Goal: Task Accomplishment & Management: Use online tool/utility

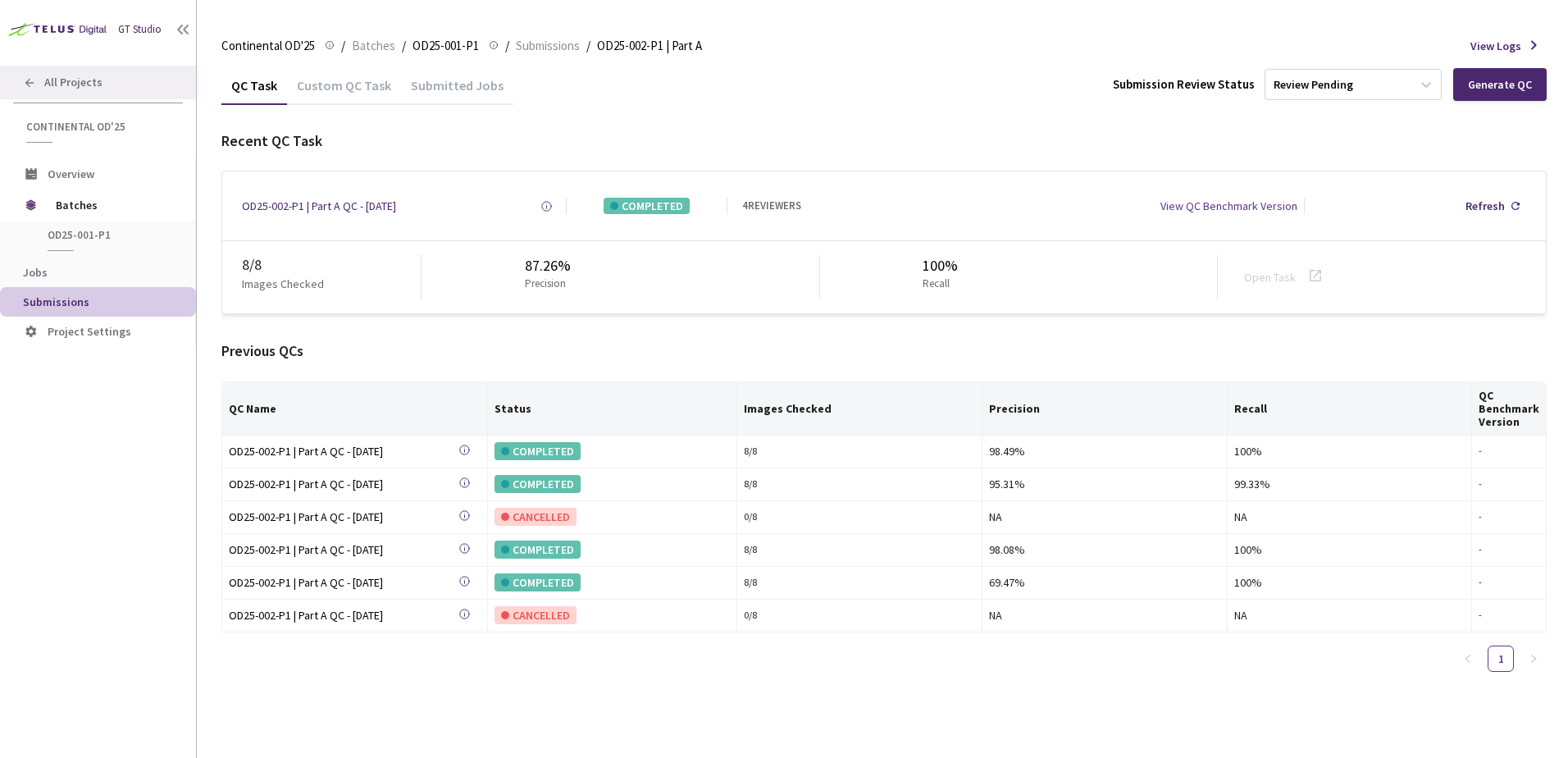
click at [81, 82] on span "All Projects" at bounding box center [73, 83] width 58 height 14
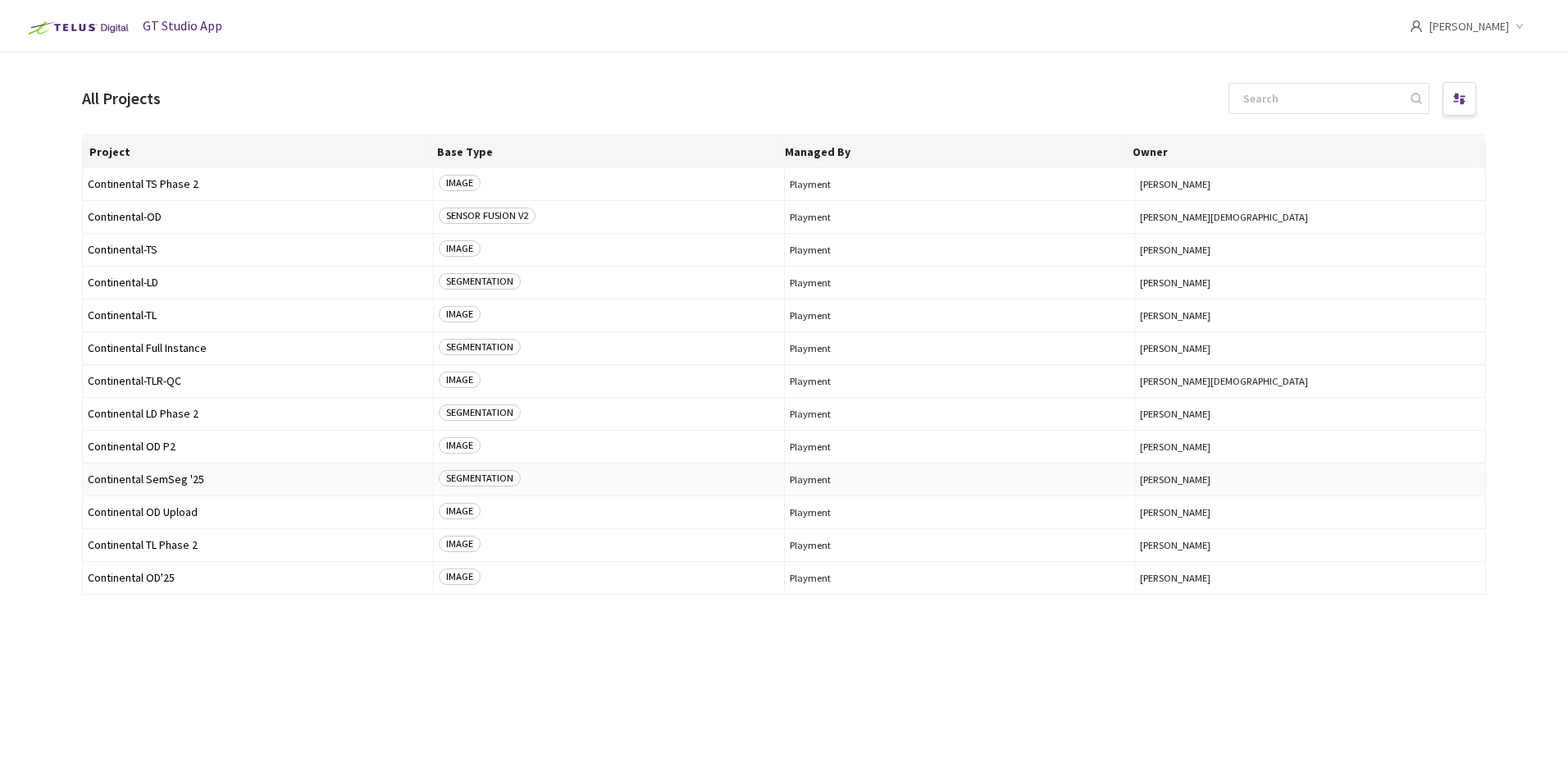
click at [171, 484] on span "Continental SemSeg '25" at bounding box center [258, 479] width 340 height 13
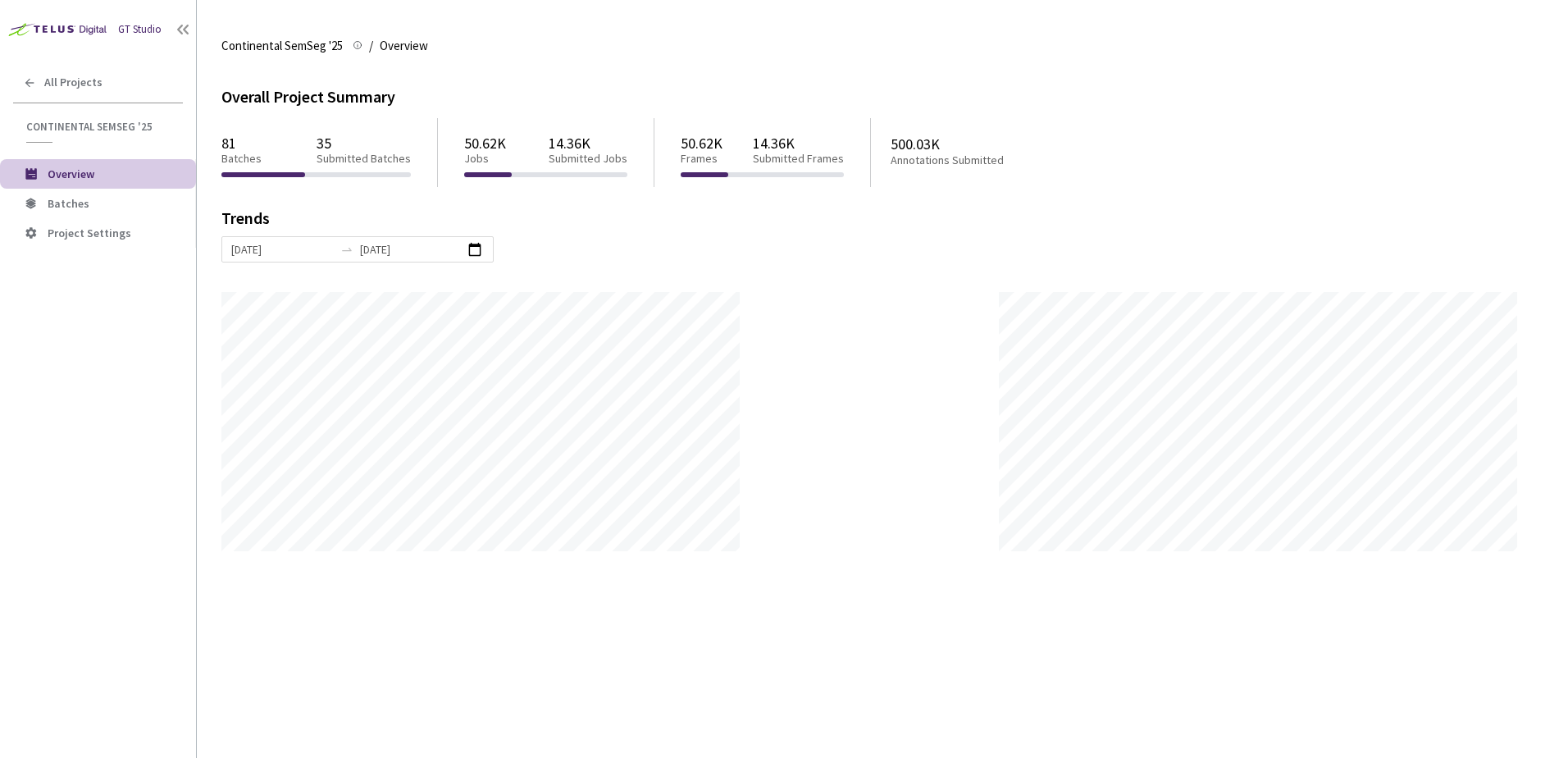
scroll to position [758, 1568]
click at [87, 208] on span "Batches" at bounding box center [68, 203] width 42 height 15
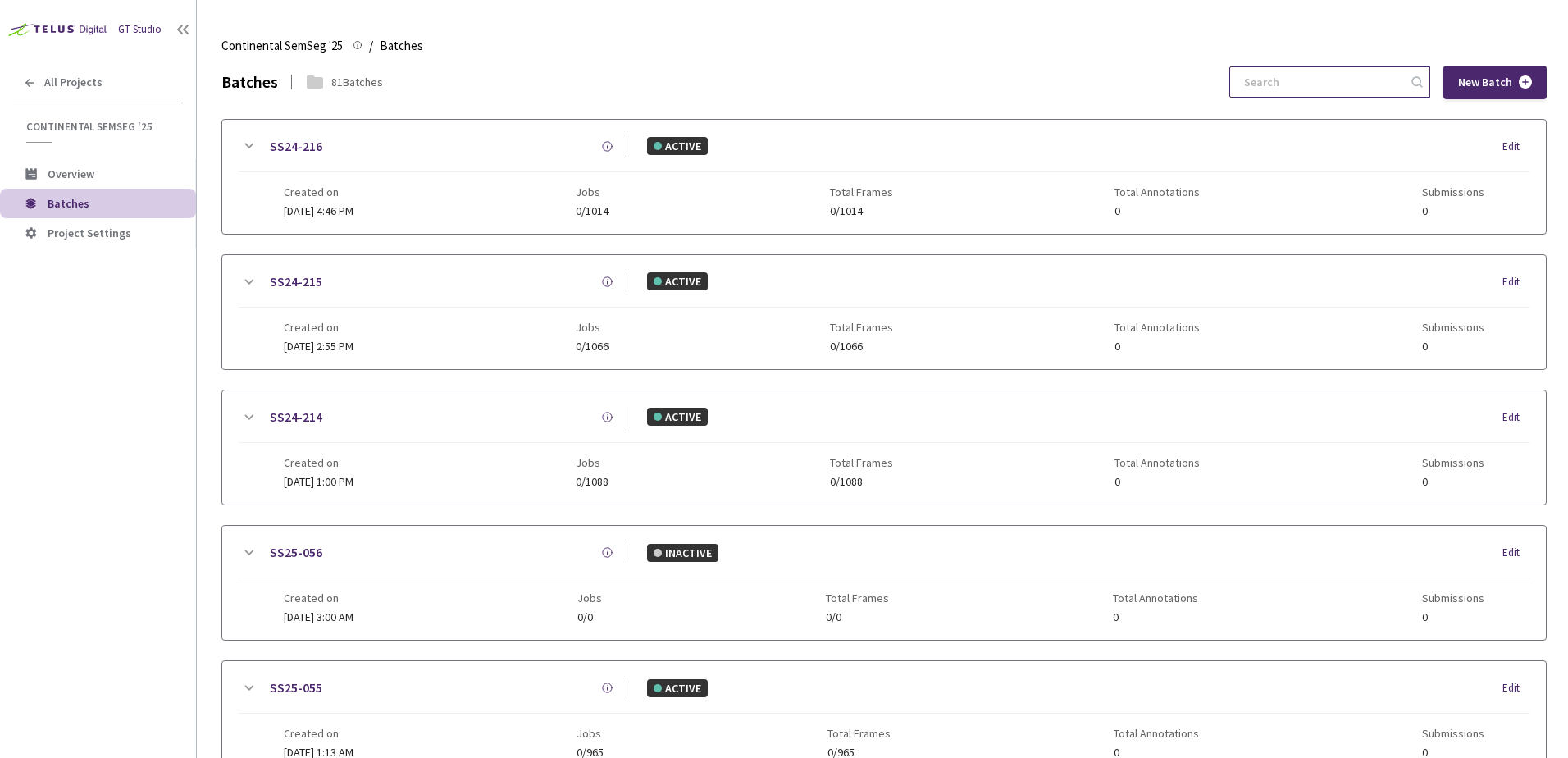
click at [1297, 91] on input at bounding box center [1322, 82] width 175 height 29
drag, startPoint x: 1276, startPoint y: 79, endPoint x: 1133, endPoint y: 79, distance: 143.0
click at [1137, 80] on div "Batches 25 Batches 15 New Batch" at bounding box center [884, 83] width 1325 height 33
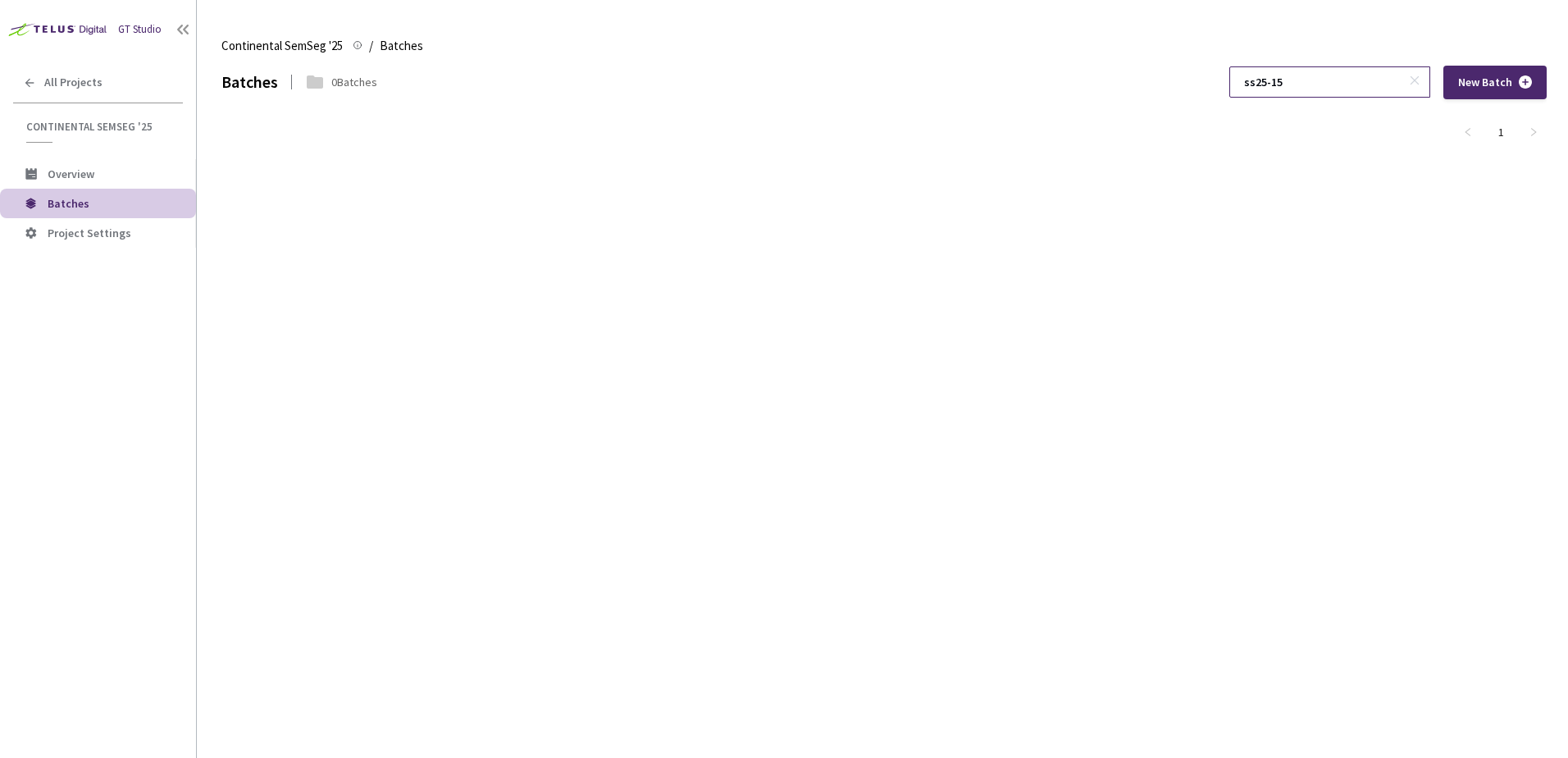
type input "ss25-15"
click at [1420, 84] on rect at bounding box center [1415, 81] width 9 height 9
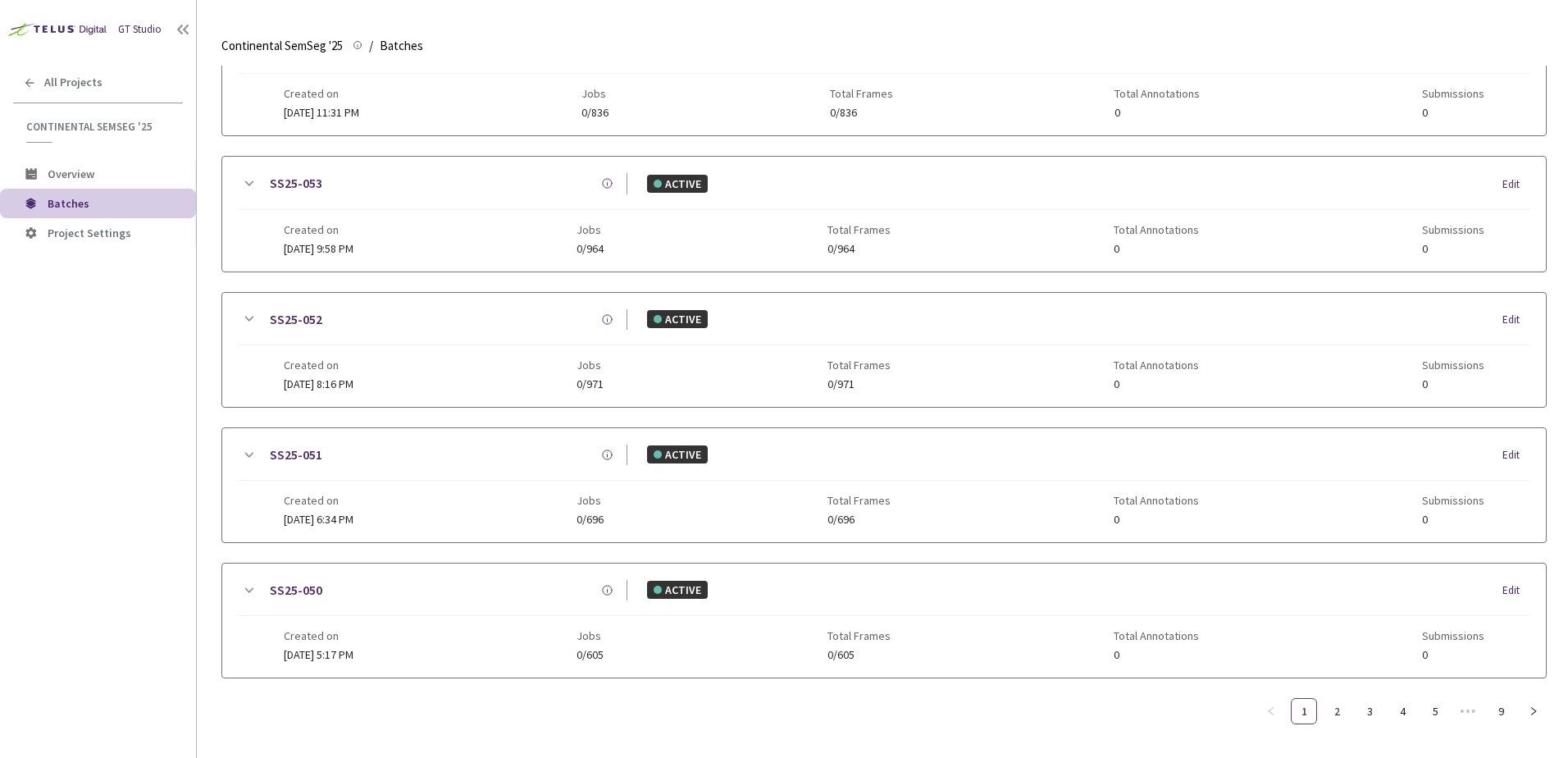
scroll to position [791, 0]
click at [1361, 699] on link "3" at bounding box center [1369, 707] width 25 height 25
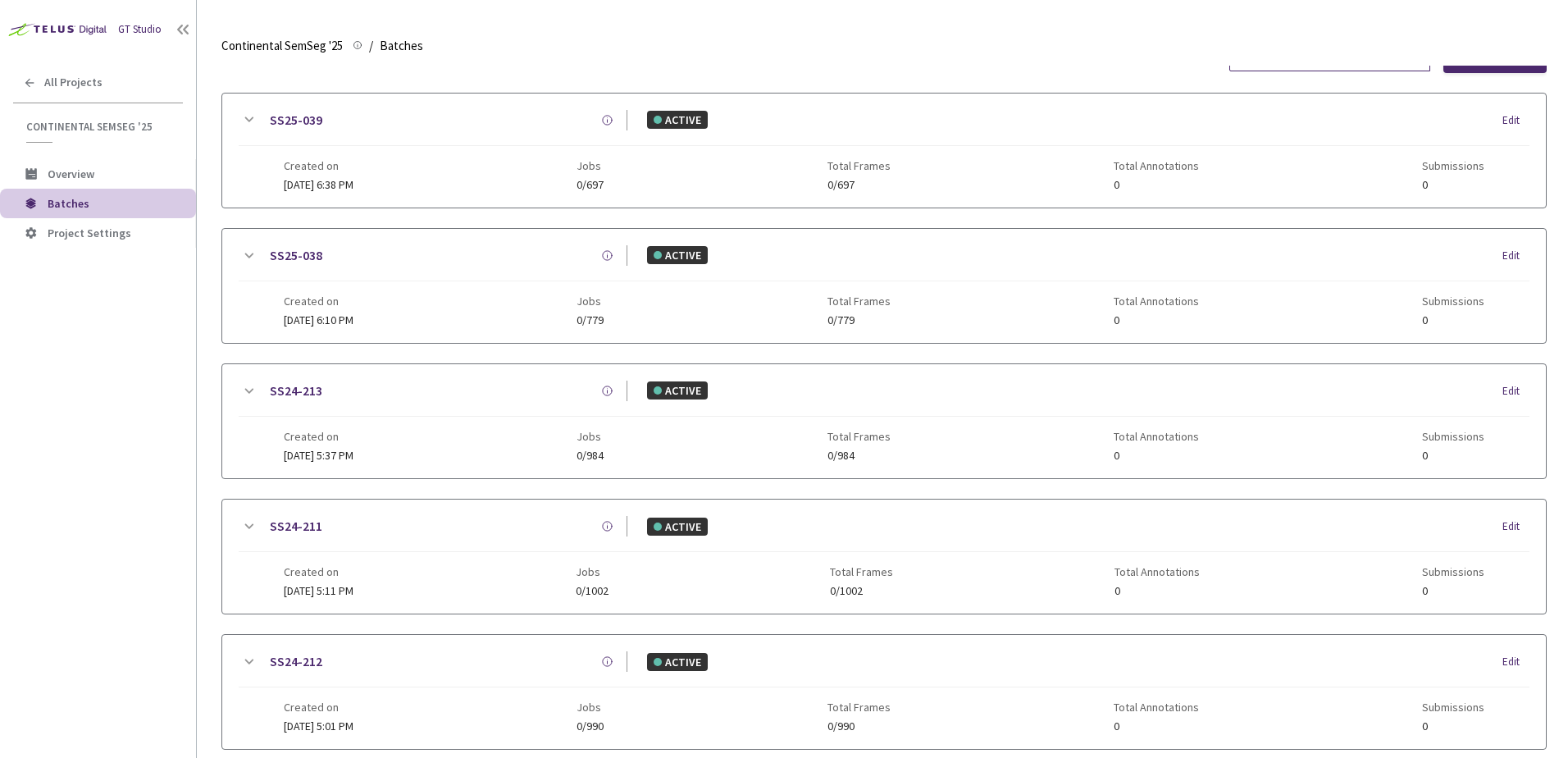
scroll to position [0, 0]
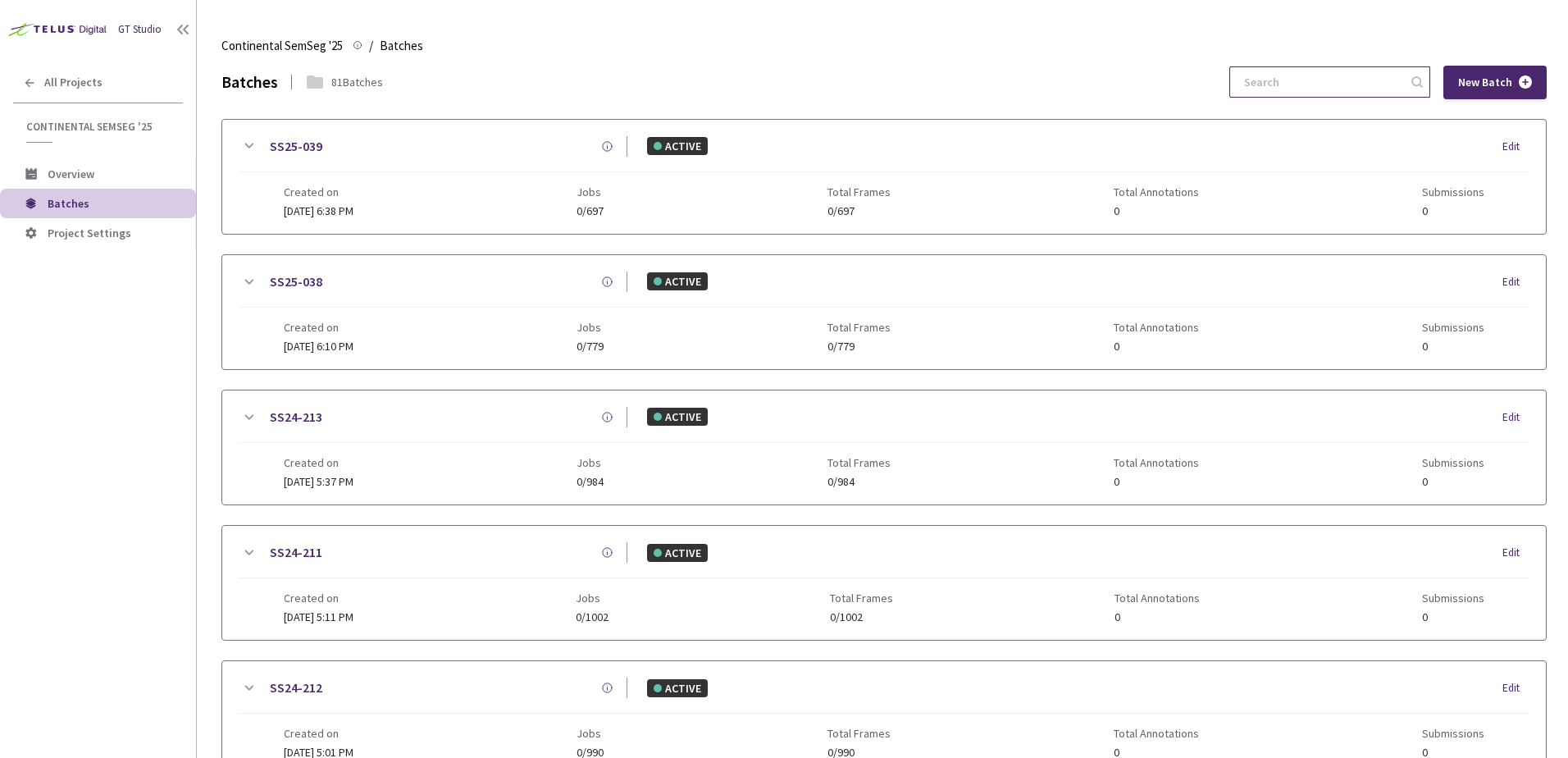
click at [1333, 86] on input at bounding box center [1322, 82] width 175 height 29
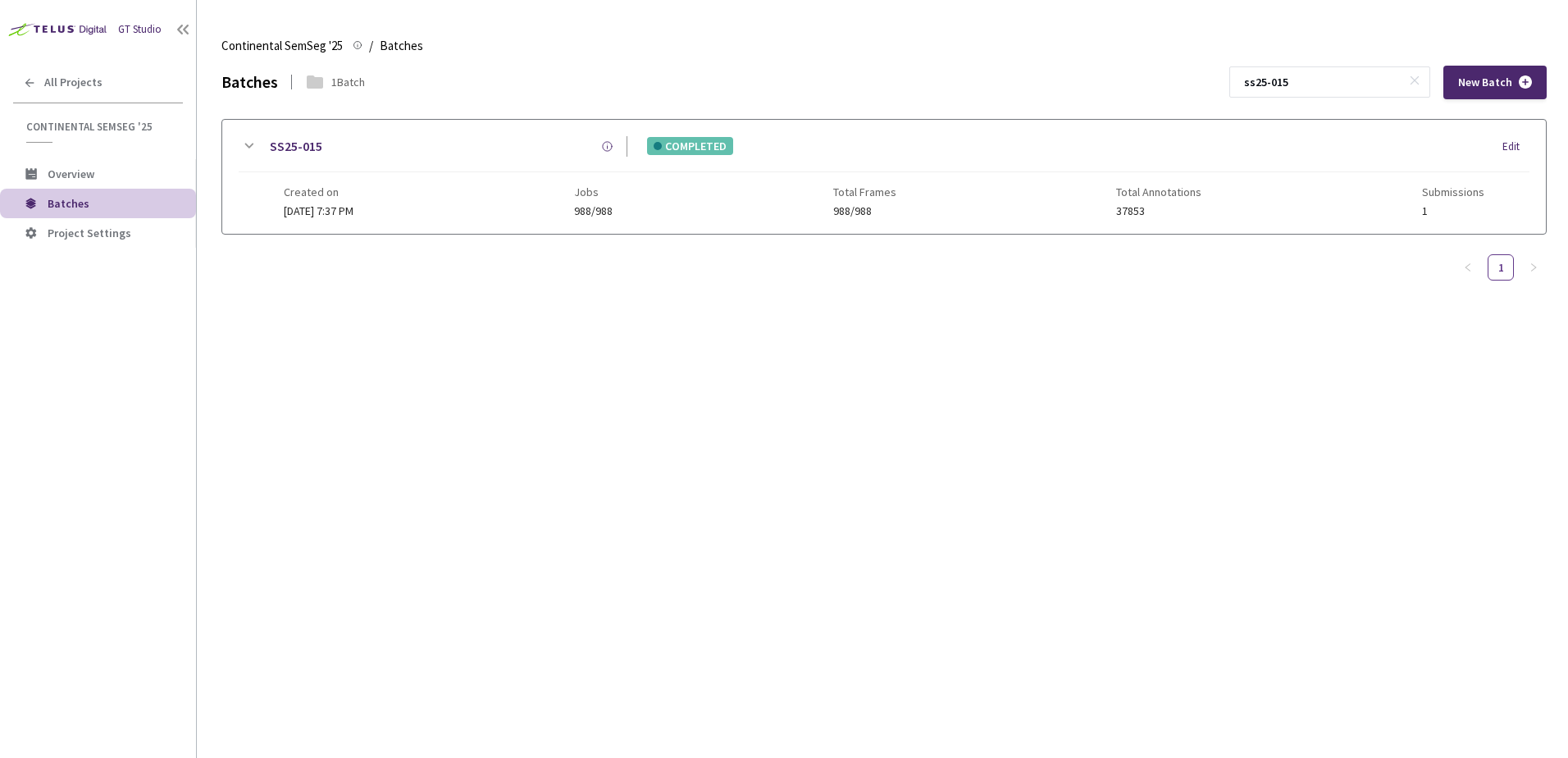
type input "ss25-015"
click at [245, 145] on icon at bounding box center [249, 146] width 20 height 20
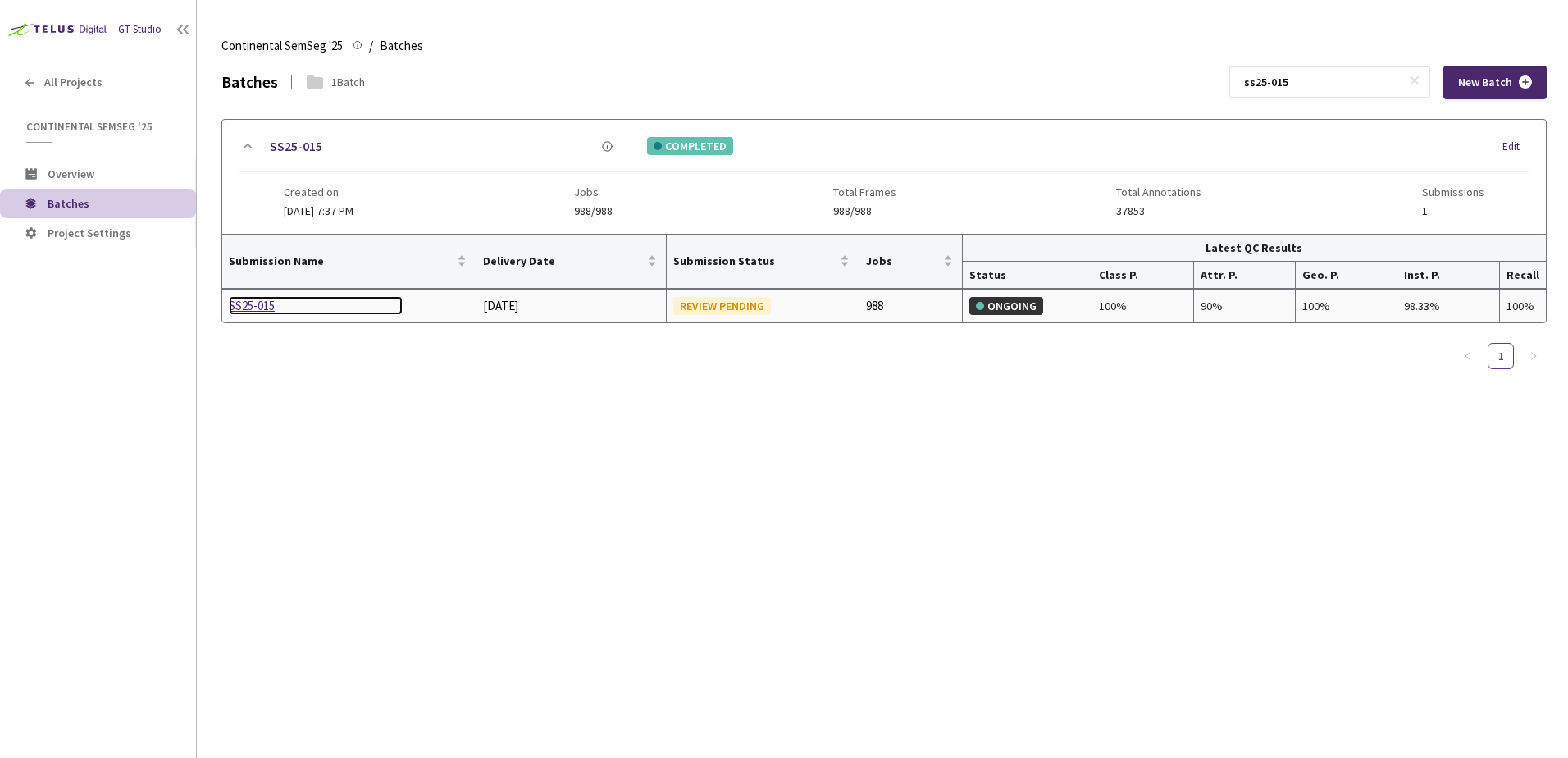
click at [263, 310] on div "SS25-015" at bounding box center [316, 306] width 174 height 20
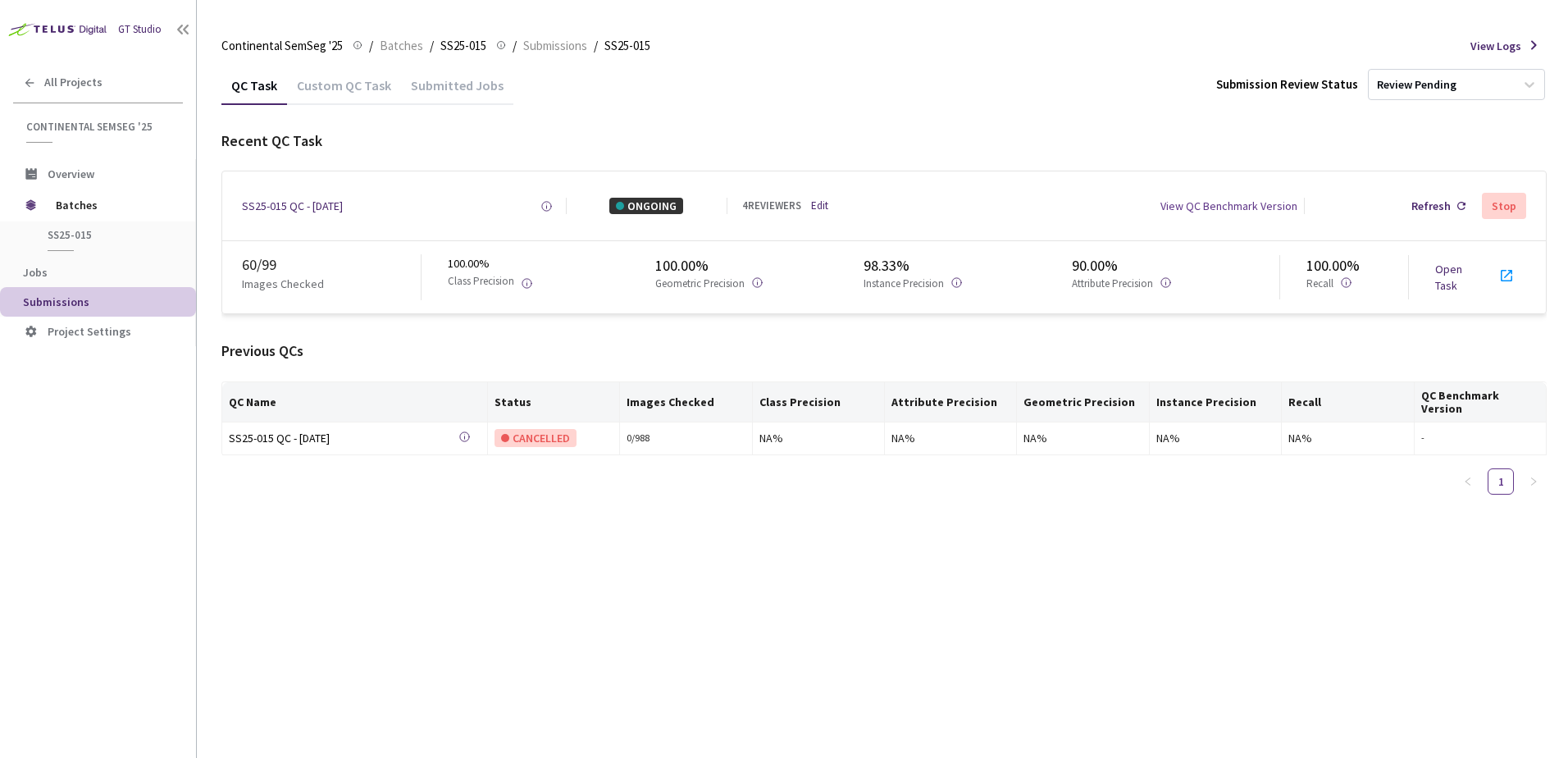
click at [1227, 581] on div "QC Task Custom QC Task Submitted Jobs Submission Review Status Review Pending R…" at bounding box center [884, 412] width 1325 height 692
click at [399, 45] on span "Batches" at bounding box center [401, 46] width 43 height 20
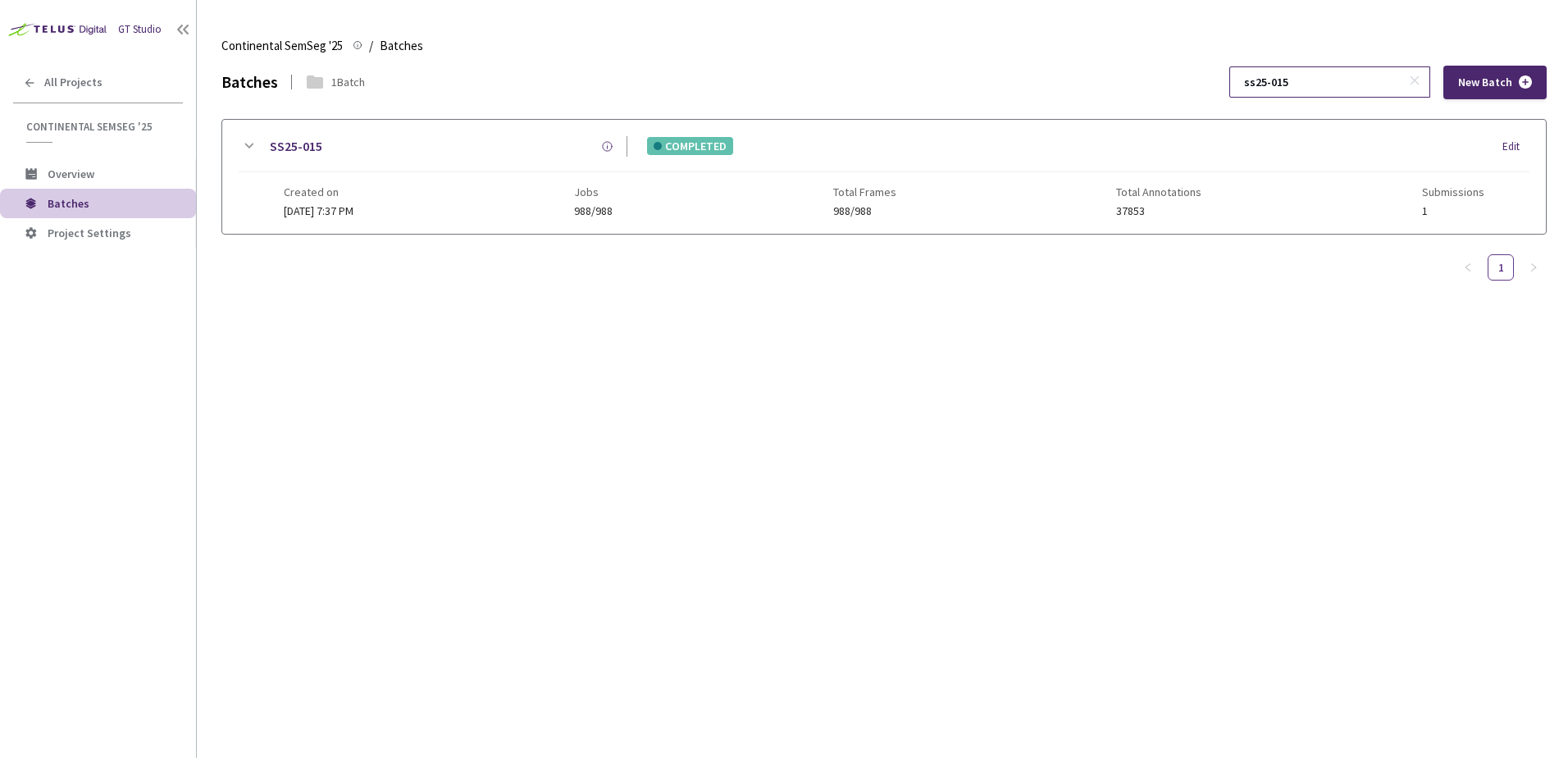
click at [1342, 82] on input "ss25-015" at bounding box center [1322, 82] width 175 height 29
type input "ss25-023"
click at [254, 145] on icon at bounding box center [249, 146] width 9 height 5
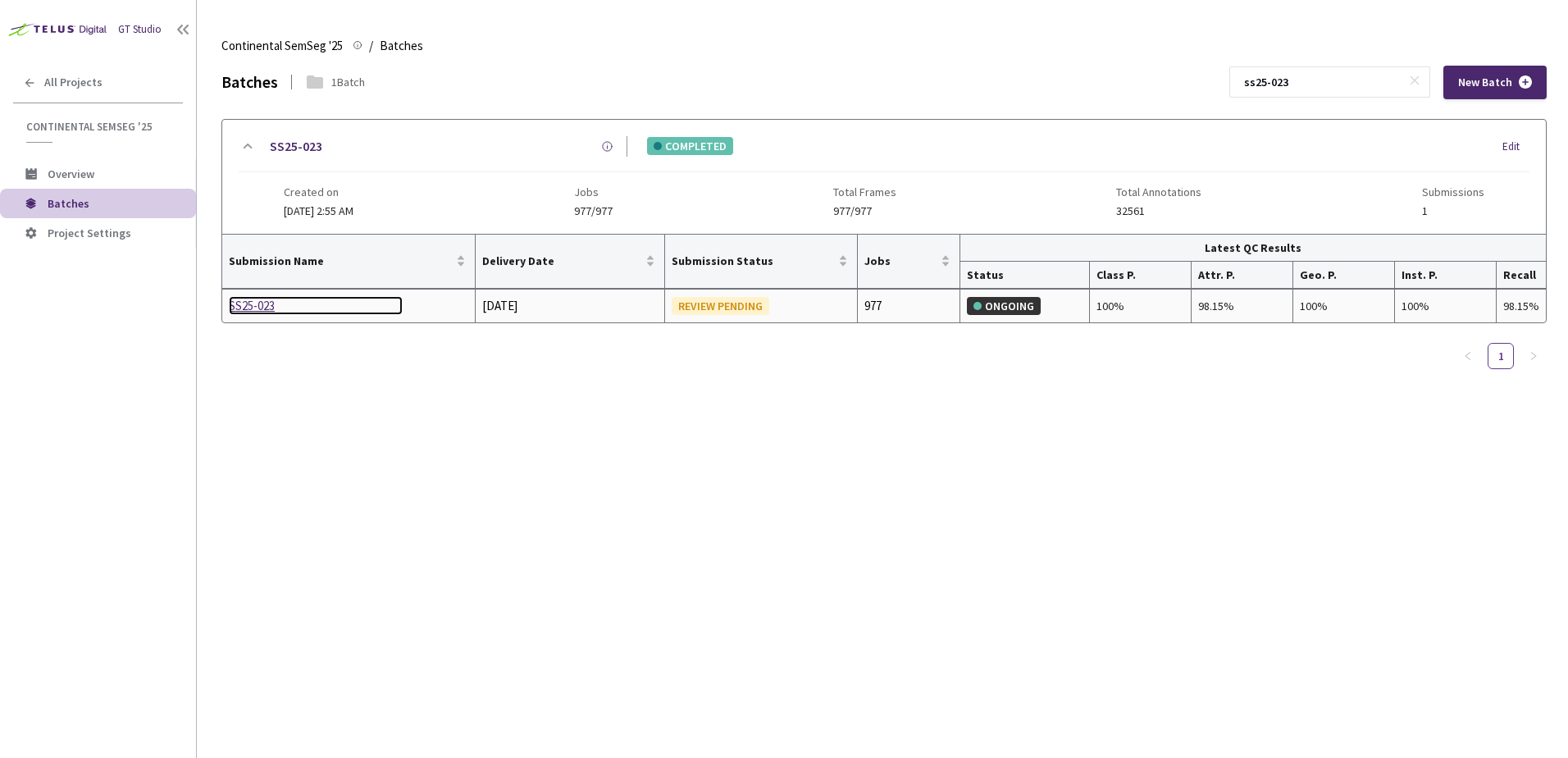
click at [258, 309] on div "SS25-023" at bounding box center [316, 306] width 174 height 20
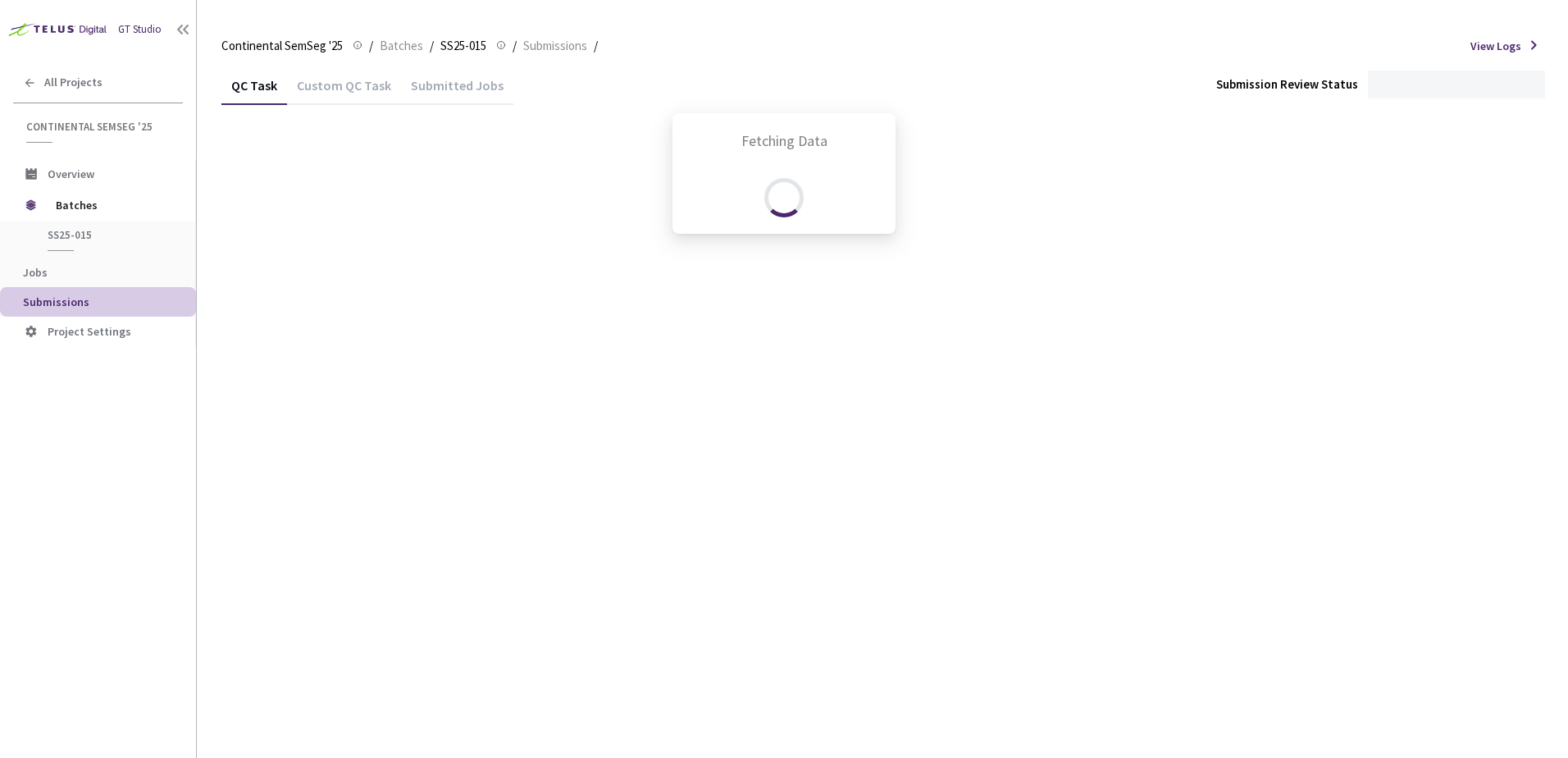
click at [334, 96] on div "Fetching Data" at bounding box center [784, 379] width 1568 height 758
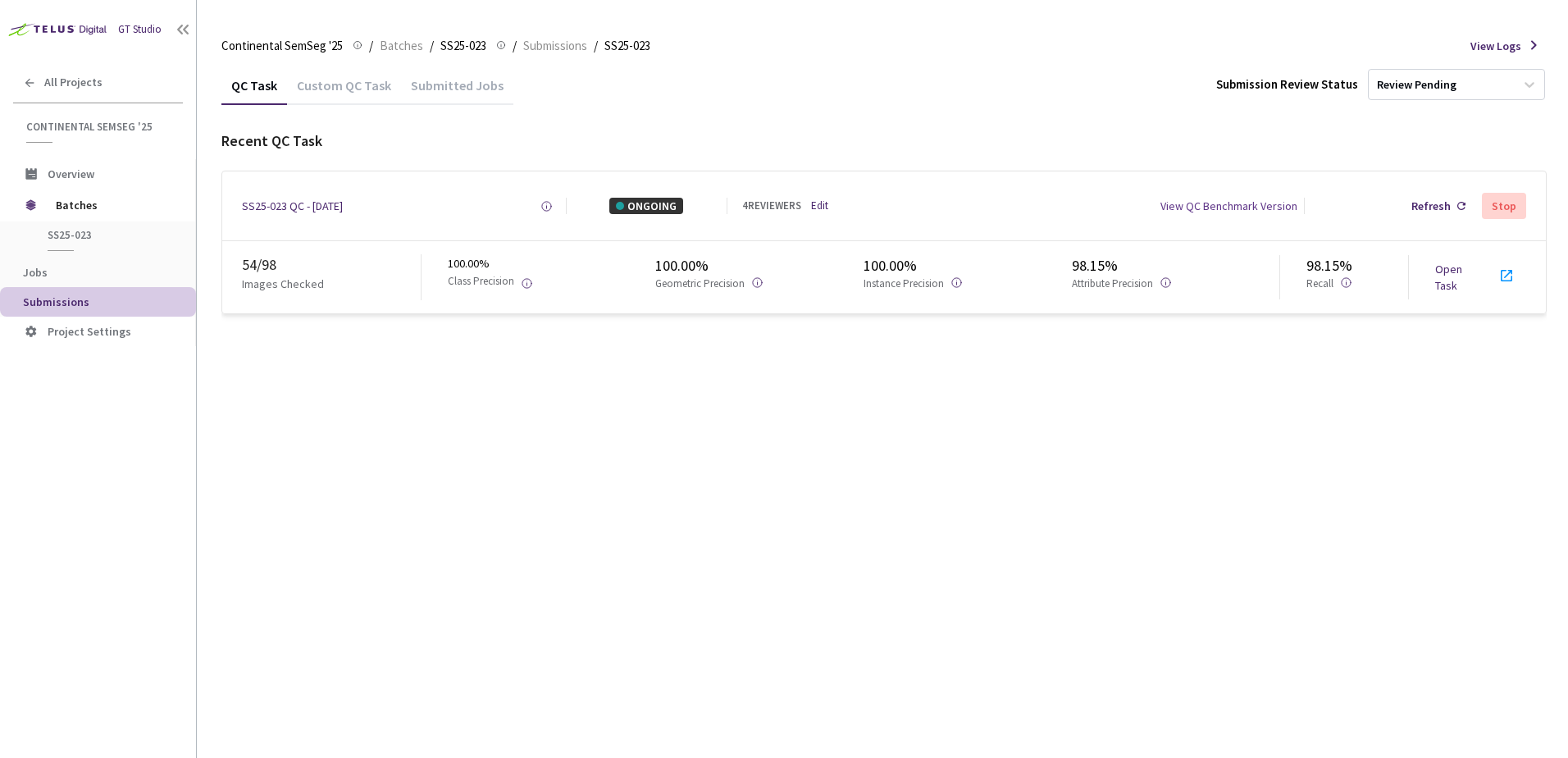
click at [1017, 431] on div "QC Task Custom QC Task Submitted Jobs Submission Review Status Review Pending R…" at bounding box center [884, 412] width 1325 height 692
drag, startPoint x: 1008, startPoint y: 448, endPoint x: 973, endPoint y: 428, distance: 40.3
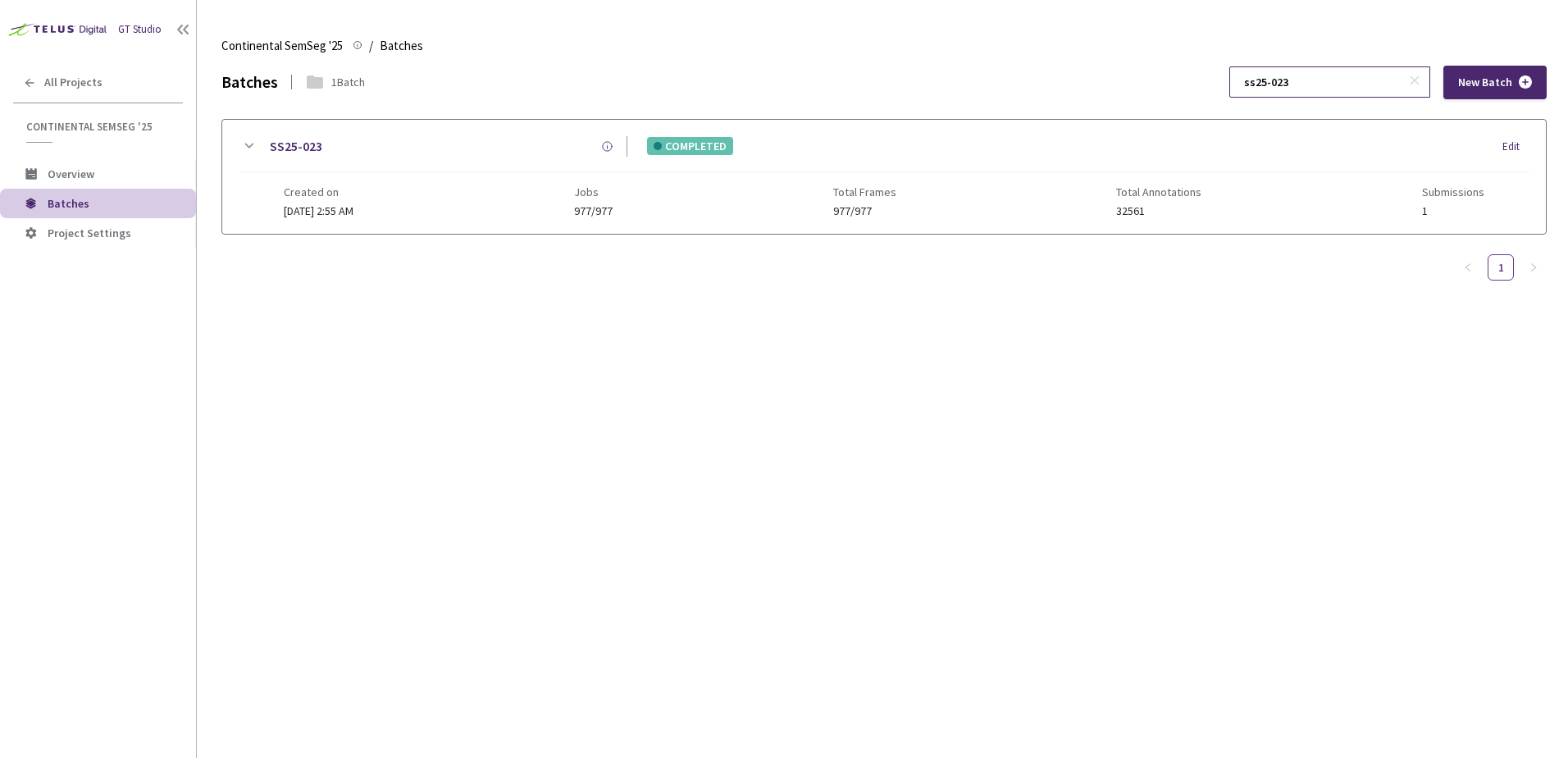
click at [1313, 87] on input "ss25-023" at bounding box center [1322, 82] width 175 height 29
type input "ss25-025"
click at [245, 151] on icon at bounding box center [249, 146] width 20 height 20
click at [257, 273] on div at bounding box center [884, 323] width 1324 height 179
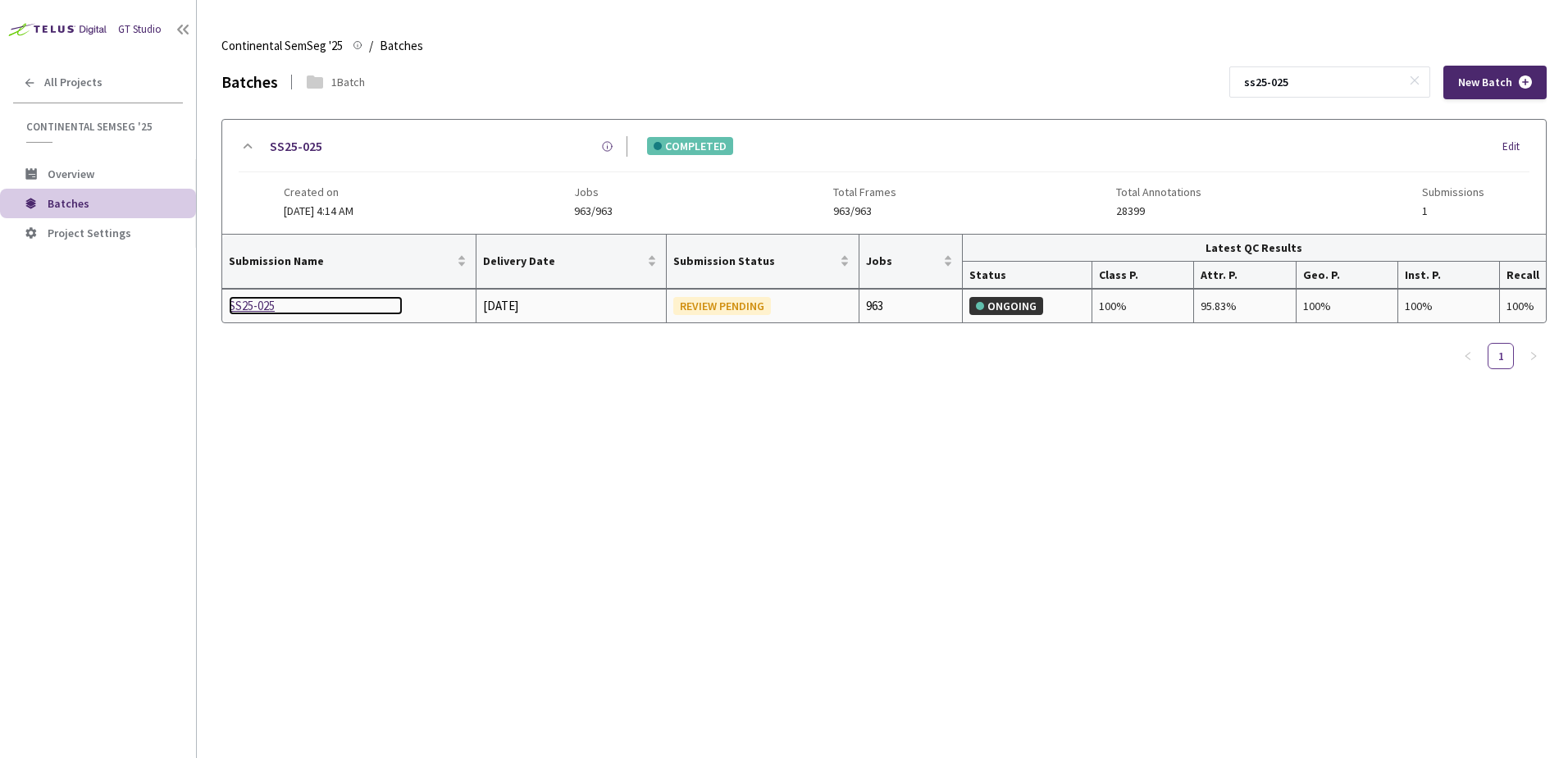
click at [255, 305] on div "SS25-025" at bounding box center [316, 306] width 174 height 20
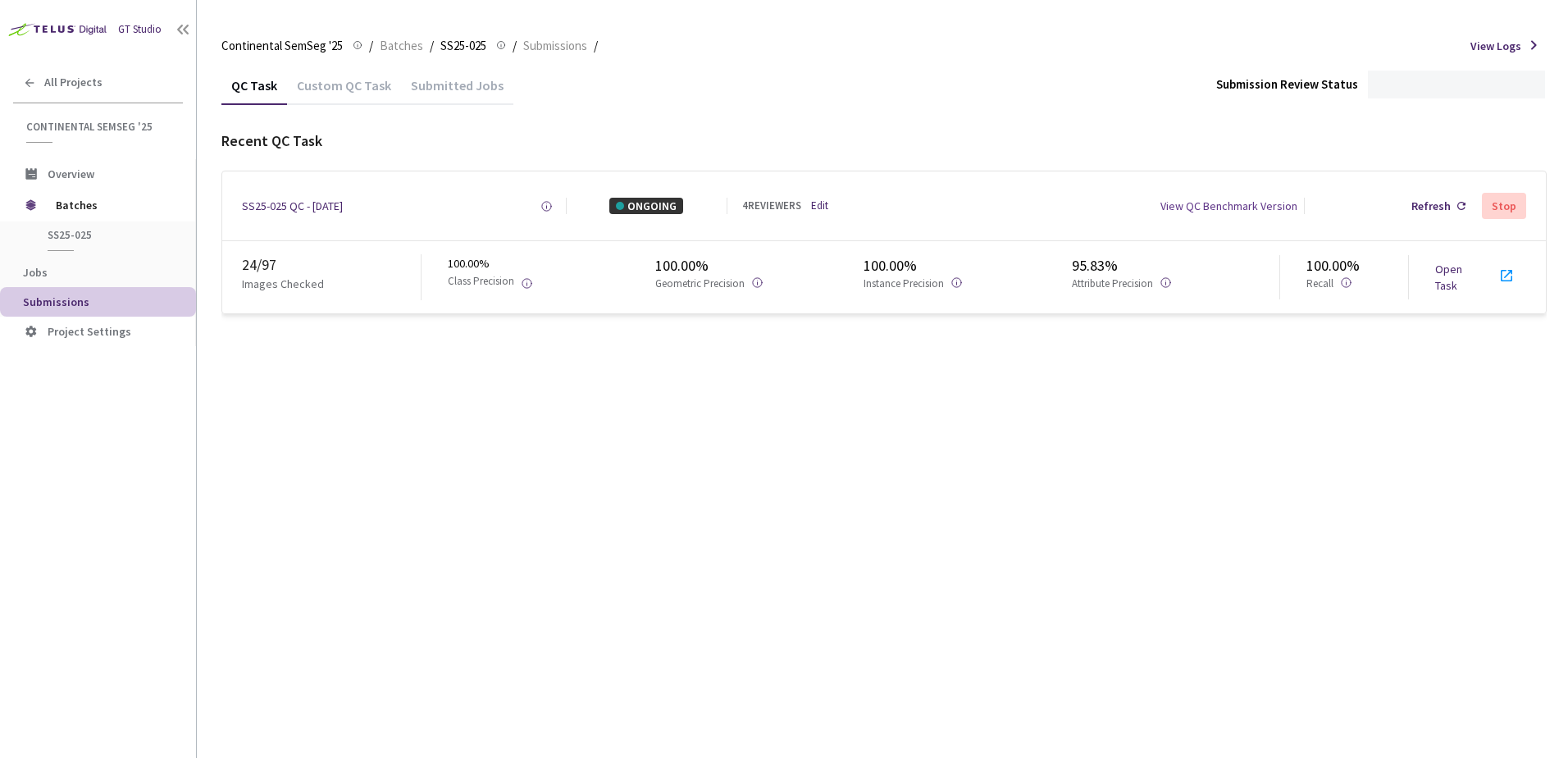
click at [660, 485] on div "QC Task Custom QC Task Submitted Jobs Submission Review Status Recent QC Task S…" at bounding box center [884, 412] width 1325 height 692
drag, startPoint x: 659, startPoint y: 482, endPoint x: 620, endPoint y: 483, distance: 39.0
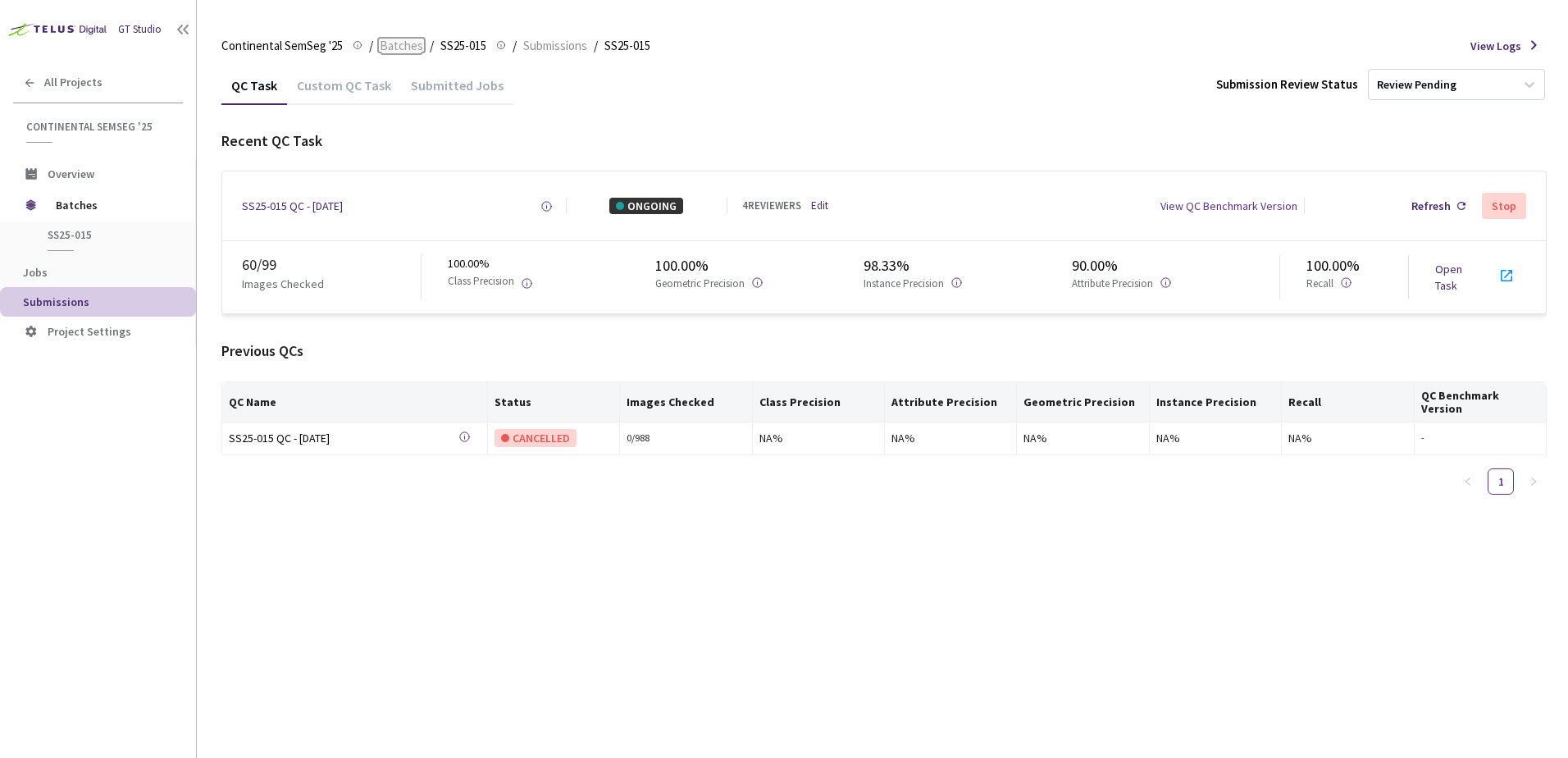
click at [390, 51] on span "Batches" at bounding box center [401, 46] width 43 height 20
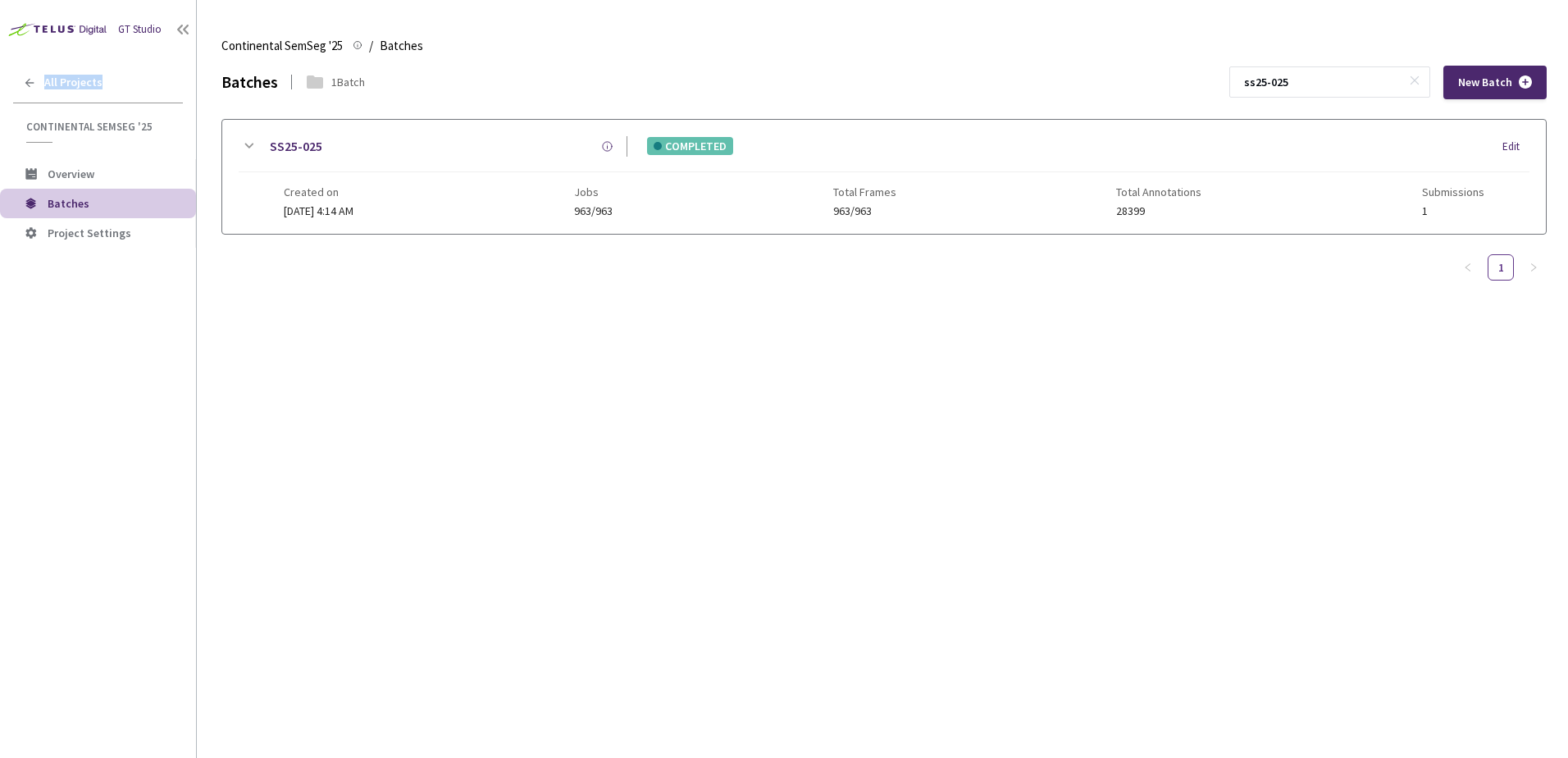
click at [154, 58] on div "GT Studio All Projects Continental SemSeg '25 Continental SemSeg '25 Overview B…" at bounding box center [97, 356] width 196 height 713
drag, startPoint x: 152, startPoint y: 62, endPoint x: 130, endPoint y: 91, distance: 36.4
click at [130, 91] on div "All Projects" at bounding box center [97, 83] width 196 height 33
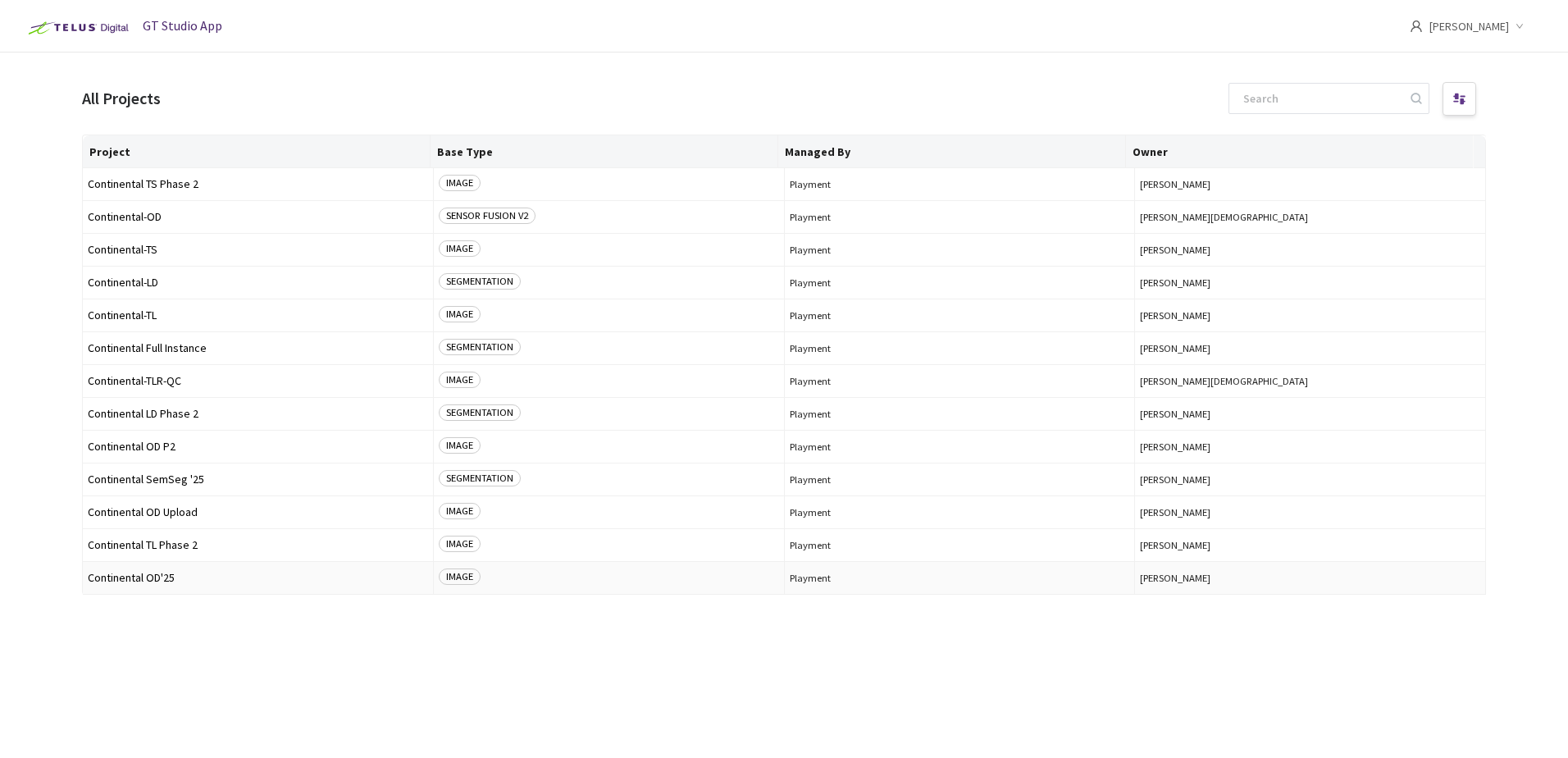
click at [171, 568] on td "Continental OD'25" at bounding box center [258, 578] width 351 height 32
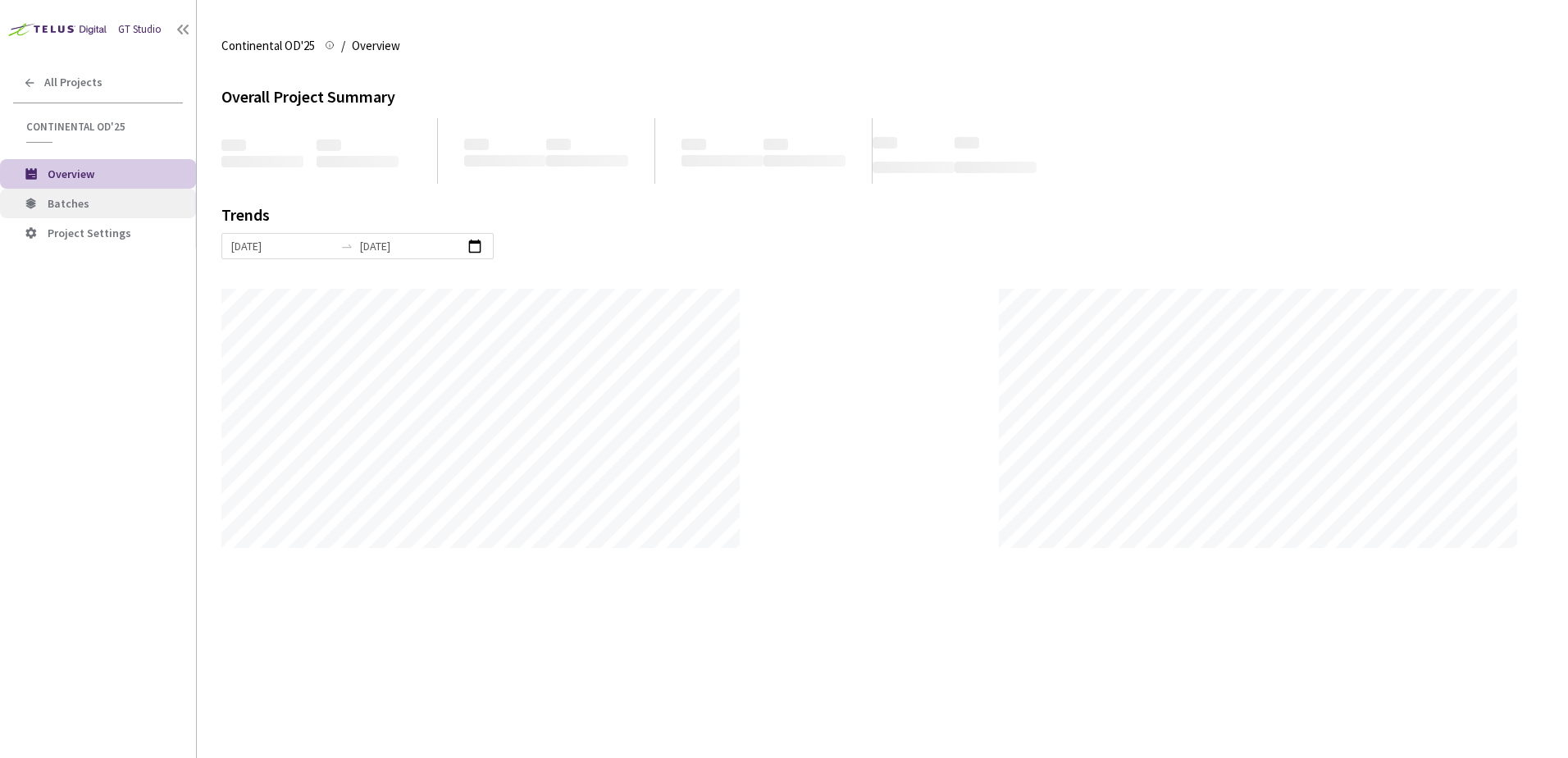
click at [85, 201] on span "Batches" at bounding box center [68, 203] width 42 height 15
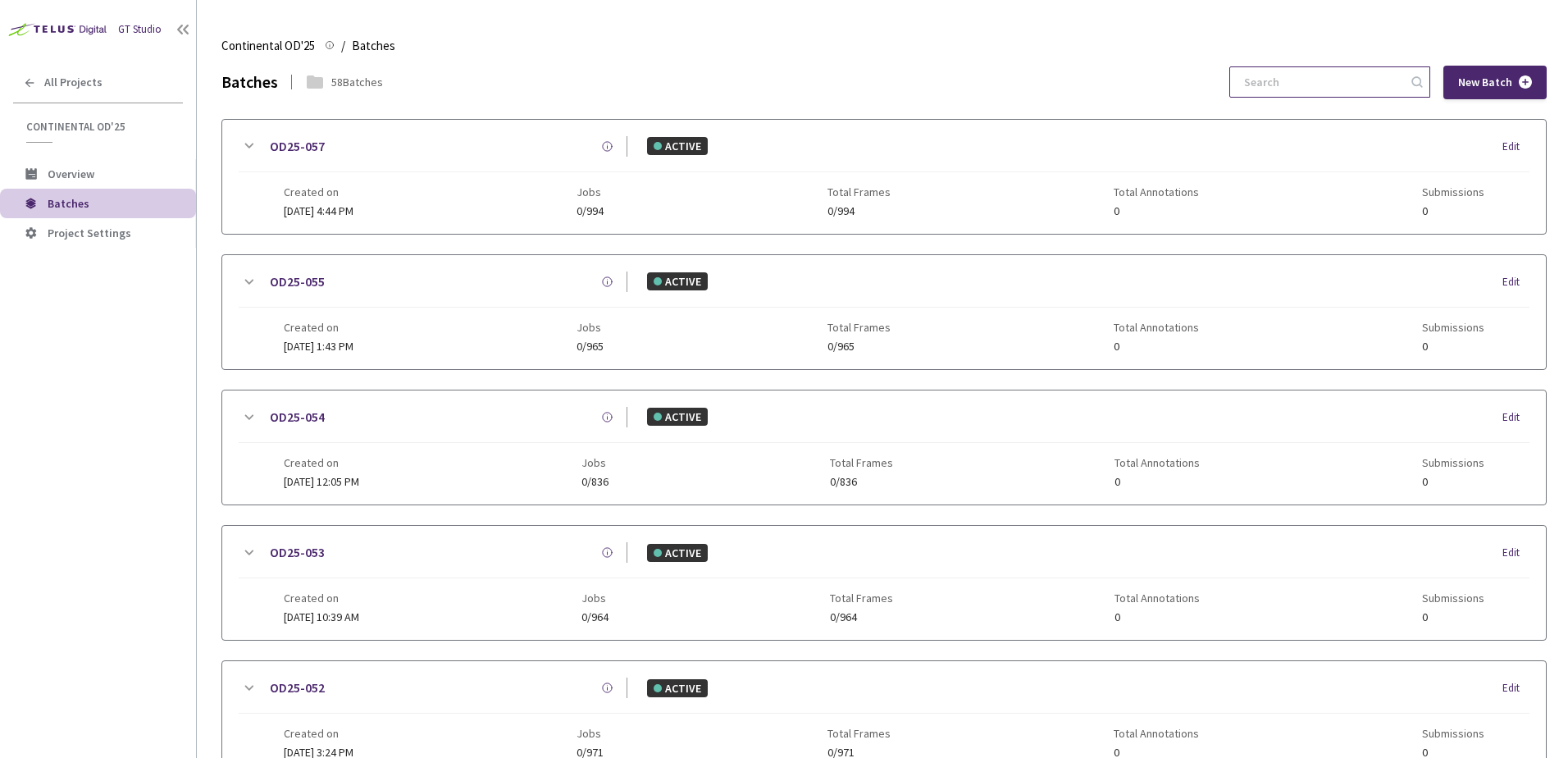
click at [1290, 87] on input at bounding box center [1322, 82] width 175 height 29
drag, startPoint x: 1311, startPoint y: 82, endPoint x: 1298, endPoint y: 84, distance: 13.2
click at [1298, 84] on input "OD25-01" at bounding box center [1322, 82] width 175 height 29
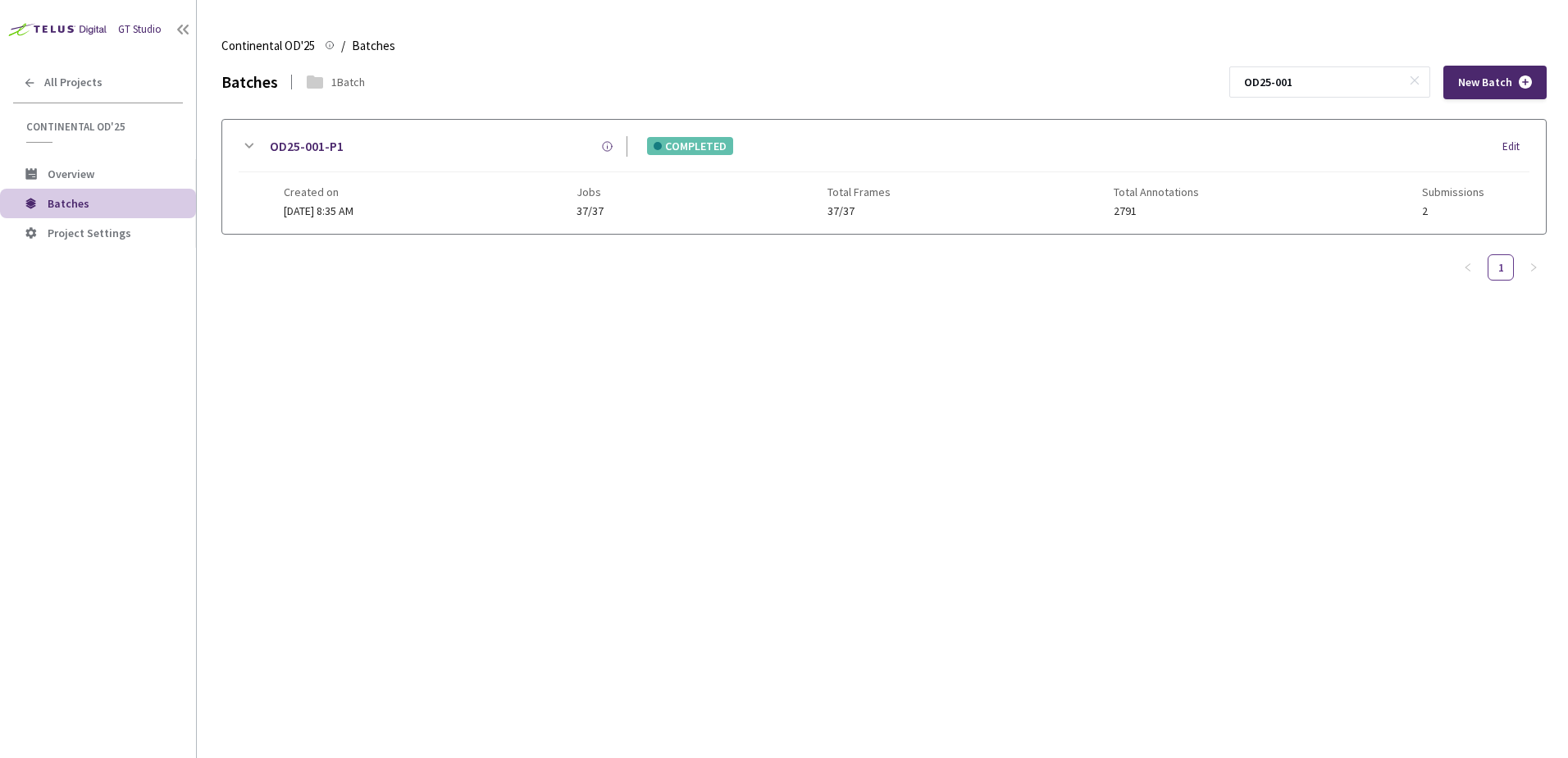
type input "OD25-001"
click at [256, 145] on icon at bounding box center [249, 146] width 20 height 20
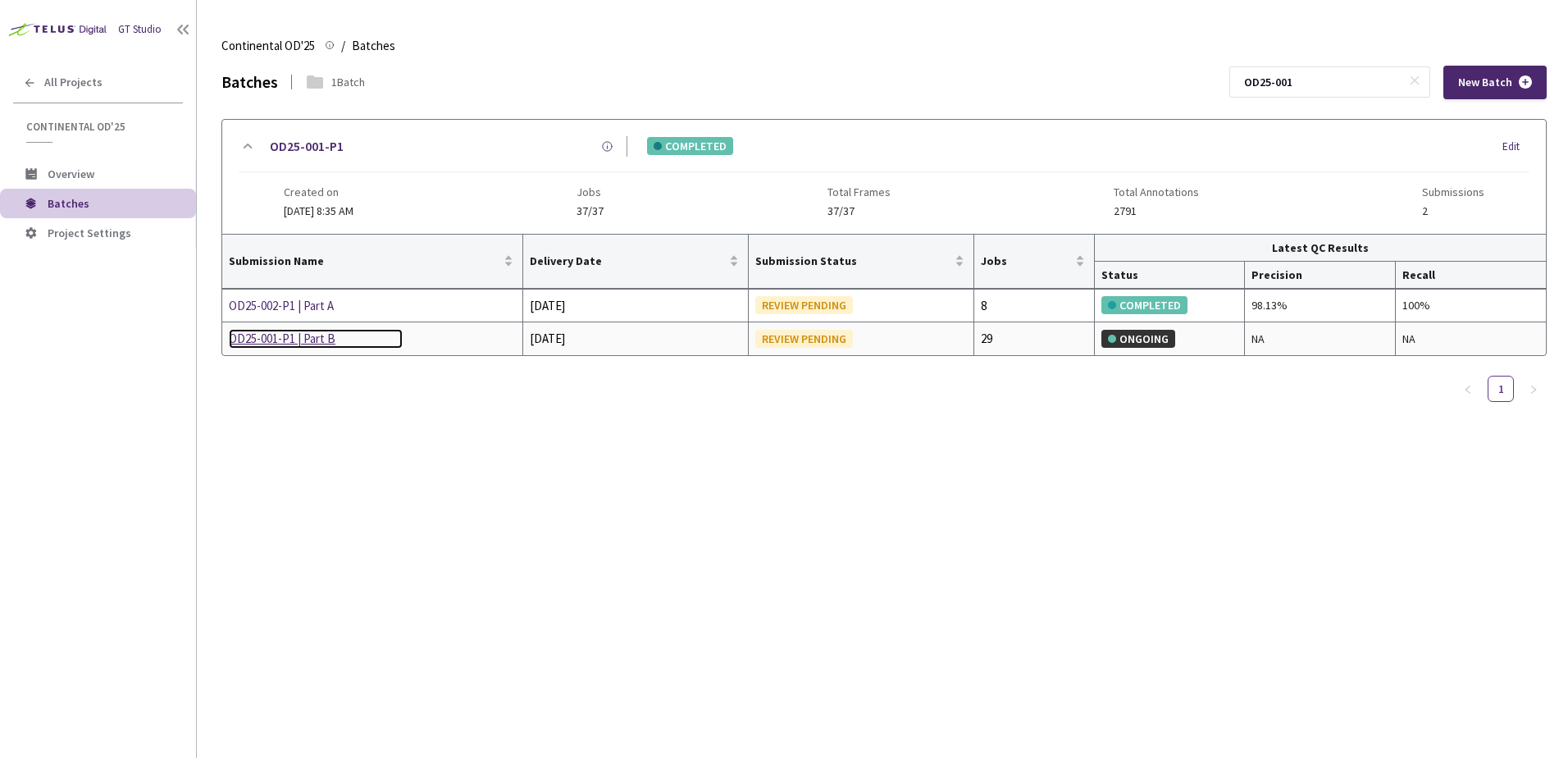
click at [268, 339] on div "OD25-001-P1 | Part B" at bounding box center [316, 339] width 174 height 20
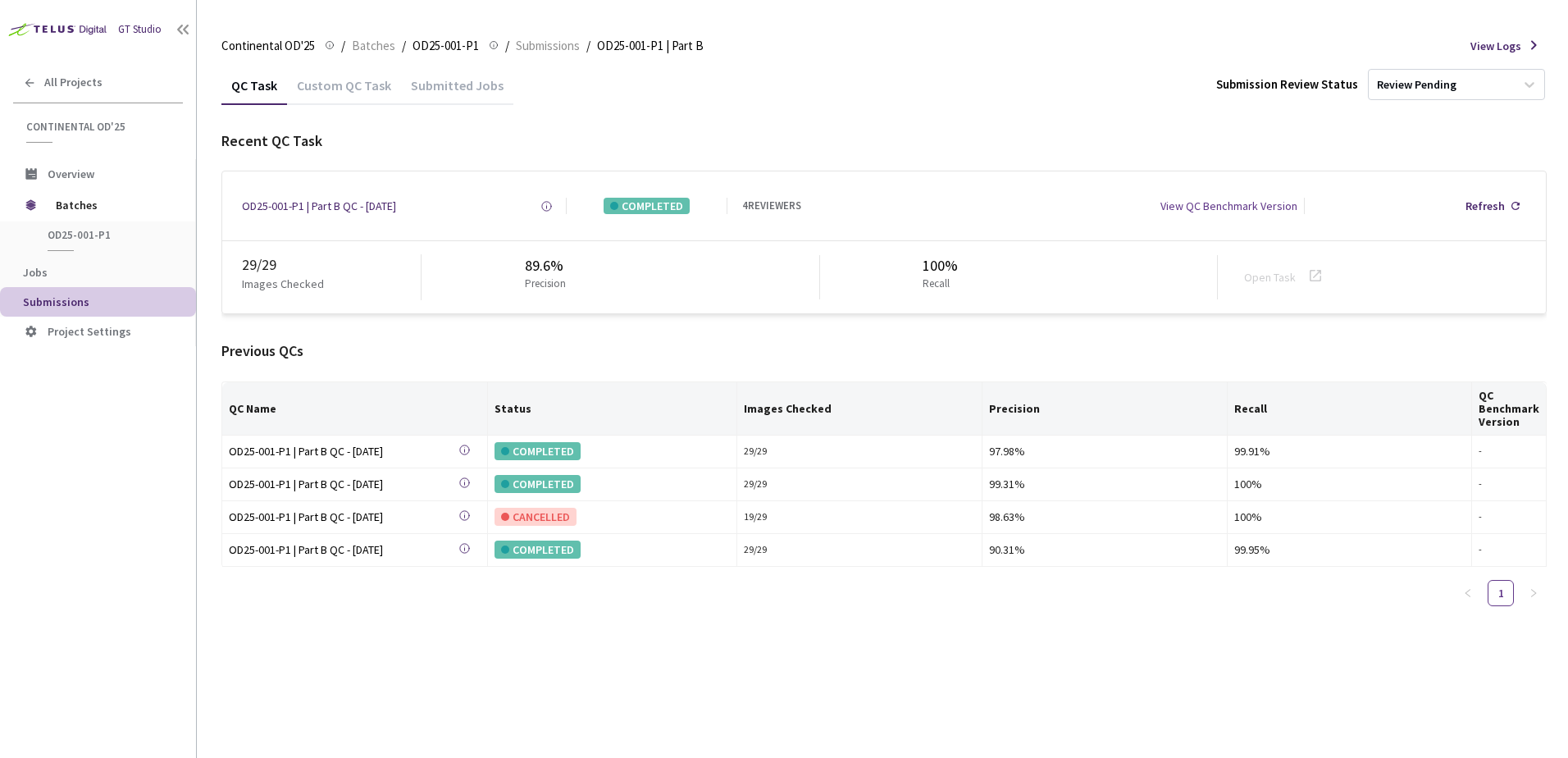
click at [326, 86] on div "Custom QC Task" at bounding box center [344, 90] width 114 height 28
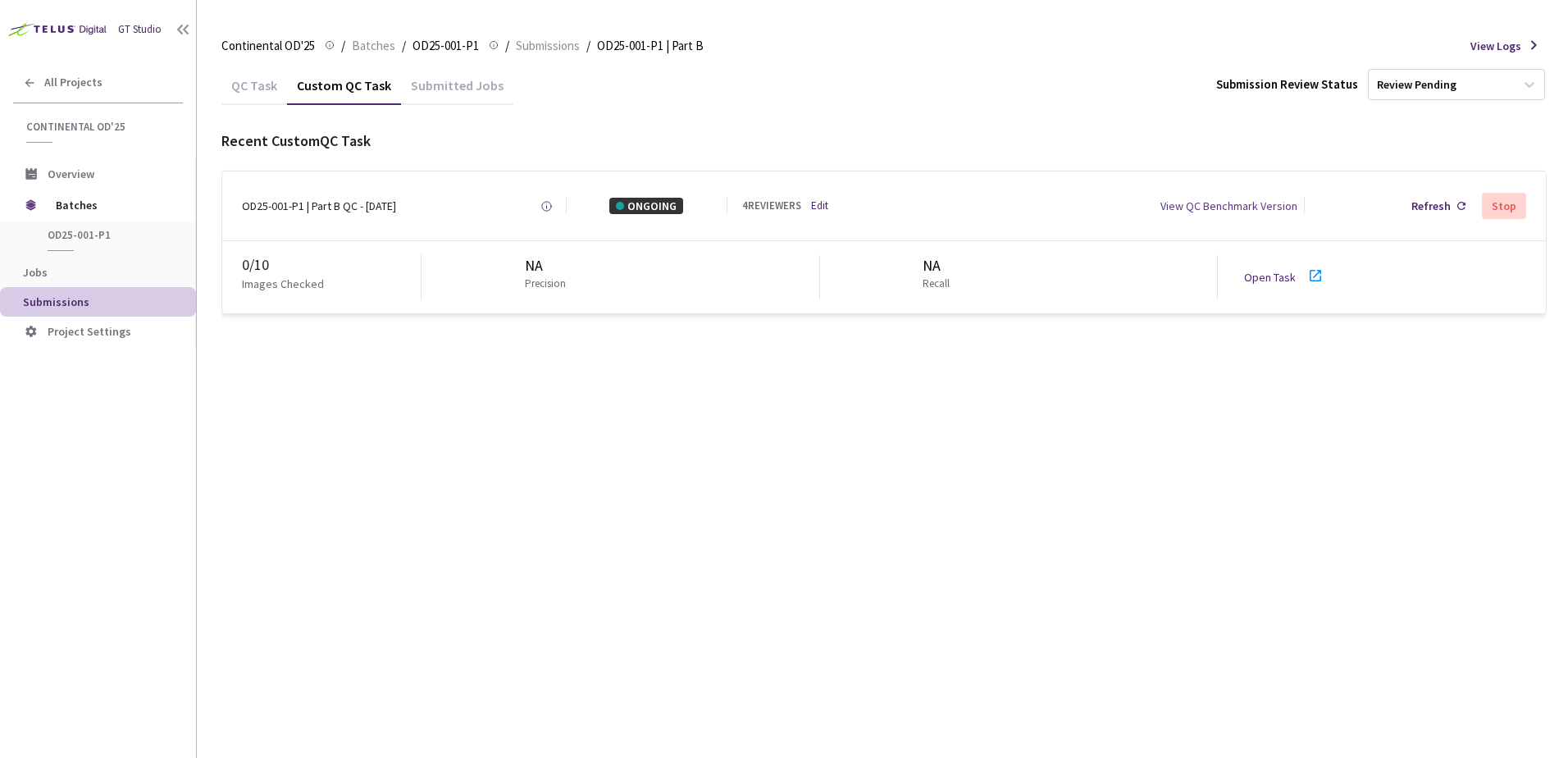
click at [360, 33] on div "Continental OD'25 Continental OD'25 / Batches / OD25-001-P1 OD25-001-P1 / Submi…" at bounding box center [884, 46] width 1325 height 39
click at [366, 44] on span "Batches" at bounding box center [374, 46] width 43 height 20
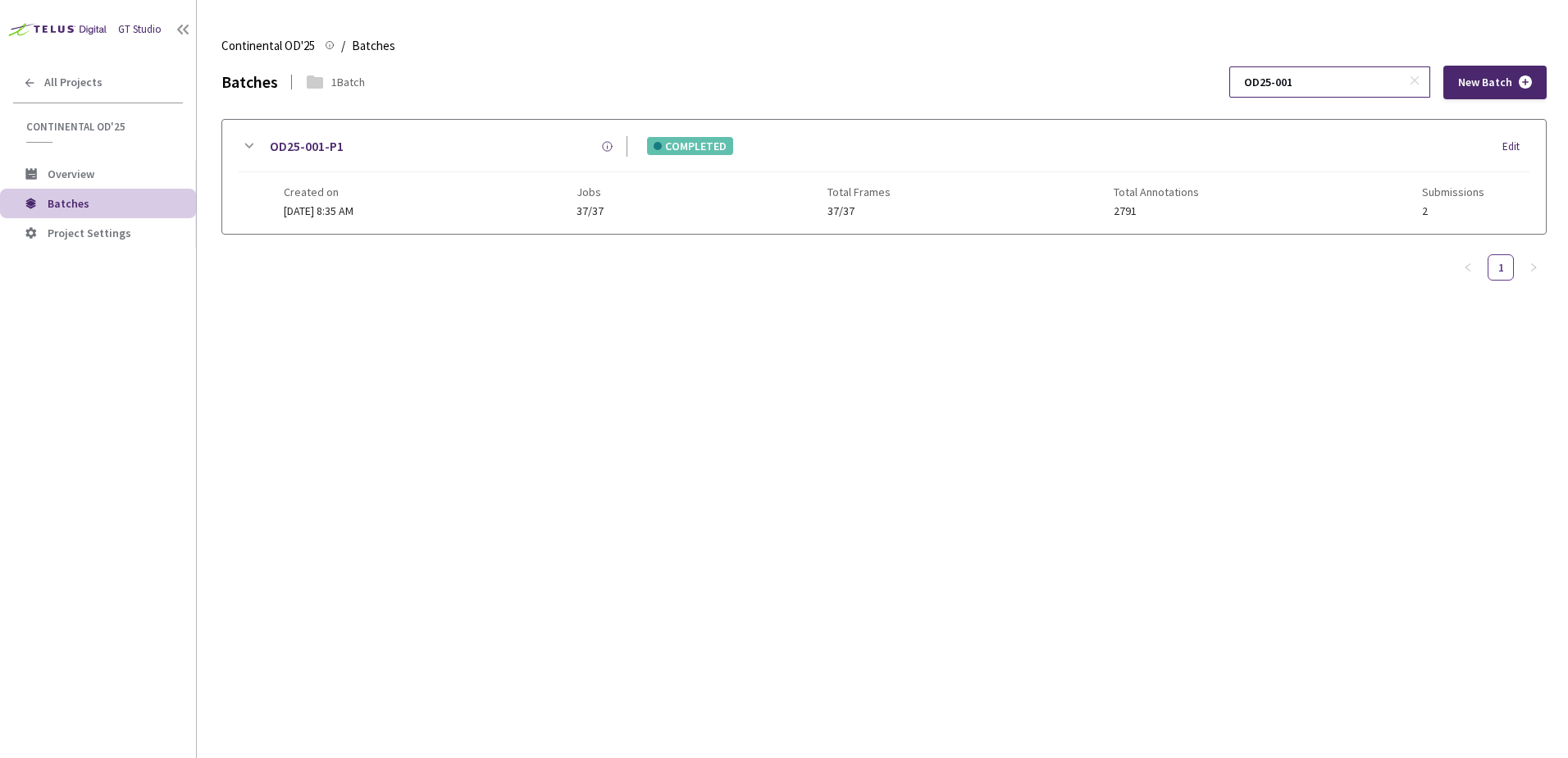
click at [1423, 83] on span at bounding box center [1417, 82] width 17 height 17
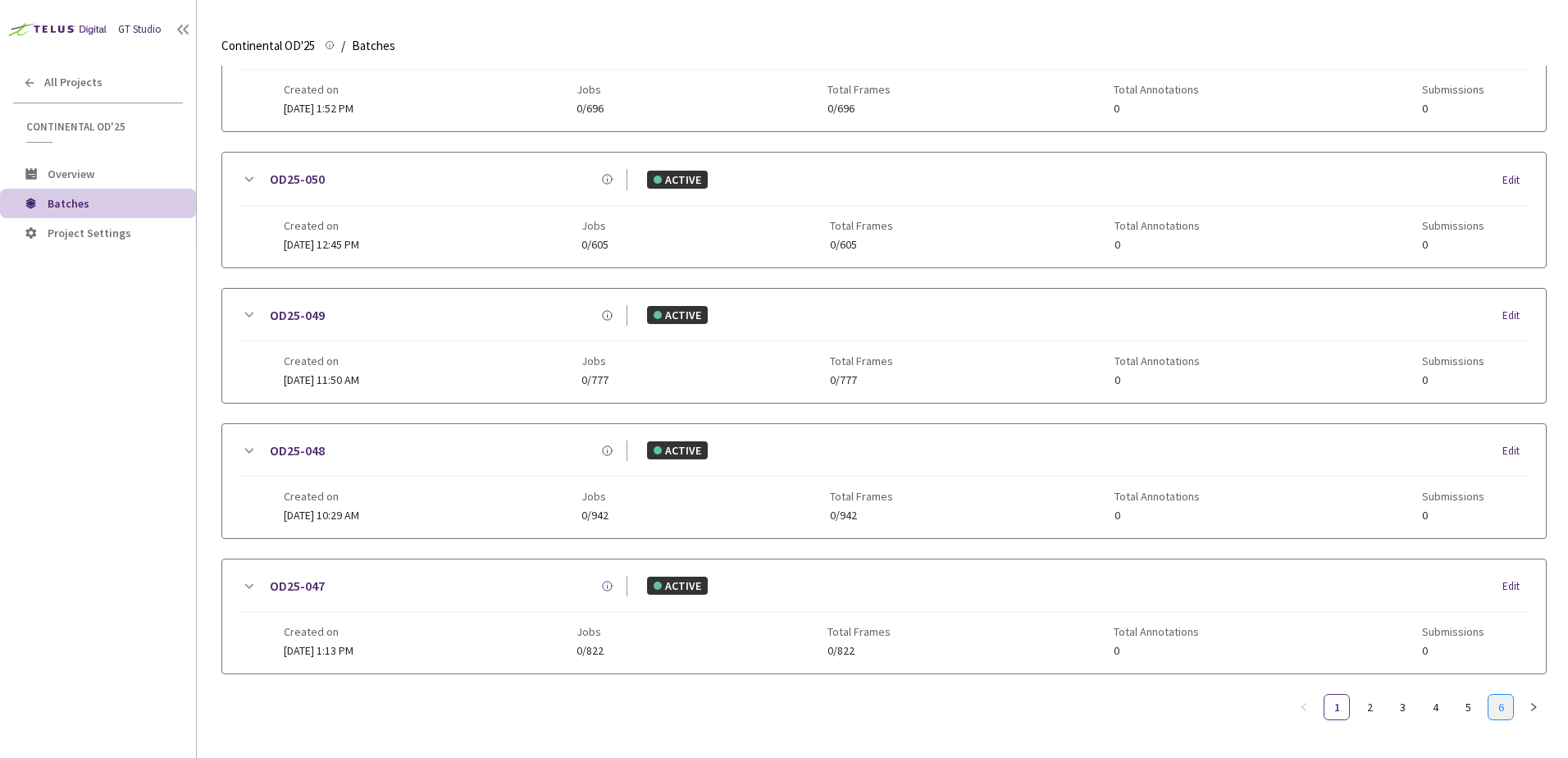
click at [1489, 695] on link "6" at bounding box center [1500, 707] width 25 height 25
click at [244, 314] on icon at bounding box center [249, 315] width 20 height 20
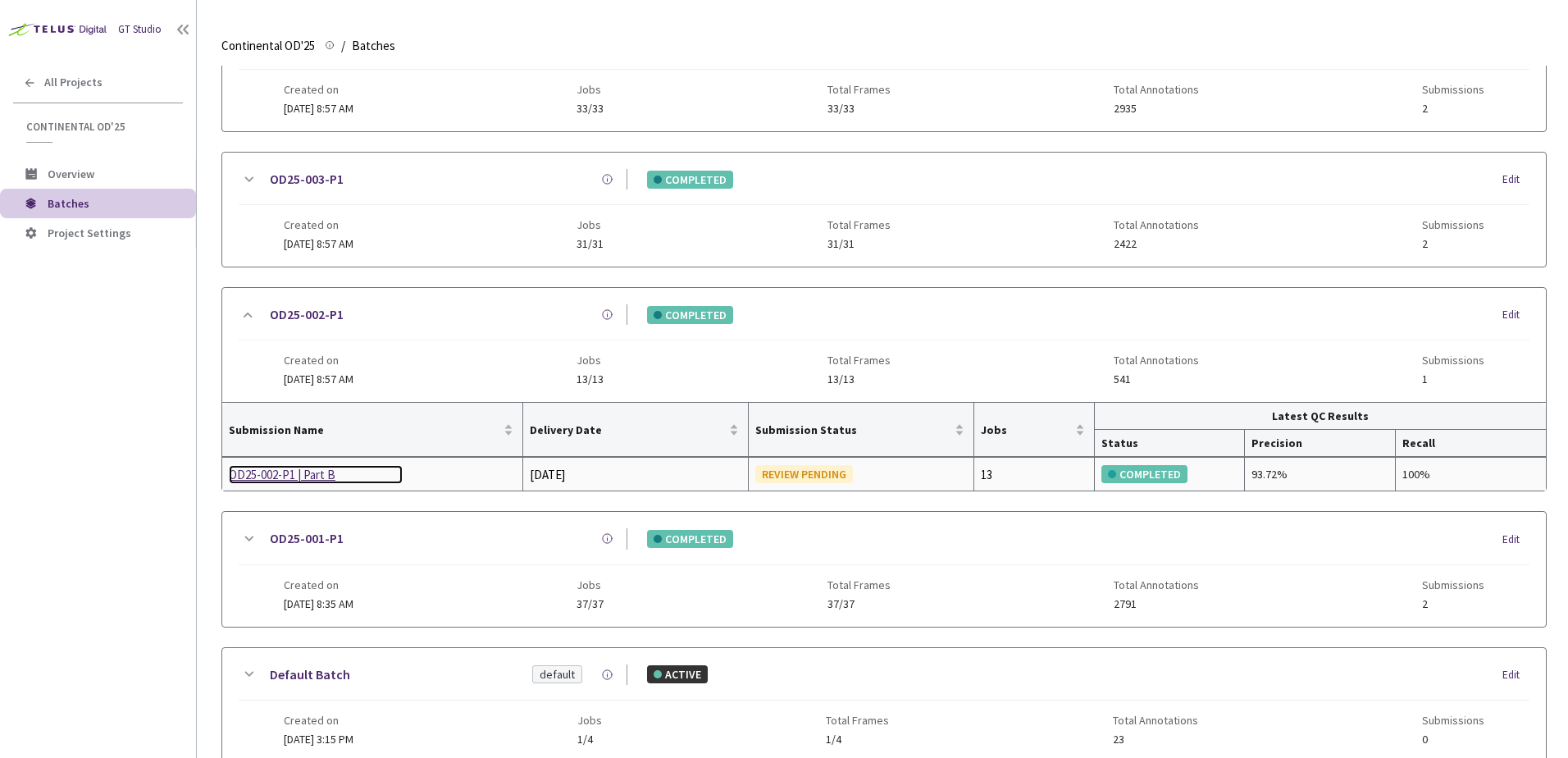
click at [273, 467] on div "OD25-002-P1 | Part B" at bounding box center [316, 475] width 174 height 20
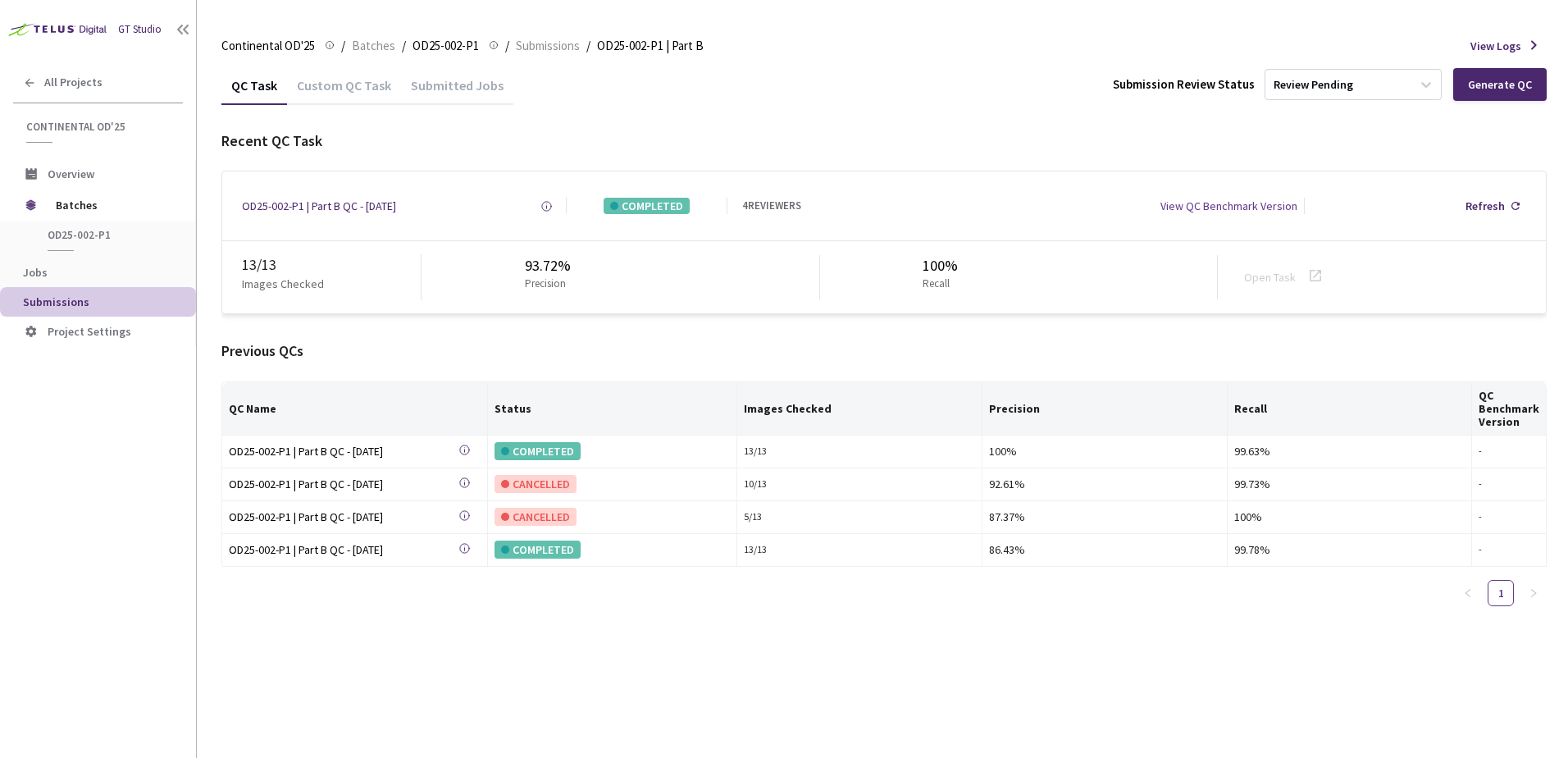
click at [315, 83] on div "Custom QC Task" at bounding box center [344, 90] width 114 height 28
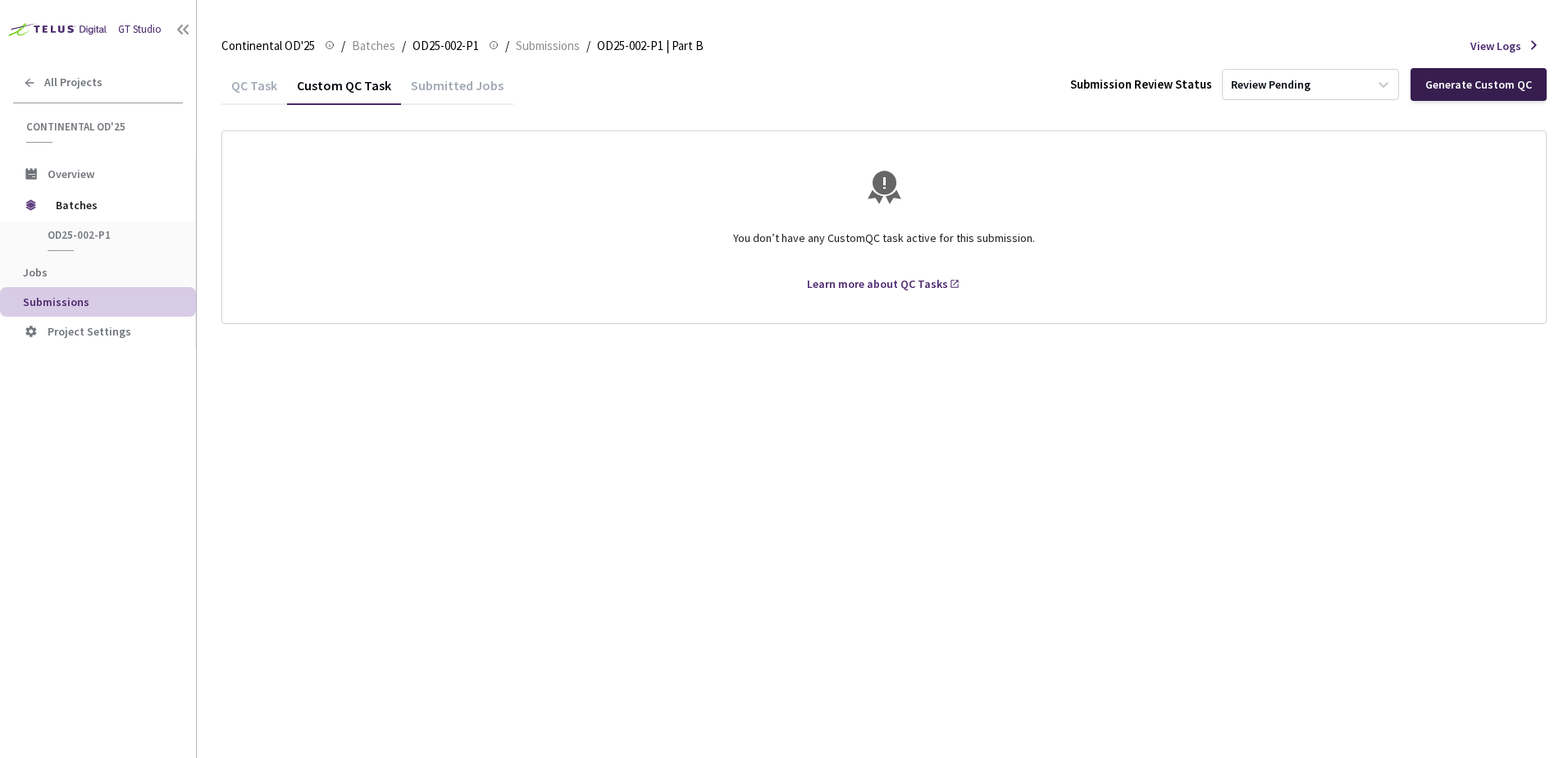
click at [1461, 91] on div "Generate Custom QC" at bounding box center [1479, 84] width 106 height 13
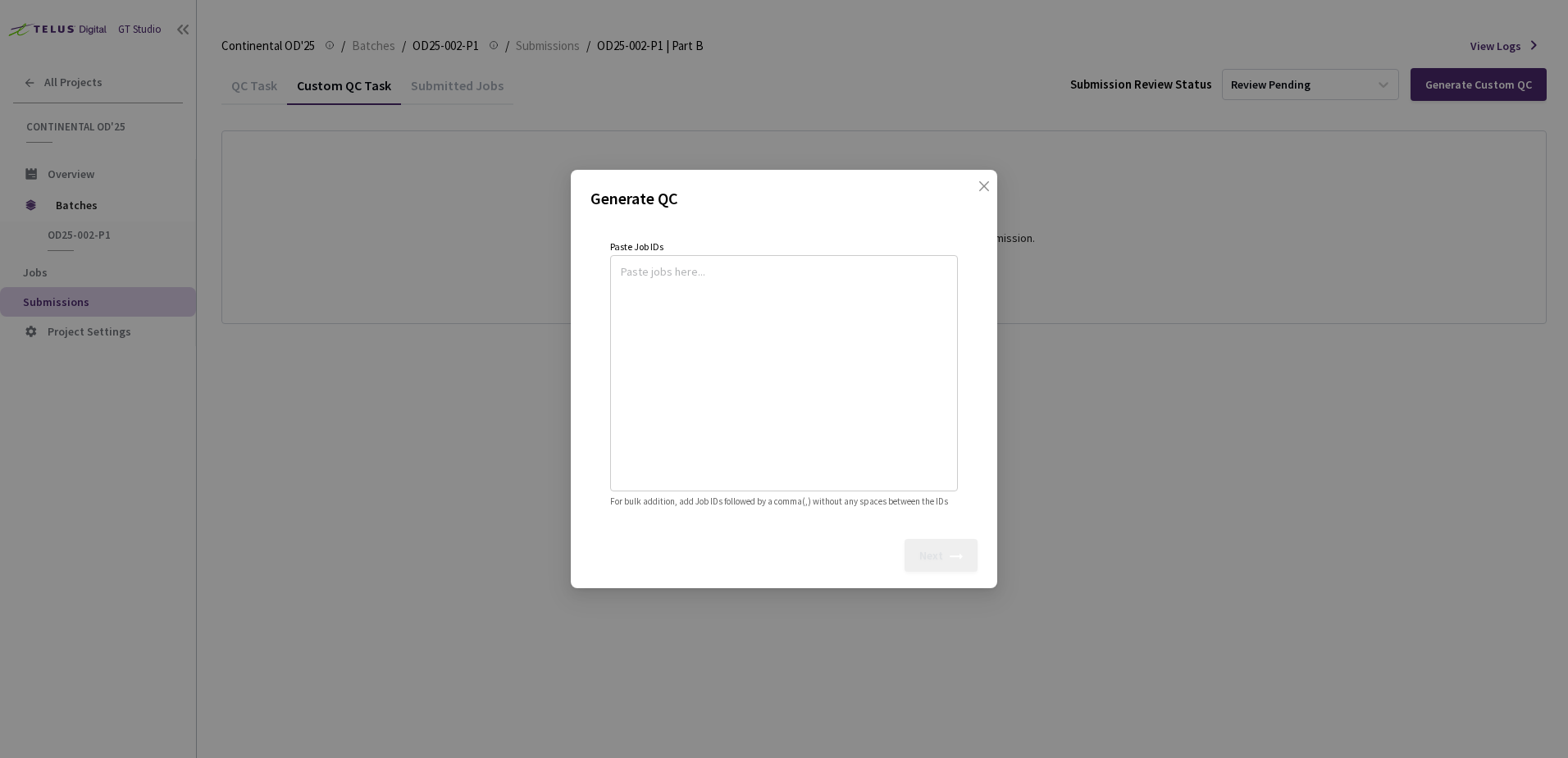
click at [804, 310] on textarea at bounding box center [784, 371] width 326 height 223
paste textarea
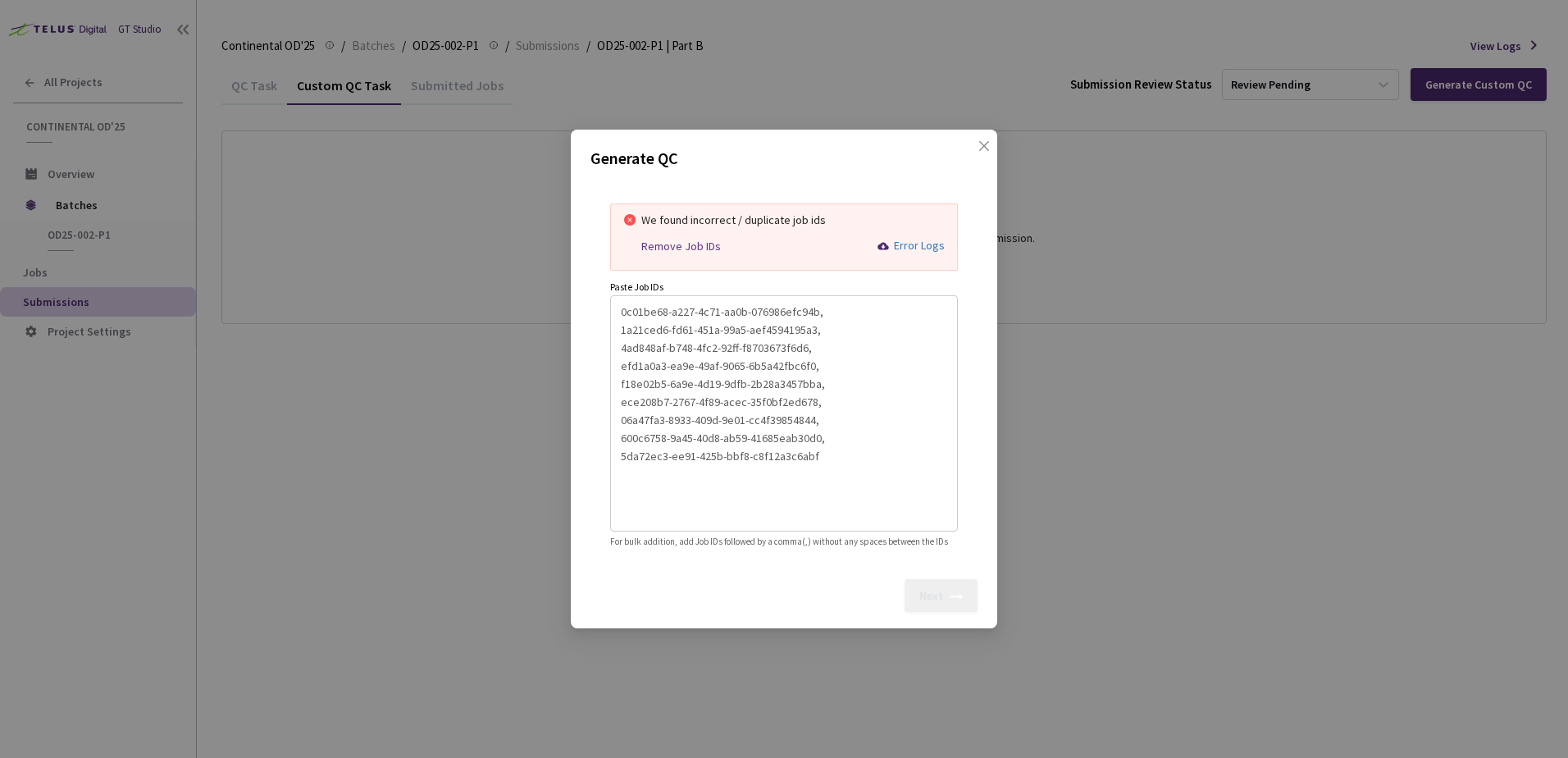
click at [694, 249] on div "We found incorrect / duplicate job ids Remove Job IDs Error Logs" at bounding box center [792, 236] width 304 height 52
click at [694, 240] on div "Remove Job IDs" at bounding box center [680, 247] width 80 height 14
type textarea "0c01be68-a227-4c71-aa0b-076986efc94b,1a21ced6-fd61-451a-99a5-aef4594195a3,4ad84…"
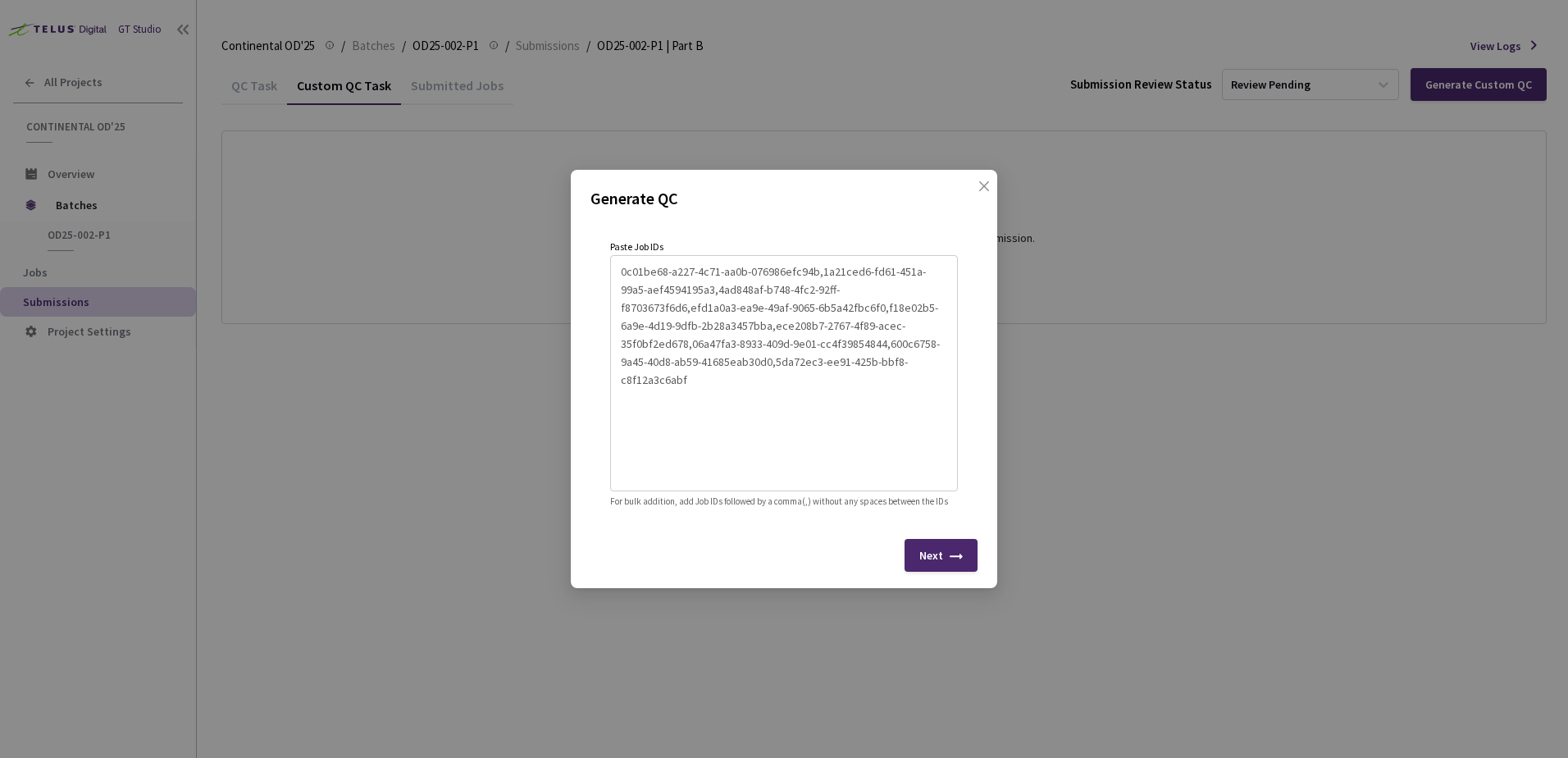
click at [958, 557] on div "Next" at bounding box center [941, 554] width 73 height 32
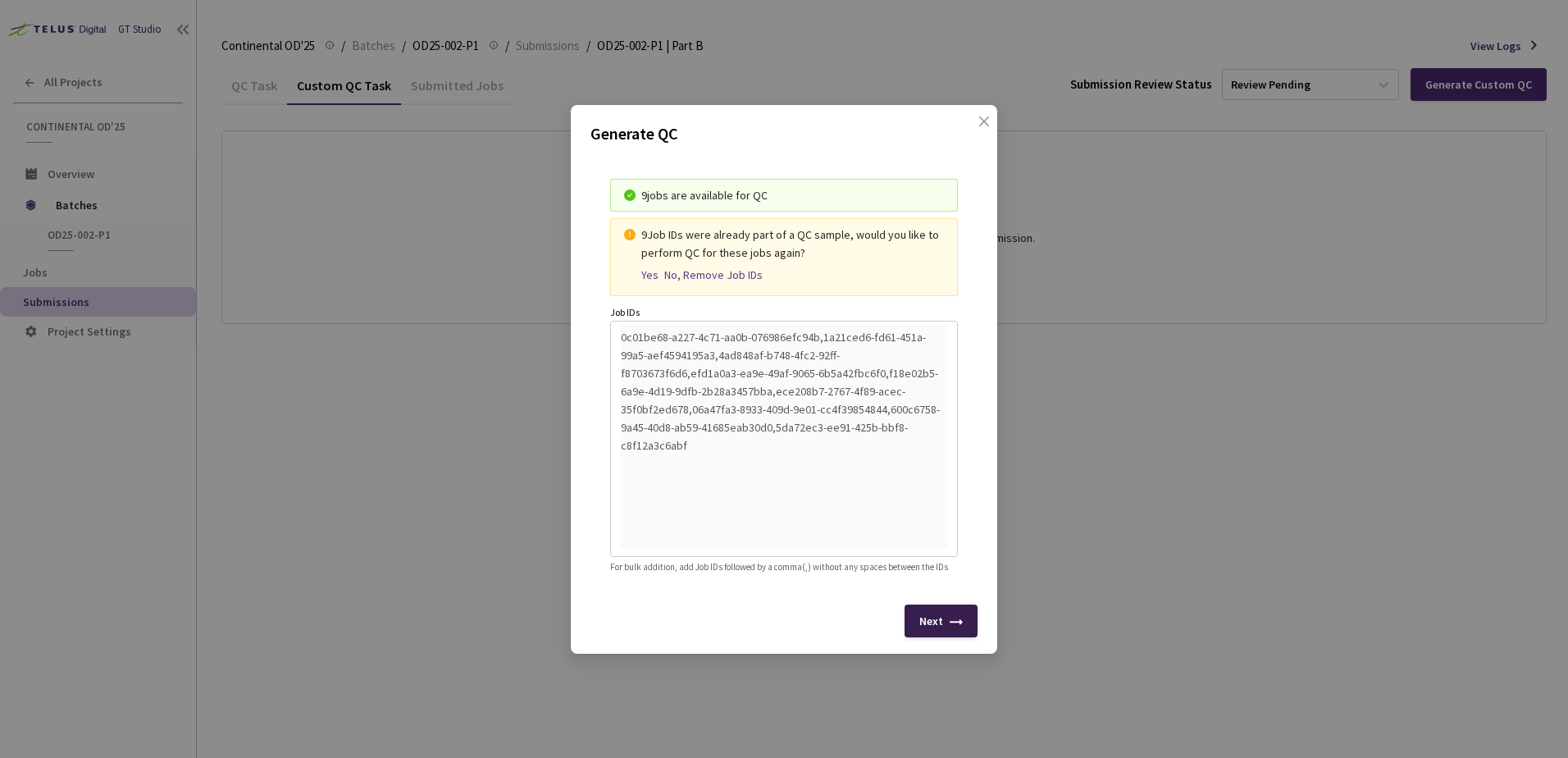
click at [955, 626] on div "Next" at bounding box center [941, 620] width 73 height 32
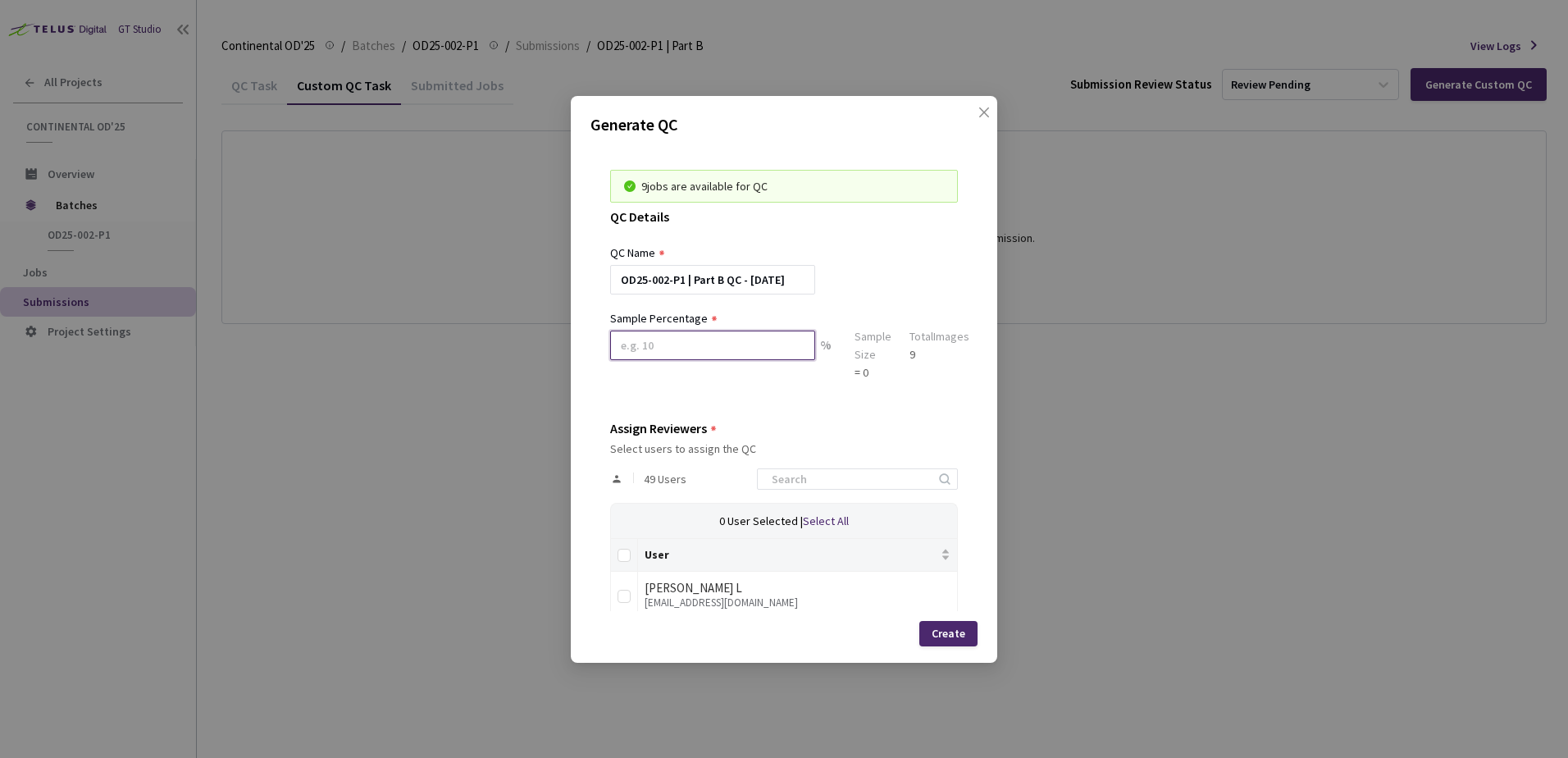
click at [754, 335] on input at bounding box center [713, 345] width 205 height 29
type input "100"
click at [815, 473] on input at bounding box center [849, 479] width 175 height 20
type input "vir"
click at [623, 597] on input "checkbox" at bounding box center [623, 596] width 13 height 13
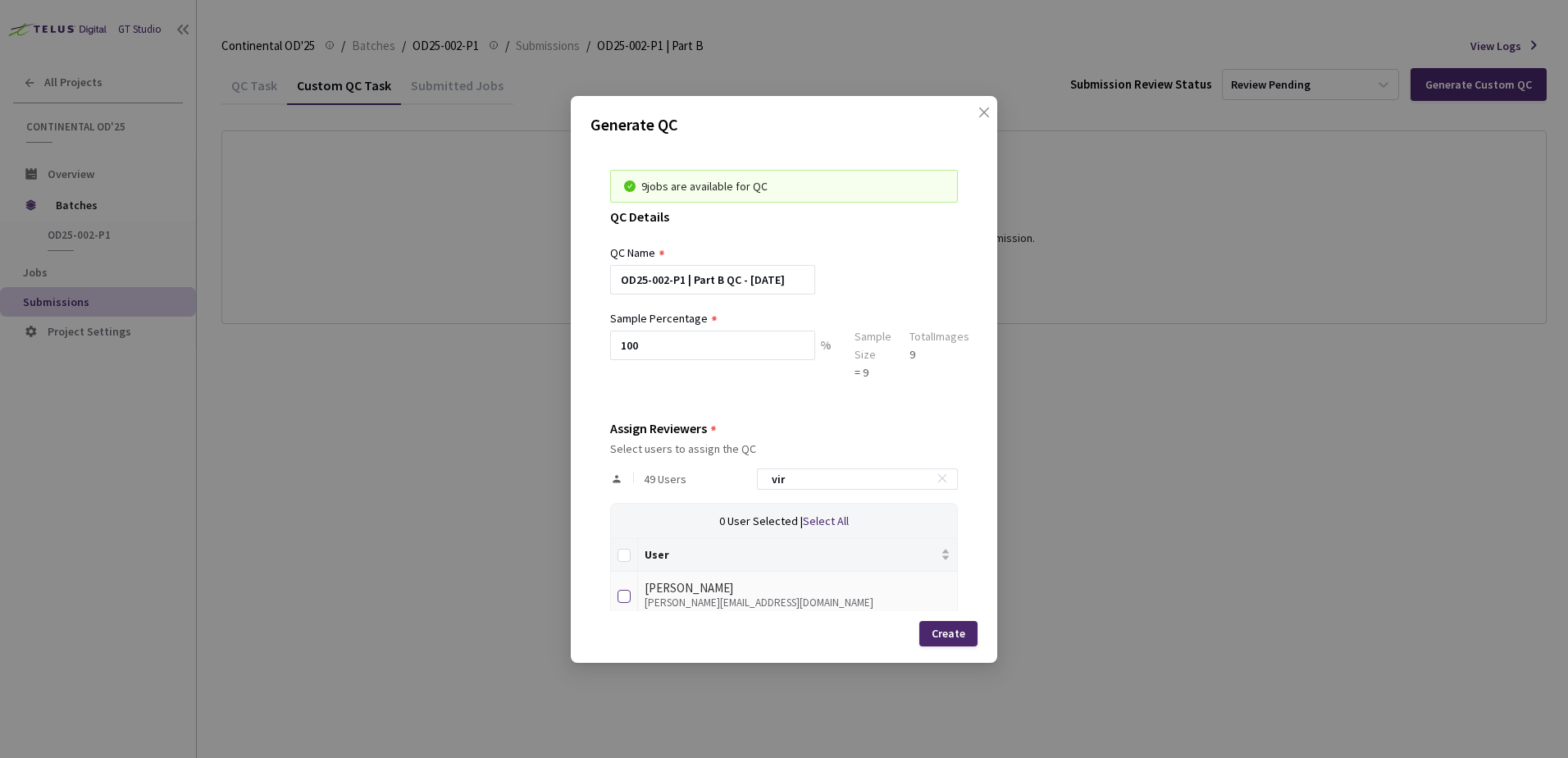
checkbox input "true"
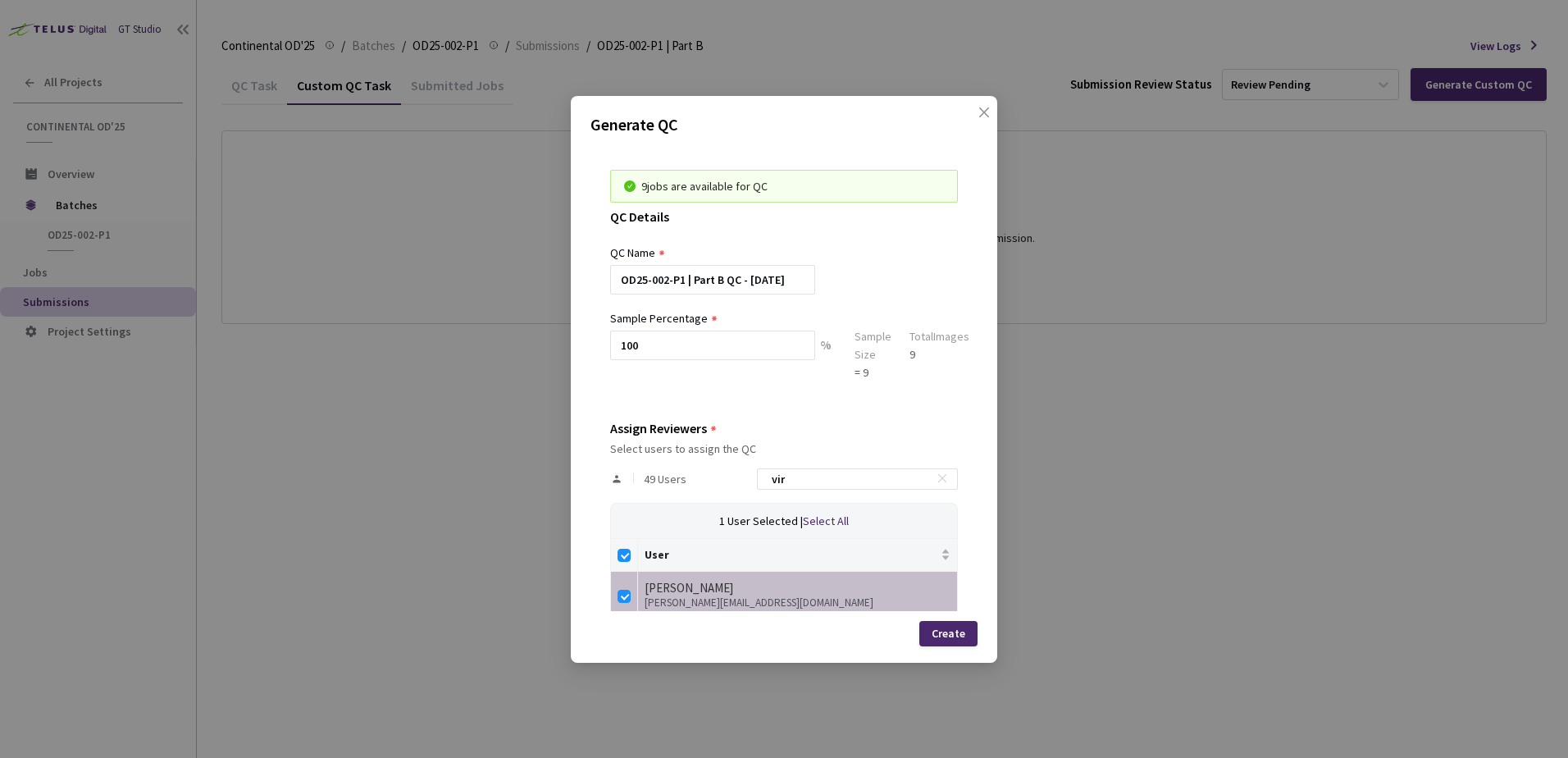
drag, startPoint x: 738, startPoint y: 477, endPoint x: 671, endPoint y: 468, distance: 67.6
click at [671, 468] on div "49 Users vir" at bounding box center [784, 479] width 348 height 47
type input "m"
checkbox input "false"
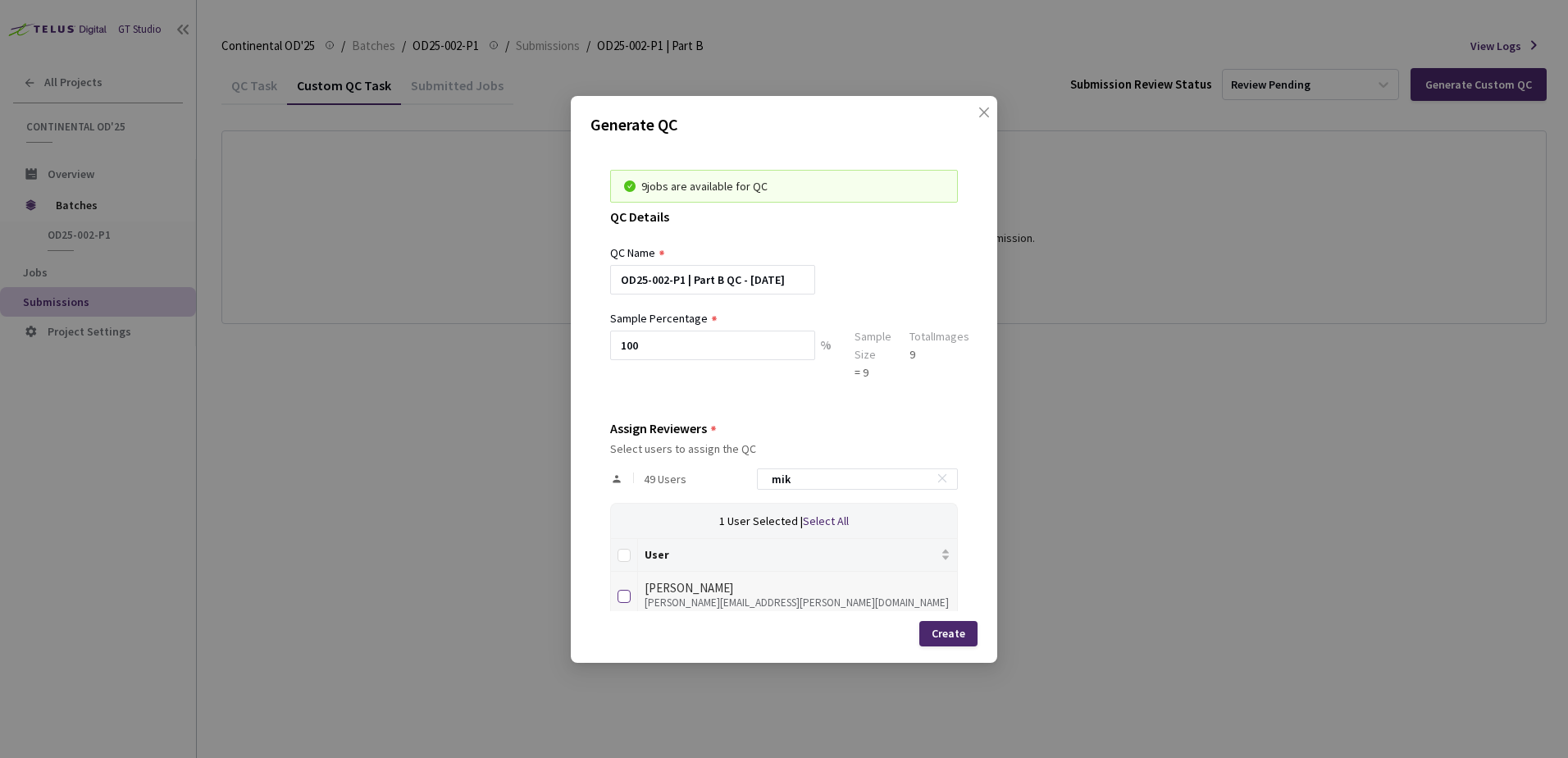
type input "mik"
click at [623, 591] on input "checkbox" at bounding box center [623, 596] width 13 height 13
checkbox input "true"
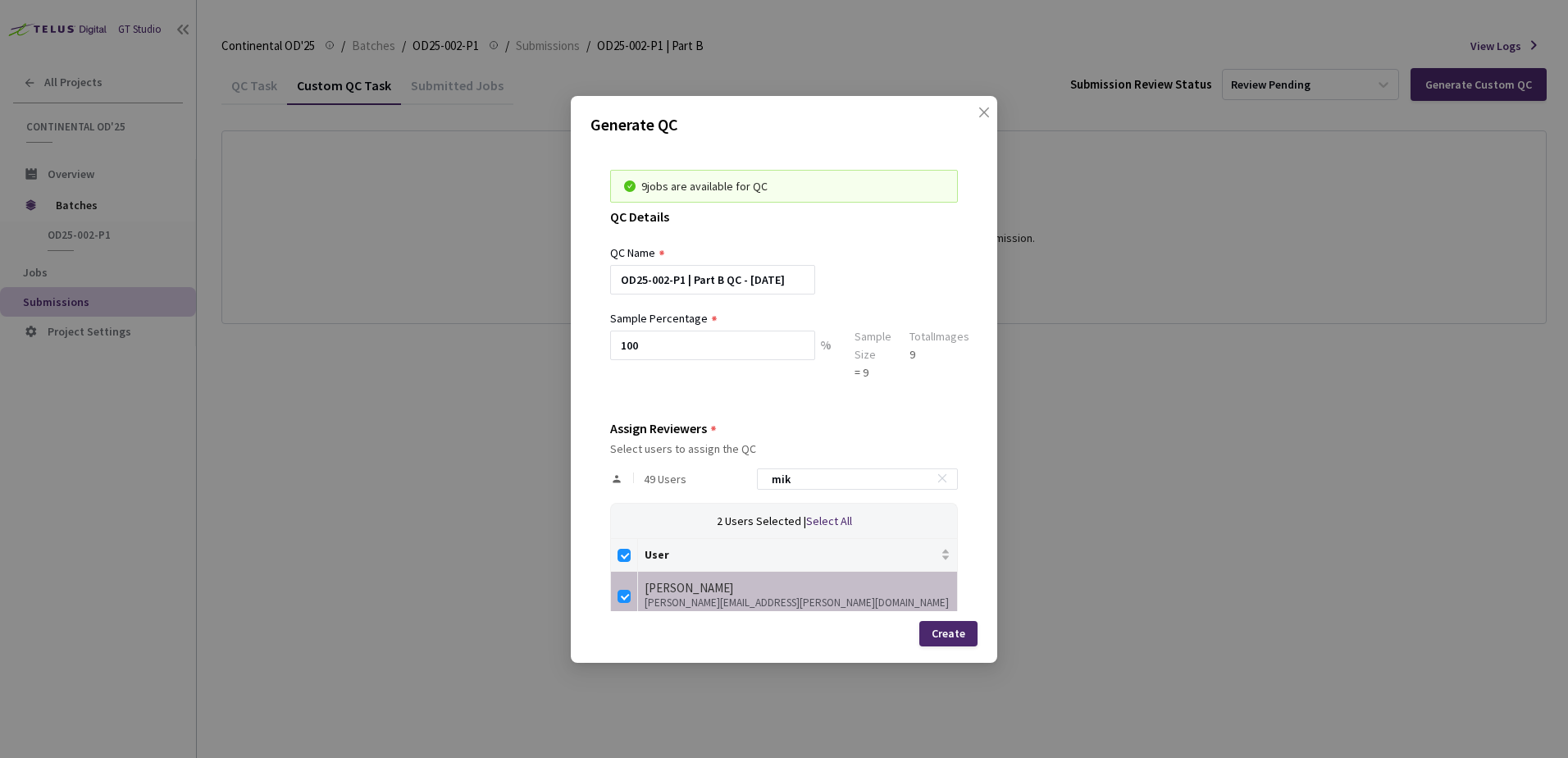
drag, startPoint x: 757, startPoint y: 475, endPoint x: 679, endPoint y: 477, distance: 78.0
click at [702, 473] on div "49 Users mik" at bounding box center [784, 479] width 348 height 47
type input "n"
checkbox input "false"
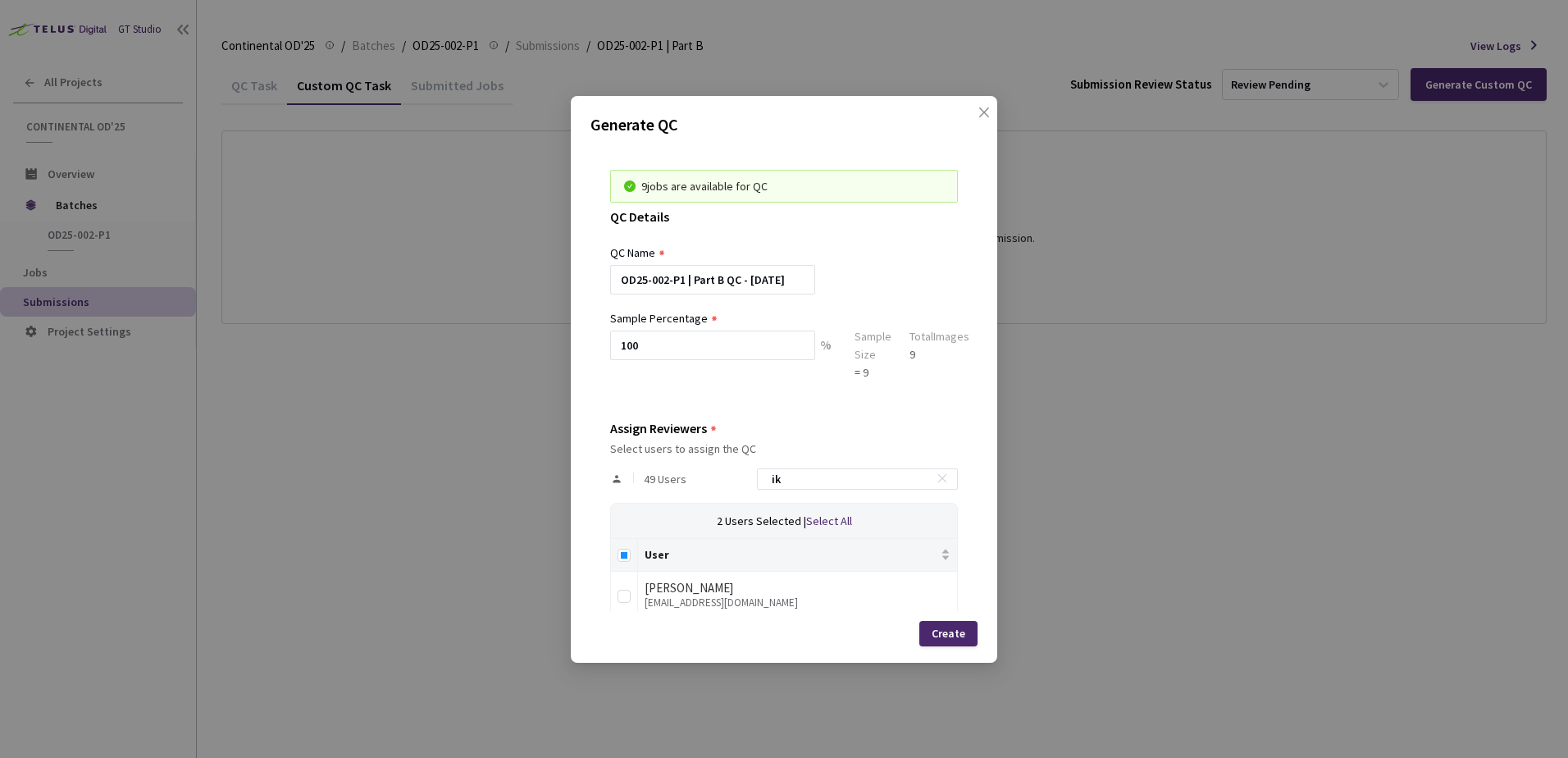
drag, startPoint x: 802, startPoint y: 478, endPoint x: 721, endPoint y: 482, distance: 81.1
click at [717, 478] on div "49 Users ik" at bounding box center [784, 479] width 348 height 47
type input "nik"
click at [625, 593] on input "checkbox" at bounding box center [623, 596] width 13 height 13
checkbox input "true"
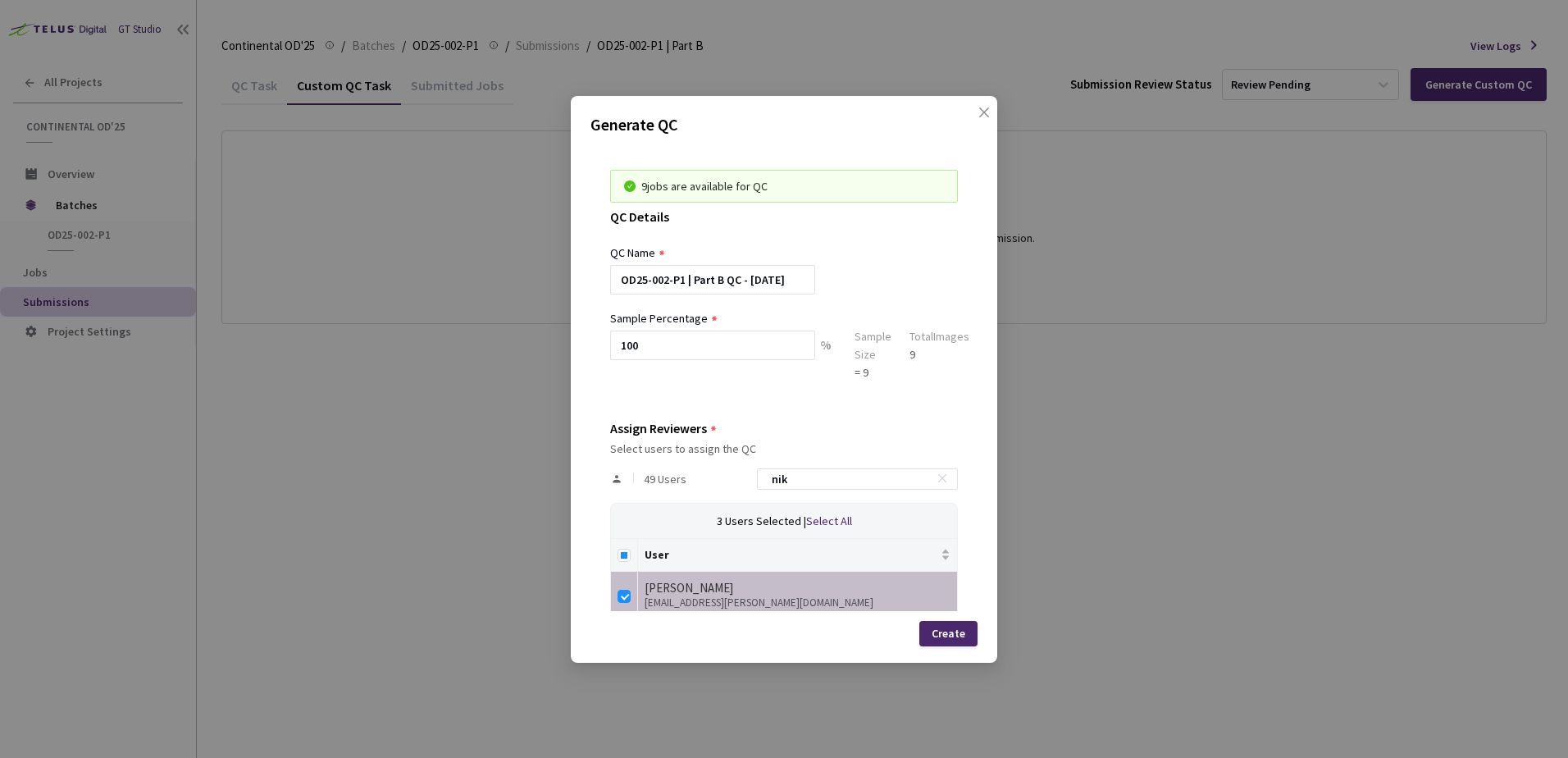
drag, startPoint x: 805, startPoint y: 480, endPoint x: 710, endPoint y: 479, distance: 95.0
click at [733, 478] on div "49 Users nik" at bounding box center [784, 479] width 348 height 47
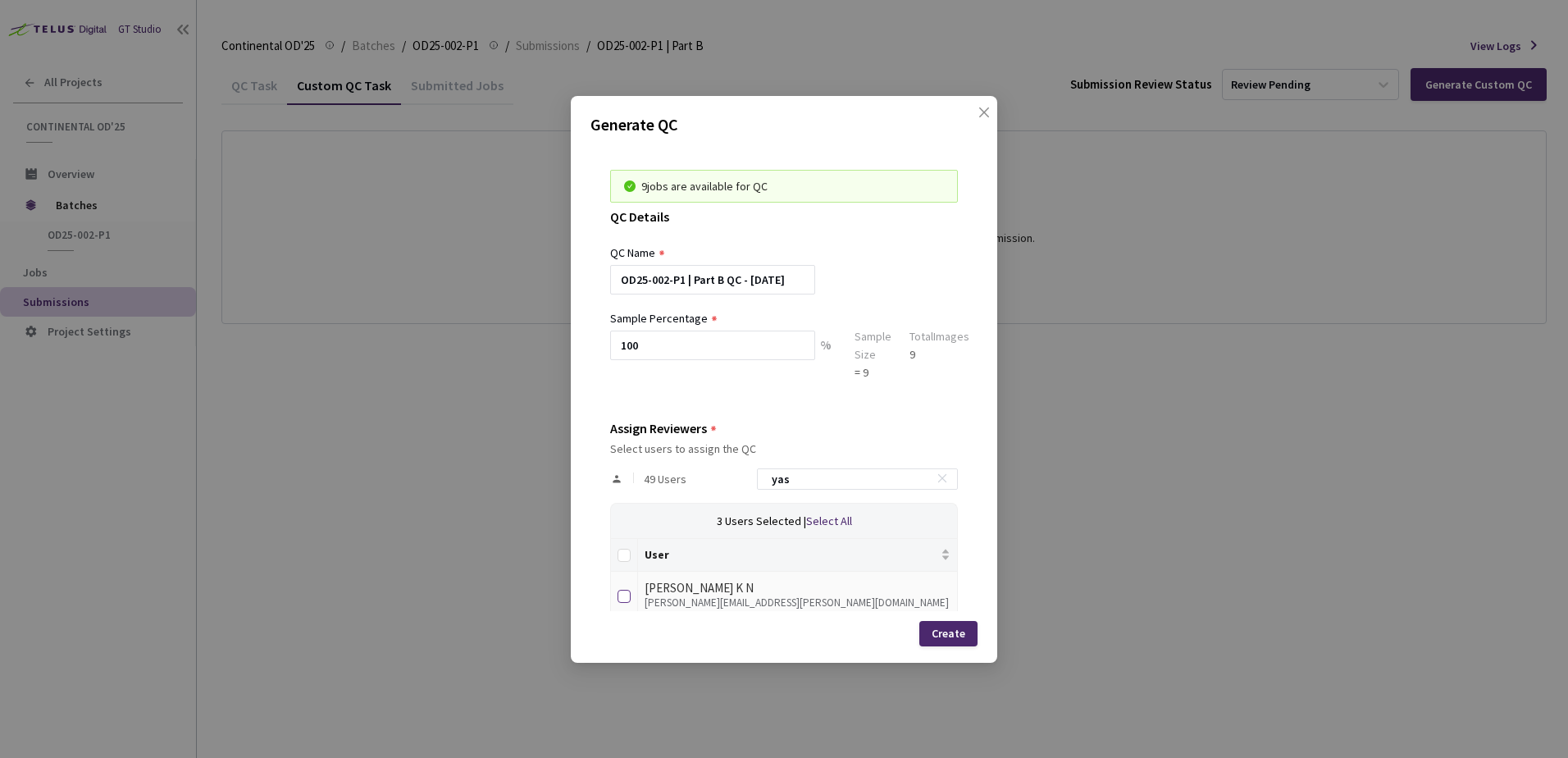
type input "yas"
click at [625, 597] on input "checkbox" at bounding box center [623, 596] width 13 height 13
checkbox input "true"
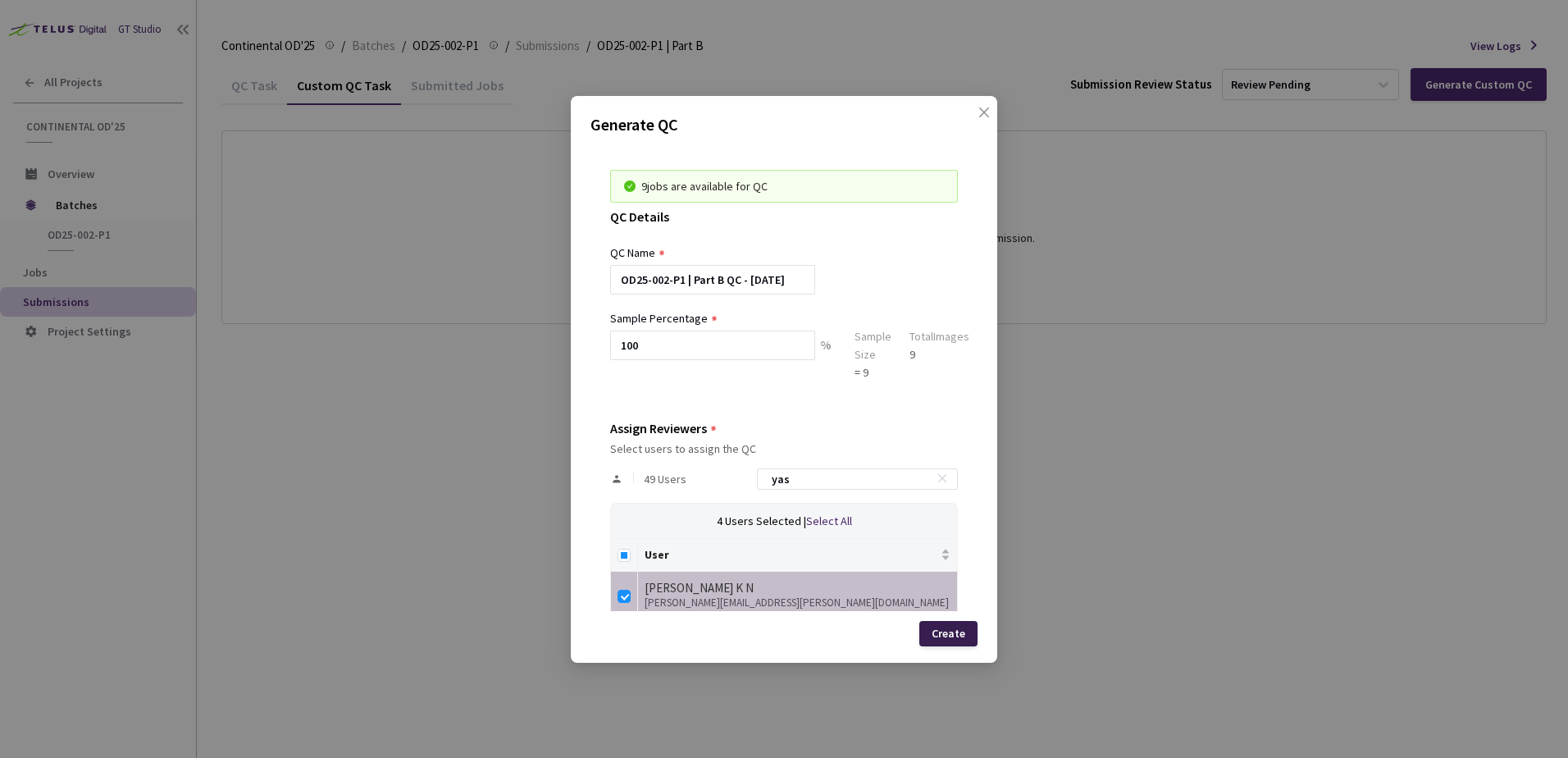
click at [956, 631] on div "Create" at bounding box center [949, 632] width 33 height 13
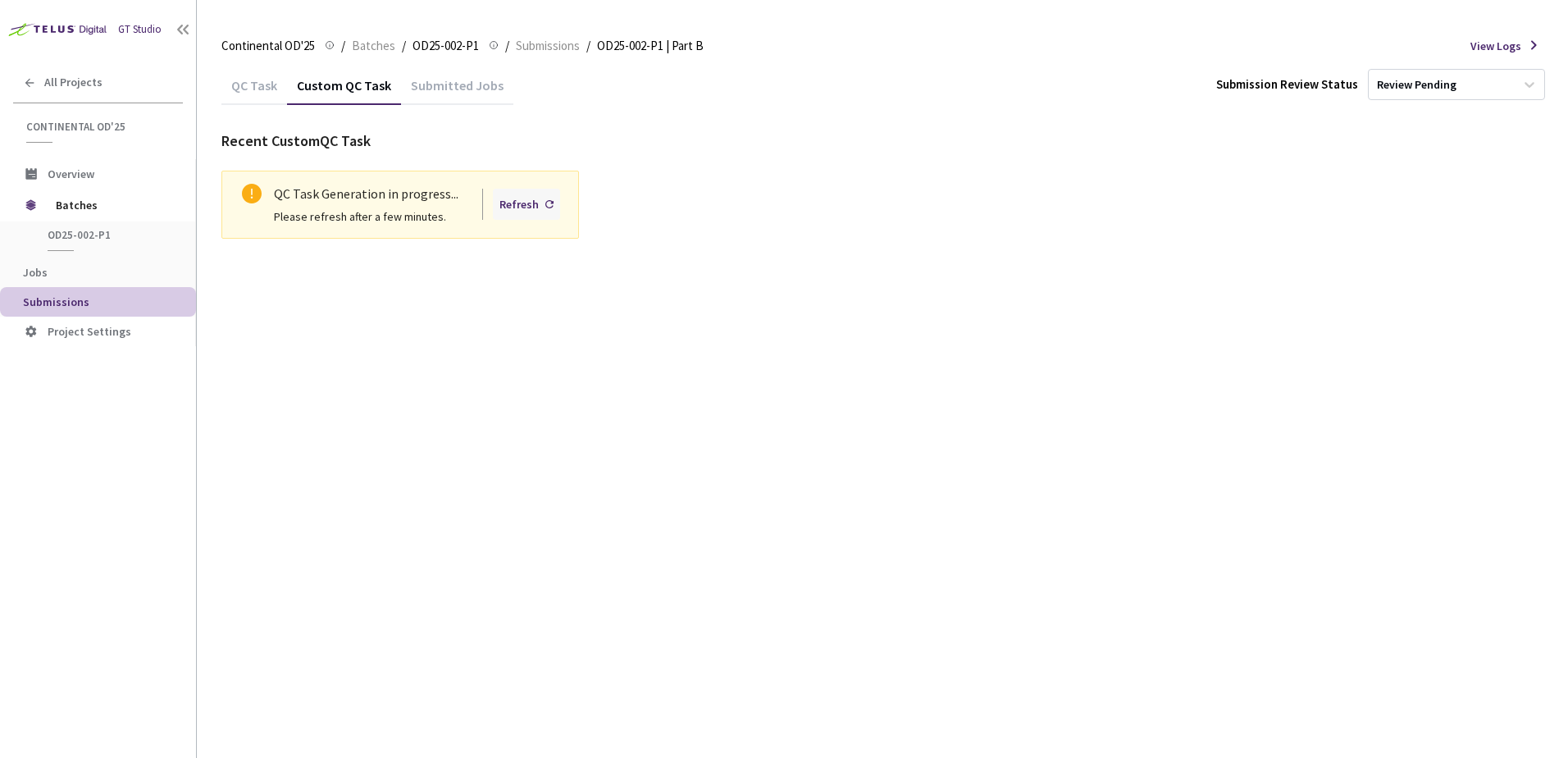
click at [525, 207] on div "Refresh" at bounding box center [519, 204] width 39 height 18
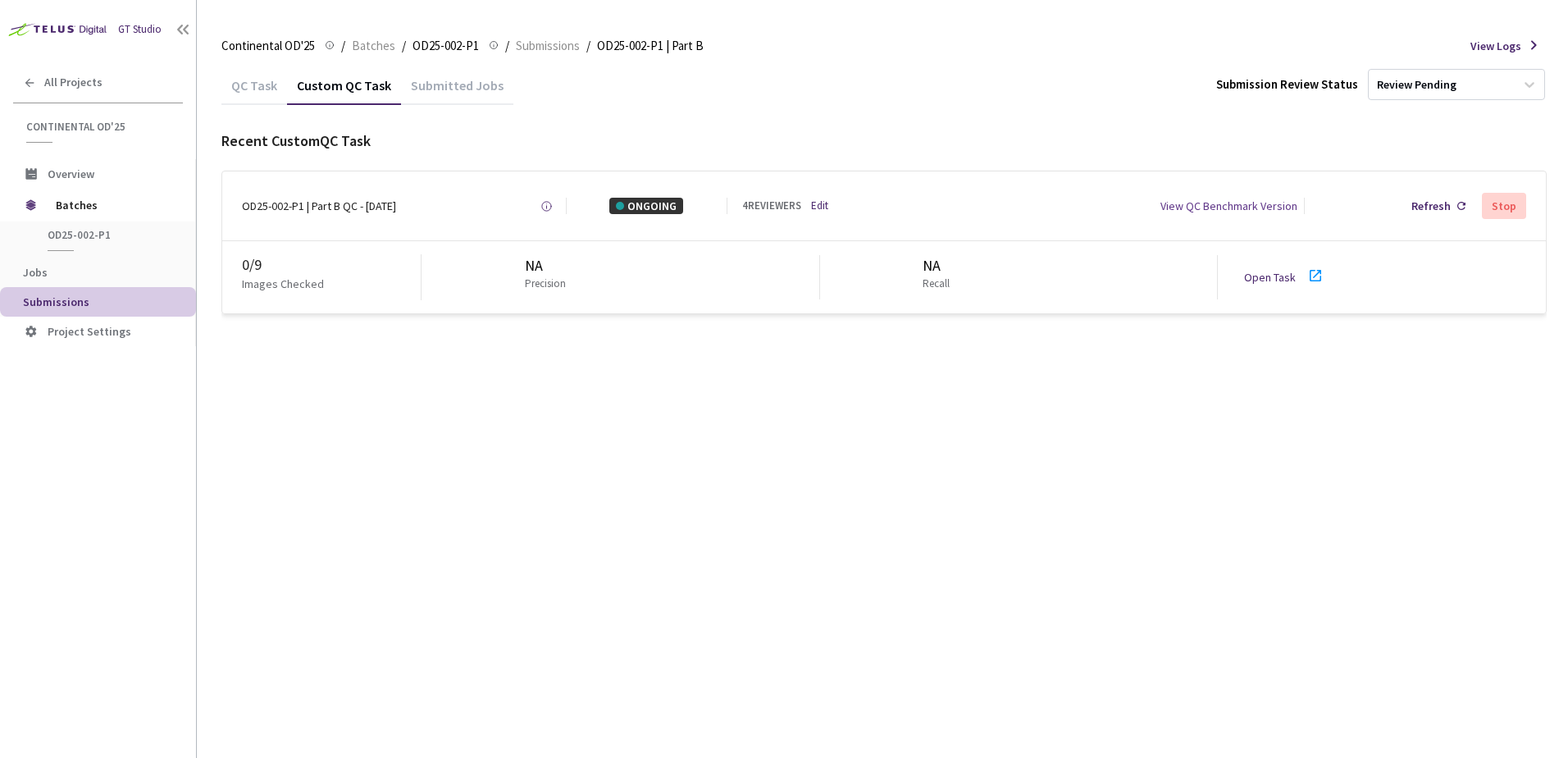
click at [1280, 283] on link "Open Task" at bounding box center [1270, 277] width 52 height 15
click at [1433, 210] on div "Refresh" at bounding box center [1431, 205] width 39 height 17
click at [1415, 214] on div "Refresh" at bounding box center [1431, 205] width 39 height 17
click at [377, 51] on span "Batches" at bounding box center [374, 46] width 43 height 20
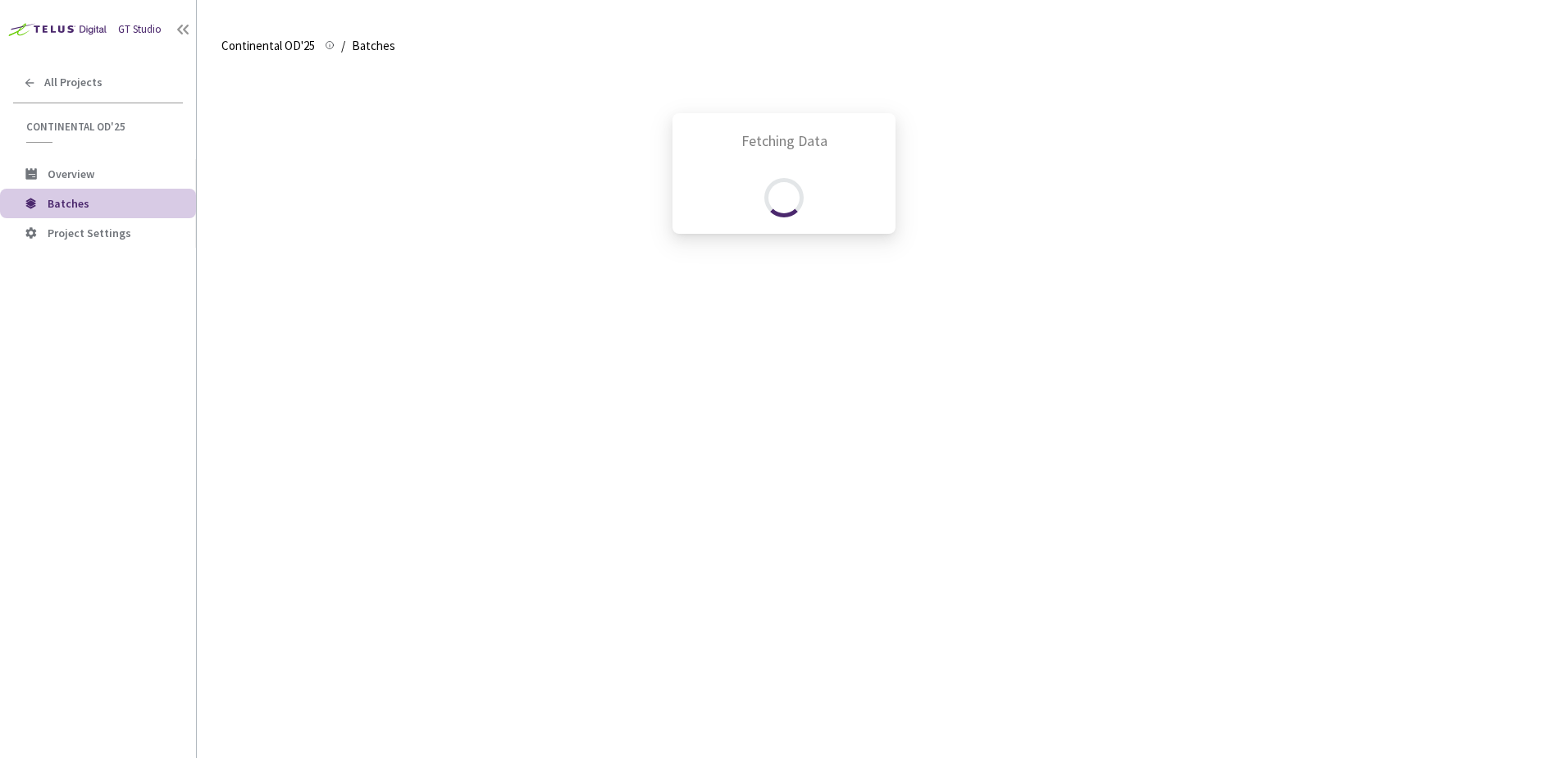
scroll to position [521, 0]
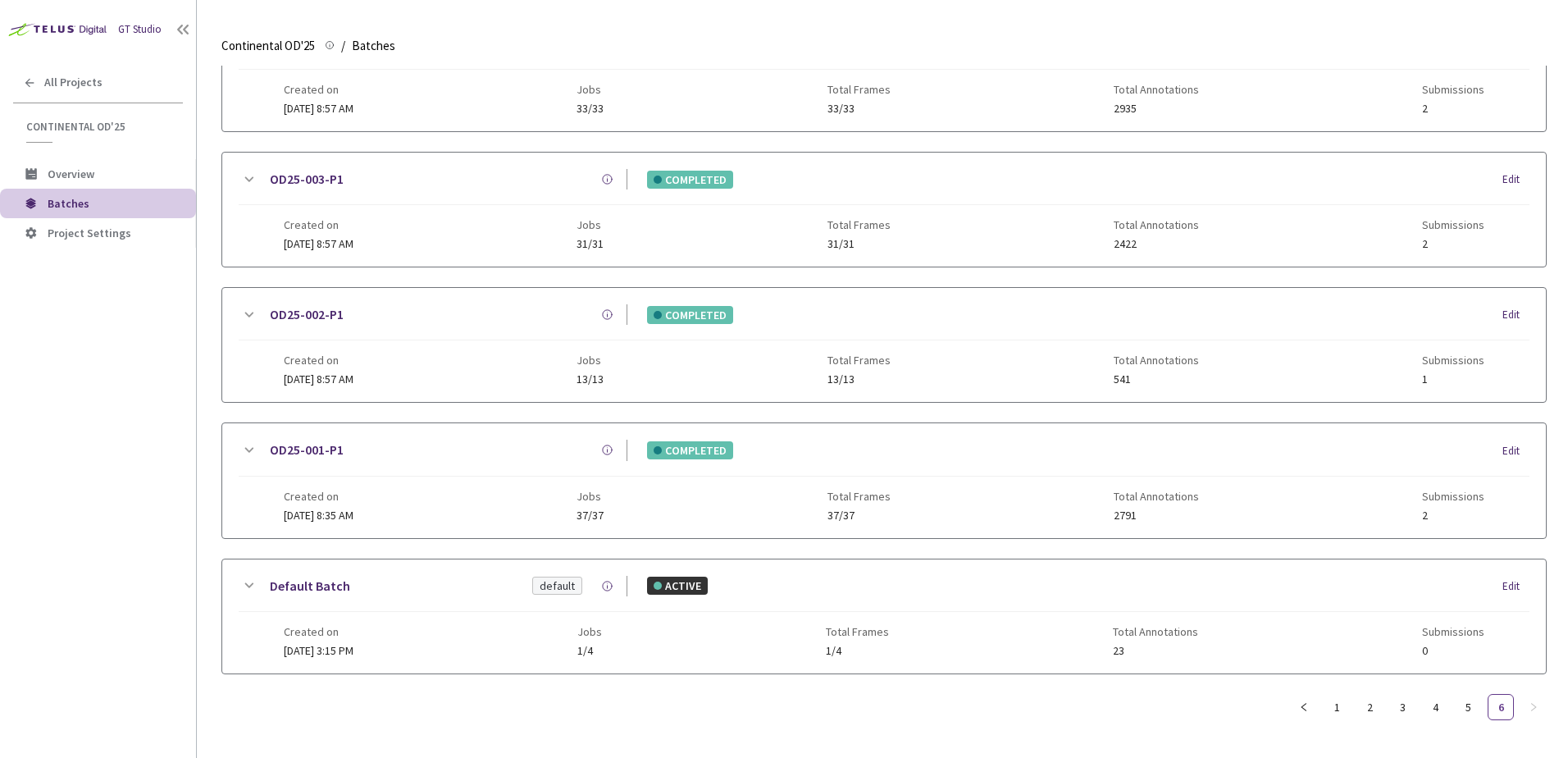
click at [242, 440] on icon at bounding box center [249, 450] width 20 height 20
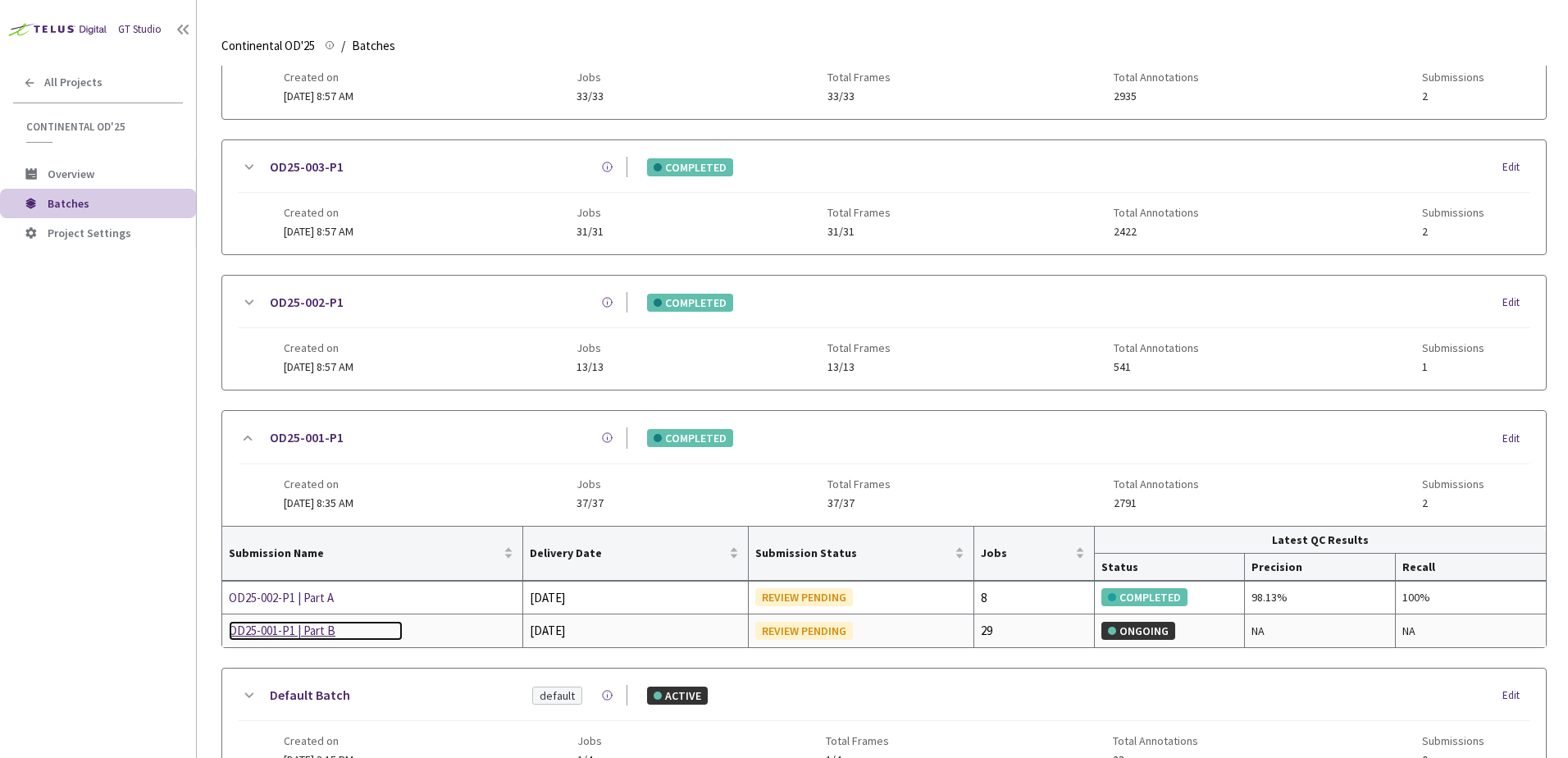
click at [310, 625] on div "OD25-001-P1 | Part B" at bounding box center [316, 631] width 174 height 20
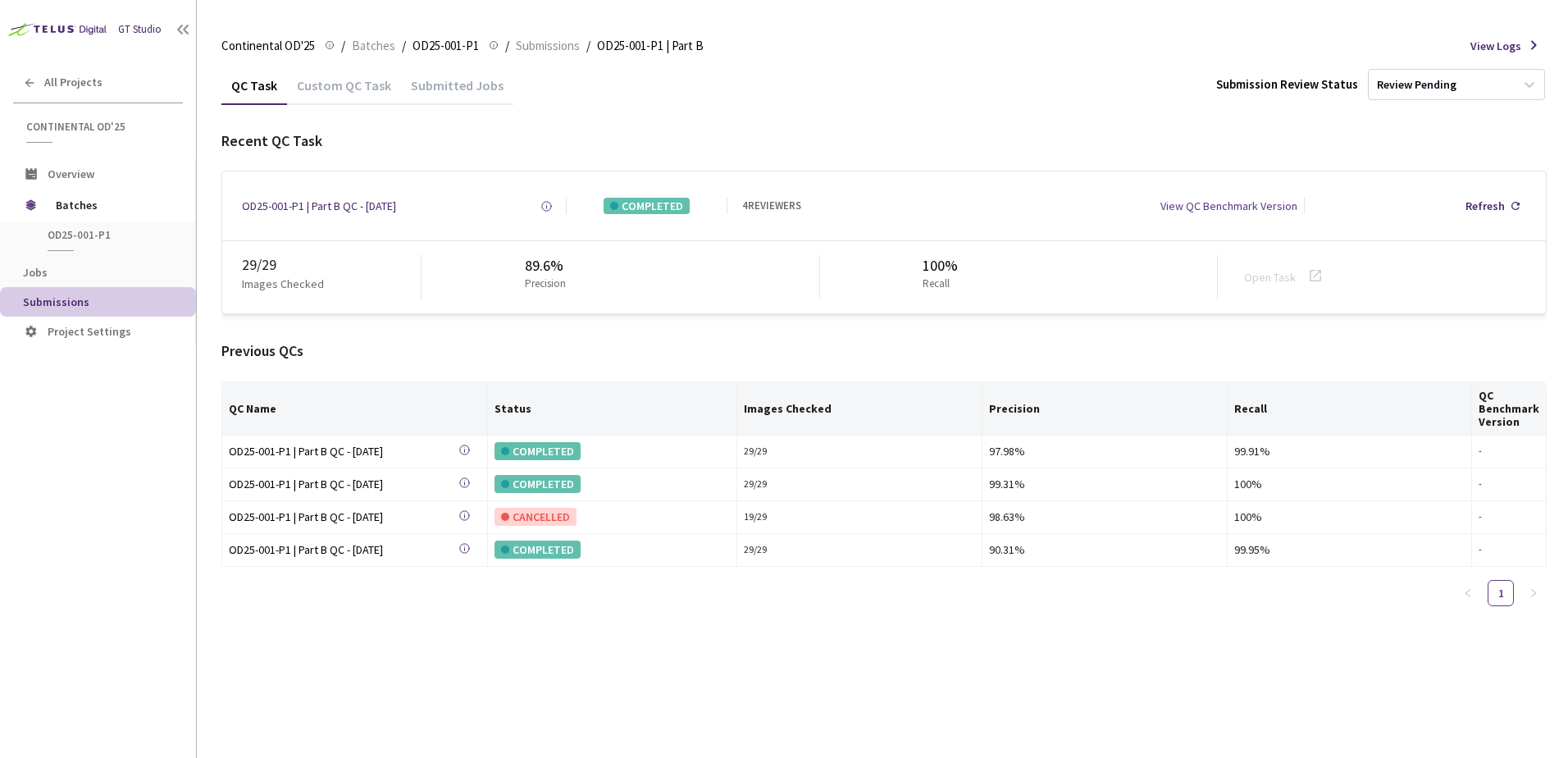
click at [339, 77] on div "Custom QC Task" at bounding box center [344, 90] width 114 height 28
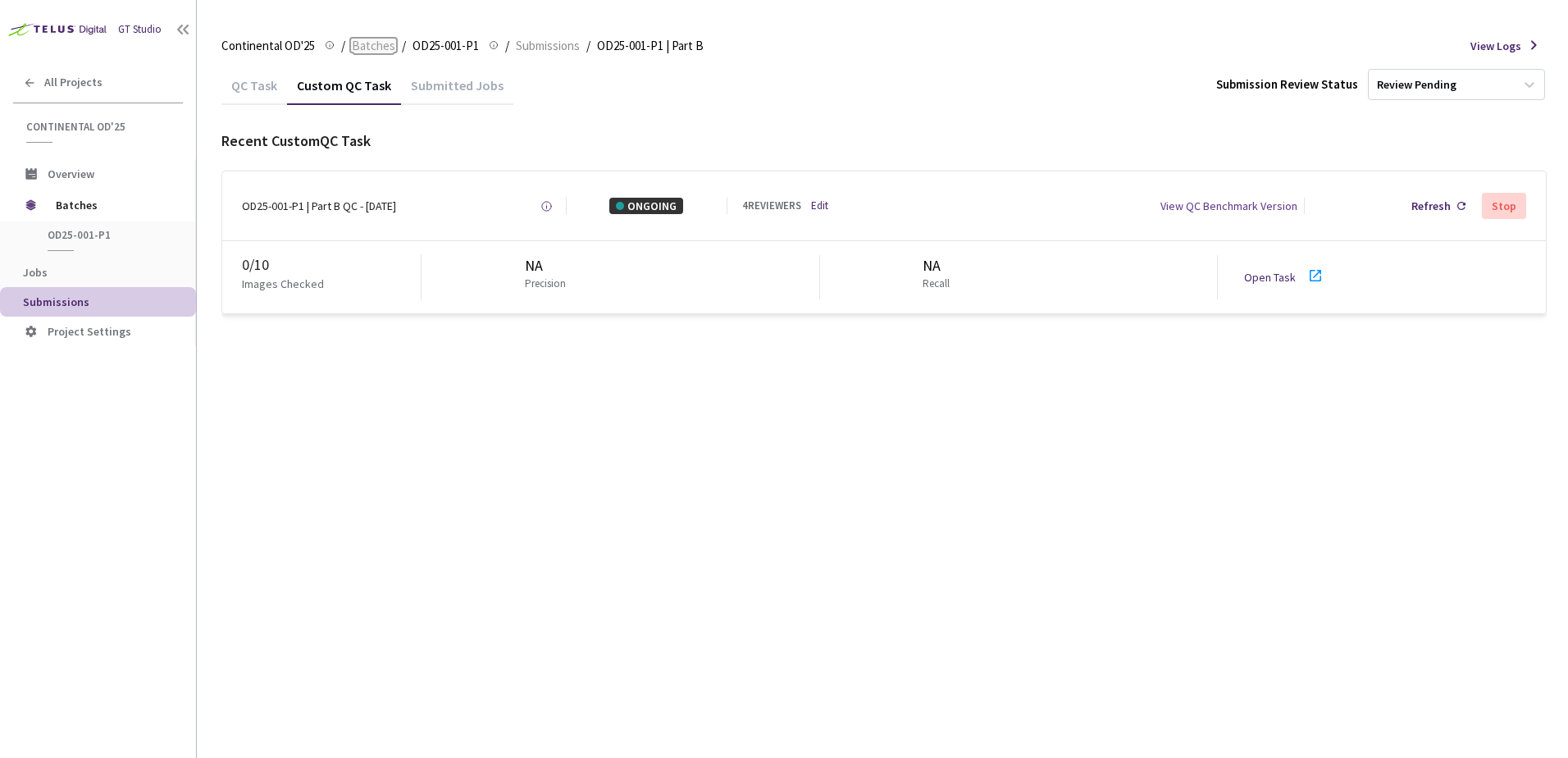
click at [365, 39] on span "Batches" at bounding box center [374, 46] width 43 height 20
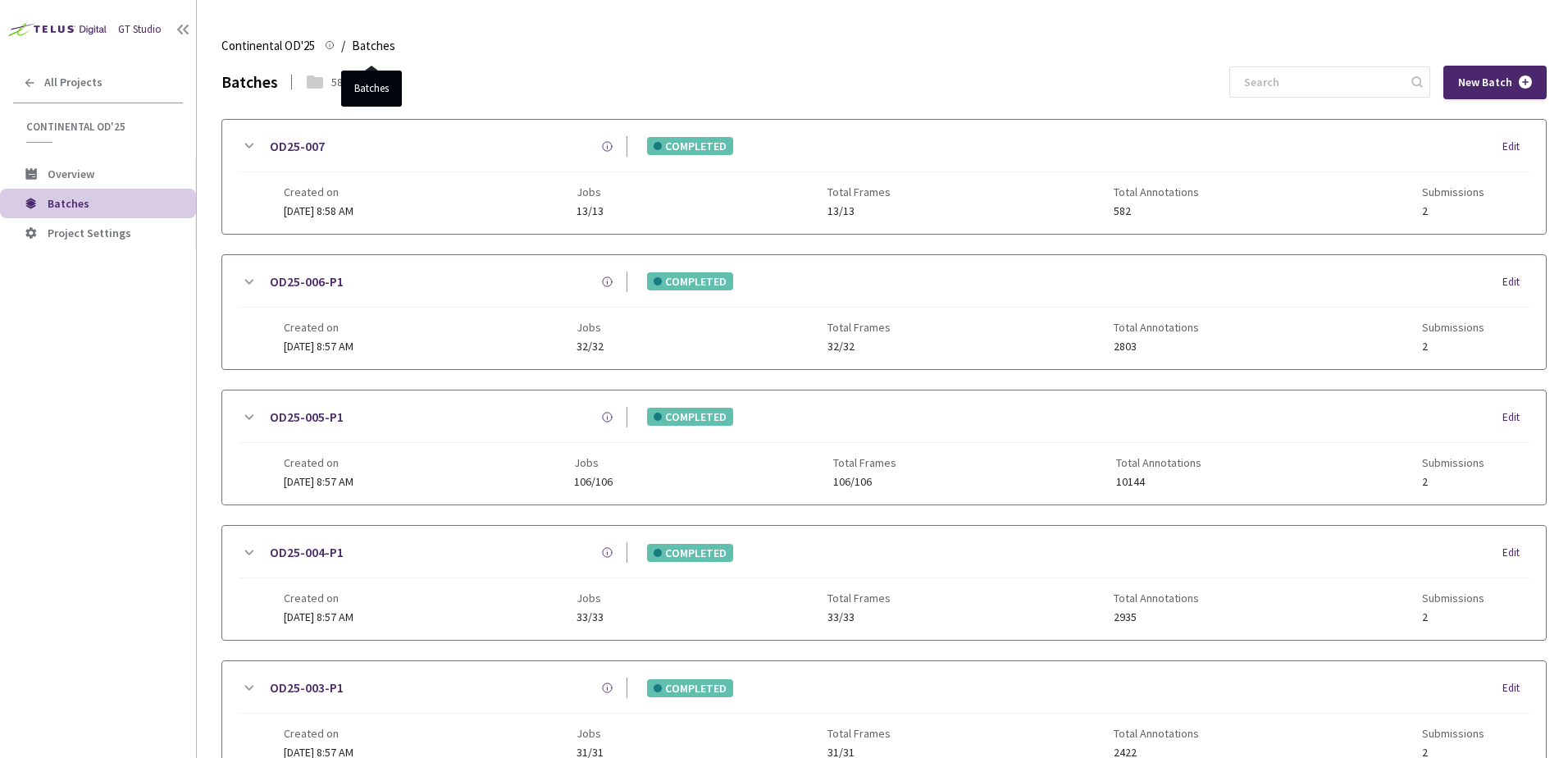
scroll to position [521, 0]
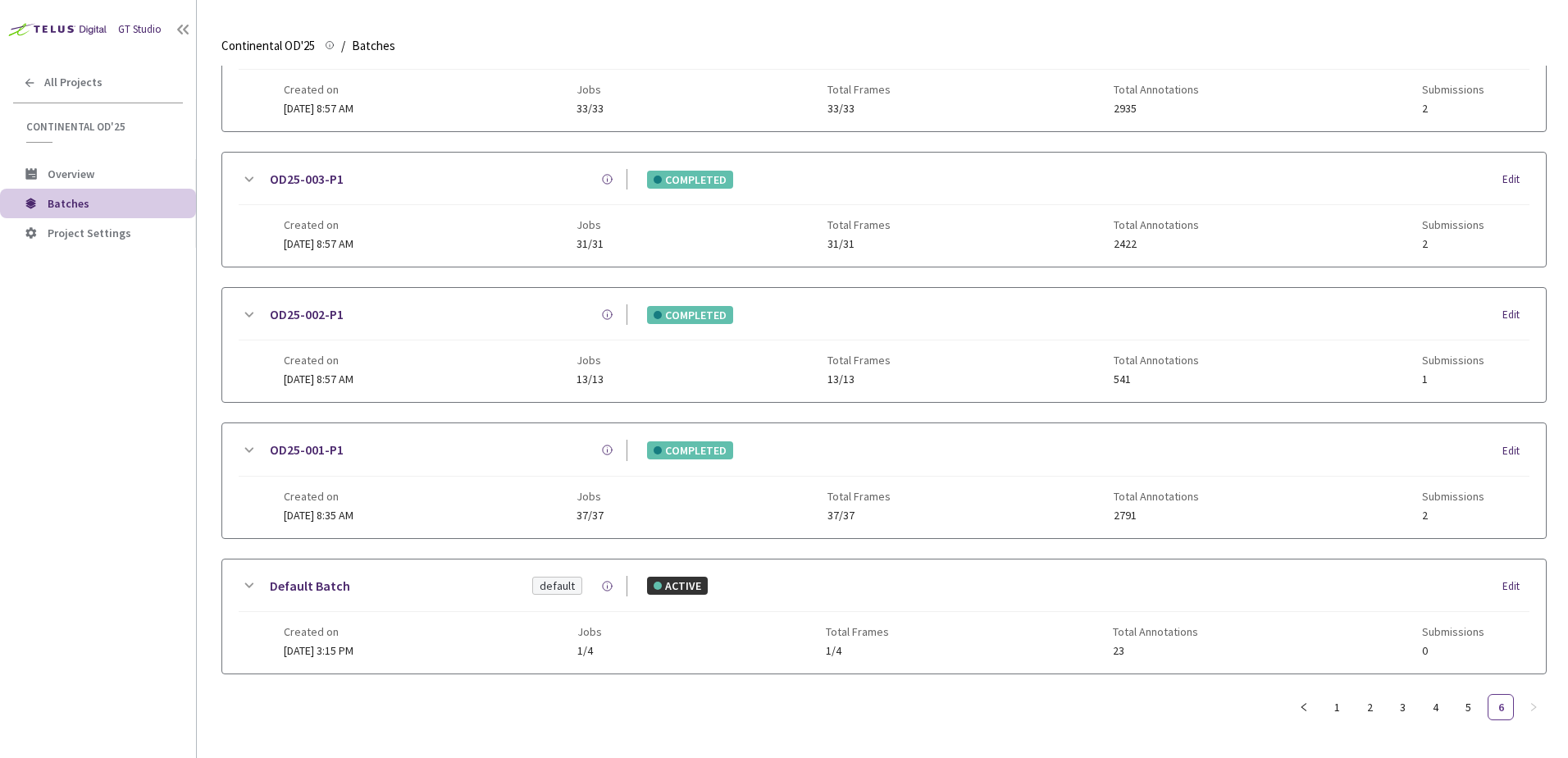
click at [260, 169] on div "OD25-003-P1" at bounding box center [442, 179] width 369 height 21
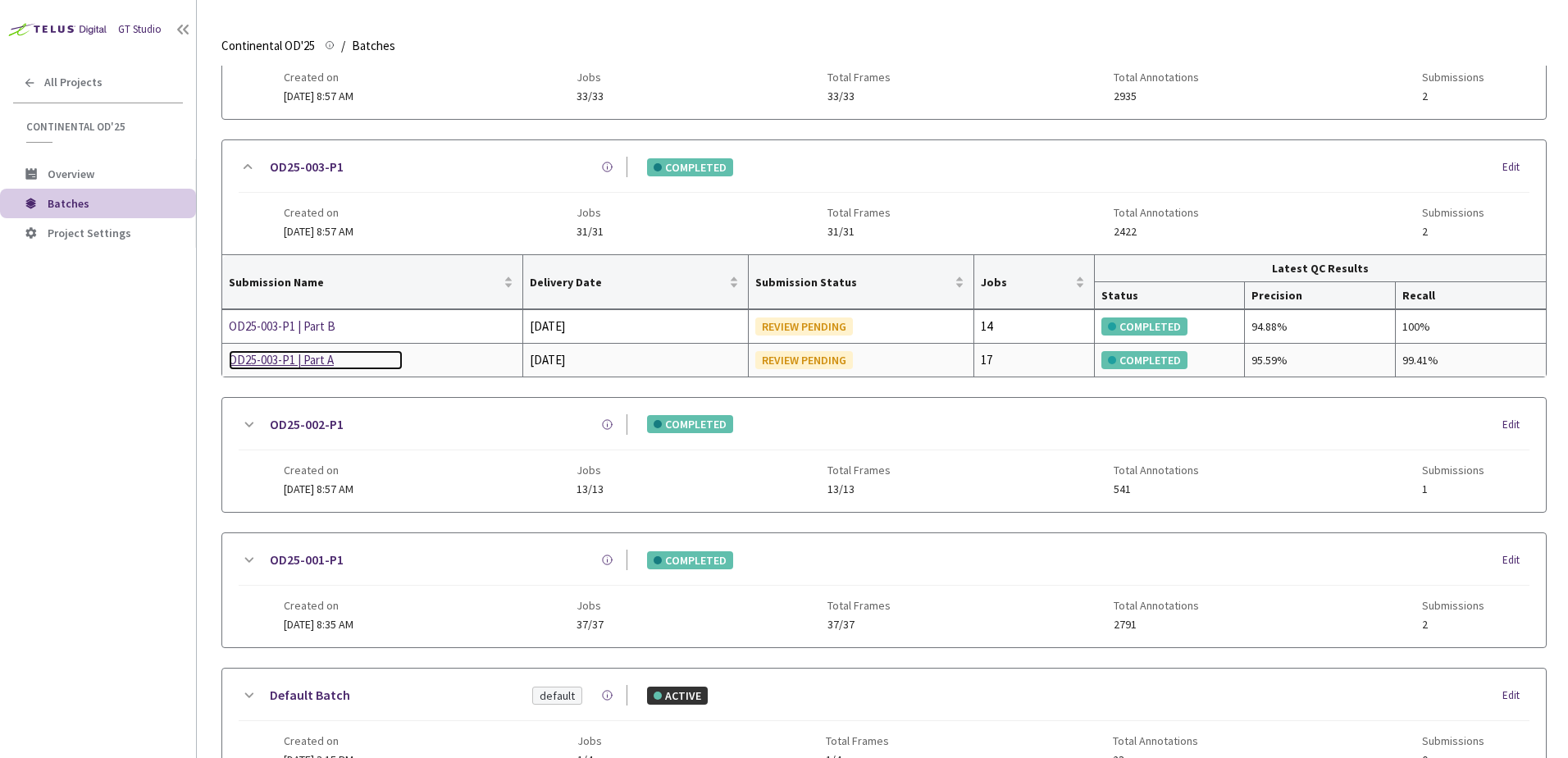
click at [290, 361] on div "OD25-003-P1 | Part A" at bounding box center [316, 360] width 174 height 20
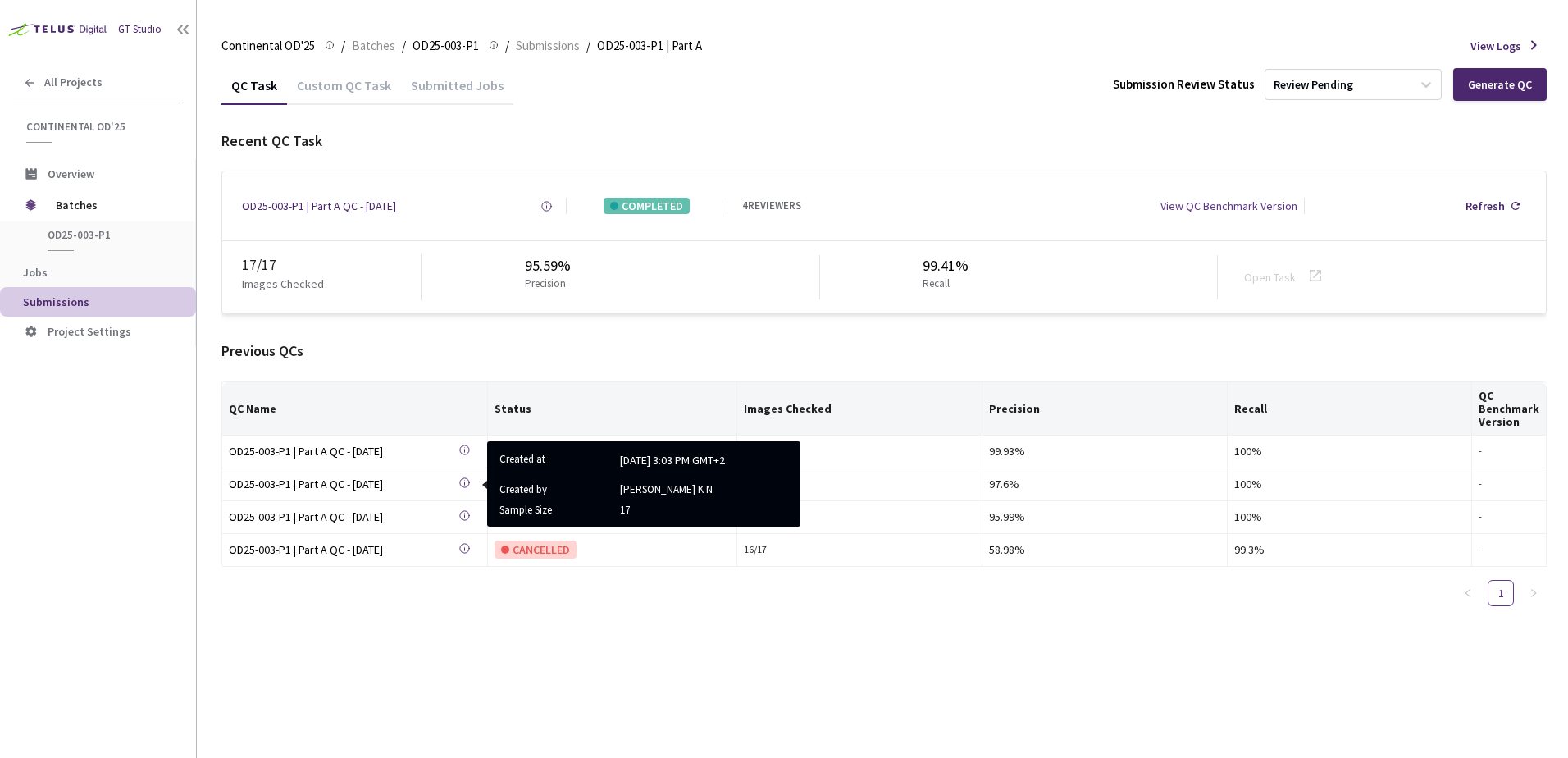
click at [363, 85] on div "Custom QC Task" at bounding box center [344, 90] width 114 height 28
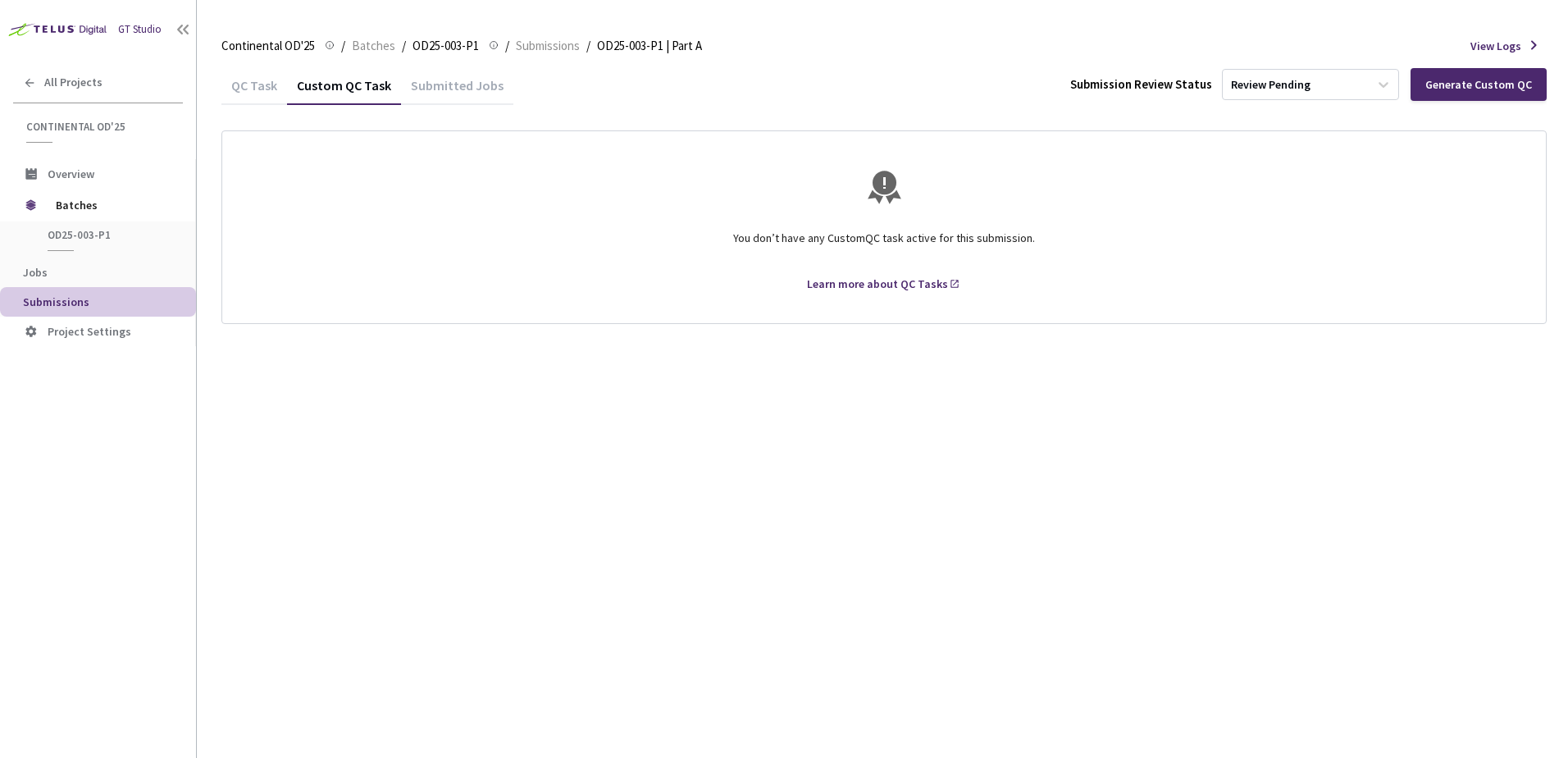
click at [563, 101] on div "QC Task Custom QC Task Submitted Jobs Submission Review Status Review Pending G…" at bounding box center [884, 85] width 1325 height 38
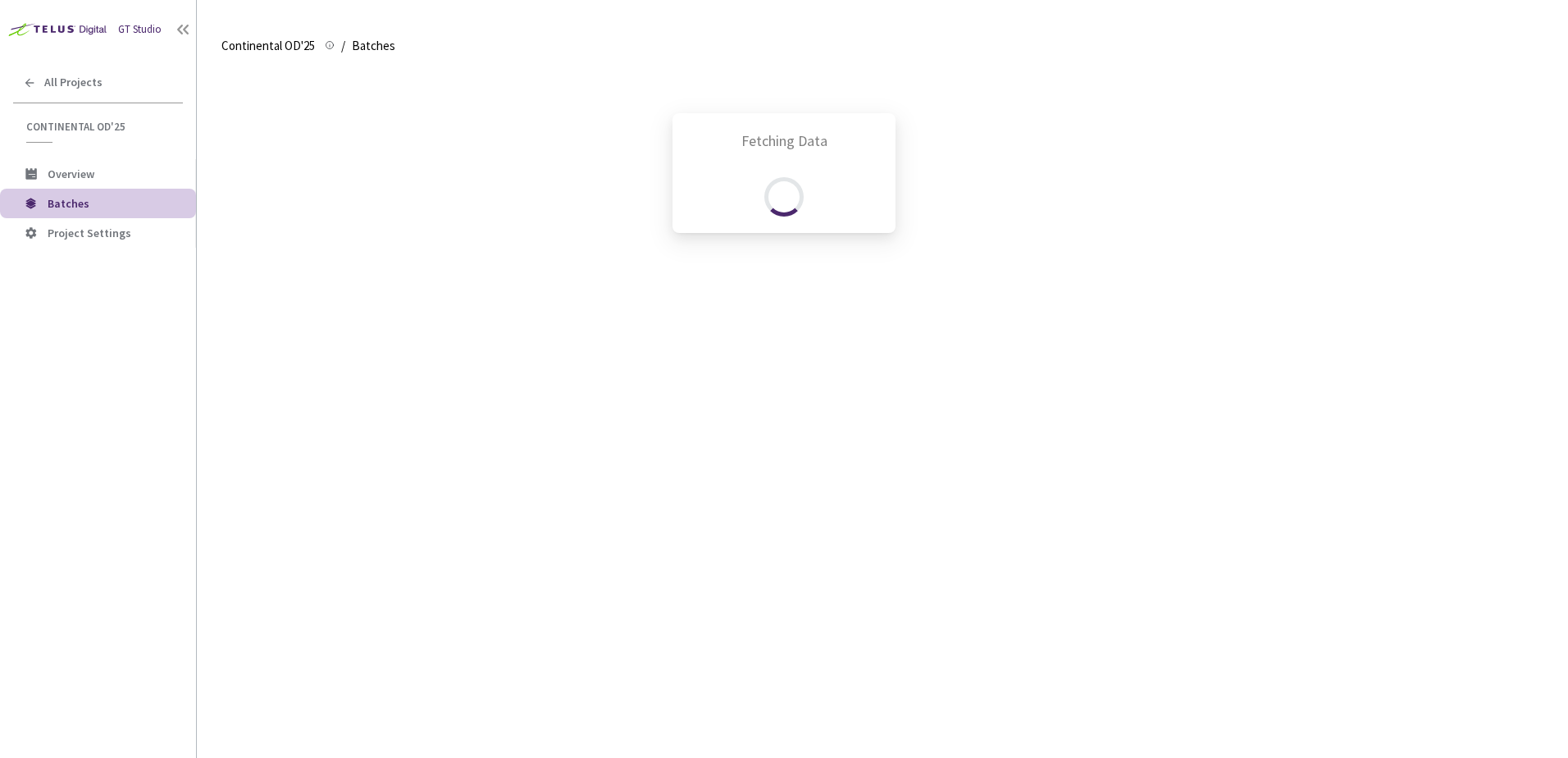
scroll to position [521, 0]
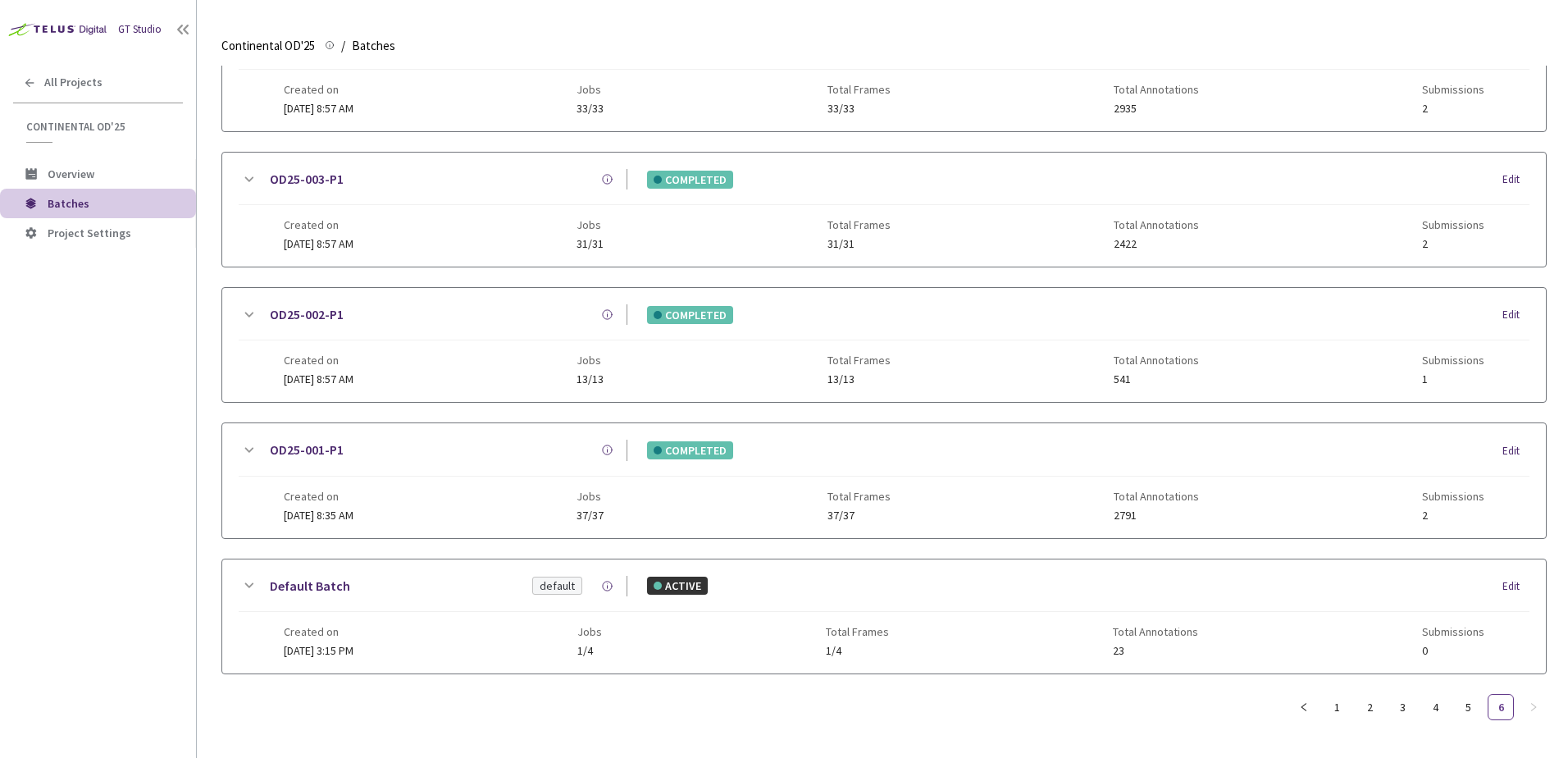
click at [251, 170] on icon at bounding box center [249, 180] width 20 height 20
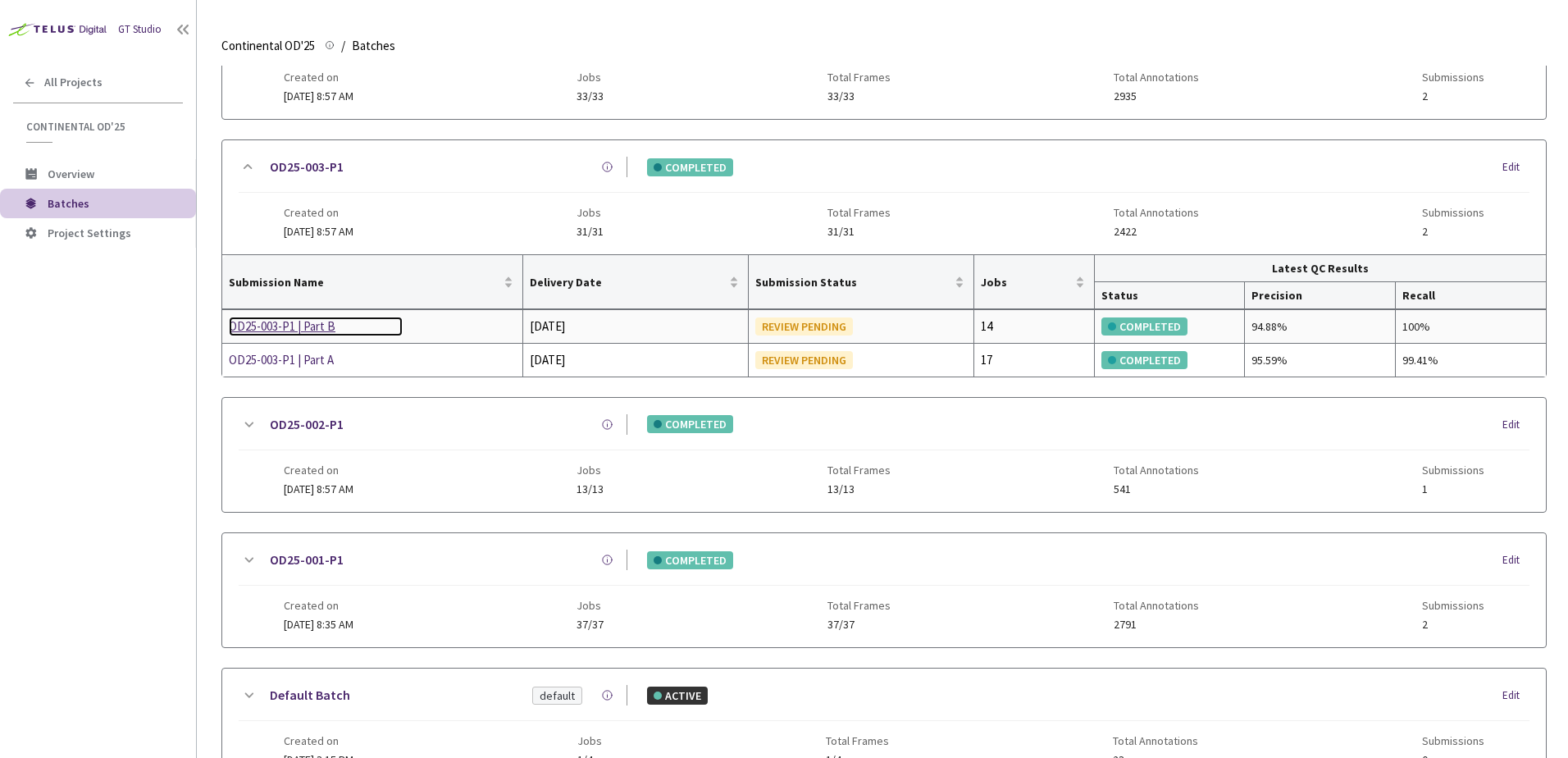
click at [305, 326] on div "OD25-003-P1 | Part B" at bounding box center [316, 326] width 174 height 20
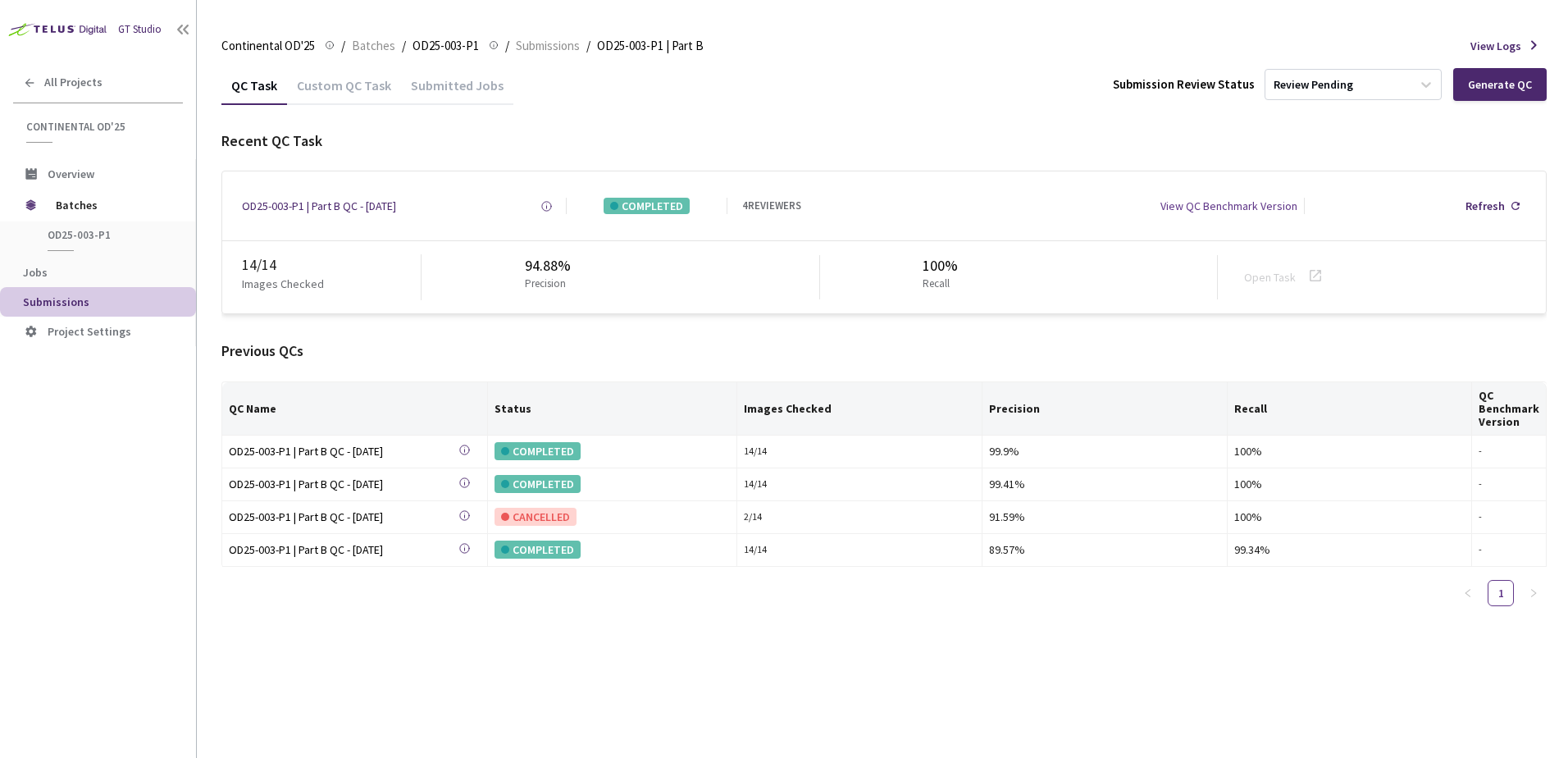
click at [357, 80] on div "Custom QC Task" at bounding box center [344, 90] width 114 height 28
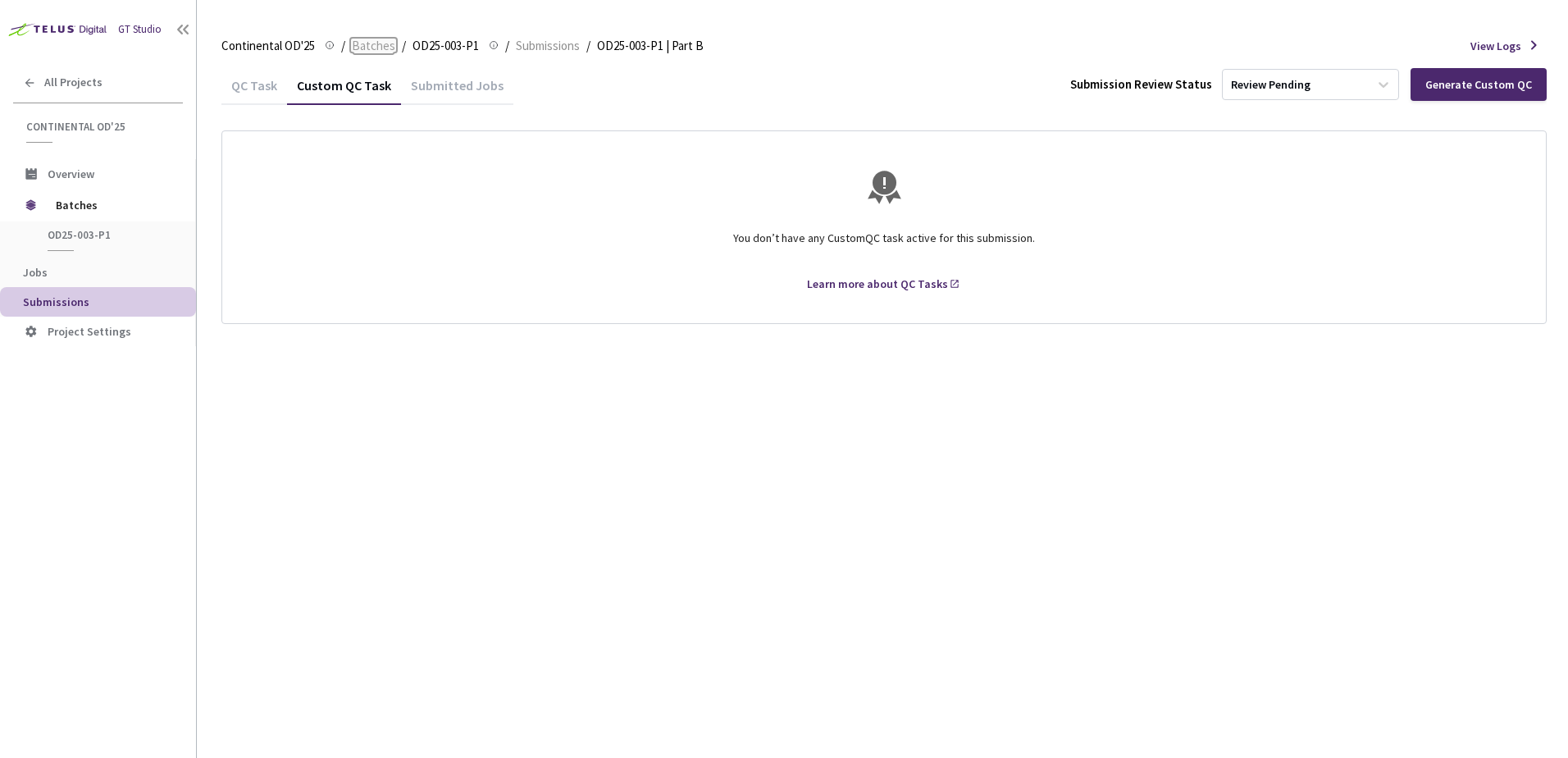
click at [364, 47] on span "Batches" at bounding box center [374, 46] width 43 height 20
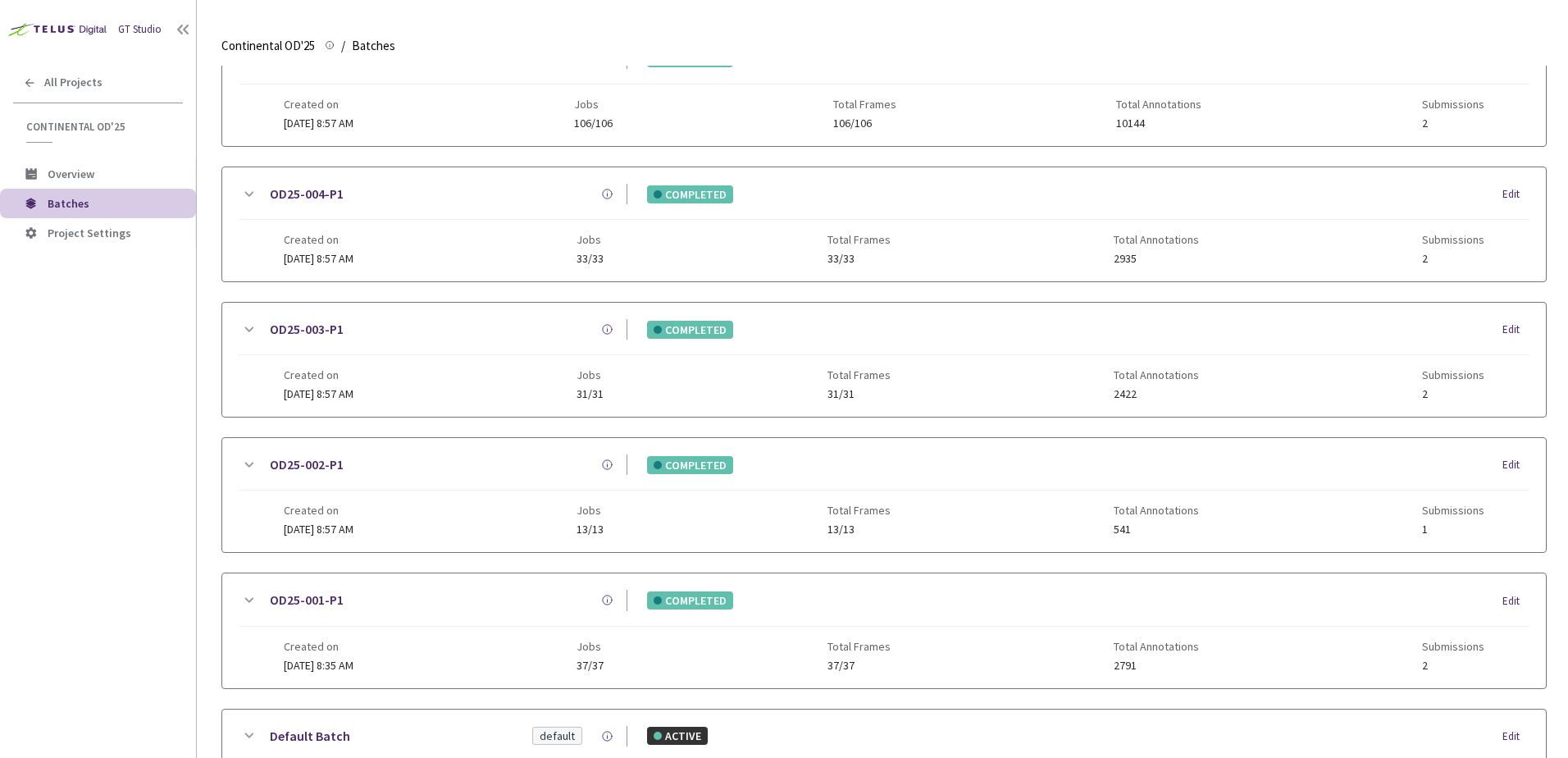
scroll to position [357, 0]
click at [250, 193] on icon at bounding box center [249, 196] width 20 height 20
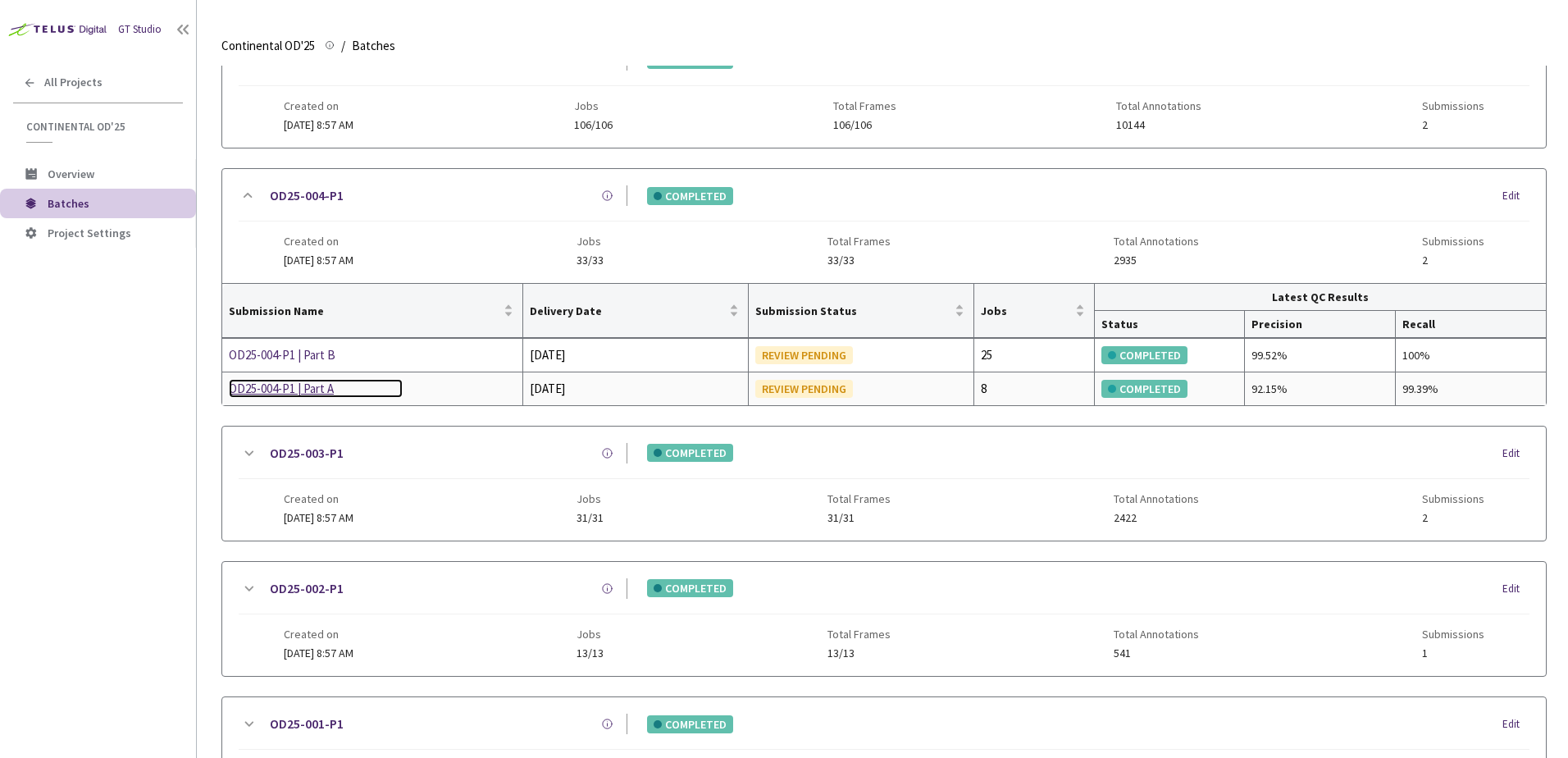
click at [302, 383] on div "OD25-004-P1 | Part A" at bounding box center [316, 388] width 174 height 20
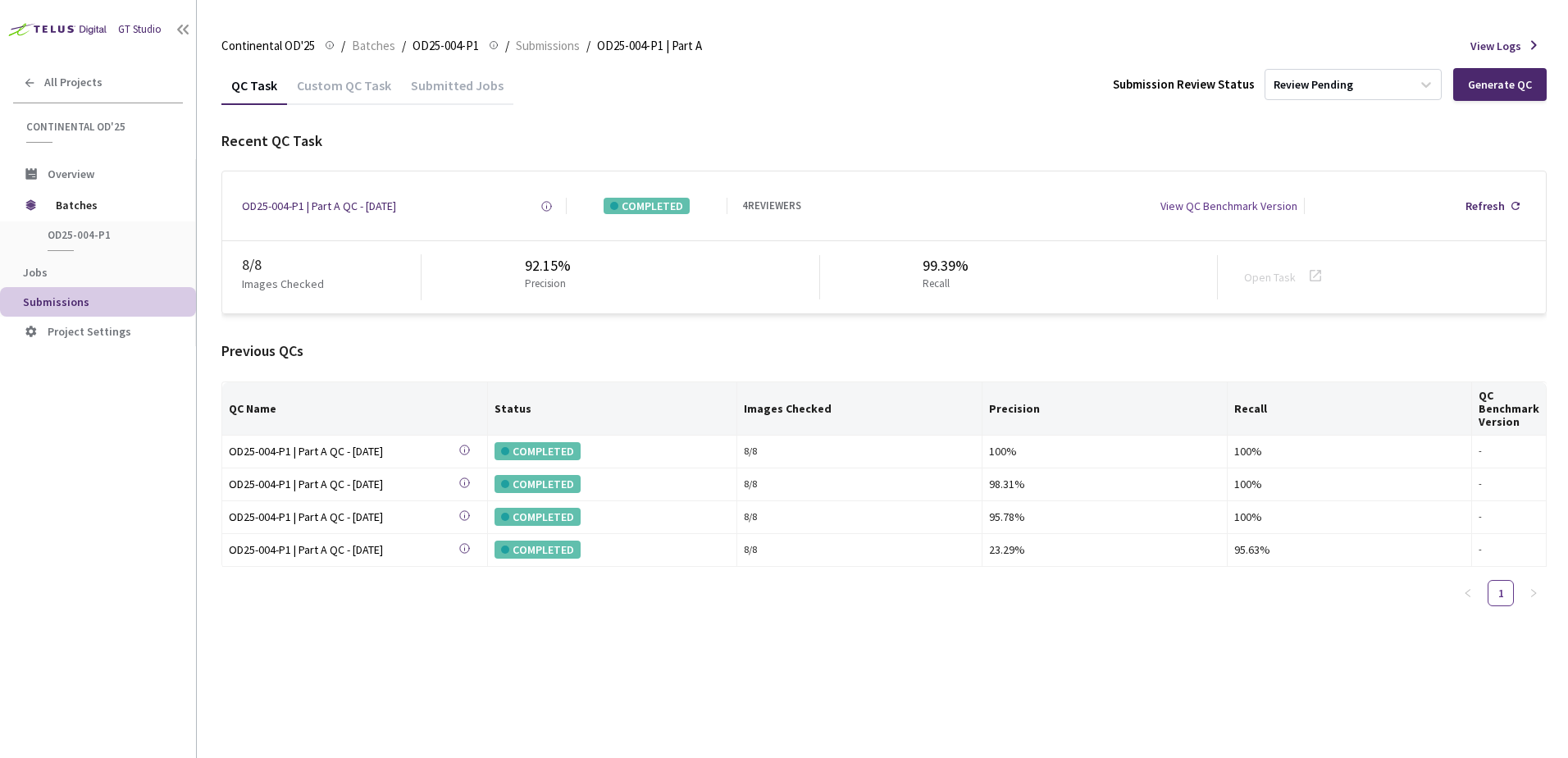
click at [347, 77] on div "Custom QC Task" at bounding box center [344, 84] width 114 height 35
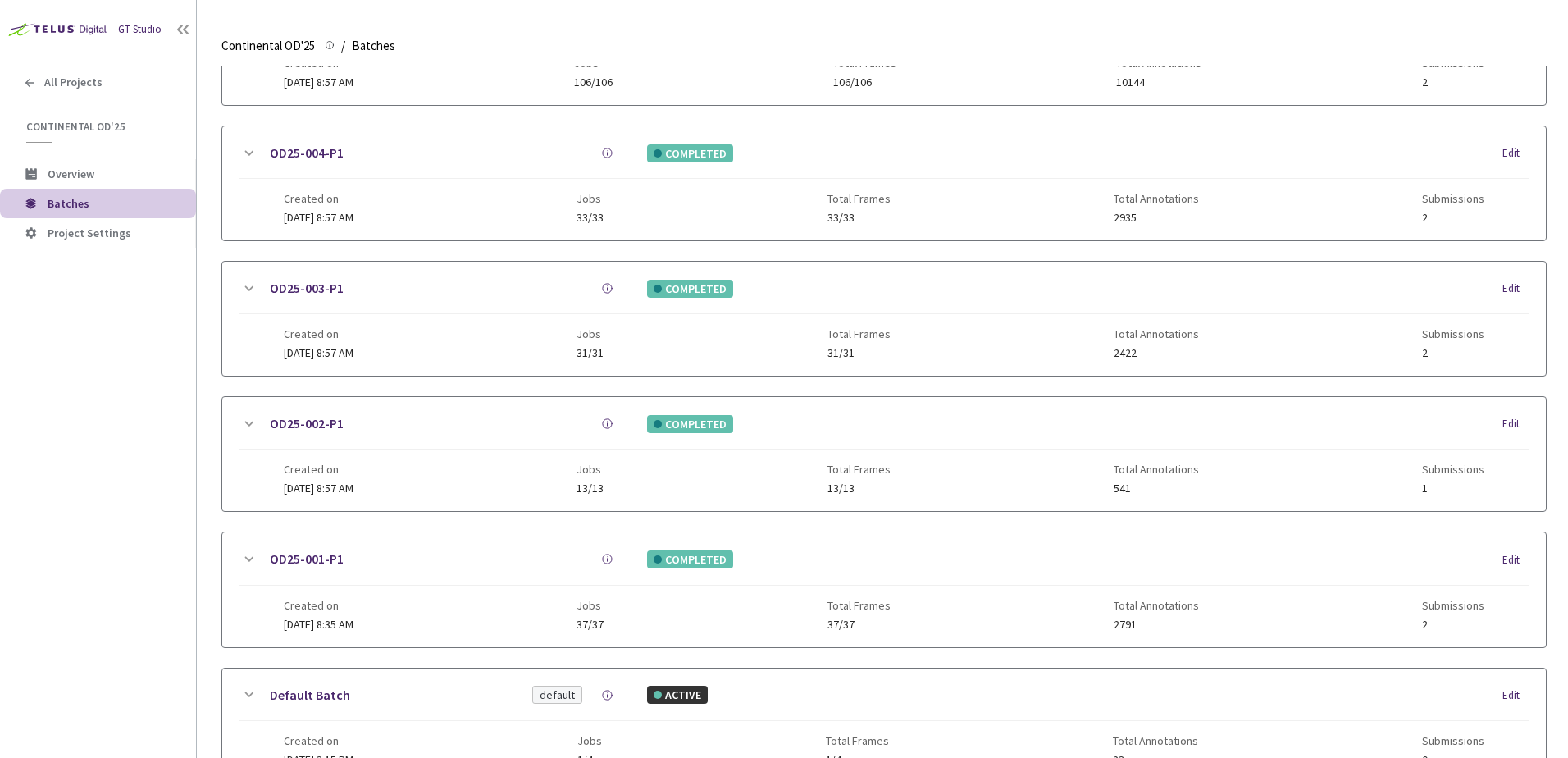
scroll to position [395, 0]
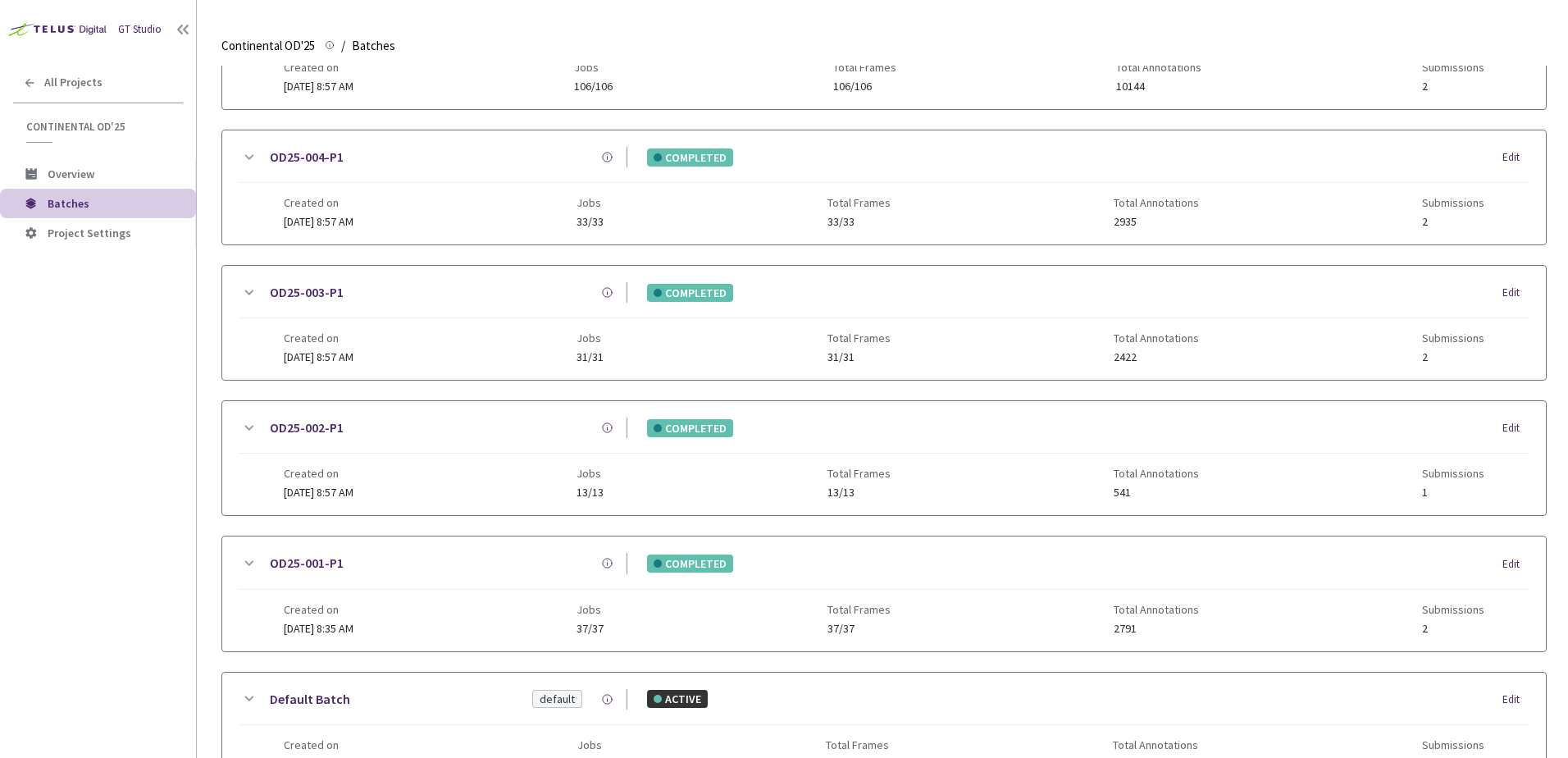
click at [244, 159] on icon at bounding box center [249, 157] width 20 height 20
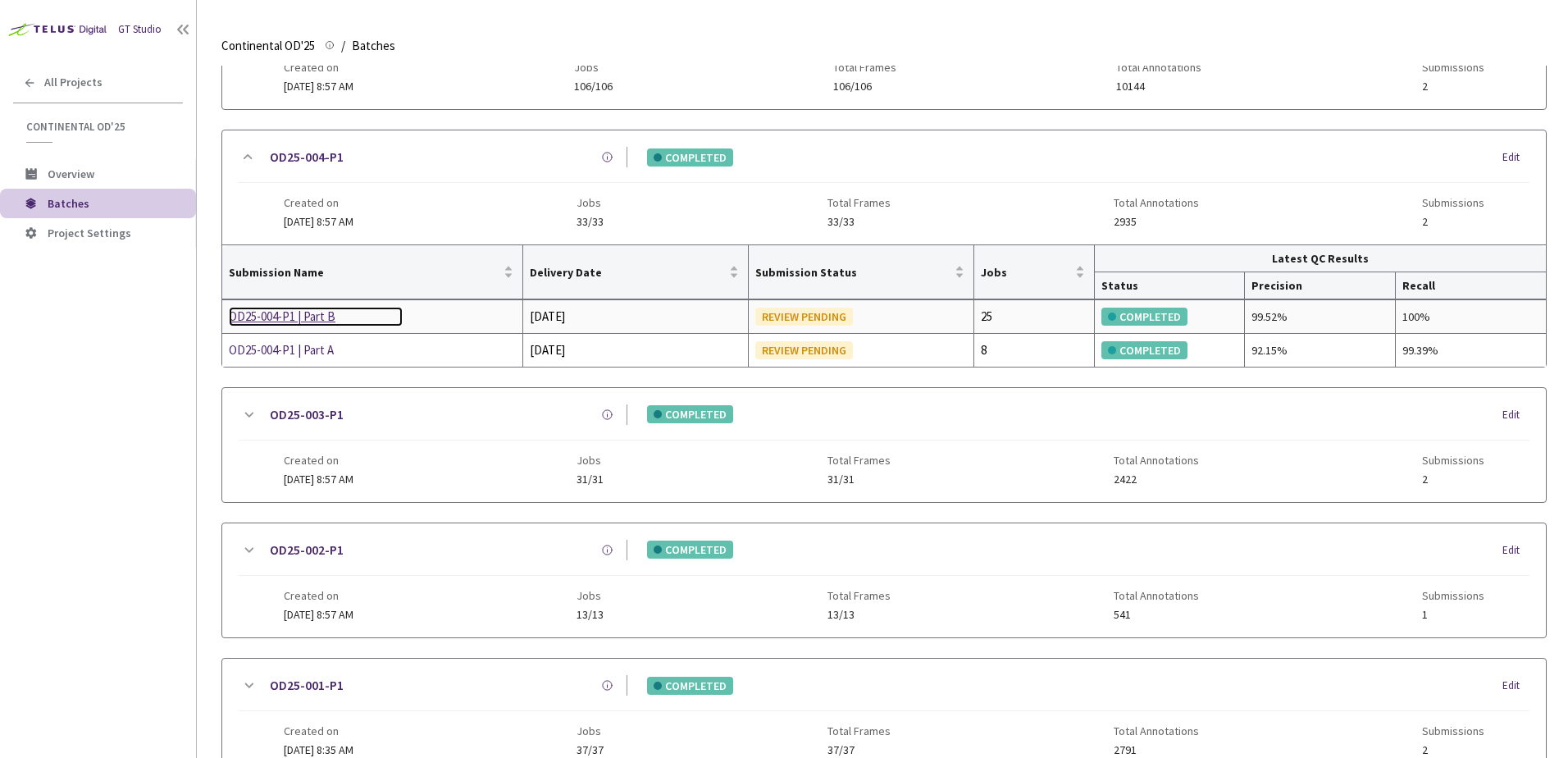
click at [308, 312] on div "OD25-004-P1 | Part B" at bounding box center [316, 317] width 174 height 20
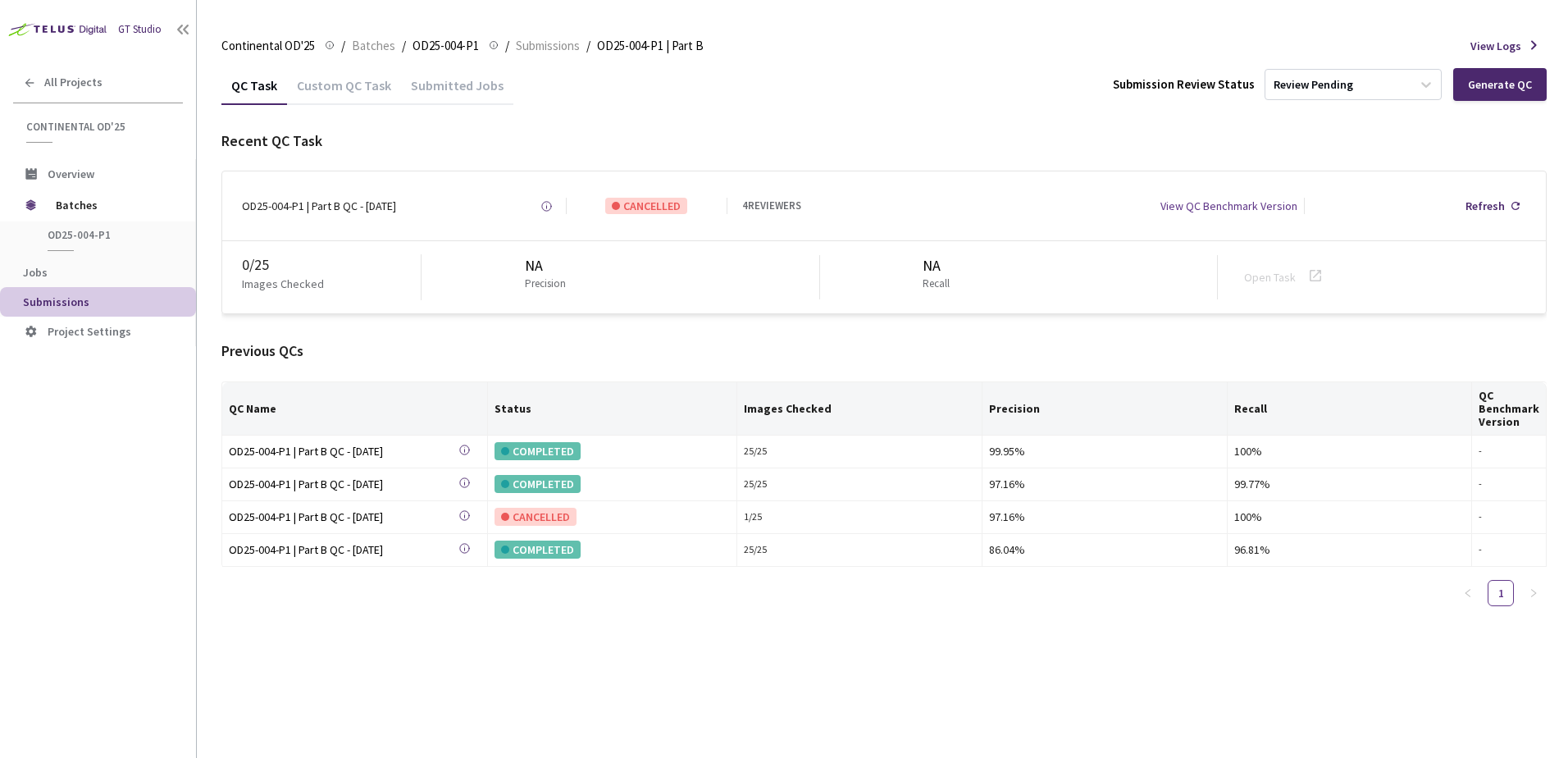
click at [361, 83] on div "Custom QC Task" at bounding box center [344, 90] width 114 height 28
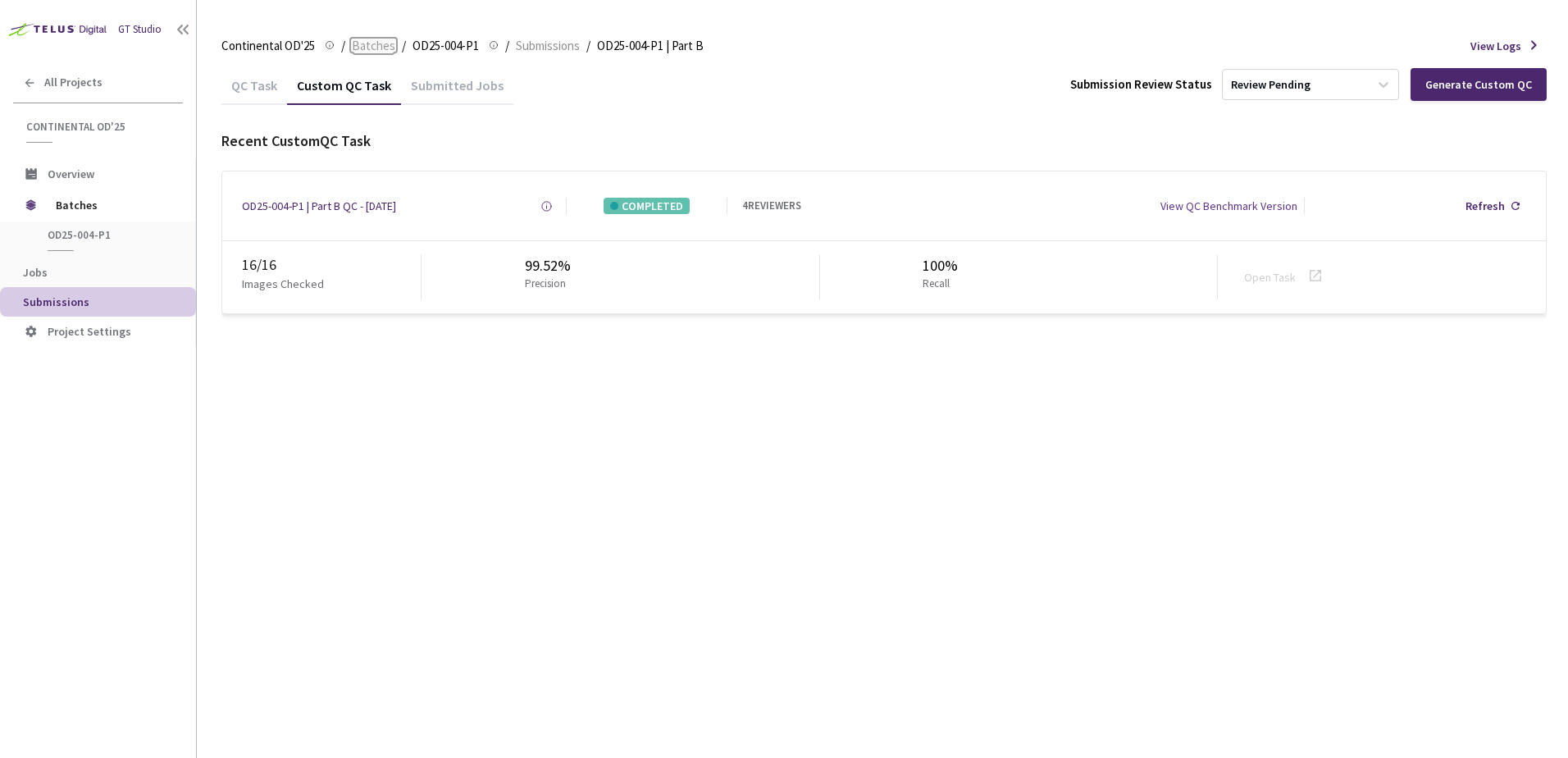
click at [364, 40] on span "Batches" at bounding box center [374, 46] width 43 height 20
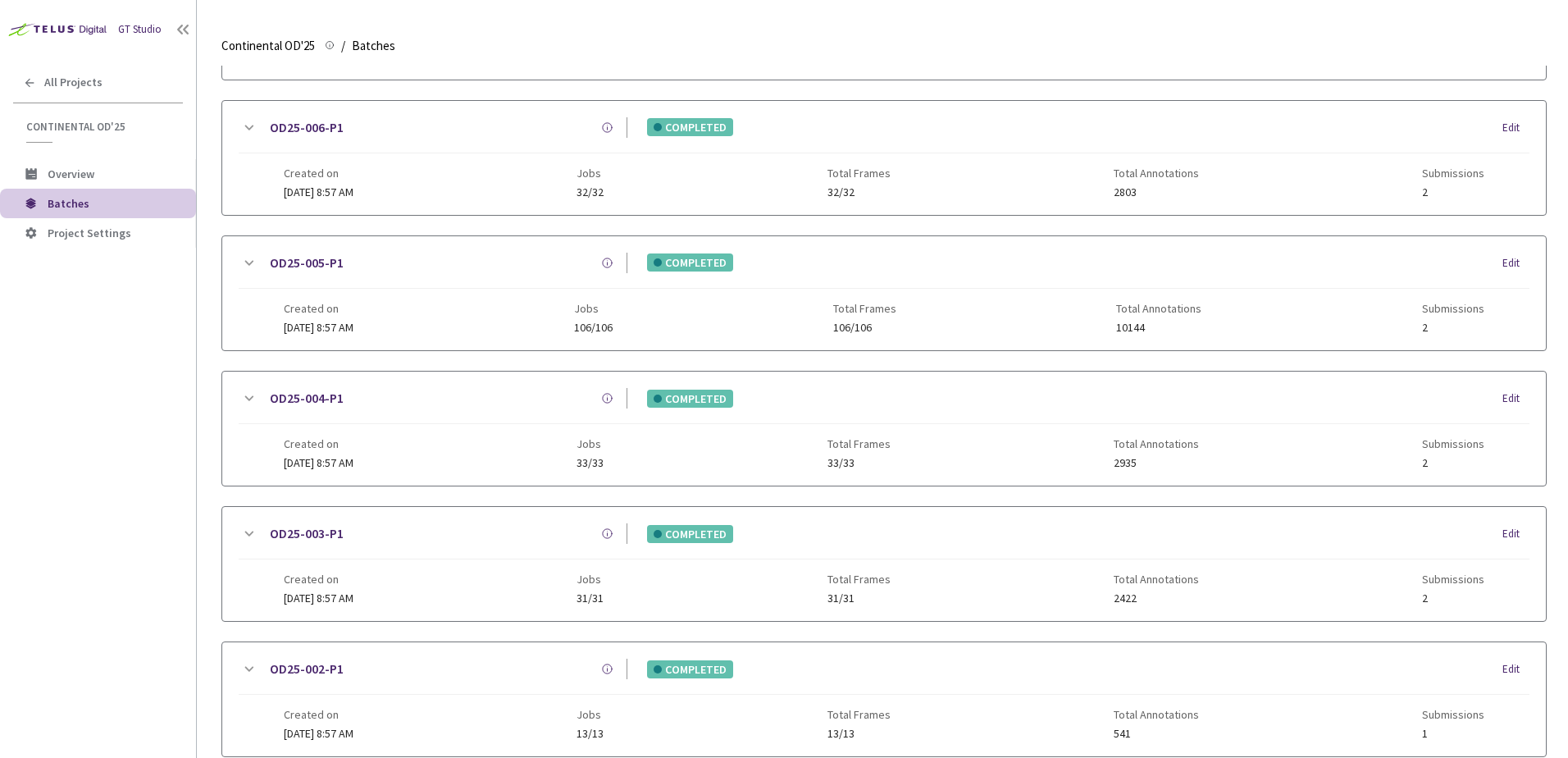
scroll to position [67, 0]
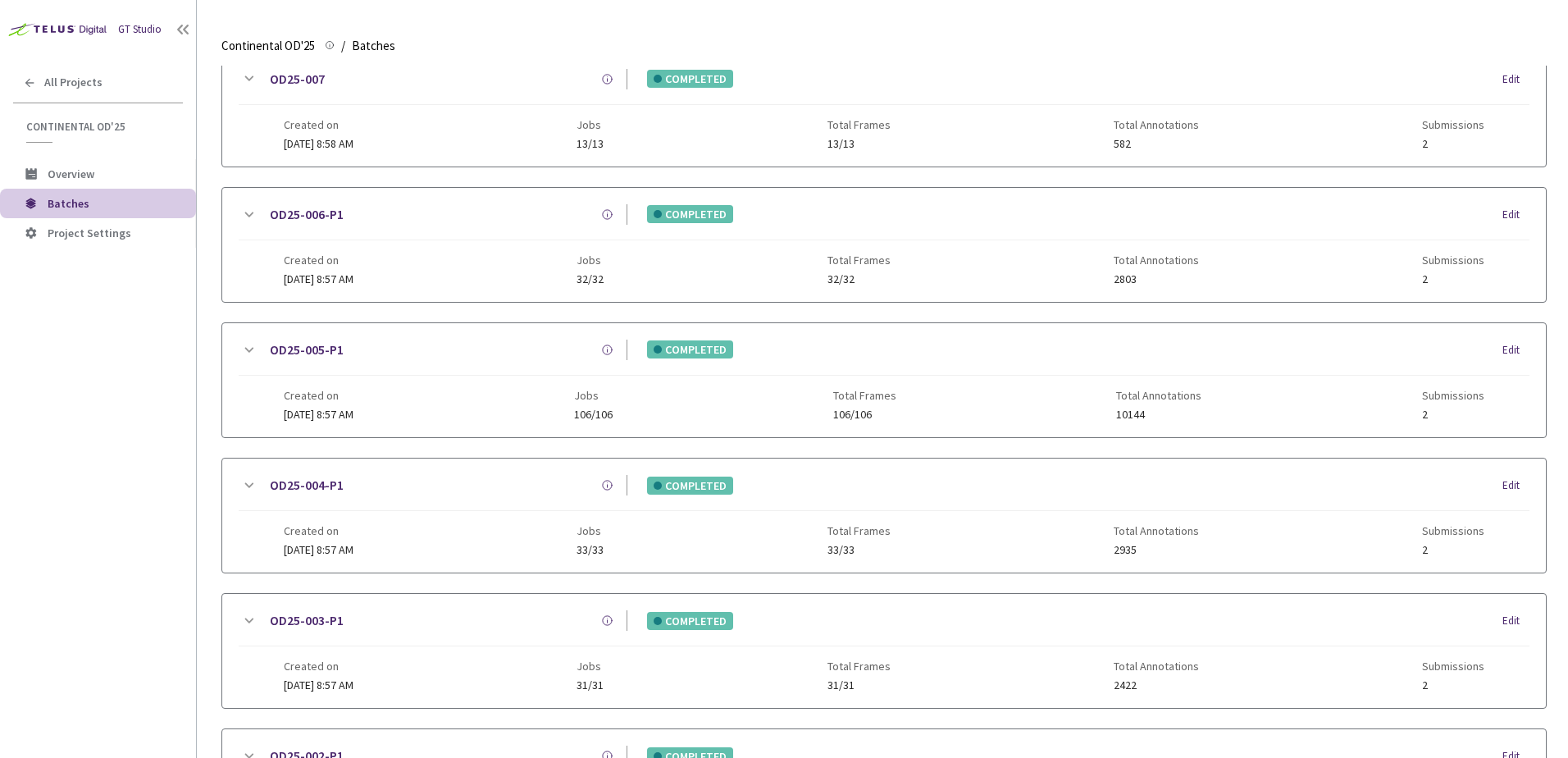
click at [245, 349] on icon at bounding box center [249, 350] width 20 height 20
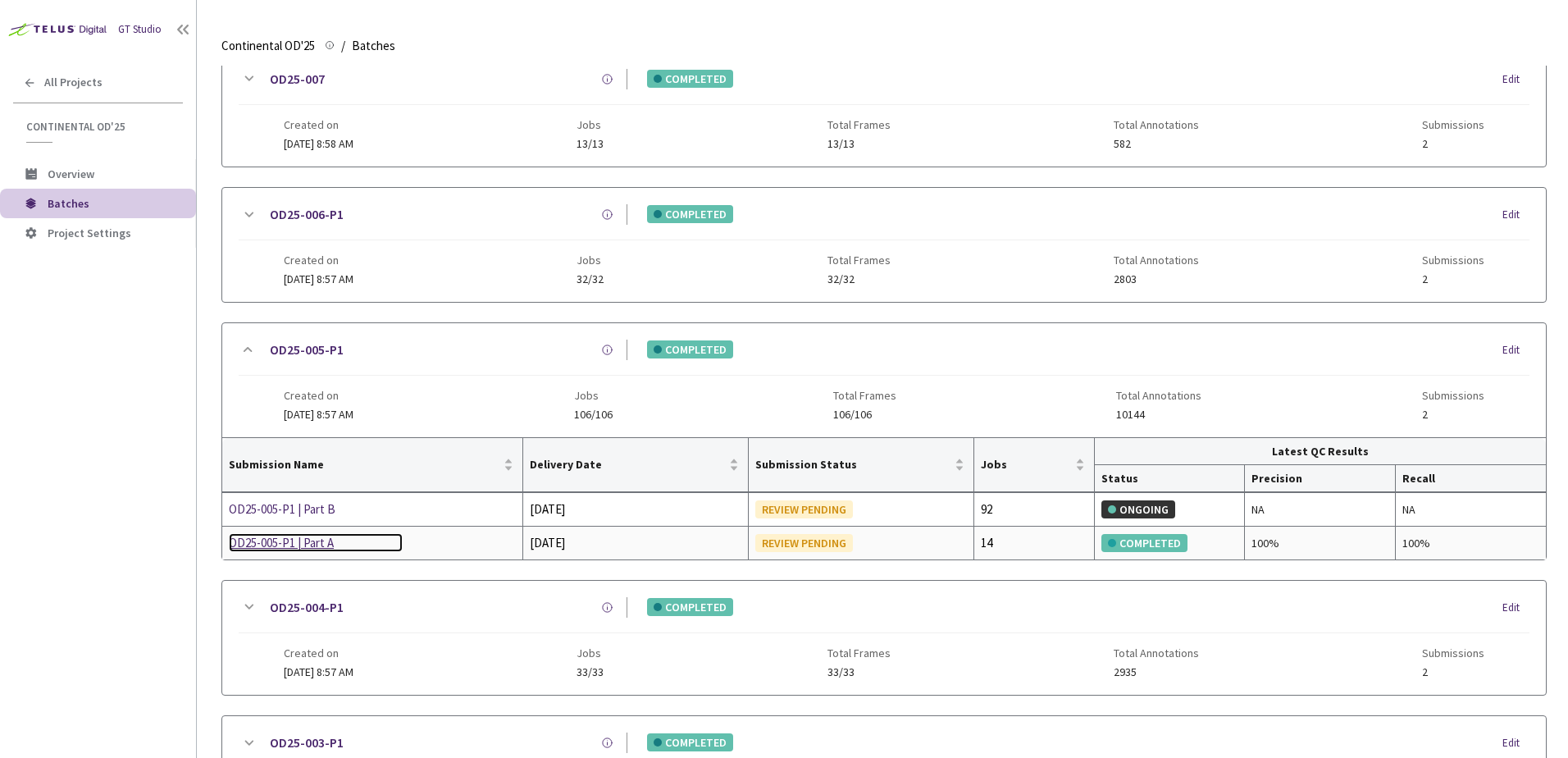
click at [327, 544] on div "OD25-005-P1 | Part A" at bounding box center [316, 543] width 174 height 20
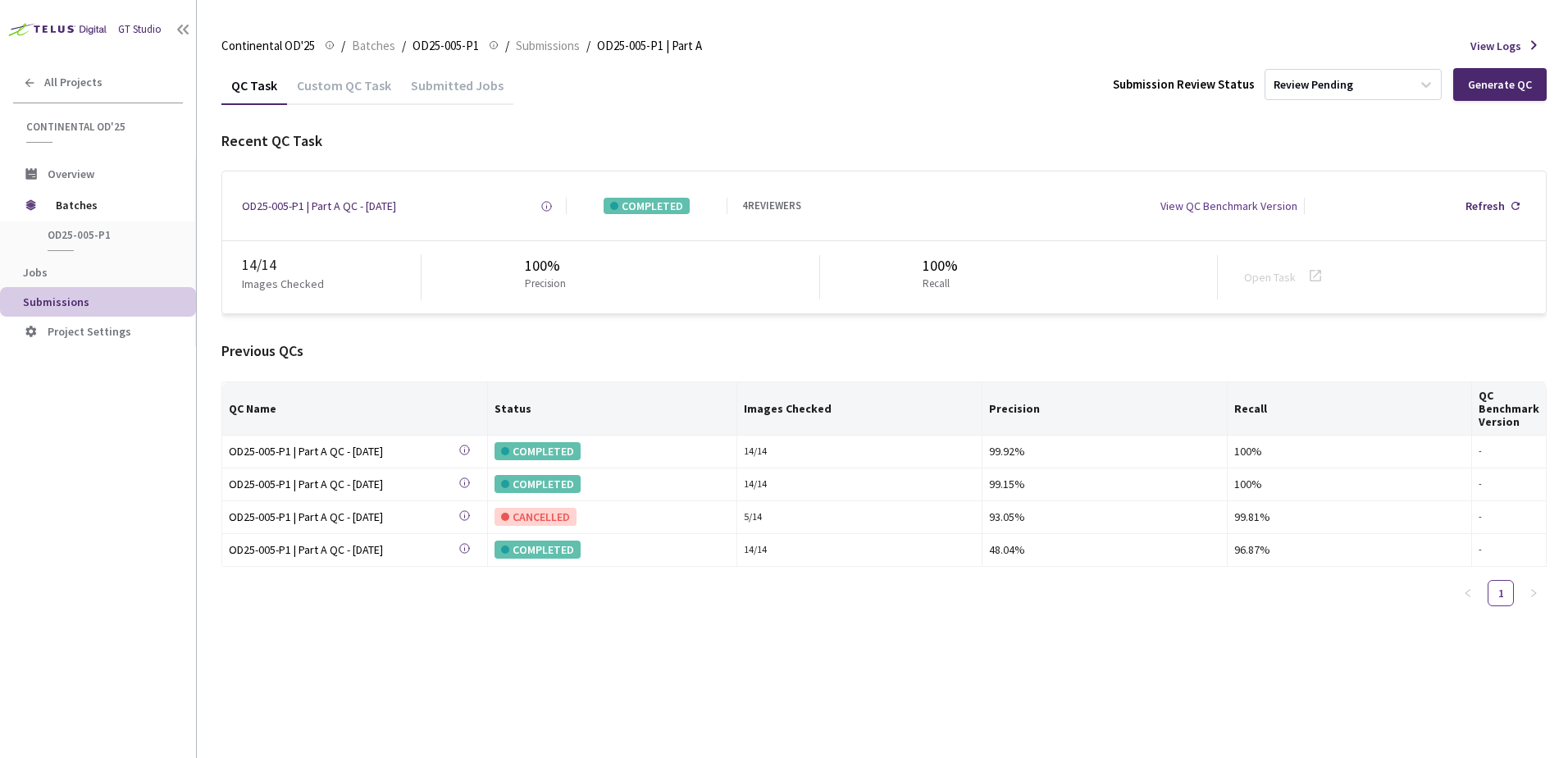
click at [362, 85] on div "Custom QC Task" at bounding box center [344, 90] width 114 height 28
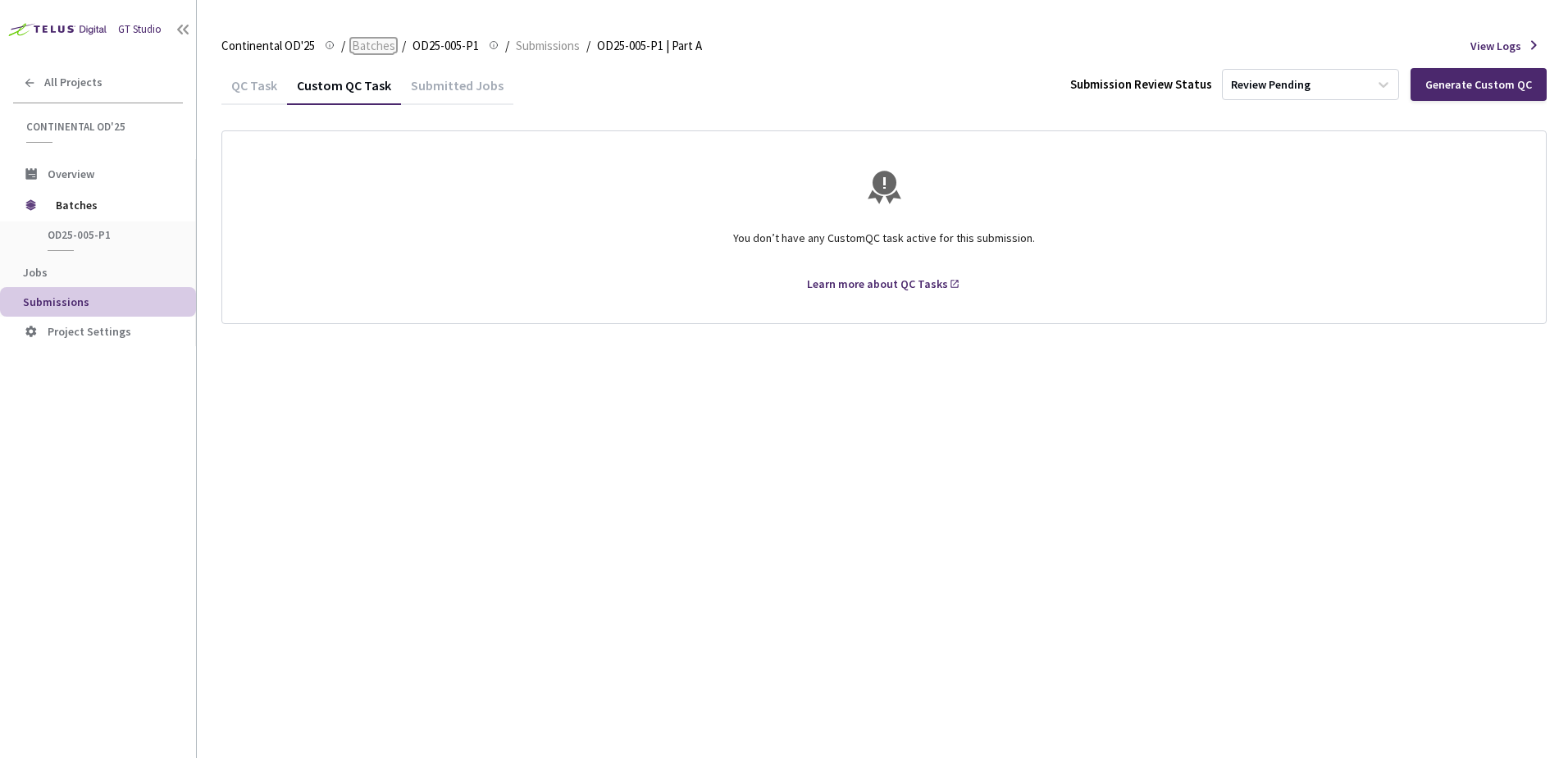
click at [379, 42] on span "Batches" at bounding box center [374, 46] width 43 height 20
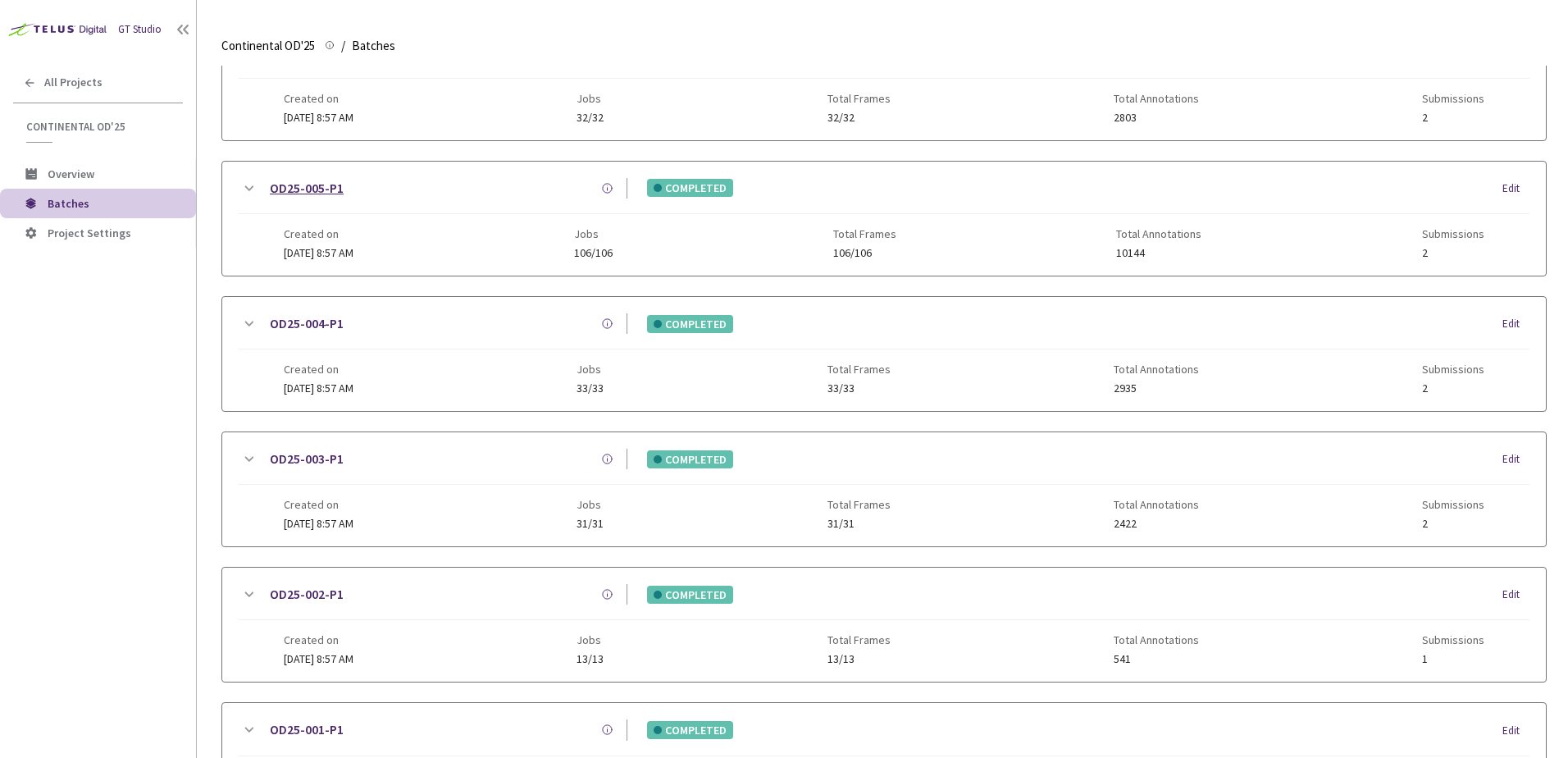
scroll to position [178, 0]
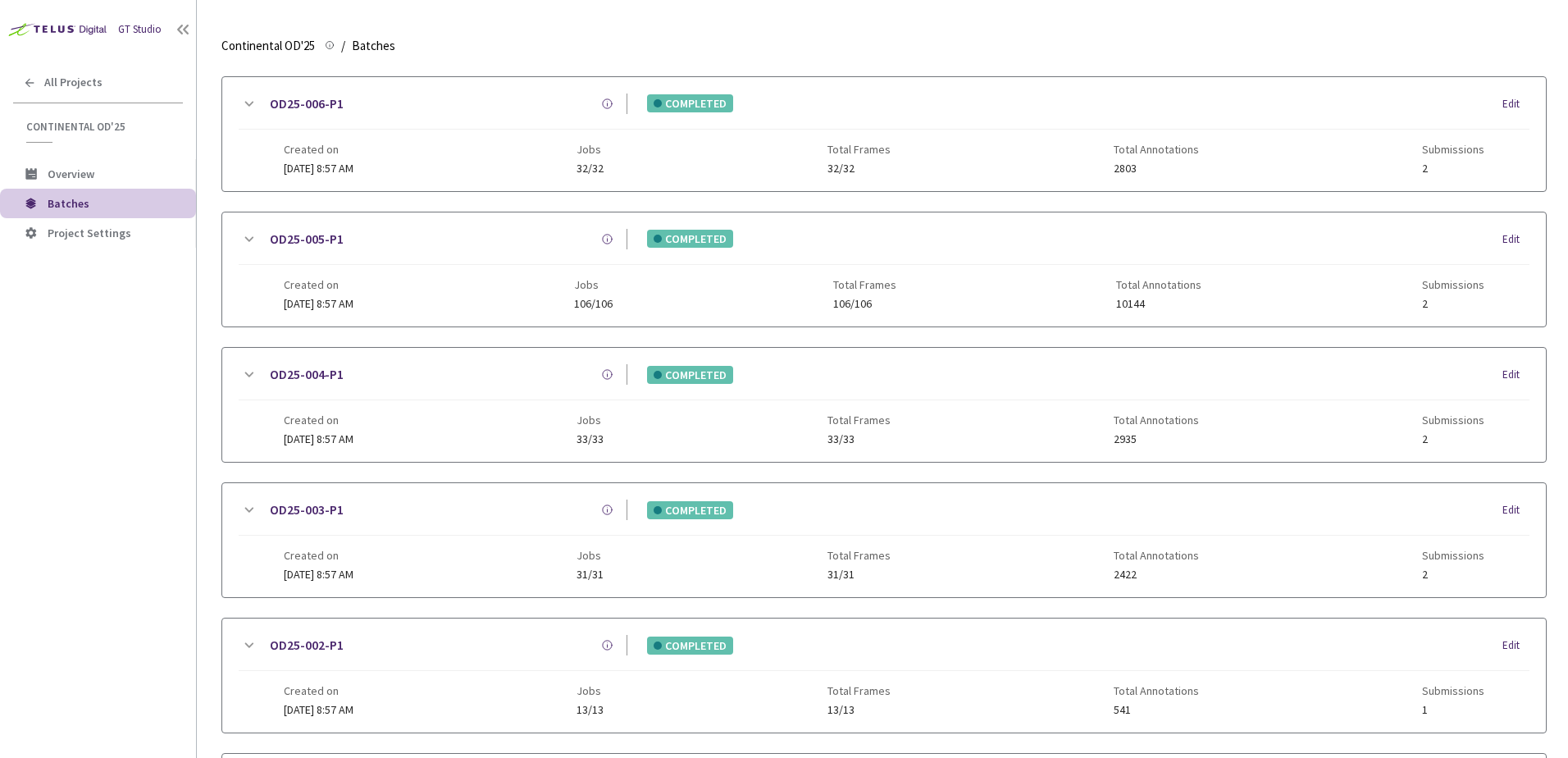
click at [256, 237] on icon at bounding box center [249, 240] width 20 height 20
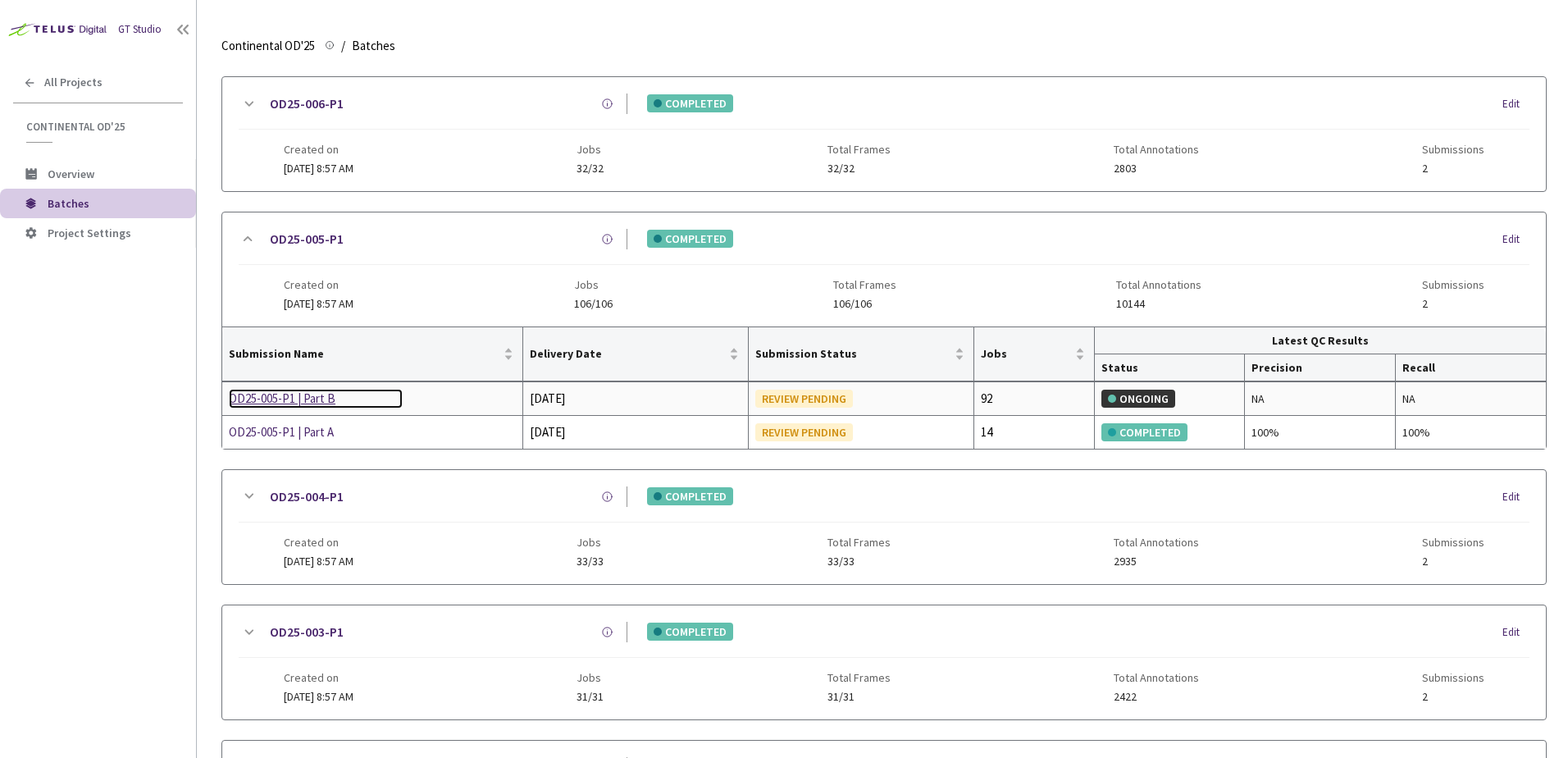
click at [285, 402] on div "OD25-005-P1 | Part B" at bounding box center [316, 398] width 174 height 20
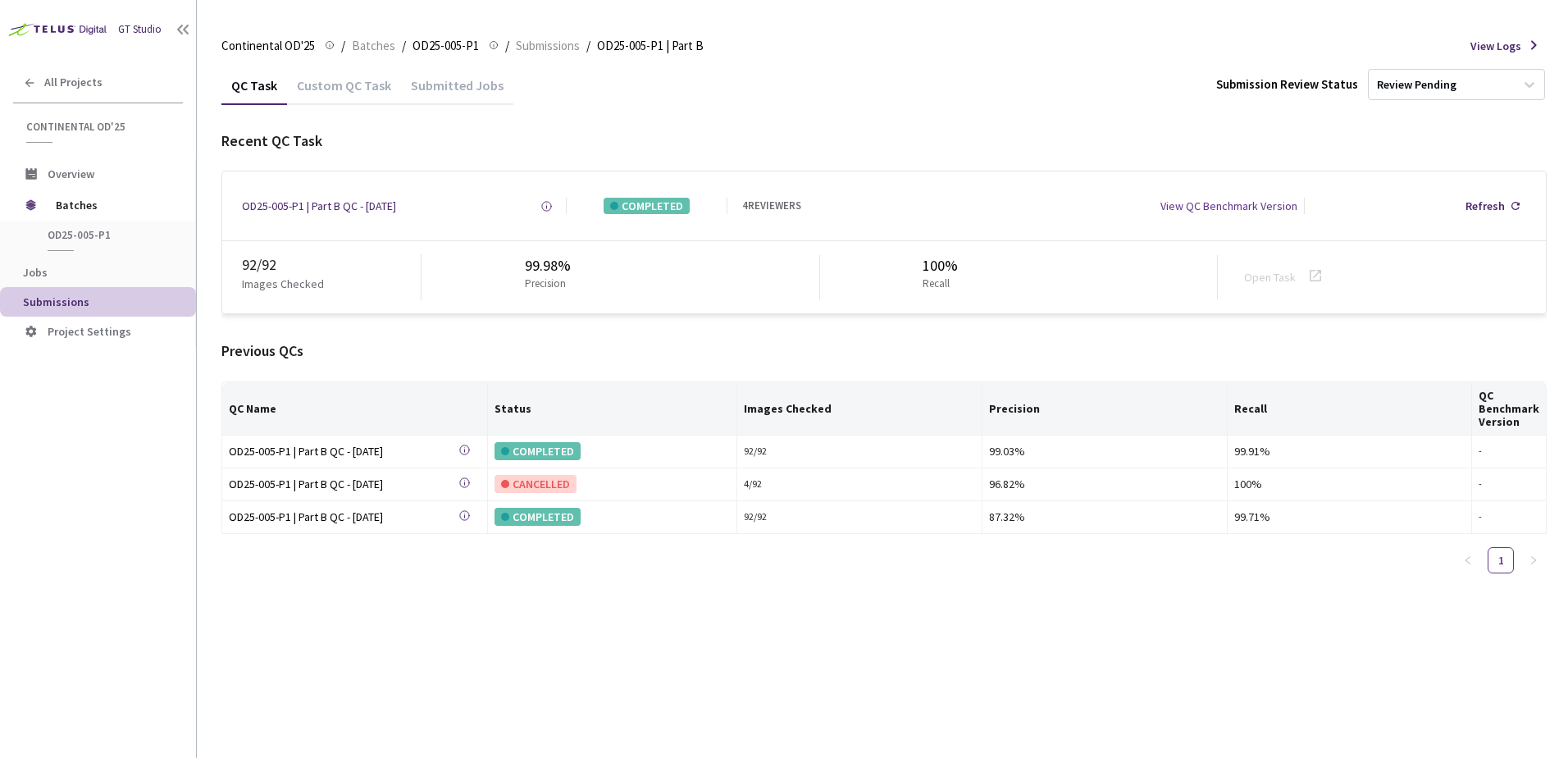
click at [344, 99] on div "Custom QC Task" at bounding box center [344, 90] width 114 height 28
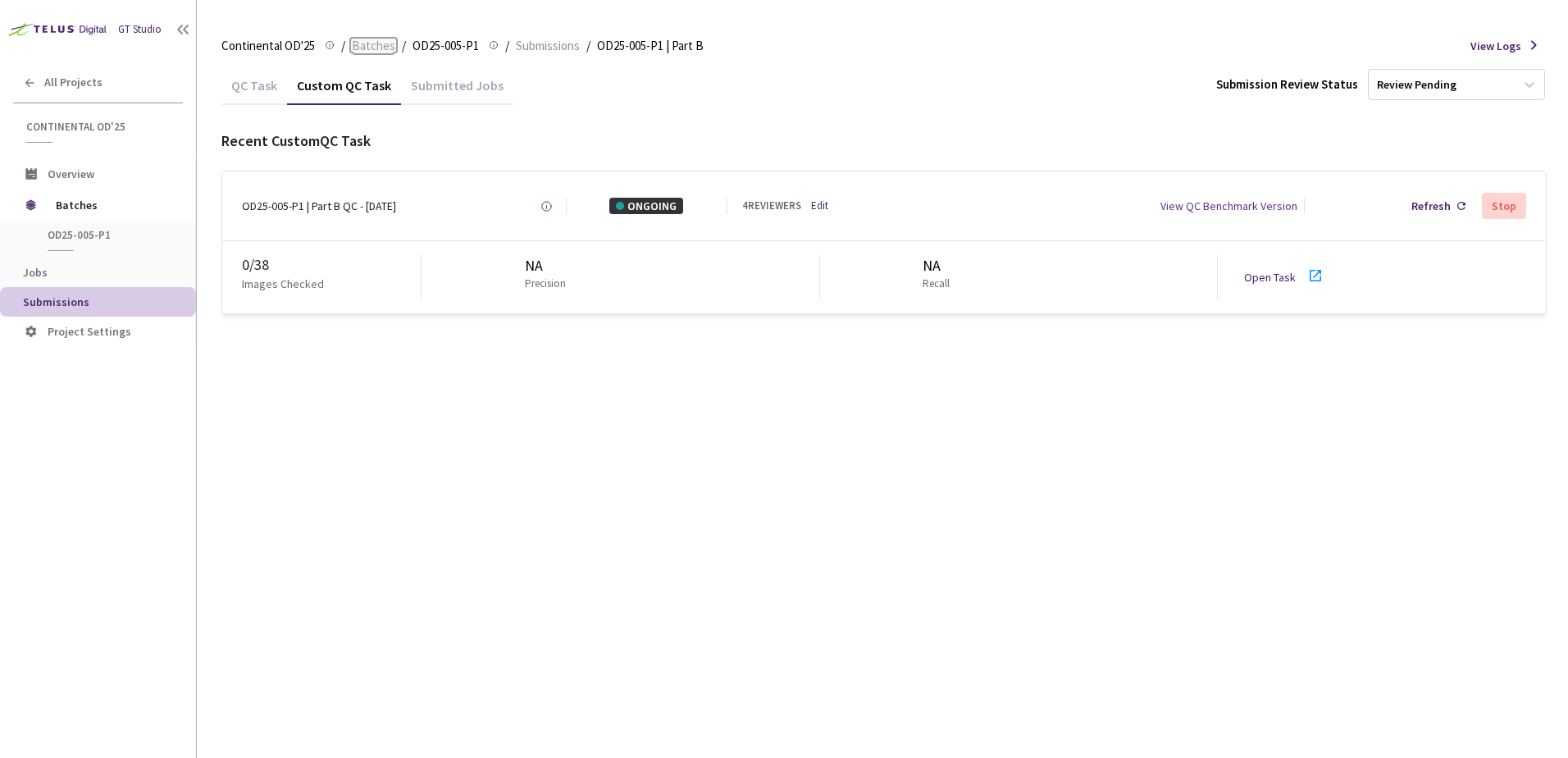
click at [375, 42] on span "Batches" at bounding box center [374, 46] width 43 height 20
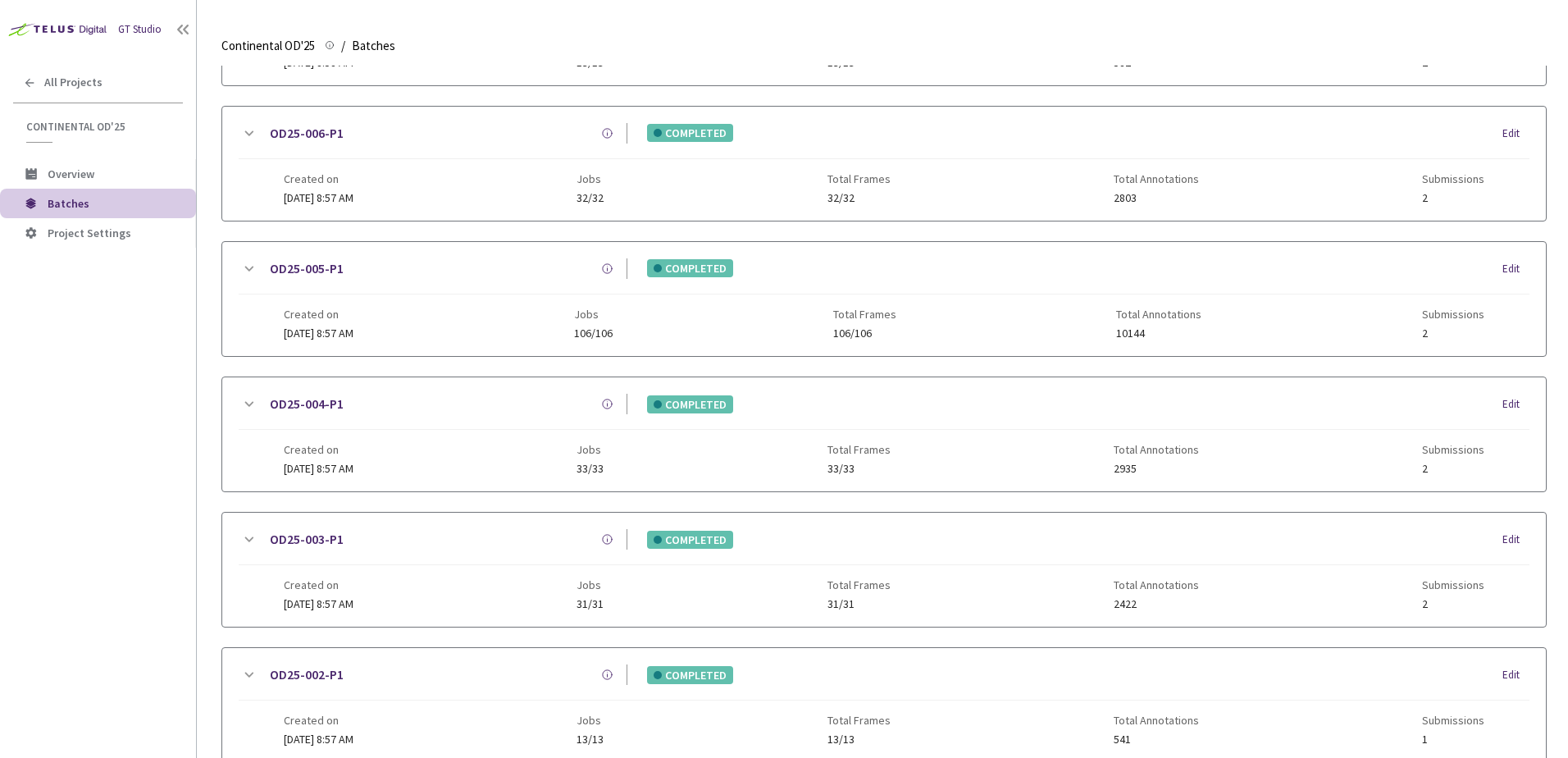
scroll to position [96, 0]
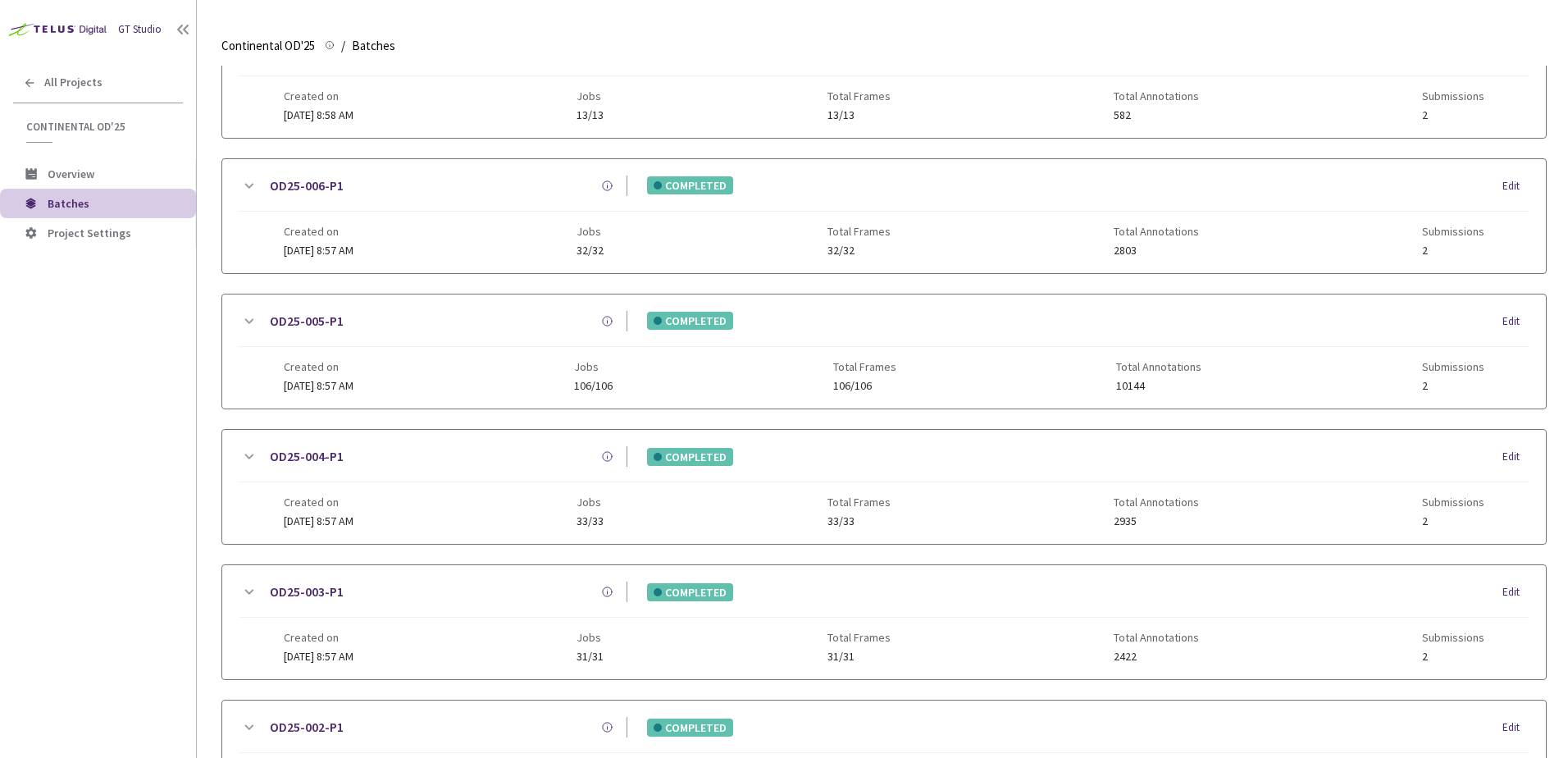
click at [254, 187] on icon at bounding box center [249, 186] width 20 height 20
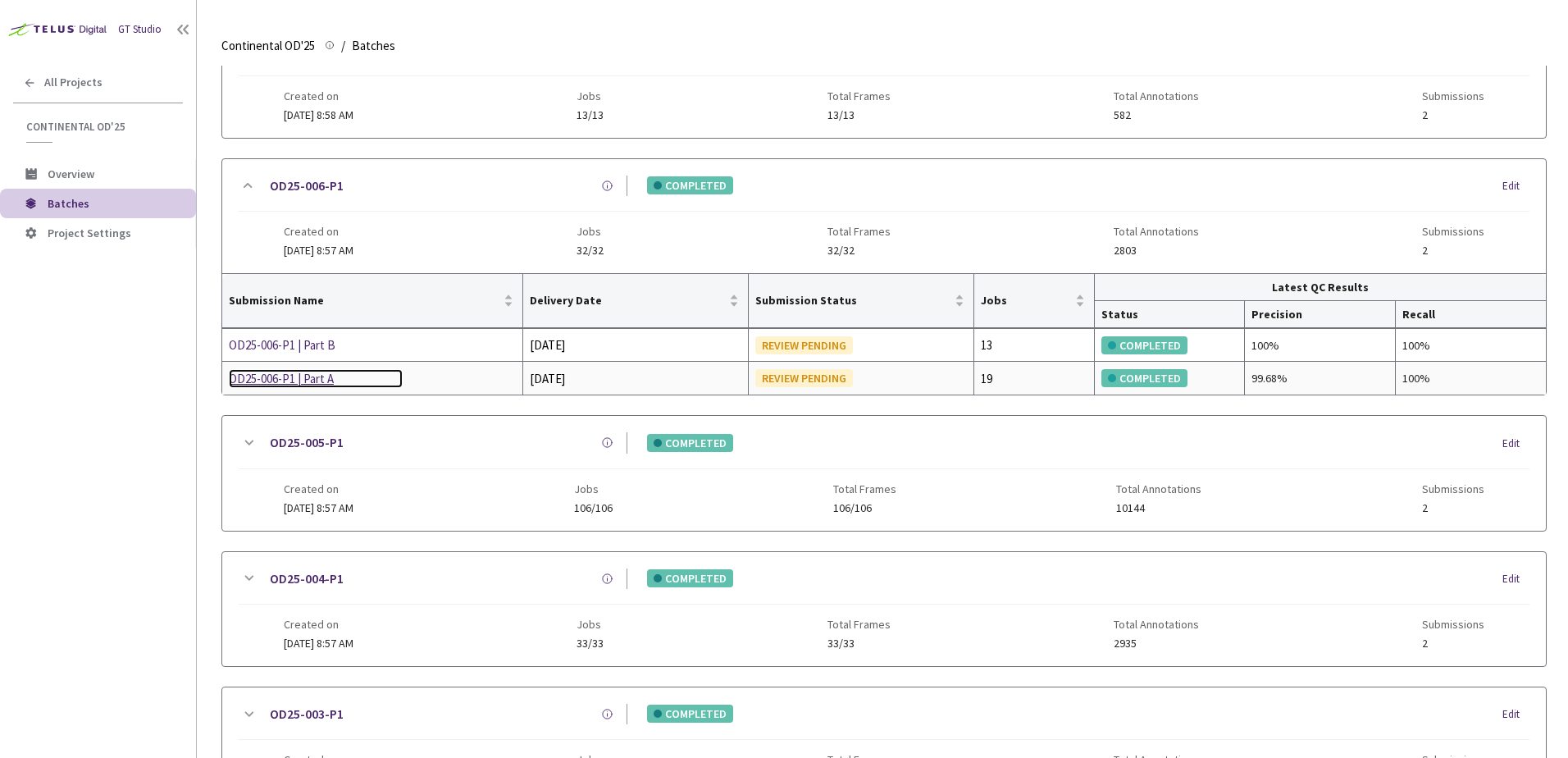
click at [302, 372] on div "OD25-006-P1 | Part A" at bounding box center [316, 379] width 174 height 20
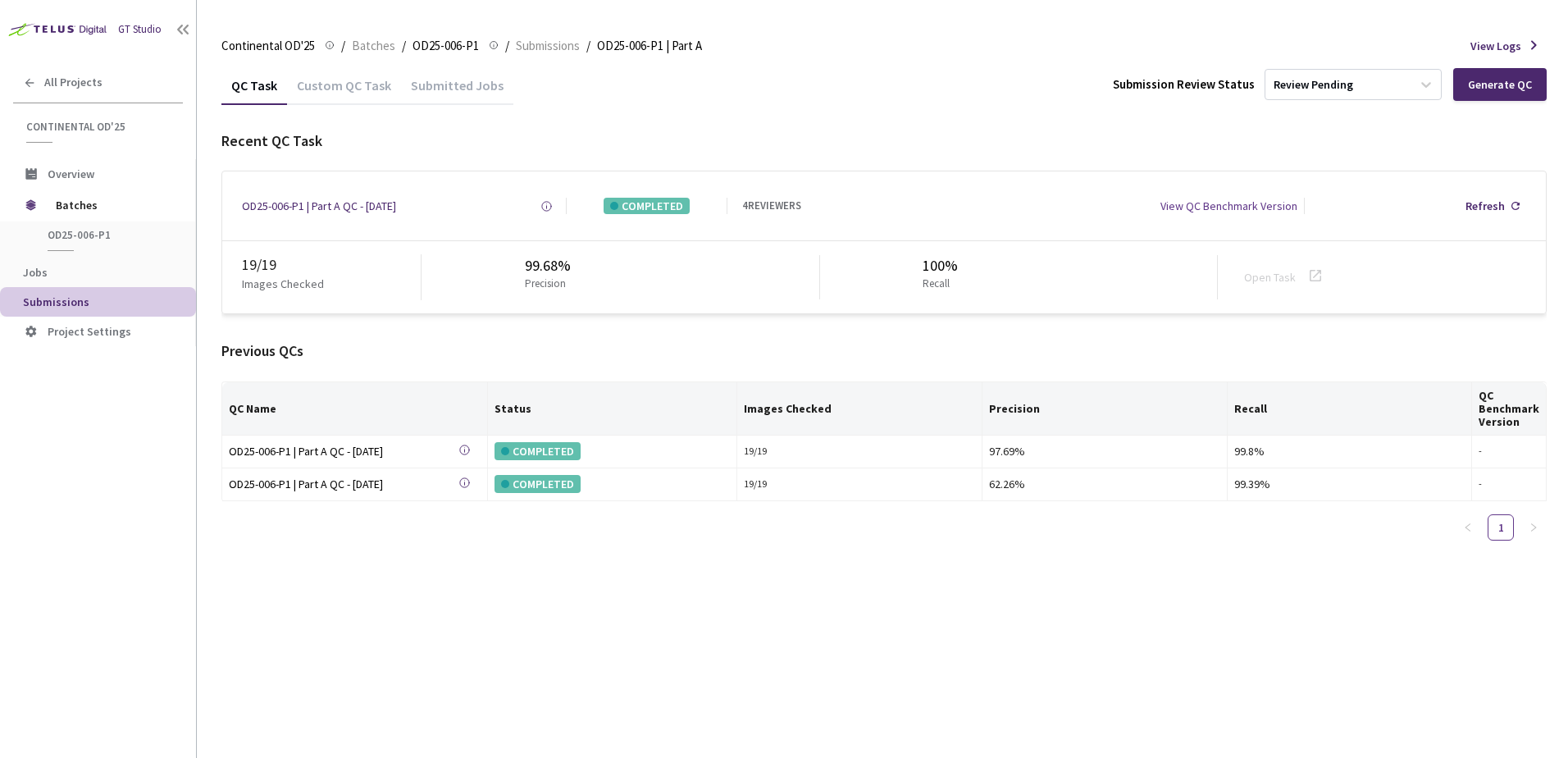
click at [354, 86] on div "Custom QC Task" at bounding box center [344, 90] width 114 height 28
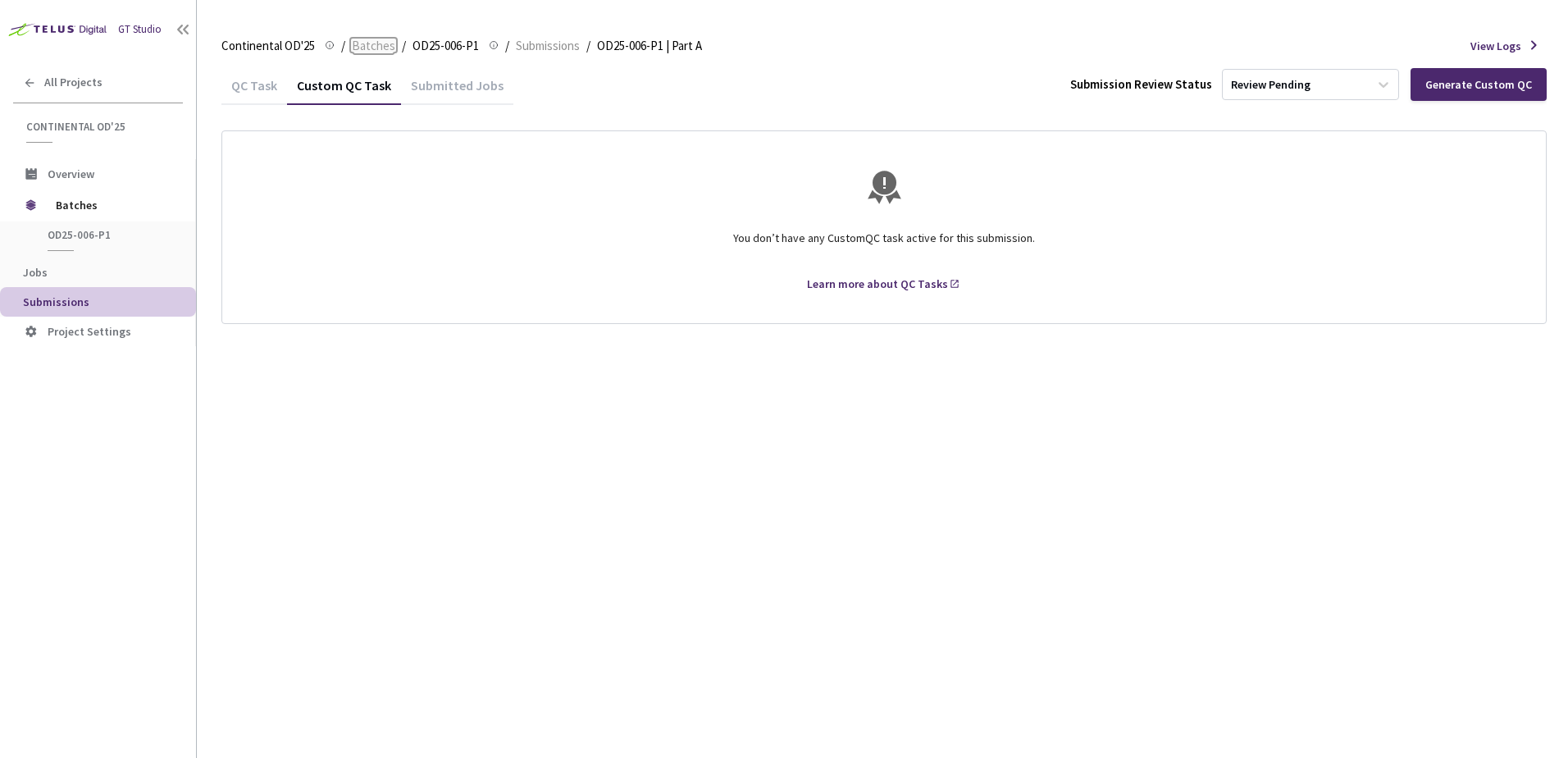
click at [374, 40] on span "Batches" at bounding box center [374, 46] width 43 height 20
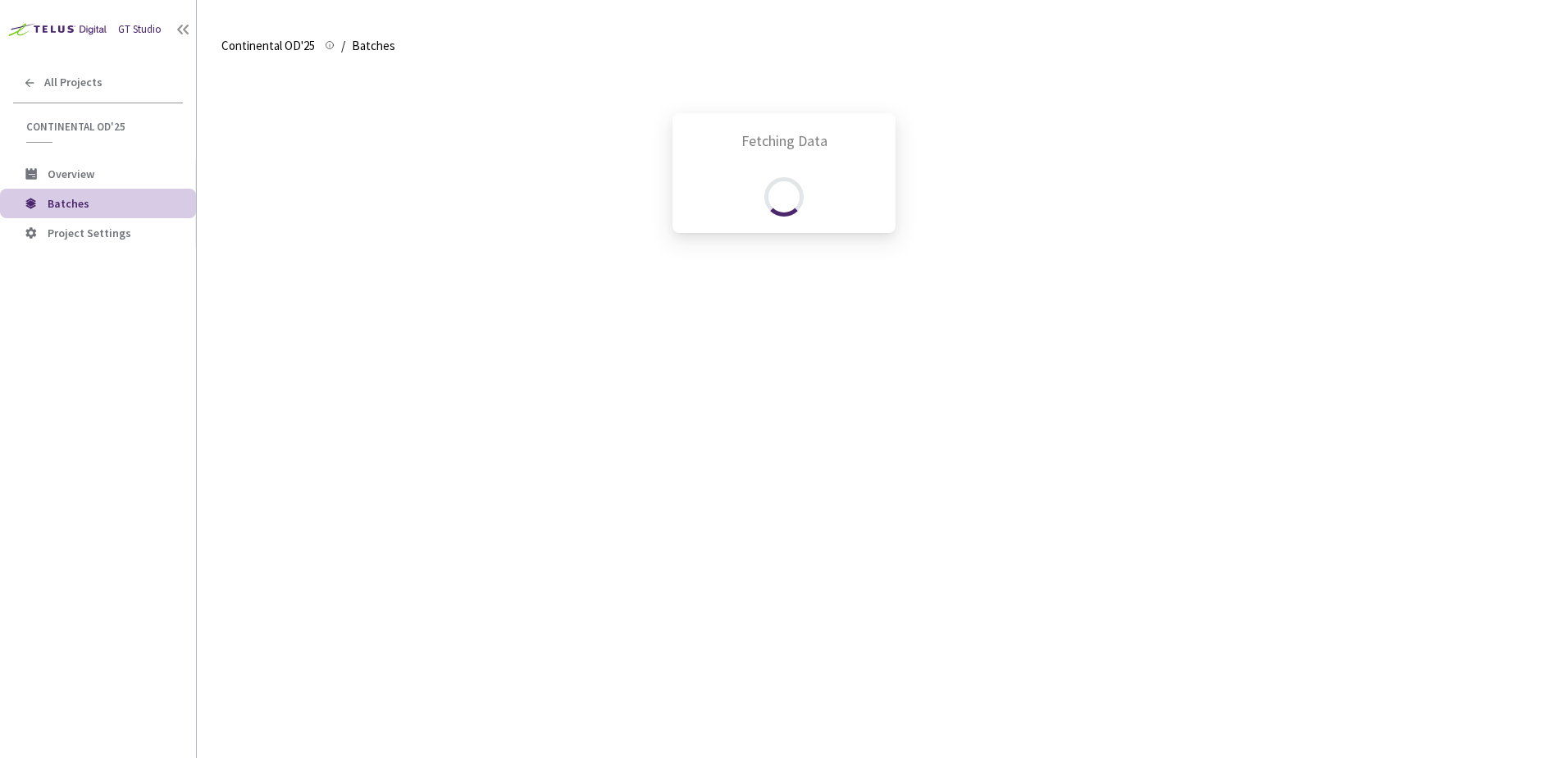
scroll to position [205, 0]
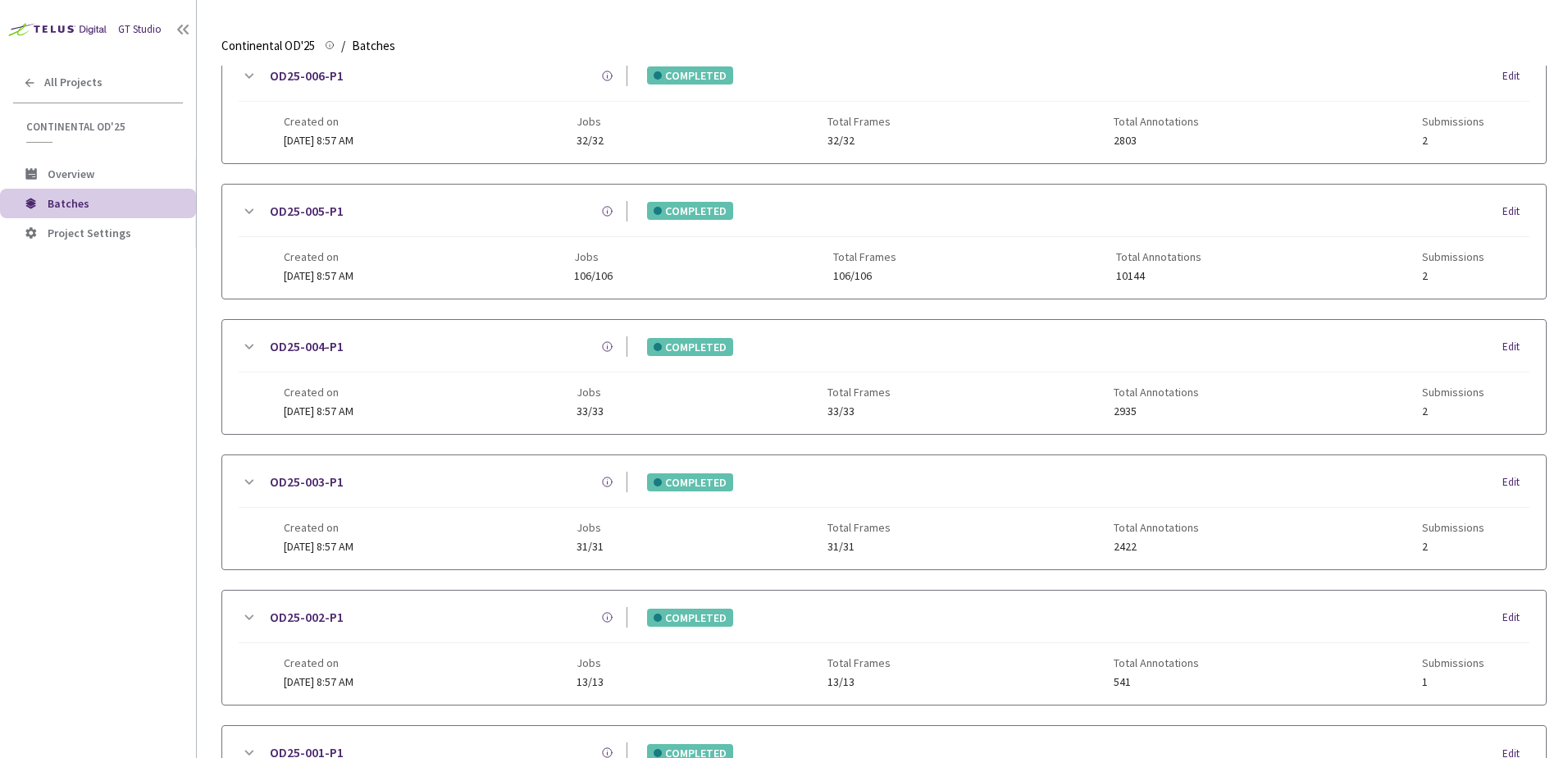
click at [241, 77] on icon at bounding box center [249, 77] width 20 height 20
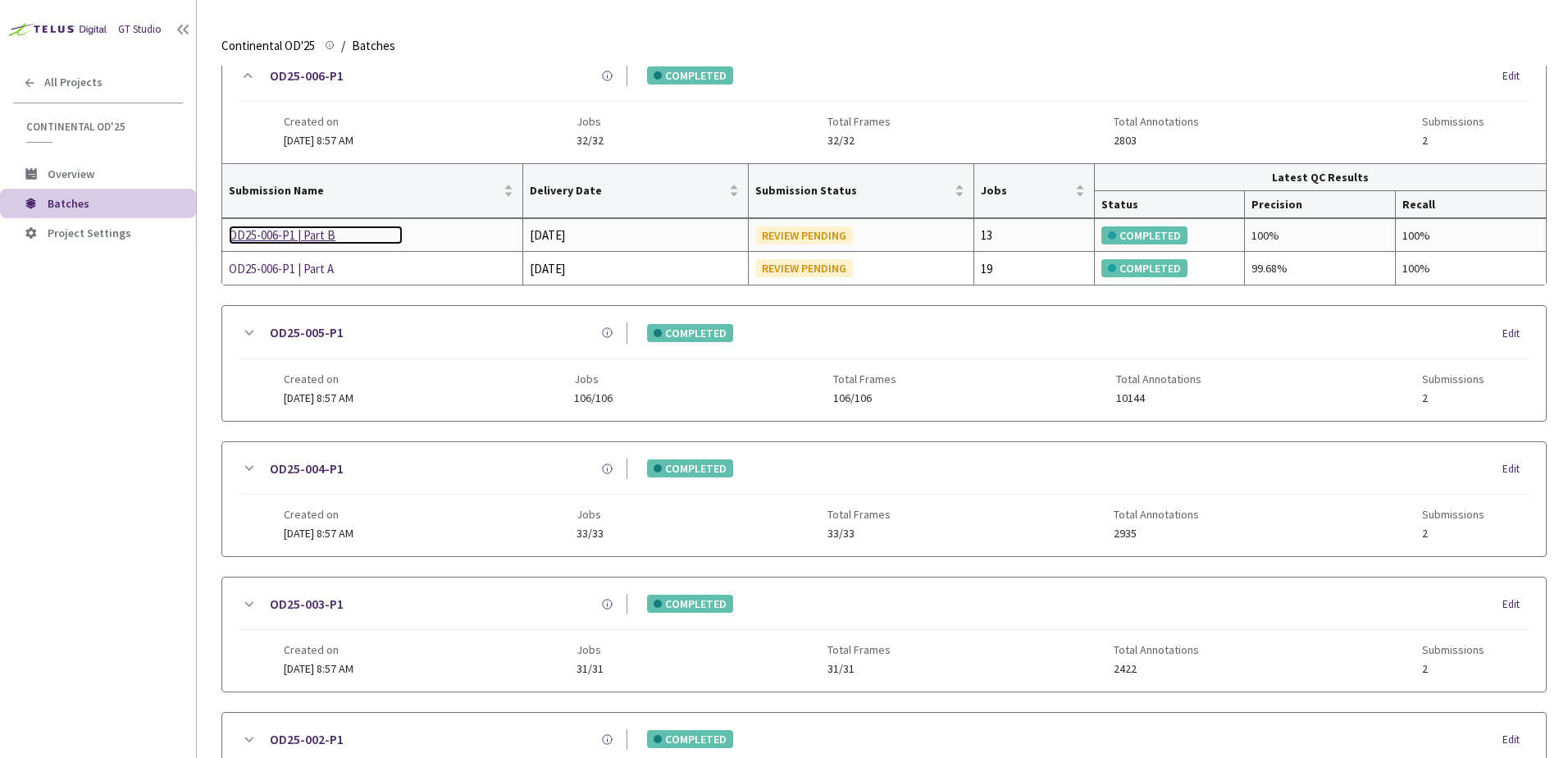
click at [308, 230] on div "OD25-006-P1 | Part B" at bounding box center [316, 235] width 174 height 20
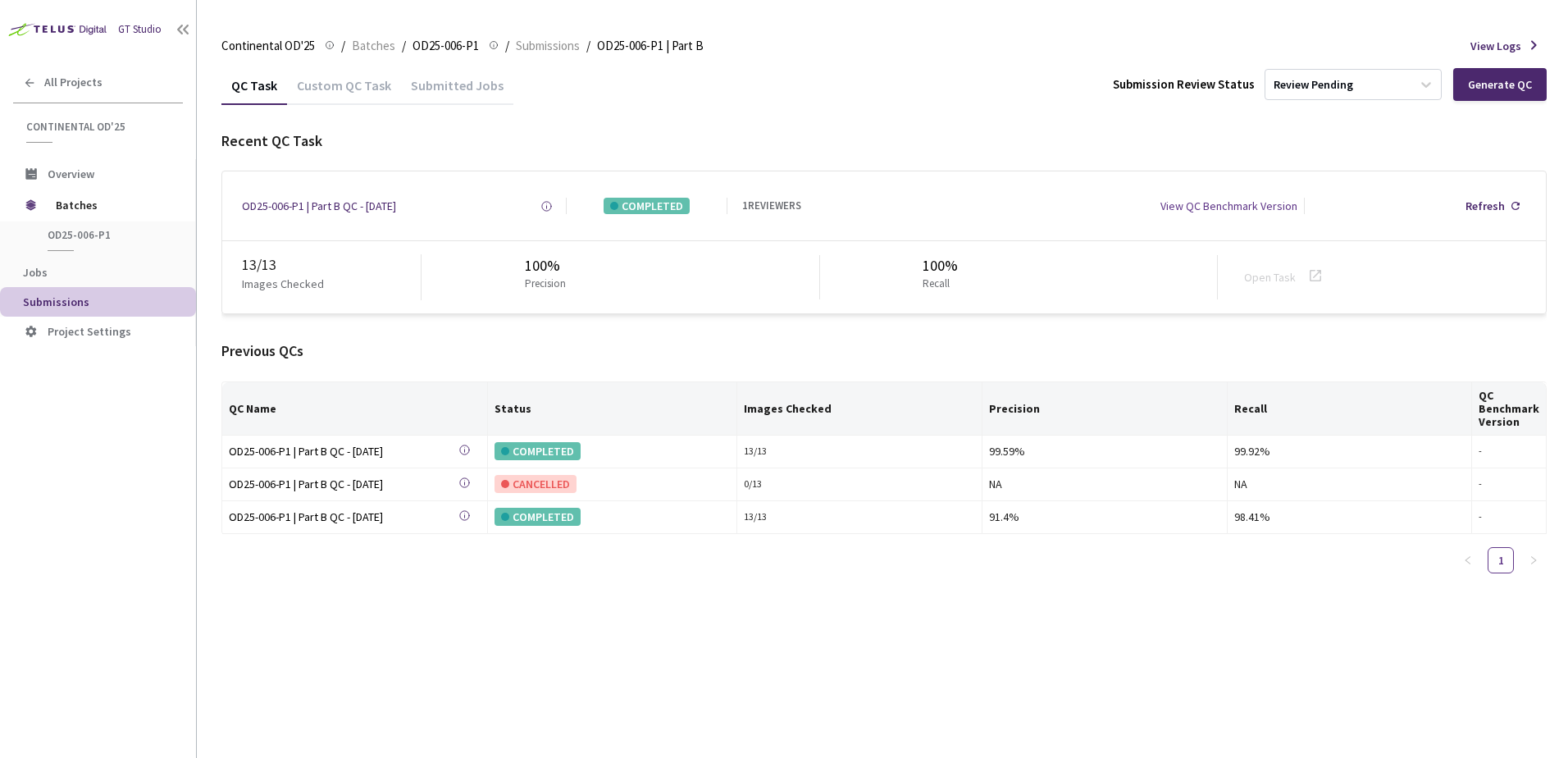
click at [343, 88] on div "Custom QC Task" at bounding box center [344, 90] width 114 height 28
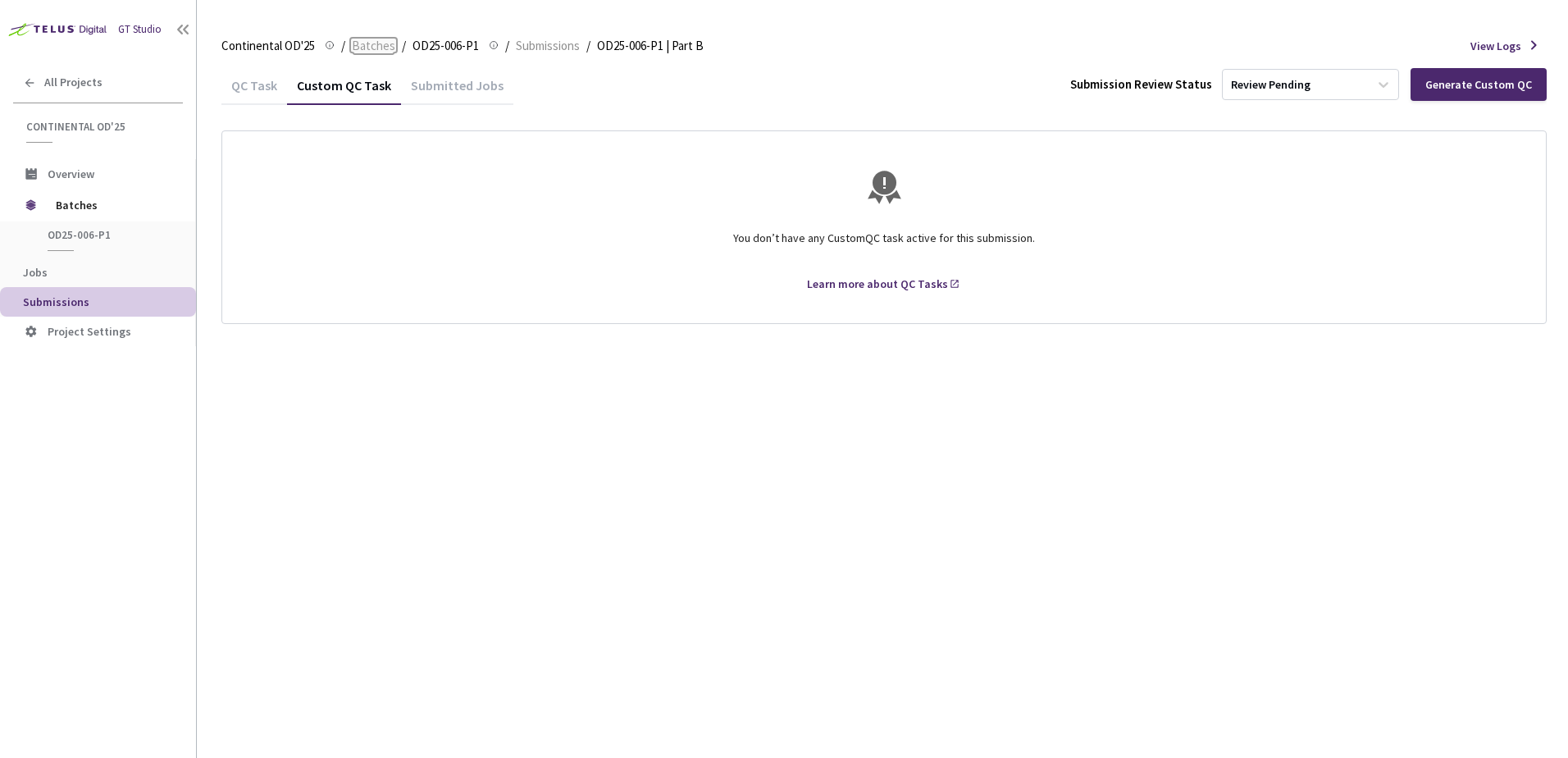
click at [374, 41] on span "Batches" at bounding box center [374, 46] width 43 height 20
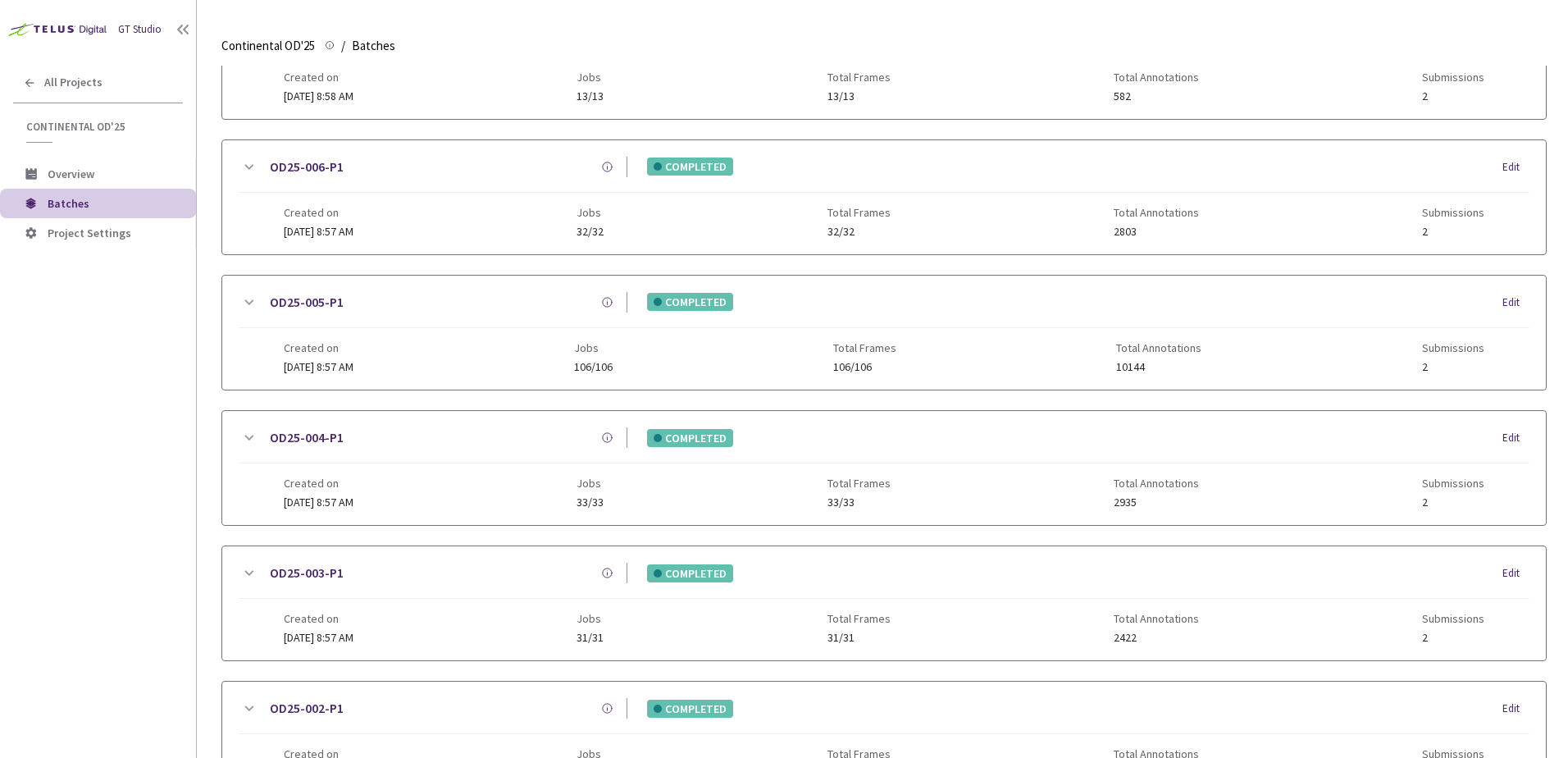
scroll to position [42, 0]
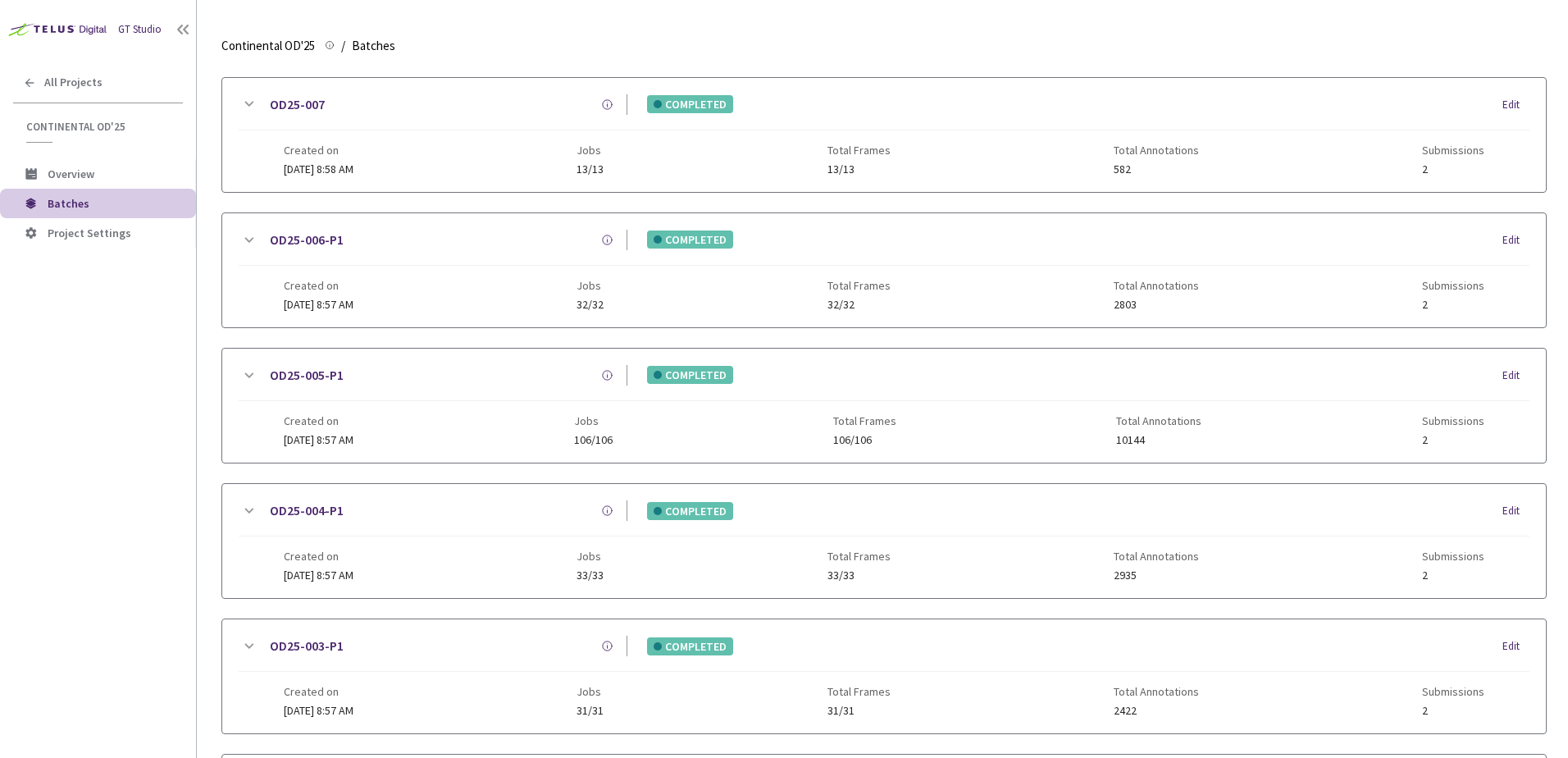
click at [254, 108] on icon at bounding box center [249, 104] width 20 height 20
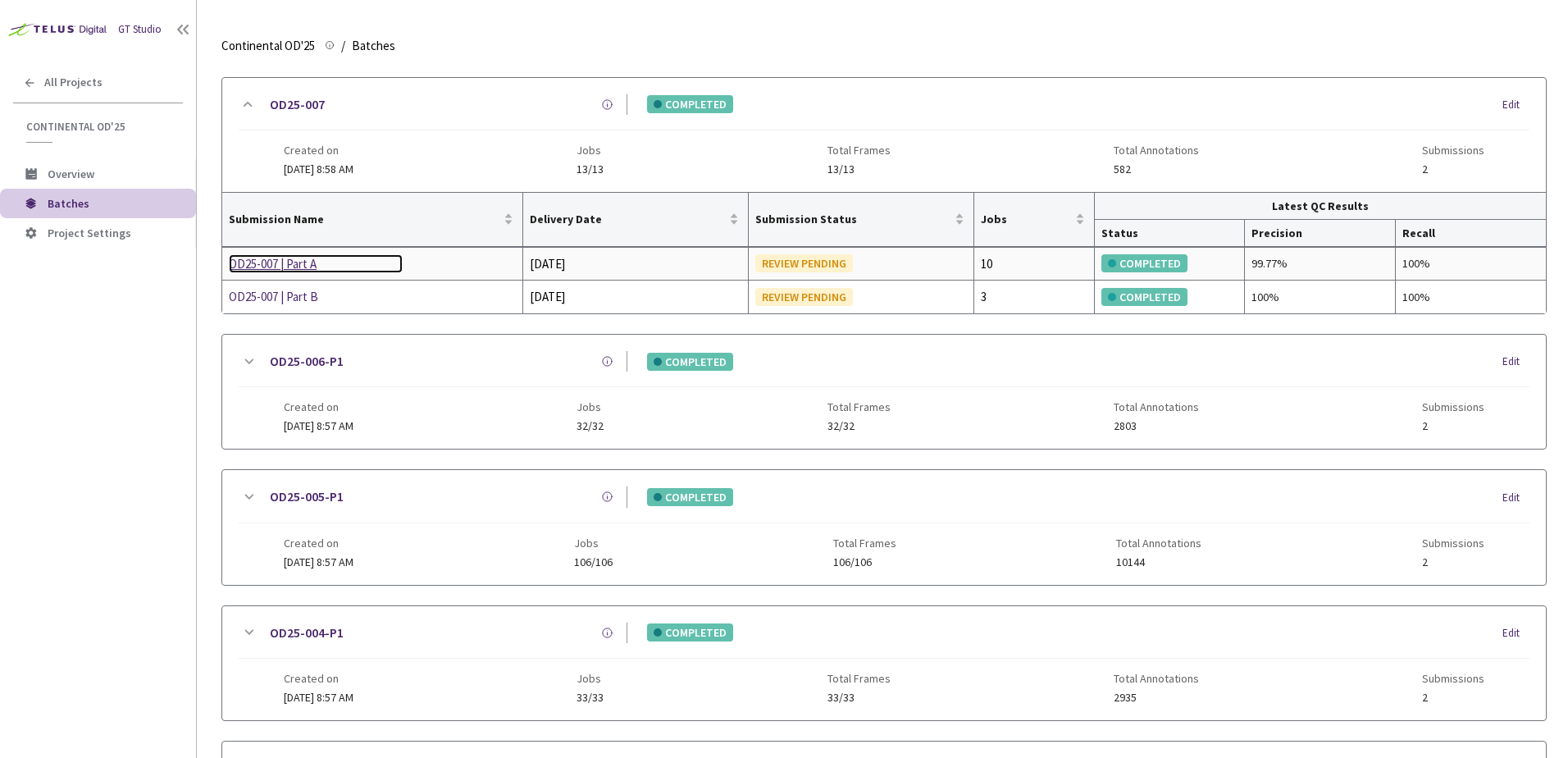
click at [290, 266] on div "OD25-007 | Part A" at bounding box center [316, 264] width 174 height 20
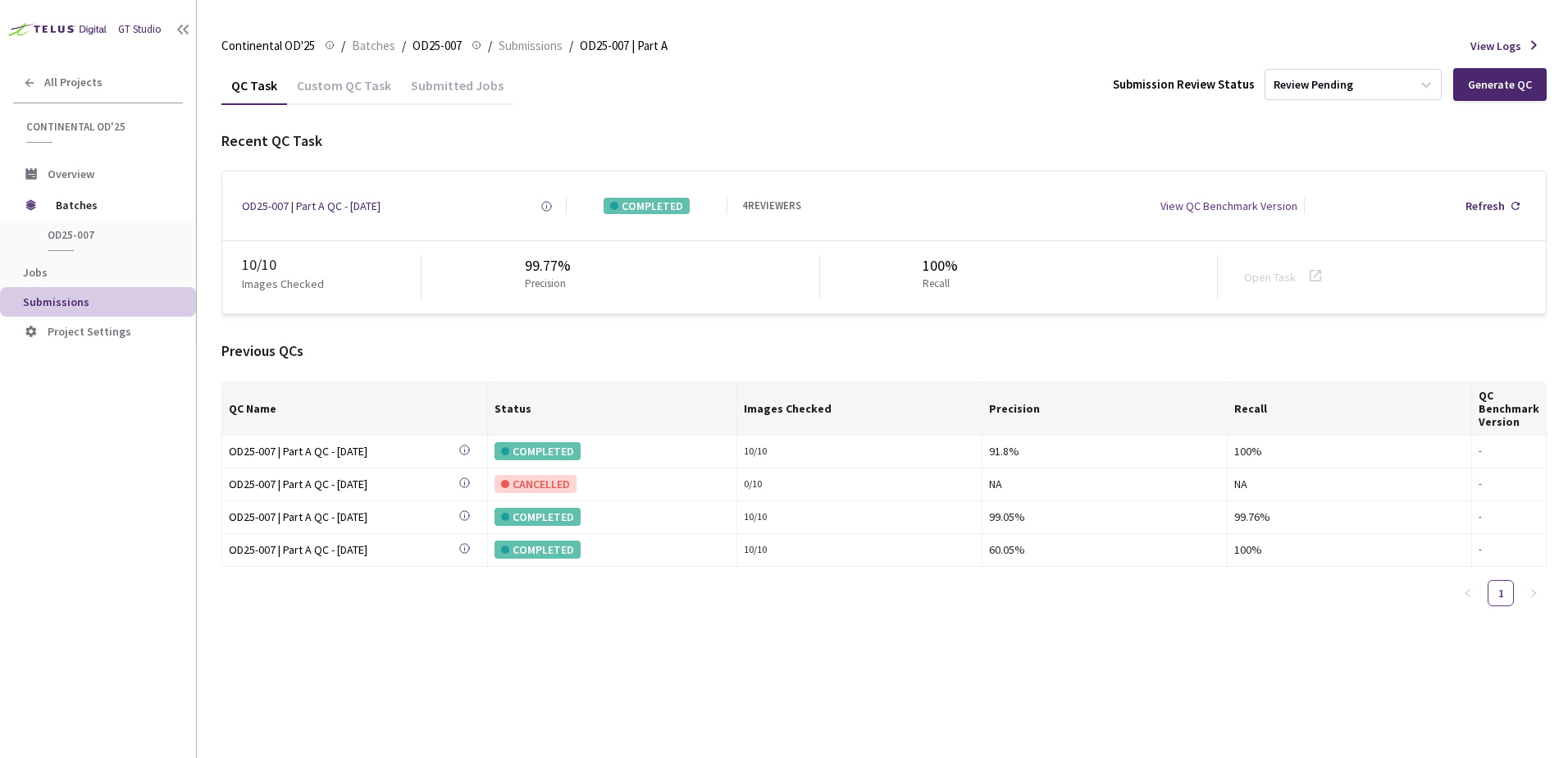
click at [339, 59] on div "Continental OD'25 Continental OD'25 / Batches / OD25-007 OD25-007 / Submissions…" at bounding box center [884, 46] width 1325 height 39
click at [337, 80] on div "Custom QC Task" at bounding box center [344, 90] width 114 height 28
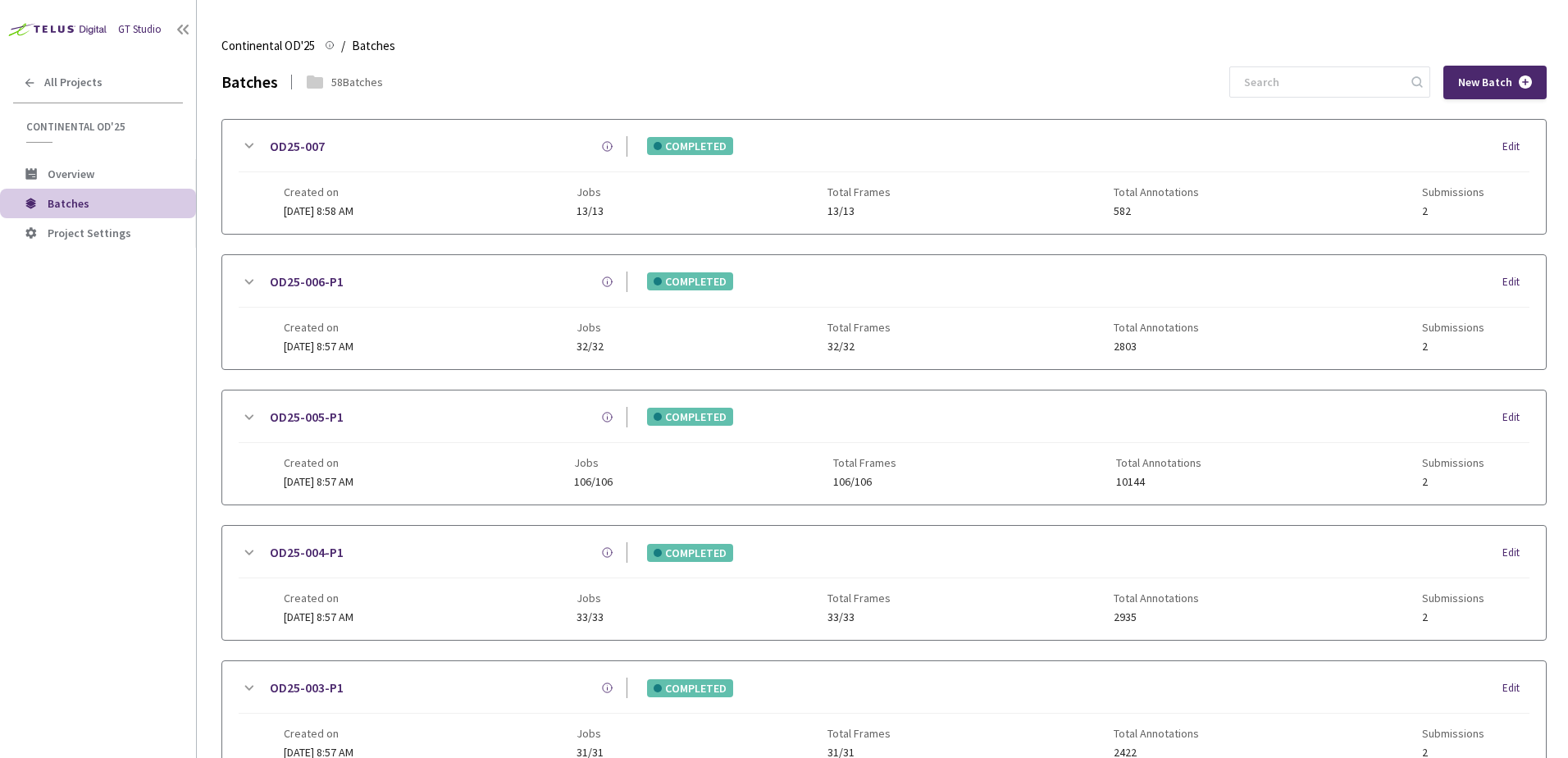
click at [254, 132] on div "OD25-007 COMPLETED Edit Created on 19 May, 2025 at 8:58 AM Jobs 13/13 Total Fra…" at bounding box center [884, 177] width 1324 height 114
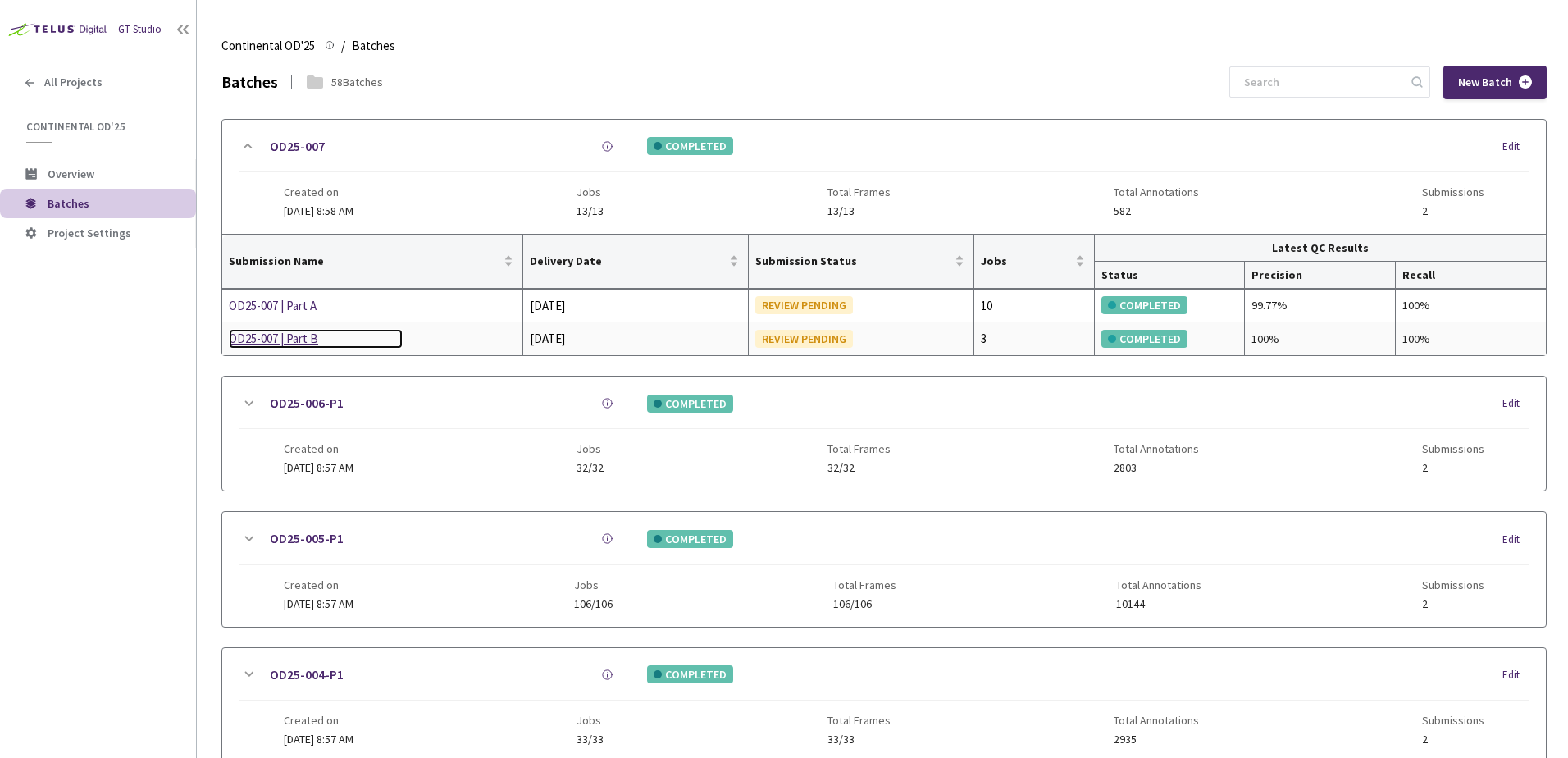
click at [274, 340] on div "OD25-007 | Part B" at bounding box center [316, 339] width 174 height 20
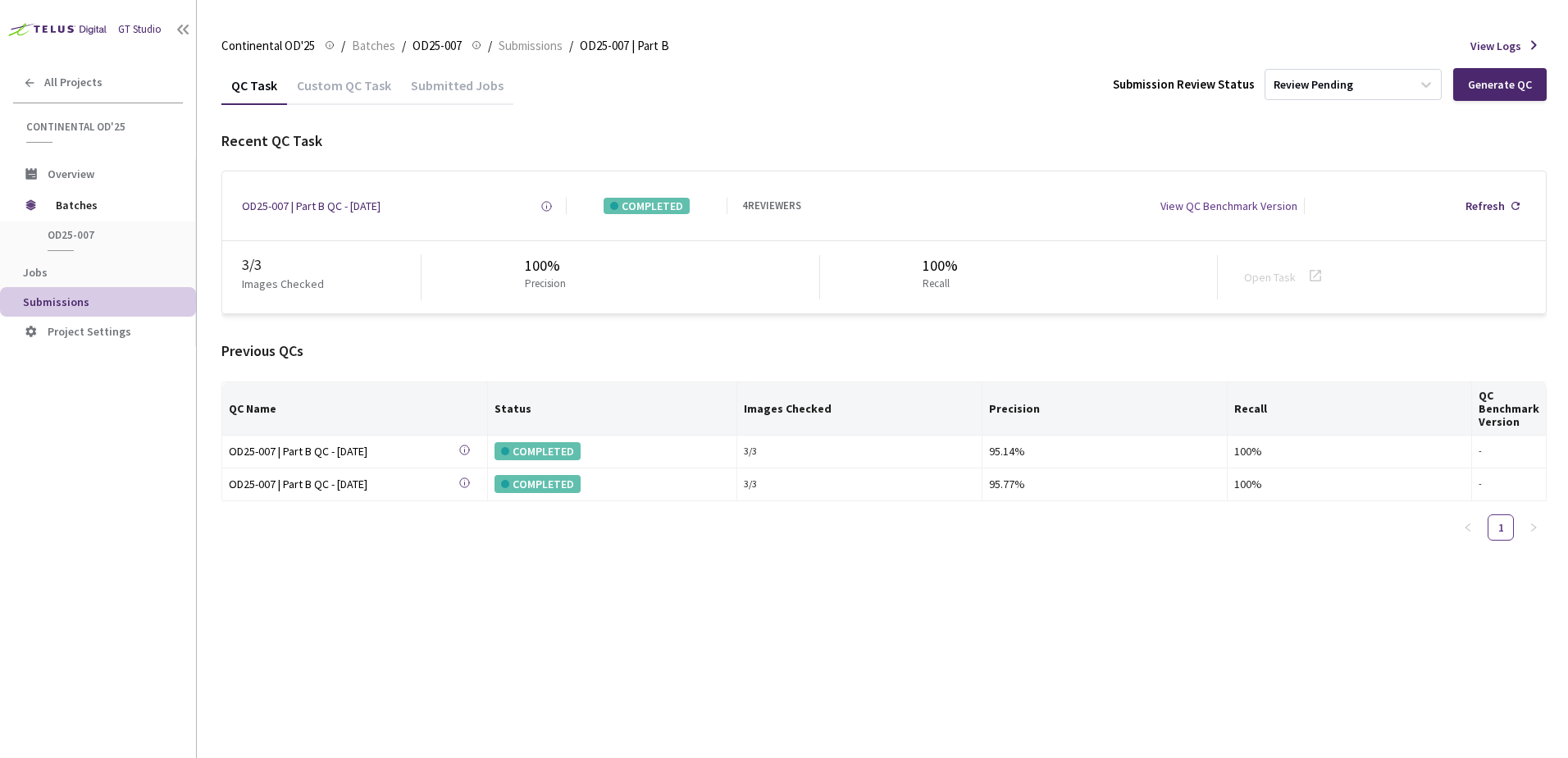
click at [353, 95] on div "Custom QC Task" at bounding box center [344, 90] width 114 height 28
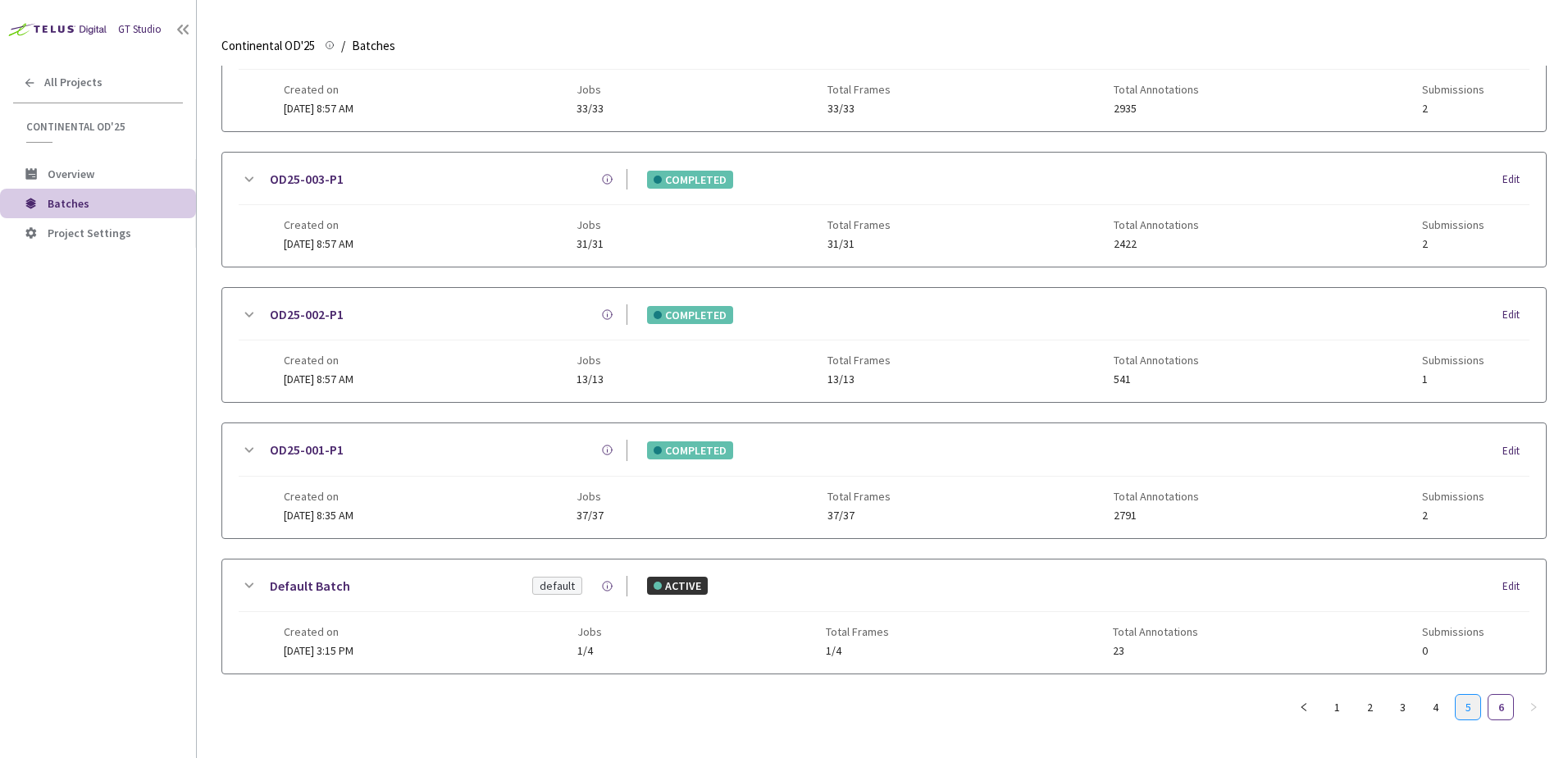
click at [1467, 698] on link "5" at bounding box center [1468, 707] width 25 height 25
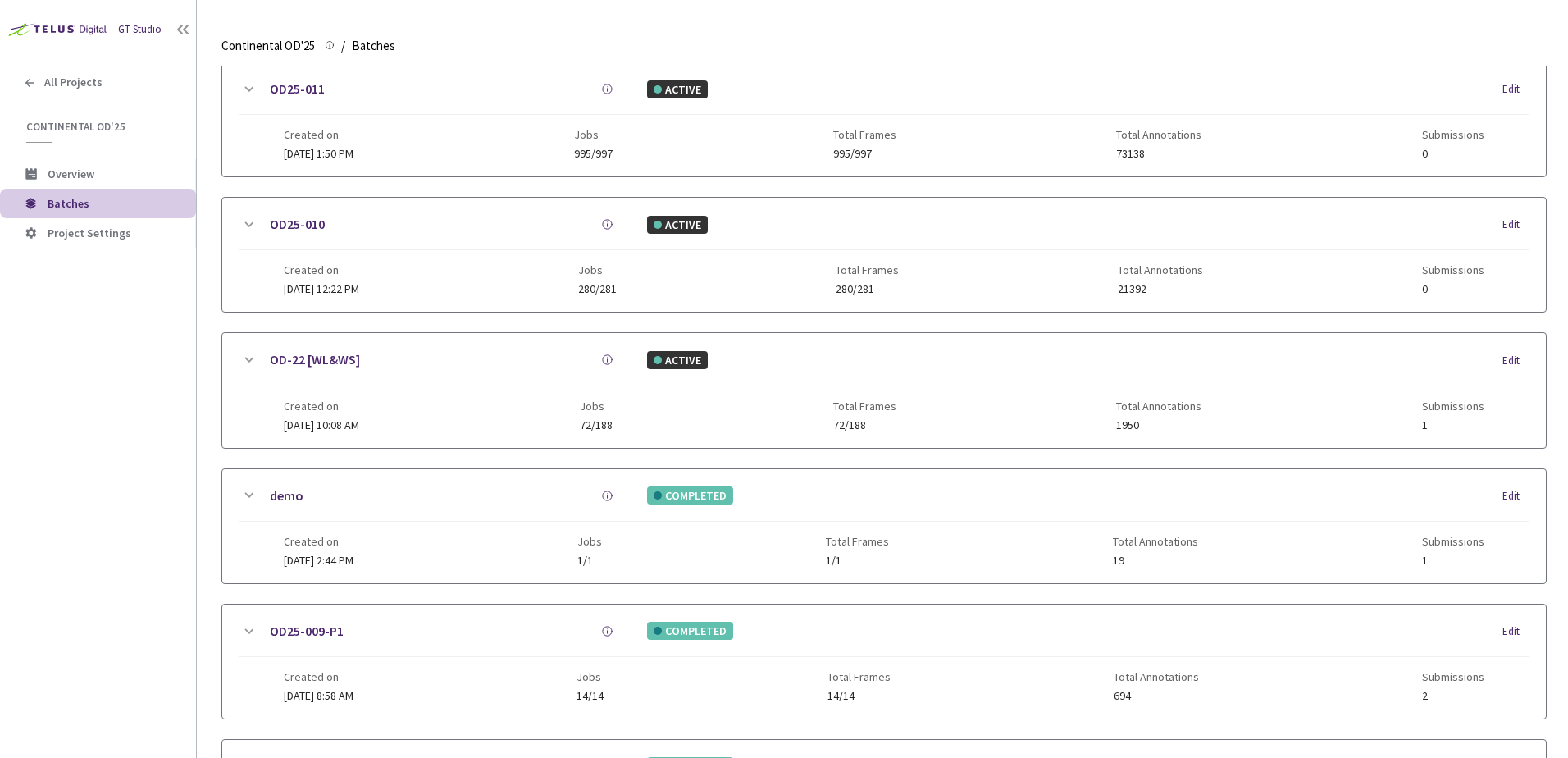
scroll to position [780, 0]
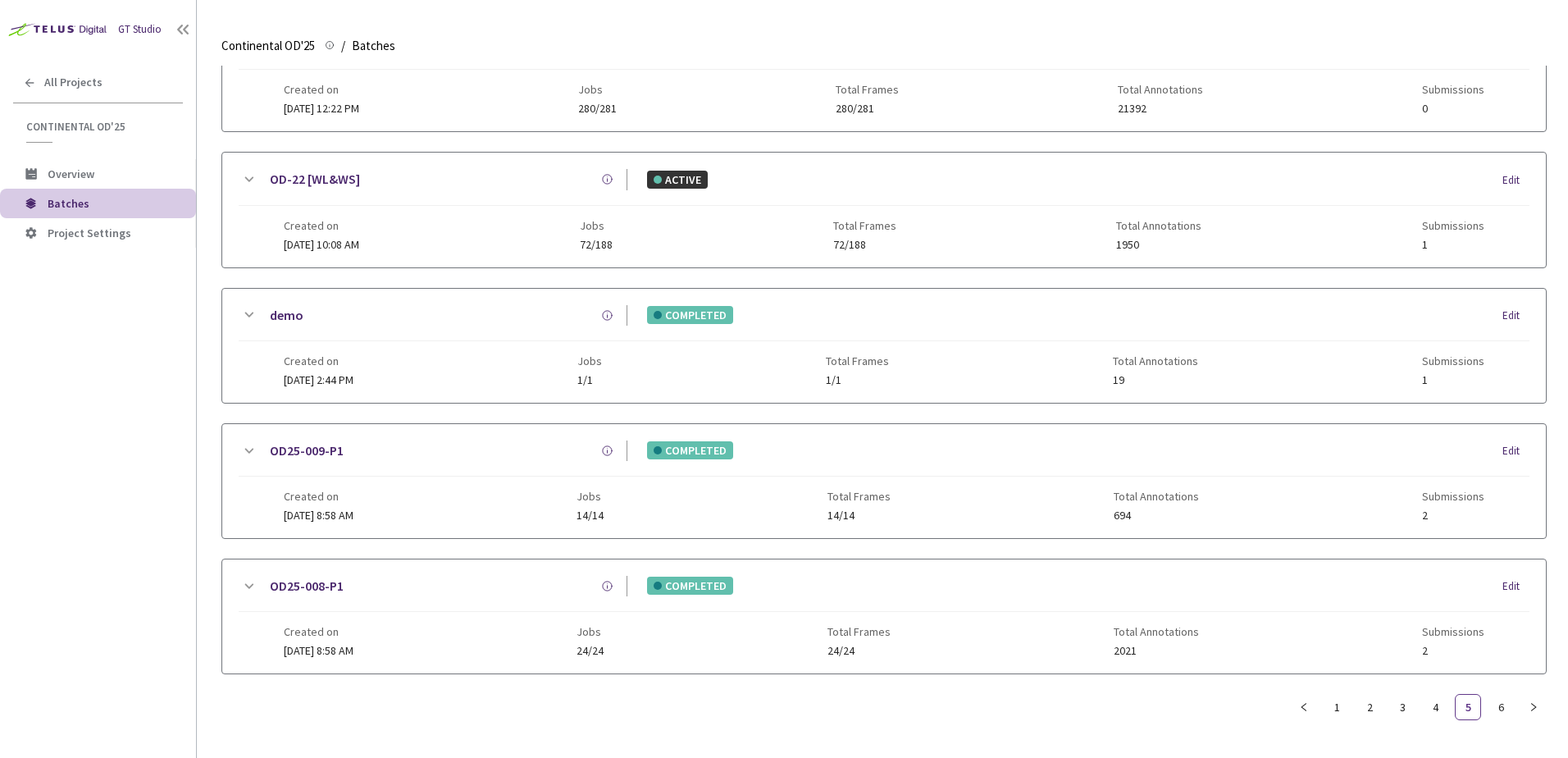
click at [251, 586] on icon at bounding box center [249, 585] width 9 height 5
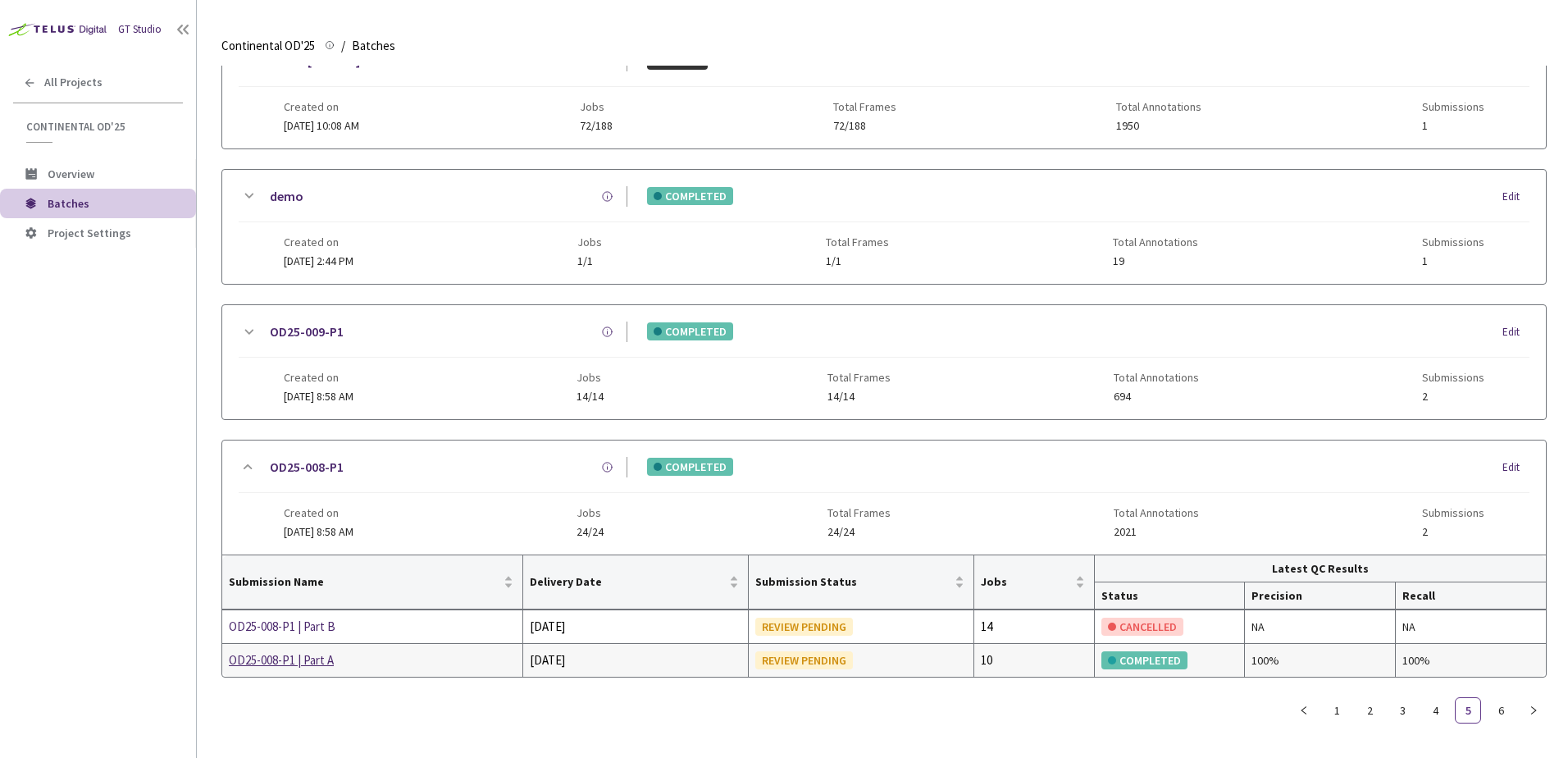
scroll to position [902, 0]
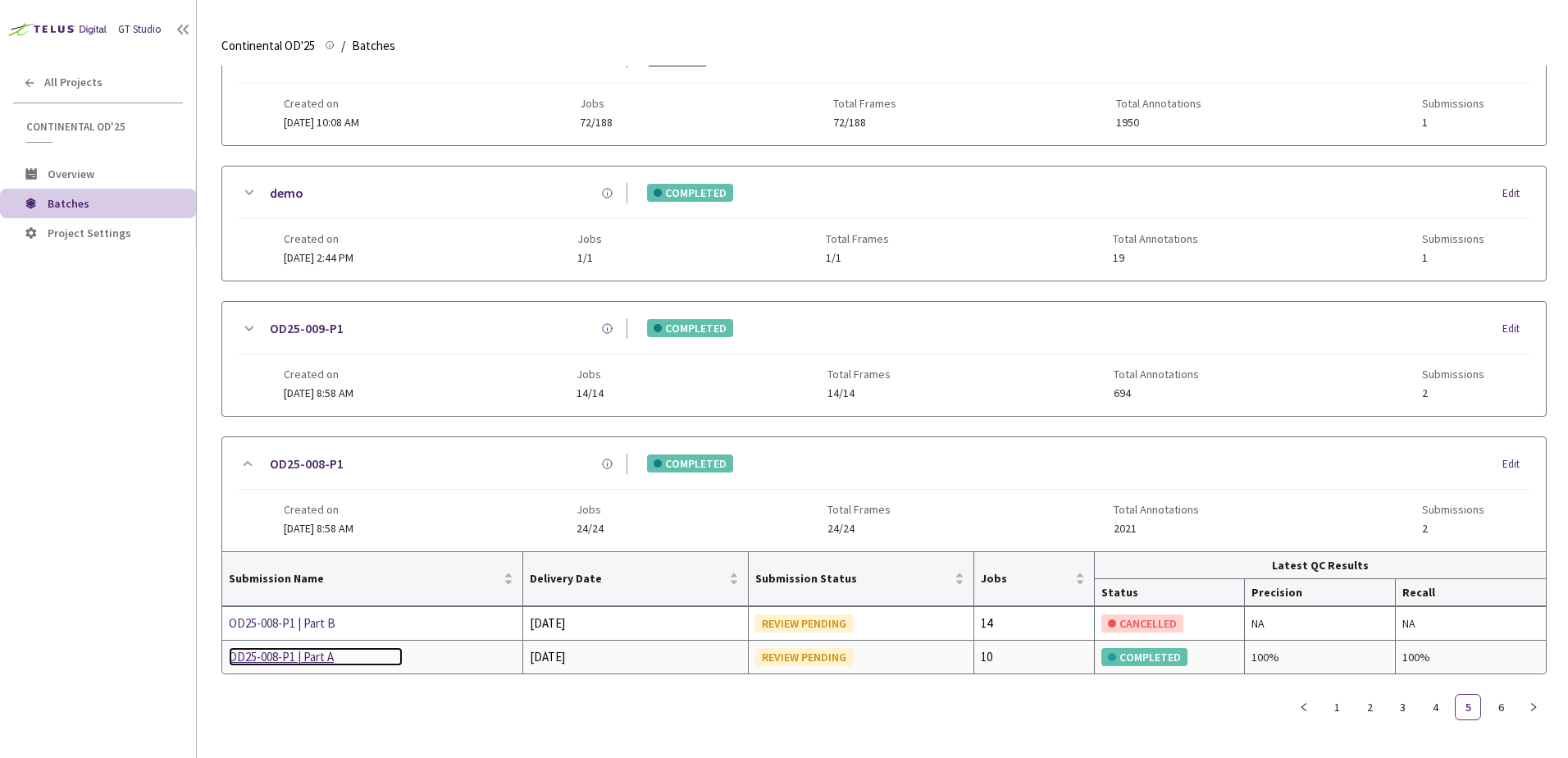
click at [292, 655] on div "OD25-008-P1 | Part A" at bounding box center [316, 657] width 174 height 20
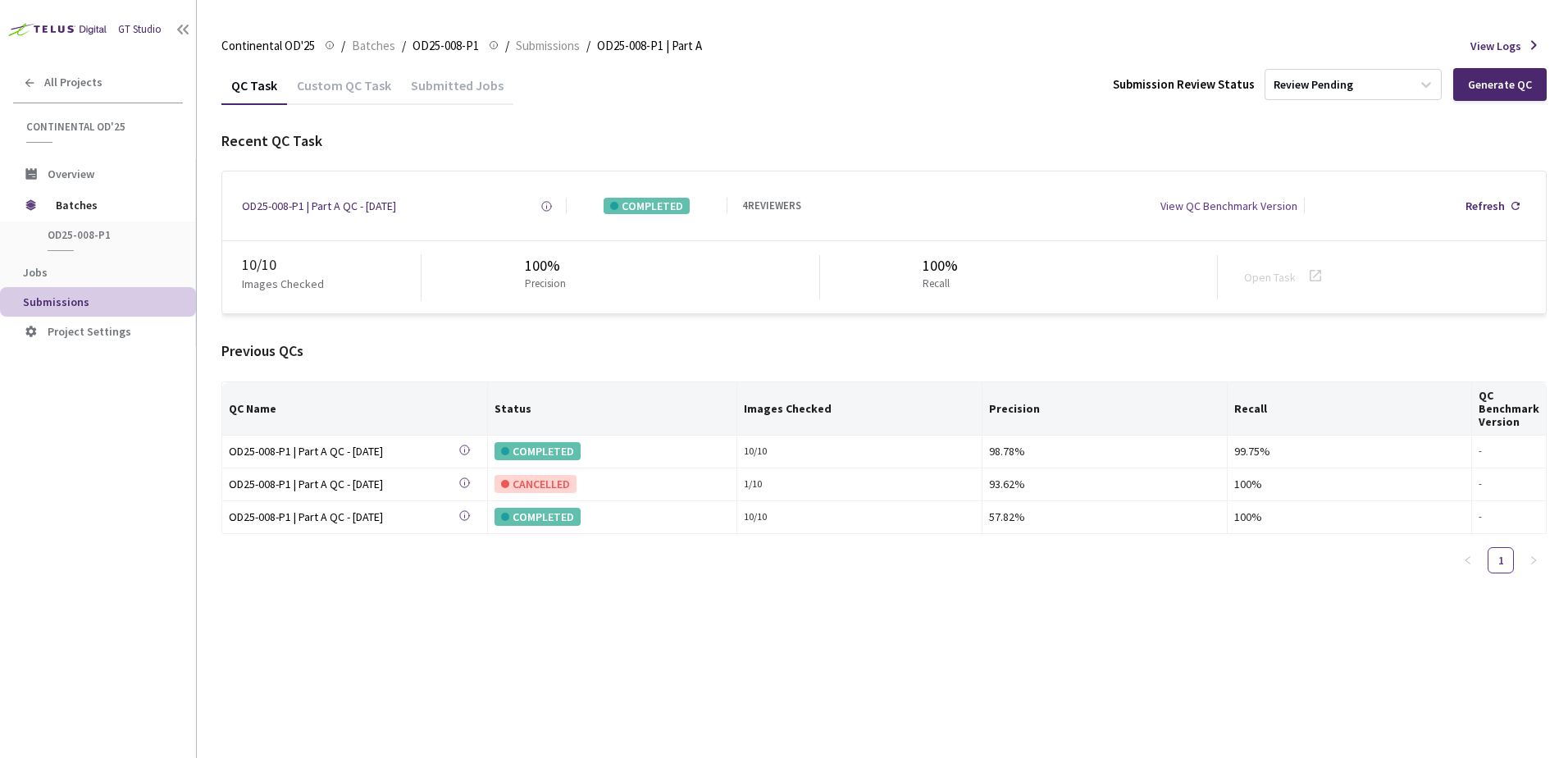
click at [340, 86] on div "Custom QC Task" at bounding box center [344, 90] width 114 height 28
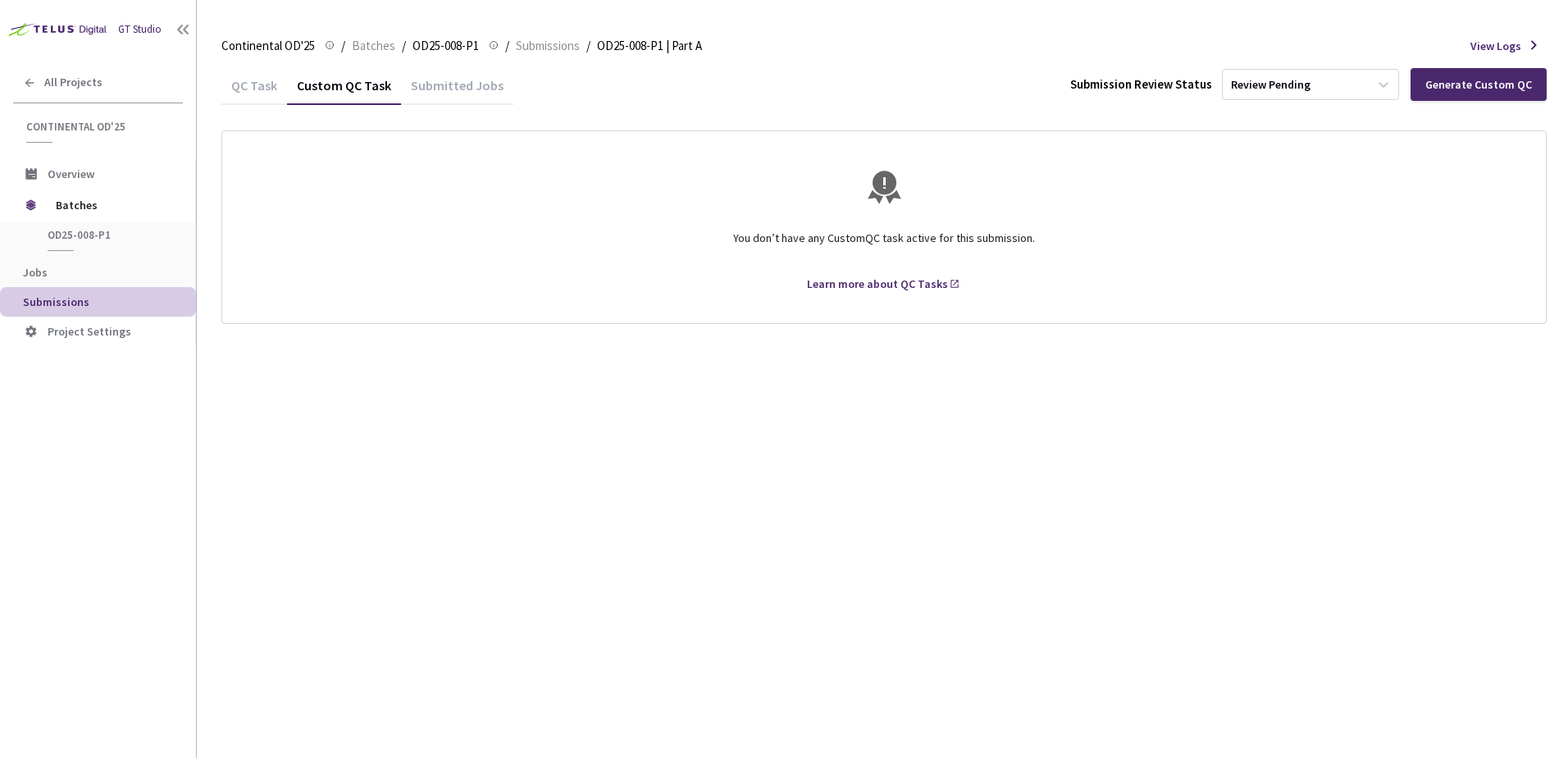
drag, startPoint x: 426, startPoint y: 177, endPoint x: 404, endPoint y: 178, distance: 22.0
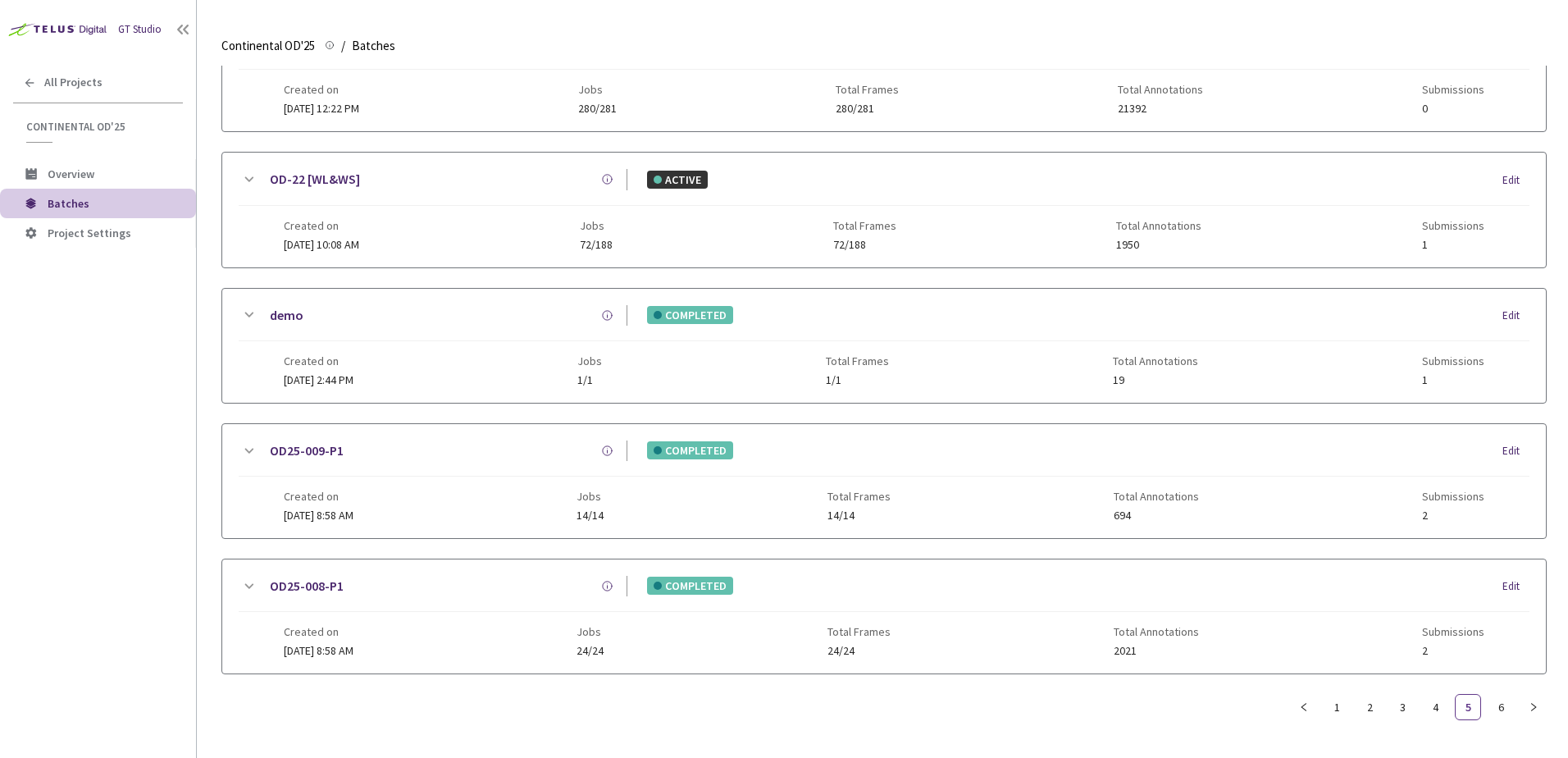
click at [252, 577] on icon at bounding box center [249, 587] width 20 height 20
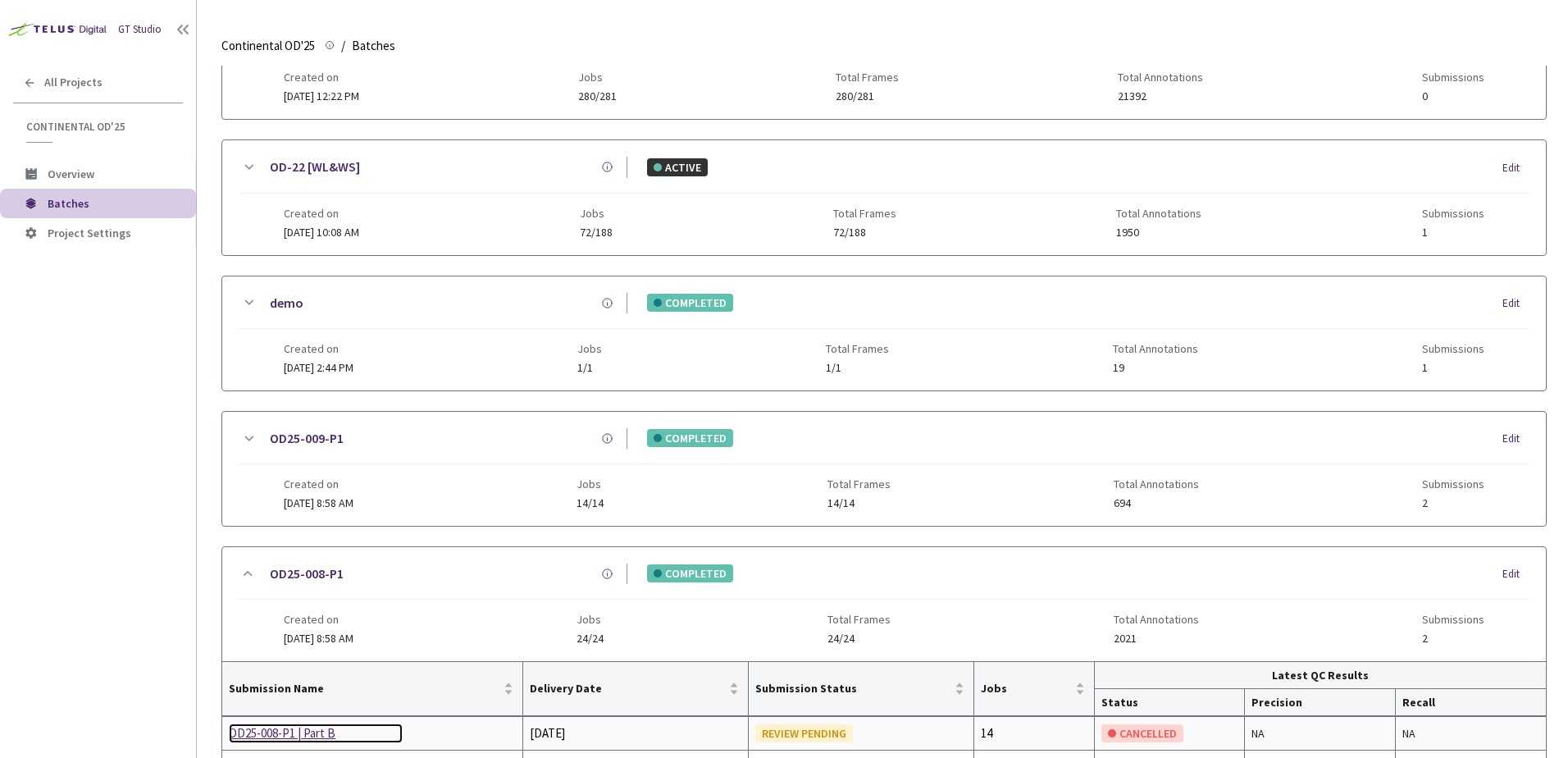
click at [284, 727] on div "OD25-008-P1 | Part B" at bounding box center [316, 733] width 174 height 20
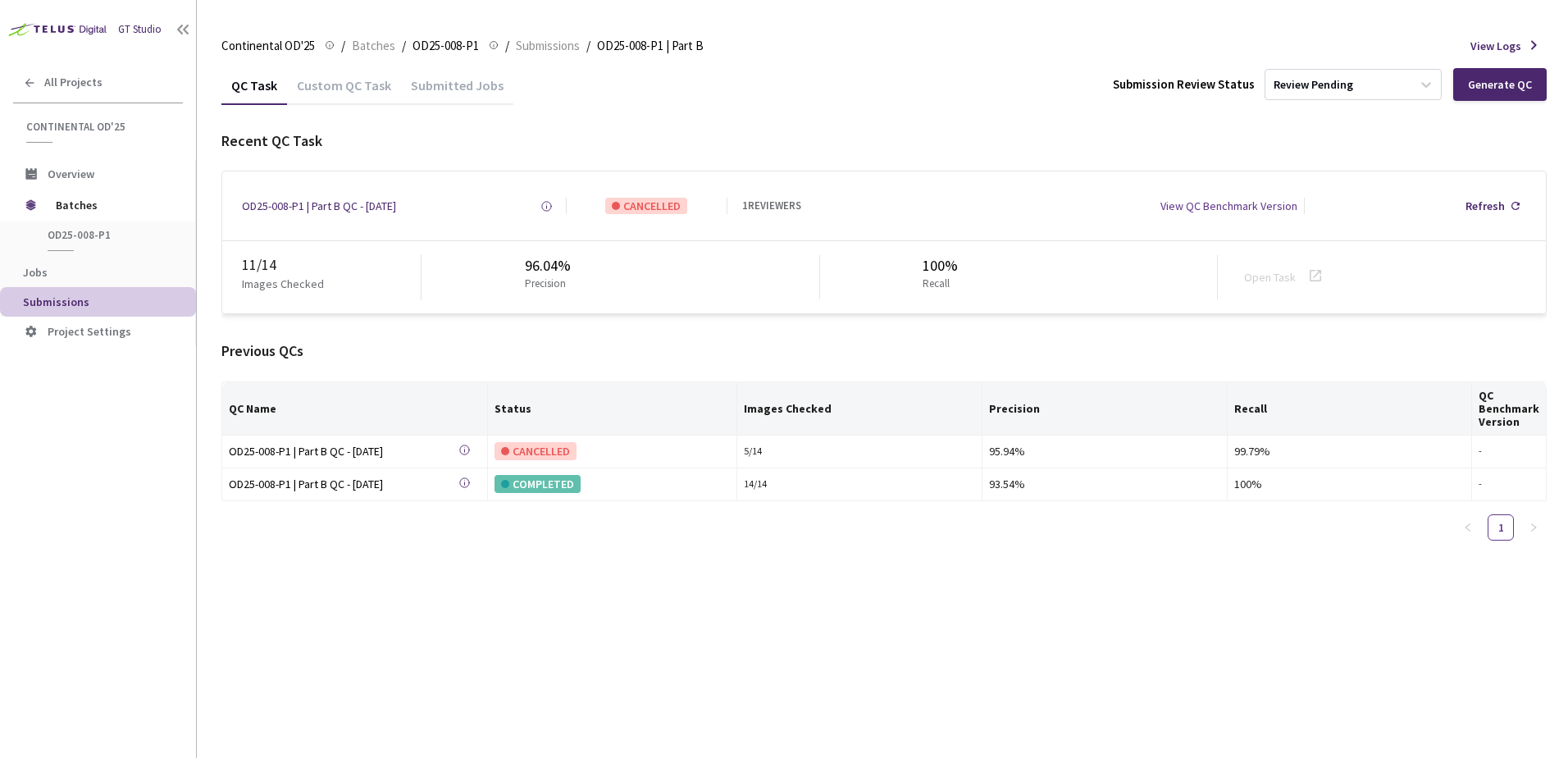
click at [365, 91] on div "Custom QC Task" at bounding box center [344, 90] width 114 height 28
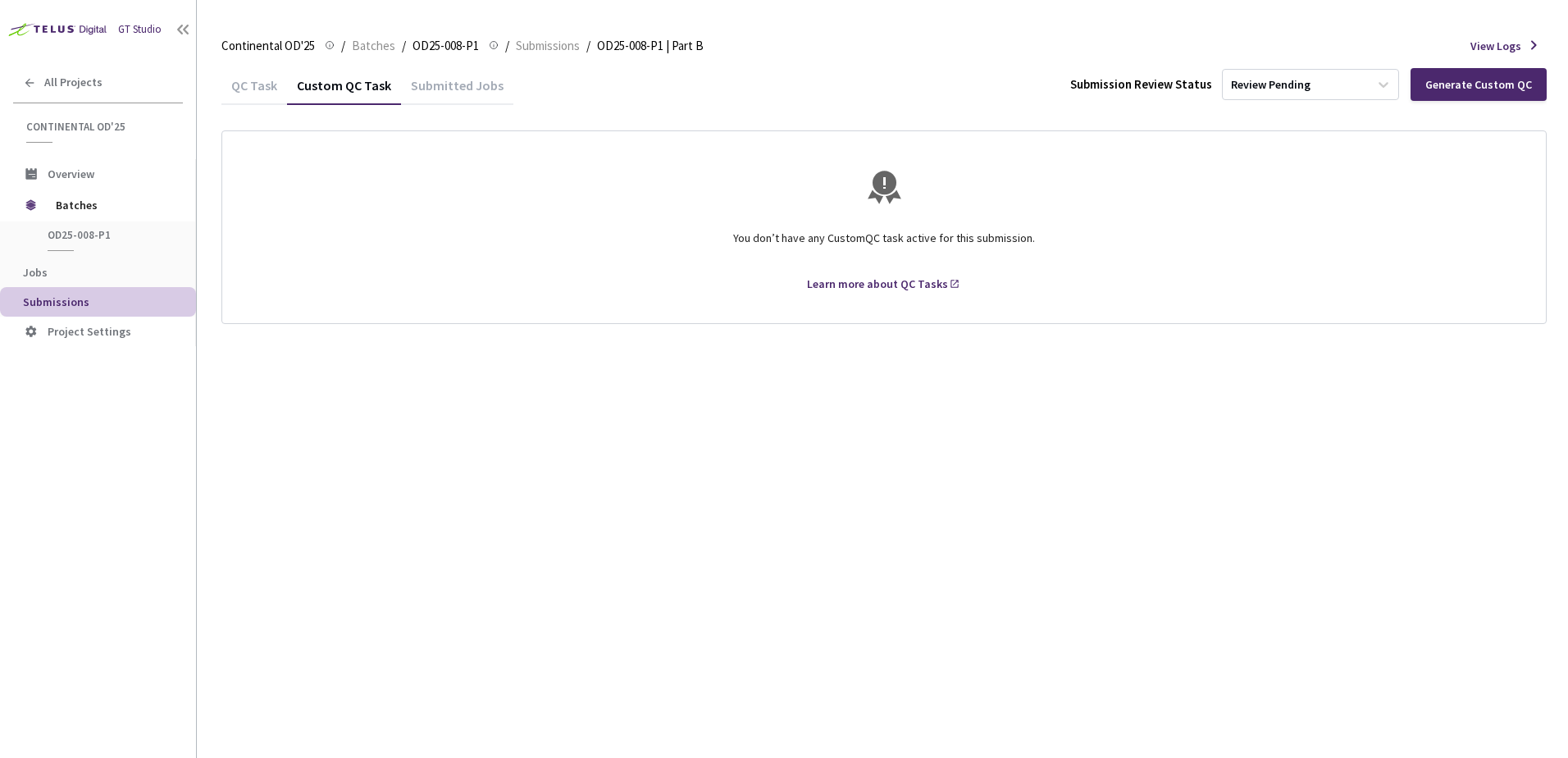
drag, startPoint x: 480, startPoint y: 186, endPoint x: 450, endPoint y: 180, distance: 30.6
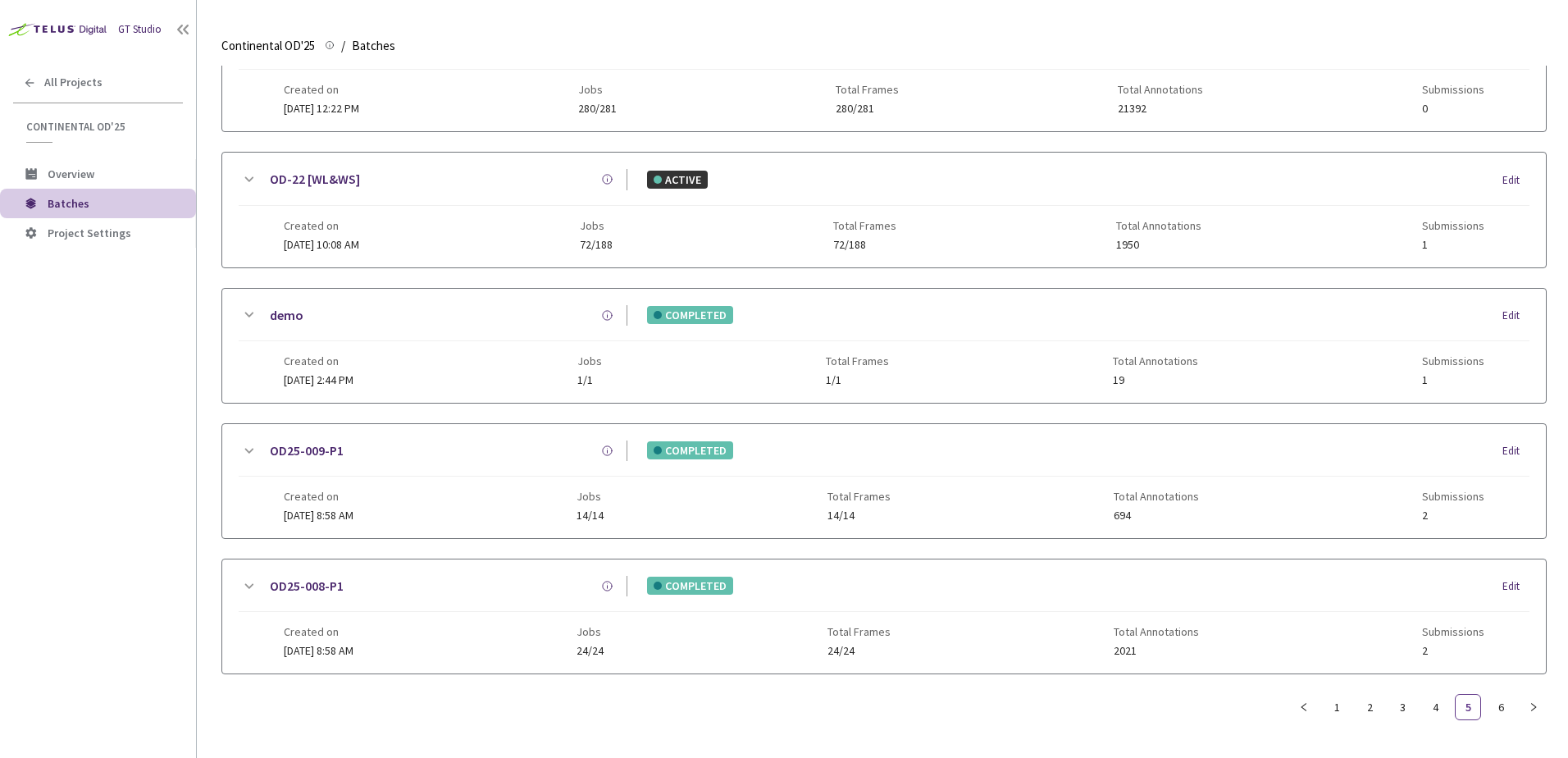
click at [238, 435] on div "OD25-009-P1 COMPLETED Edit Created on 19 May, 2025 at 8:58 AM Jobs 14/14 Total …" at bounding box center [884, 481] width 1324 height 114
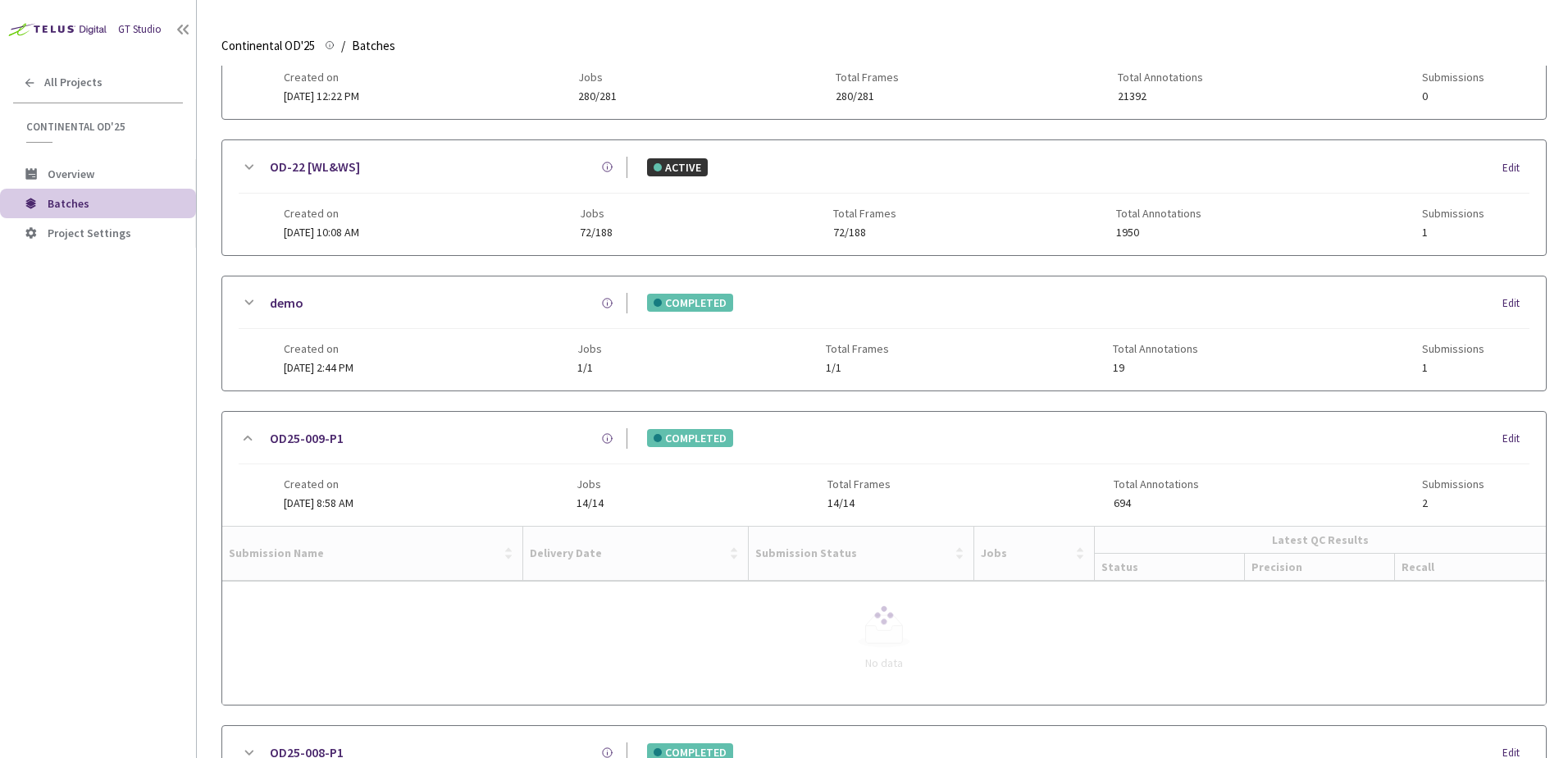
scroll to position [791, 0]
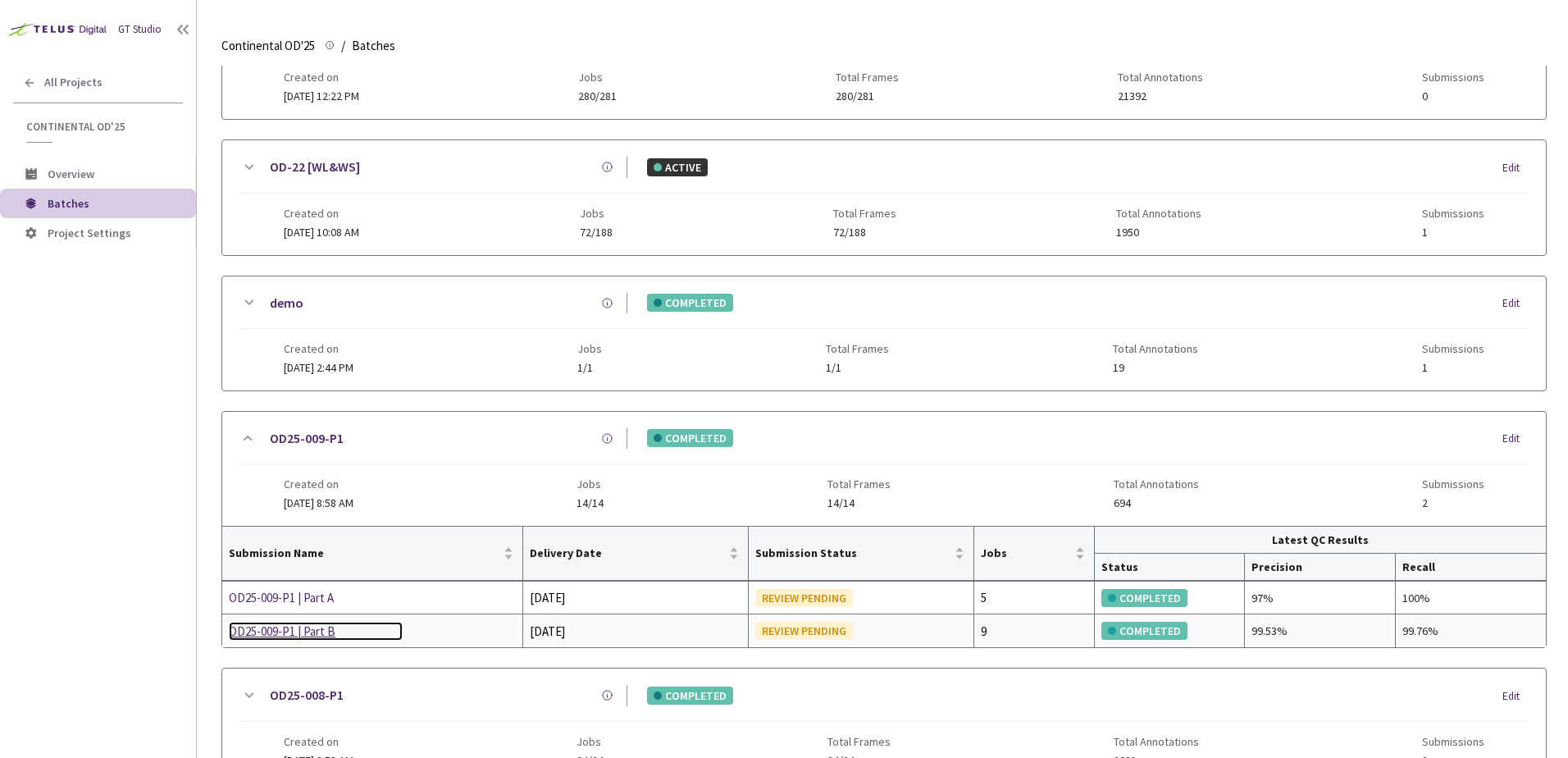
click at [291, 636] on div "OD25-009-P1 | Part B" at bounding box center [316, 631] width 174 height 20
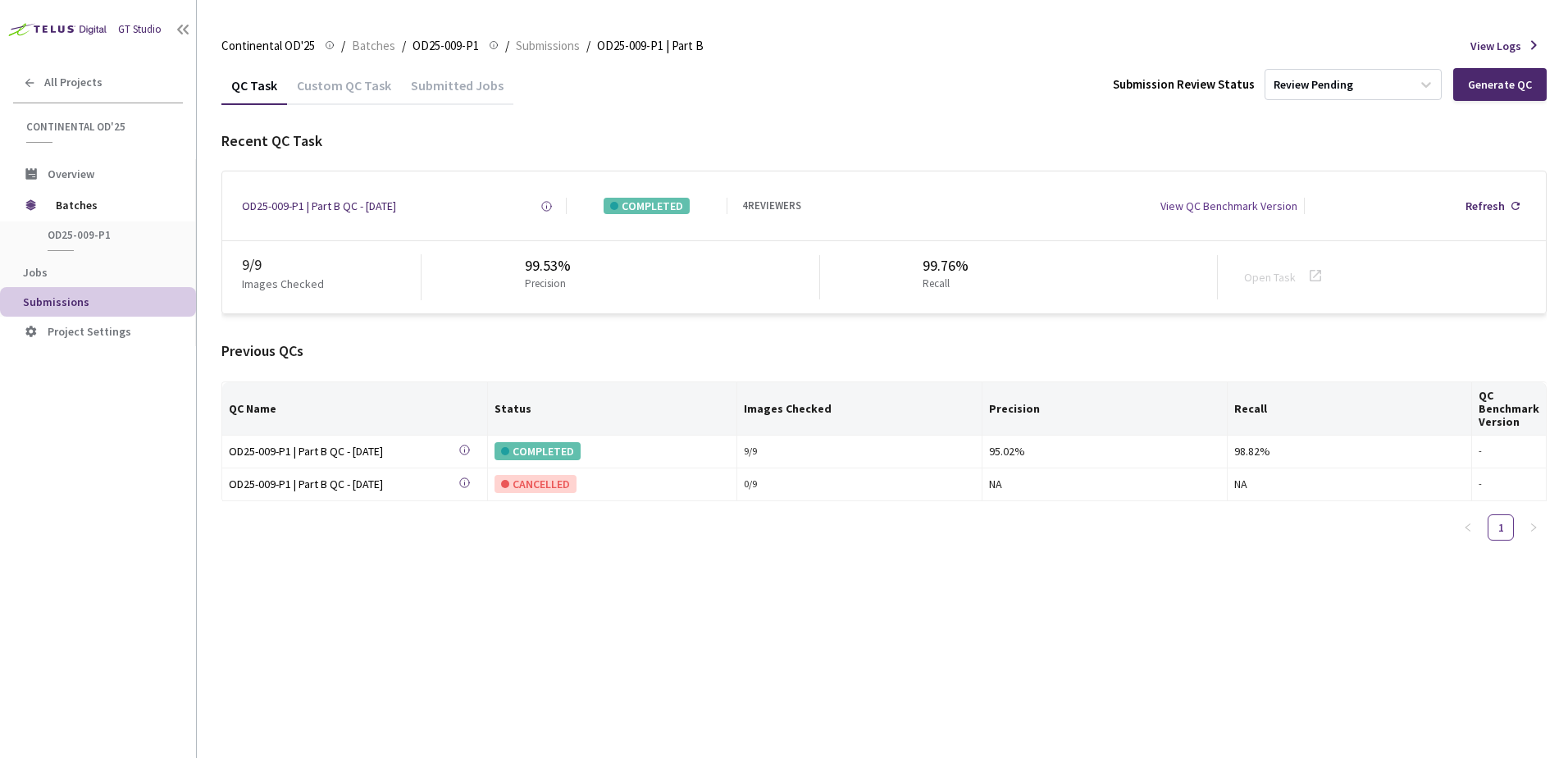
click at [377, 83] on div "Custom QC Task" at bounding box center [344, 90] width 114 height 28
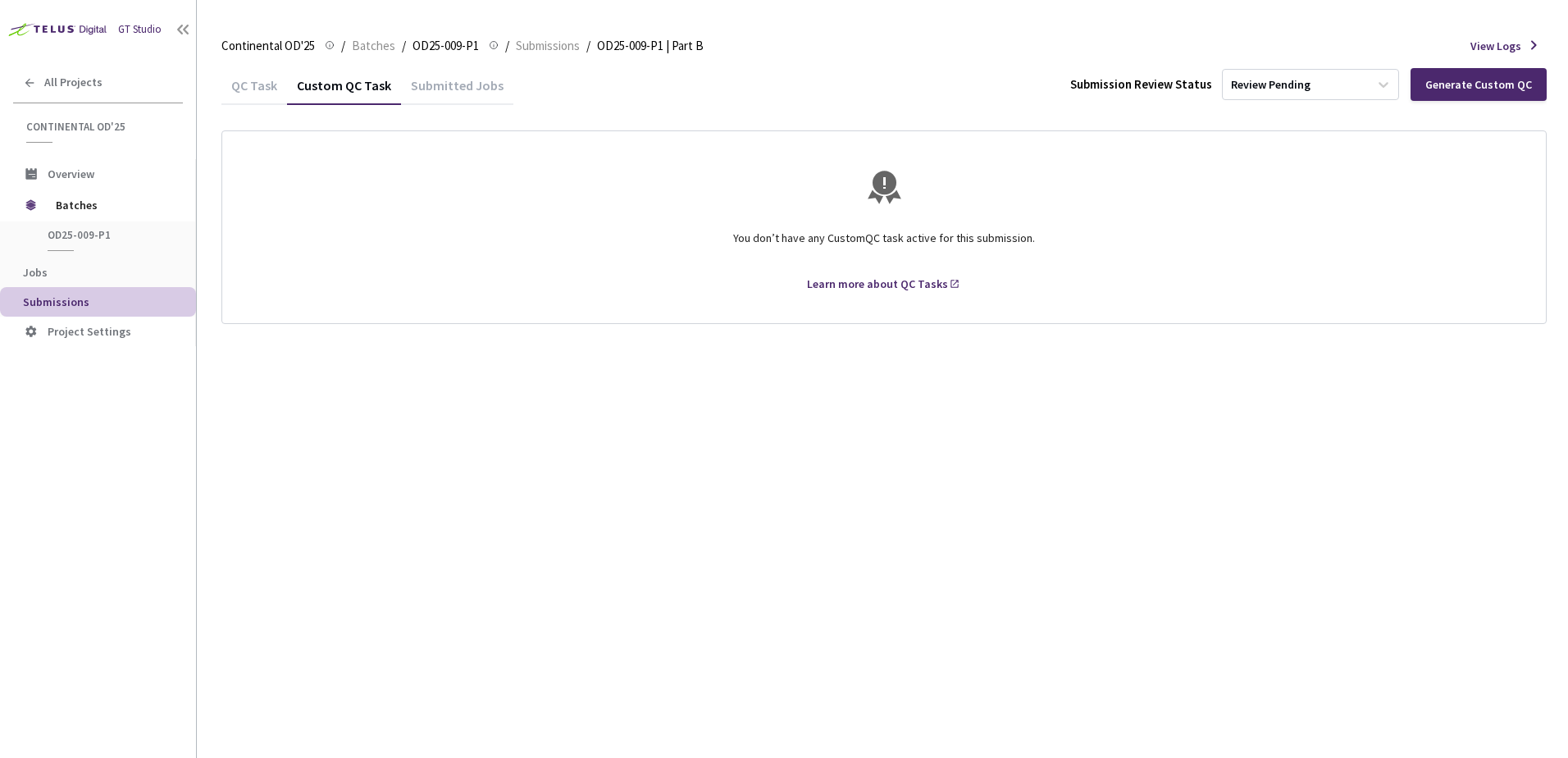
drag, startPoint x: 396, startPoint y: 168, endPoint x: 402, endPoint y: 191, distance: 23.8
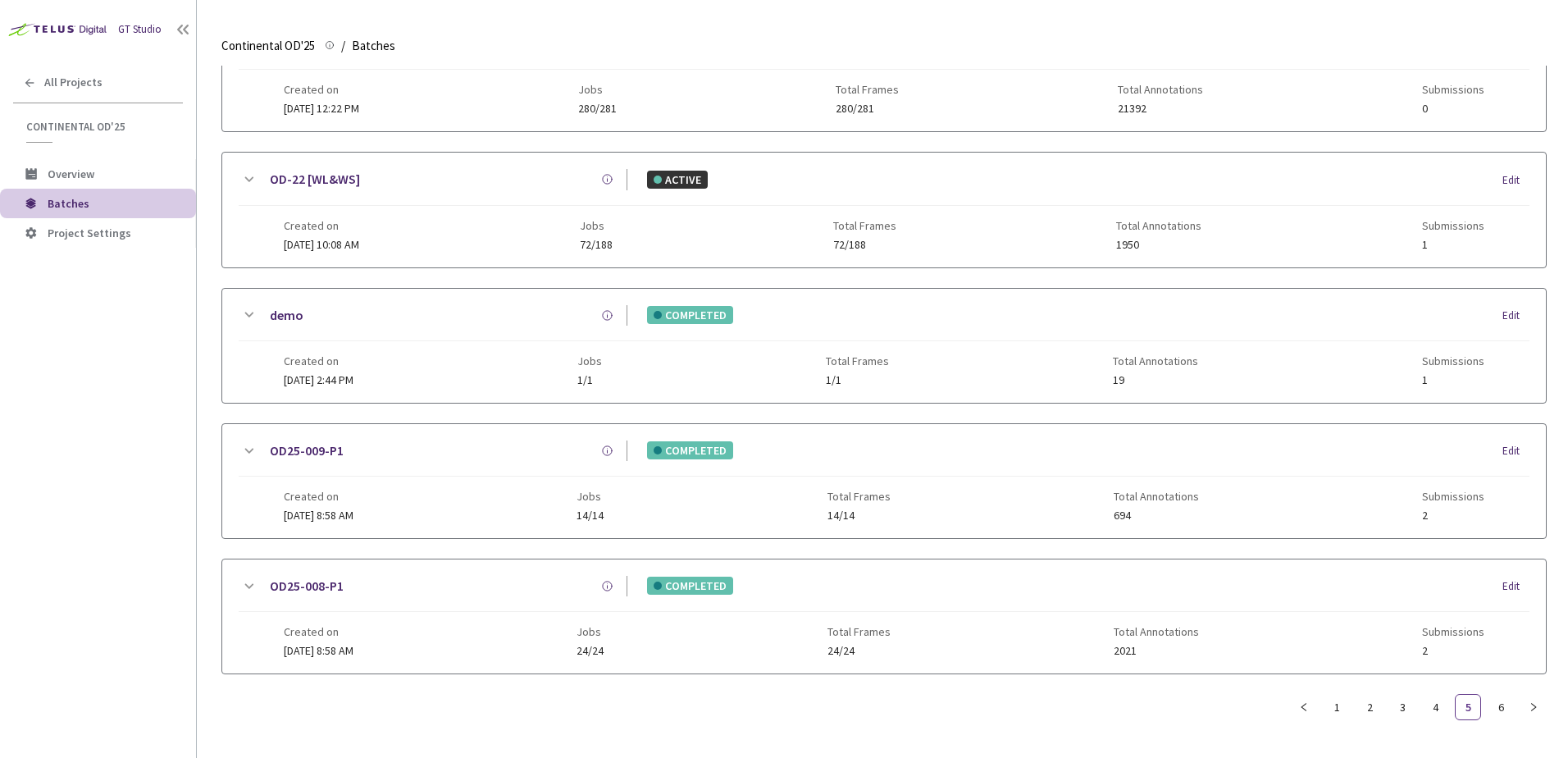
drag, startPoint x: 250, startPoint y: 431, endPoint x: 260, endPoint y: 450, distance: 21.5
click at [250, 441] on icon at bounding box center [249, 451] width 20 height 20
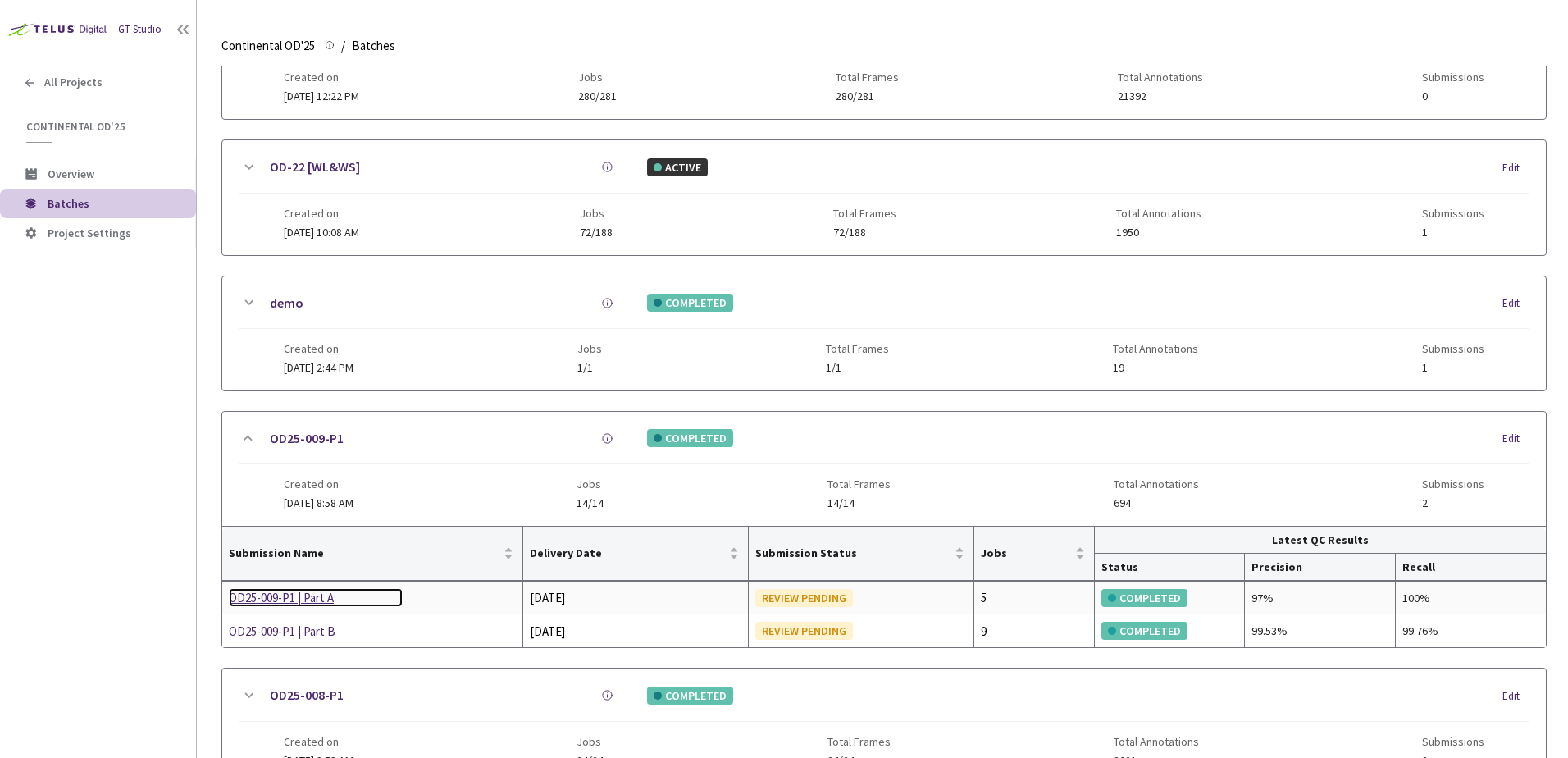
click at [306, 598] on div "OD25-009-P1 | Part A" at bounding box center [316, 598] width 174 height 20
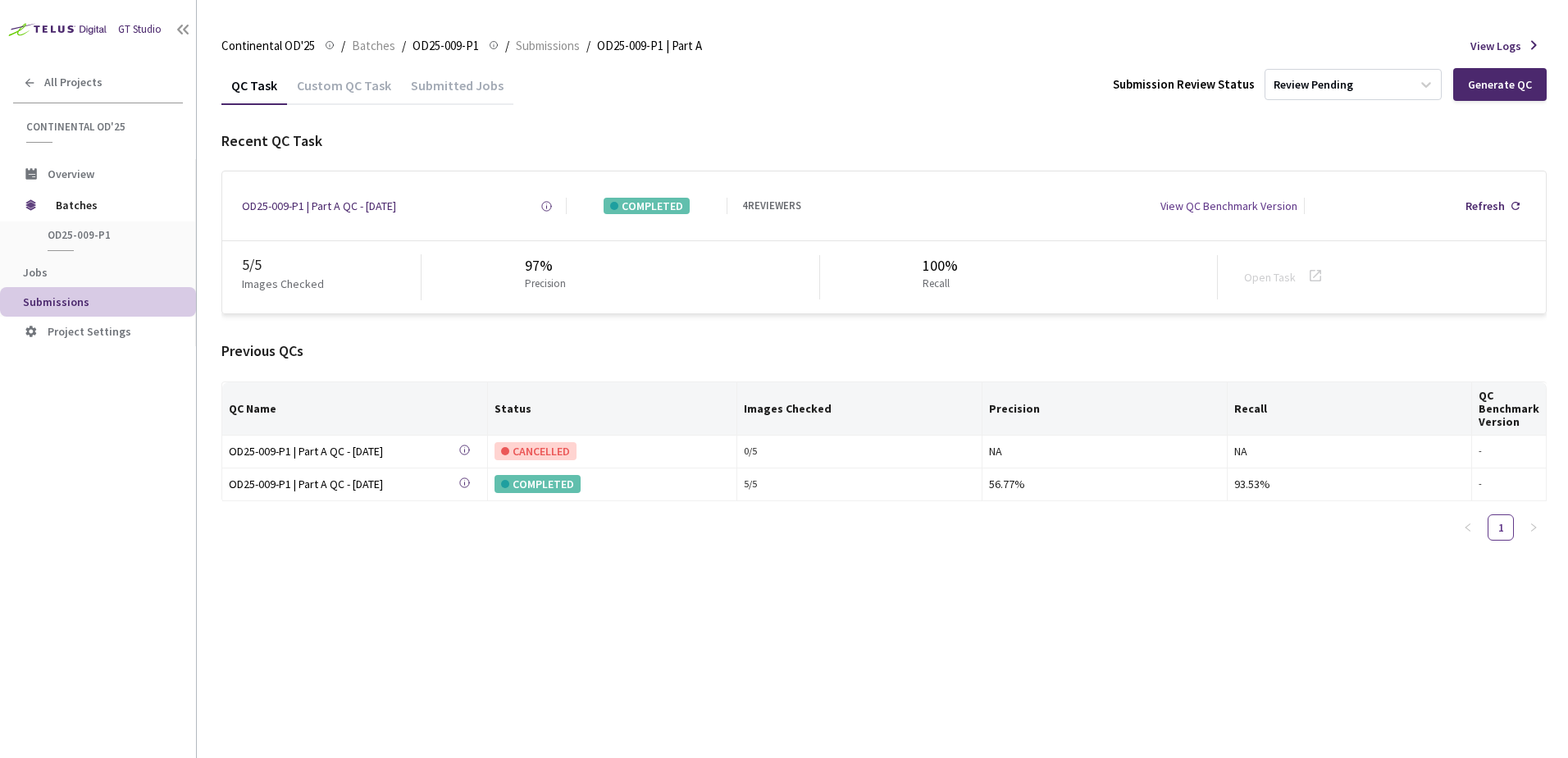
click at [384, 96] on div "Custom QC Task" at bounding box center [344, 90] width 114 height 28
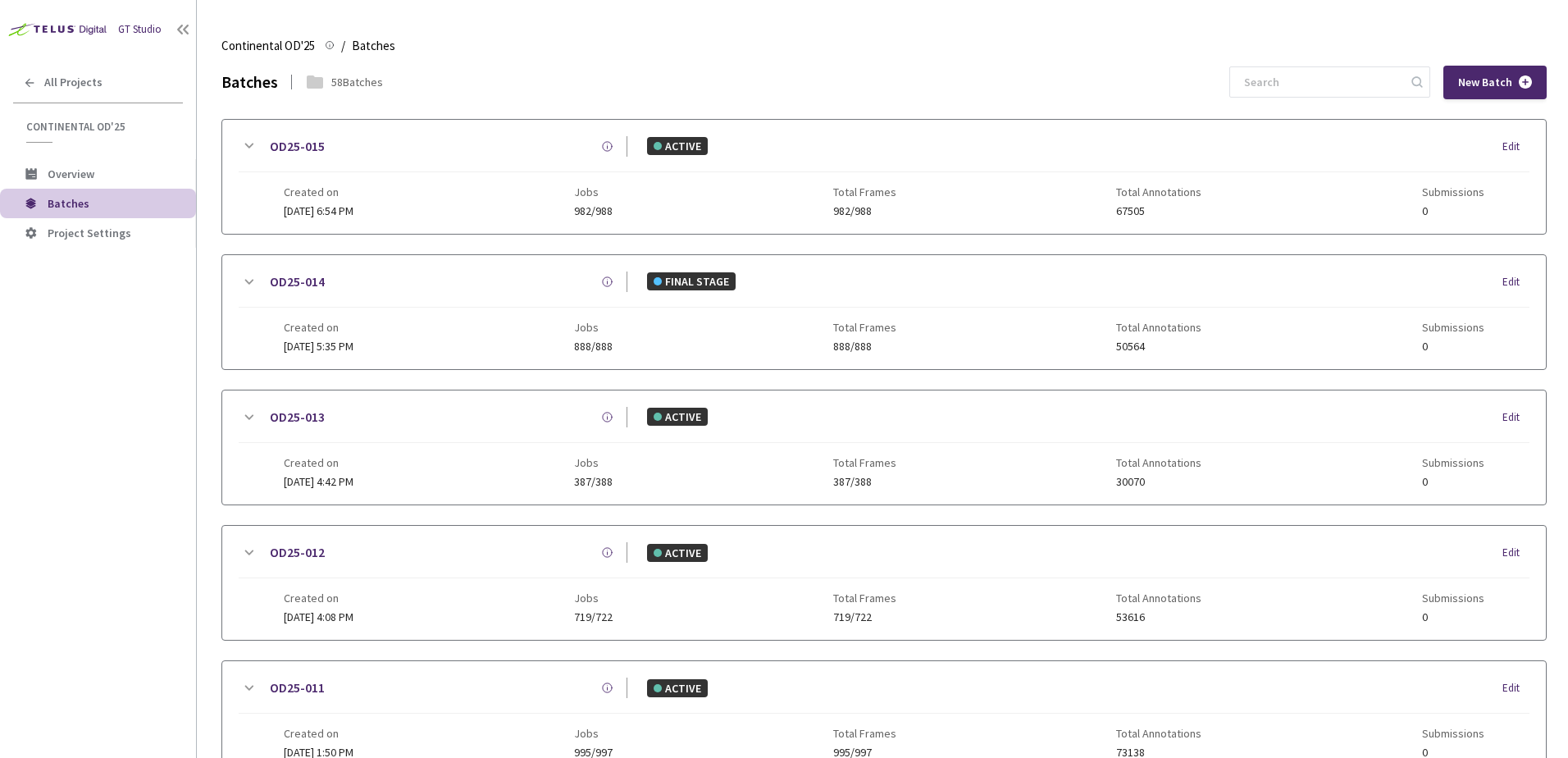
scroll to position [791, 0]
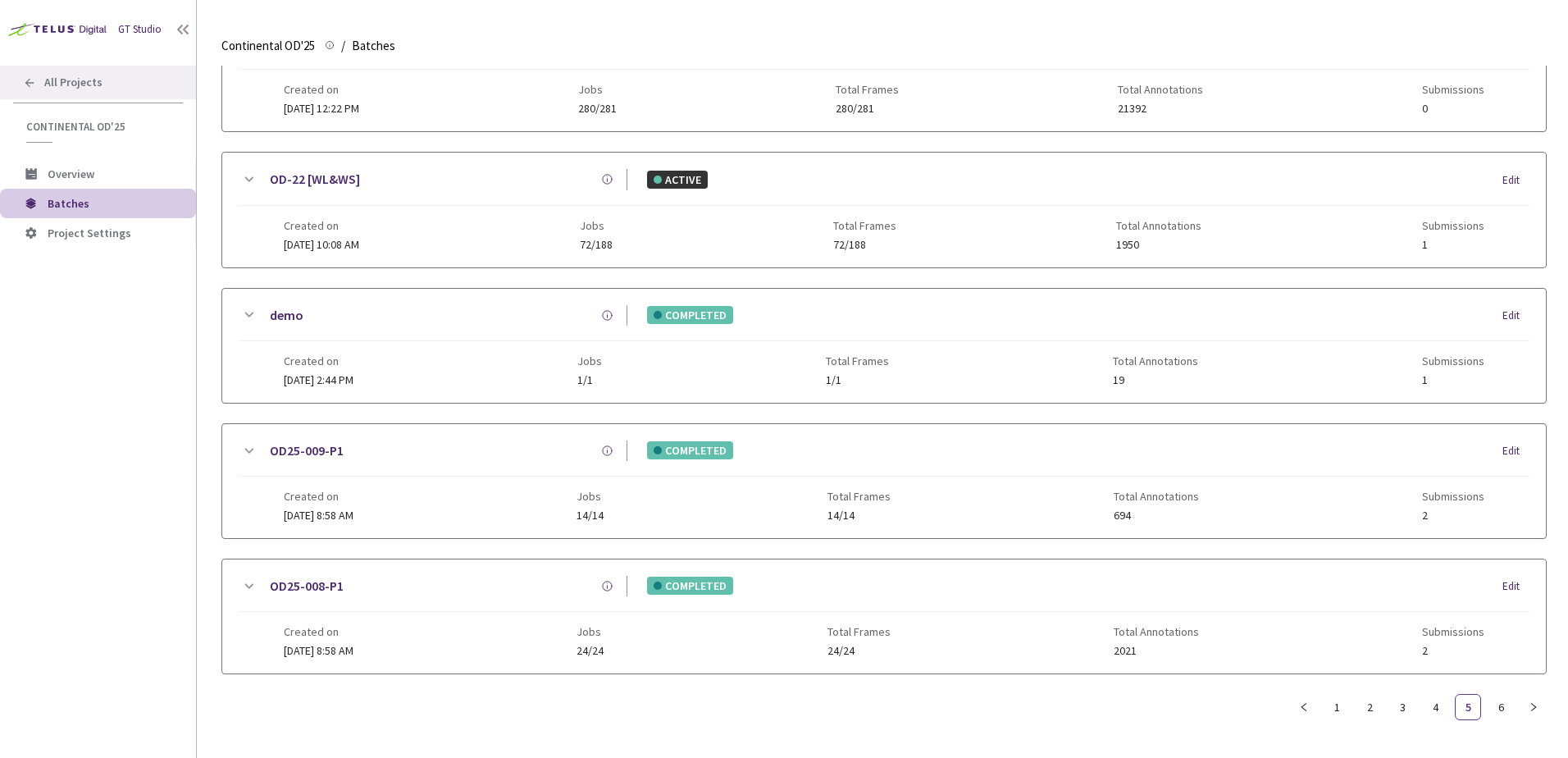
click at [91, 79] on span "All Projects" at bounding box center [73, 83] width 58 height 14
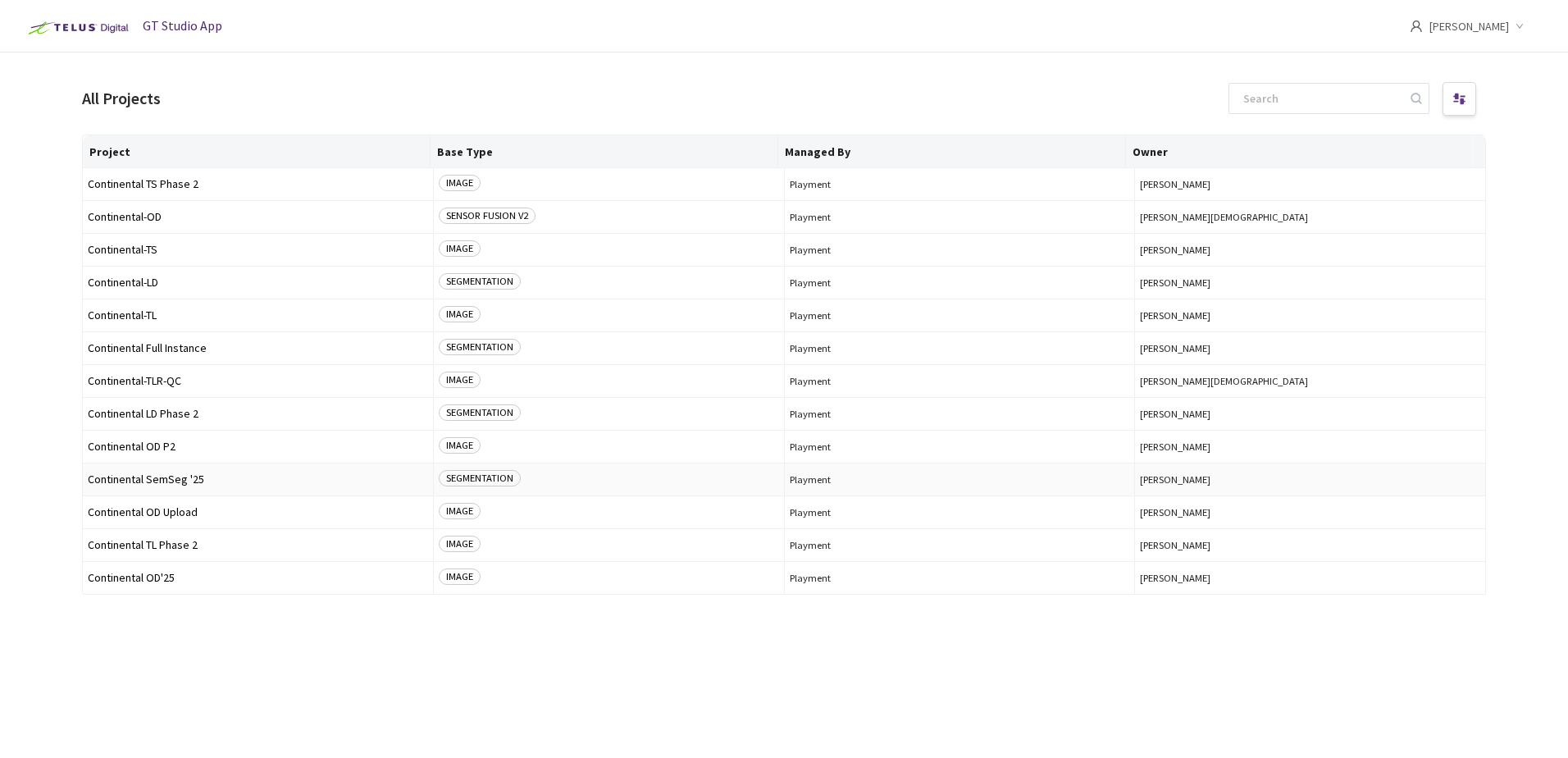
click at [157, 481] on span "Continental SemSeg '25" at bounding box center [258, 479] width 340 height 13
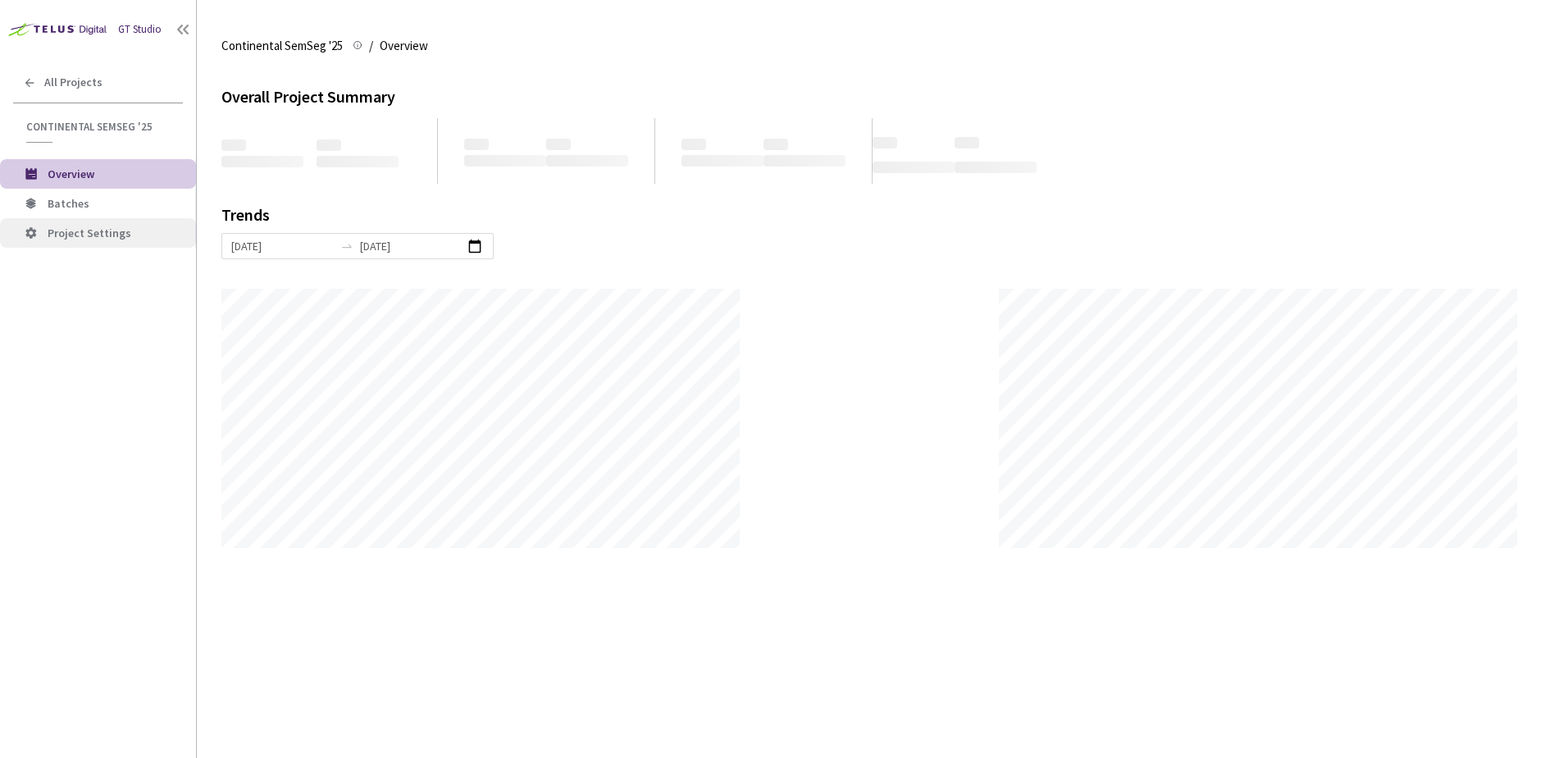
scroll to position [758, 1568]
click at [115, 214] on li "Batches" at bounding box center [97, 204] width 196 height 29
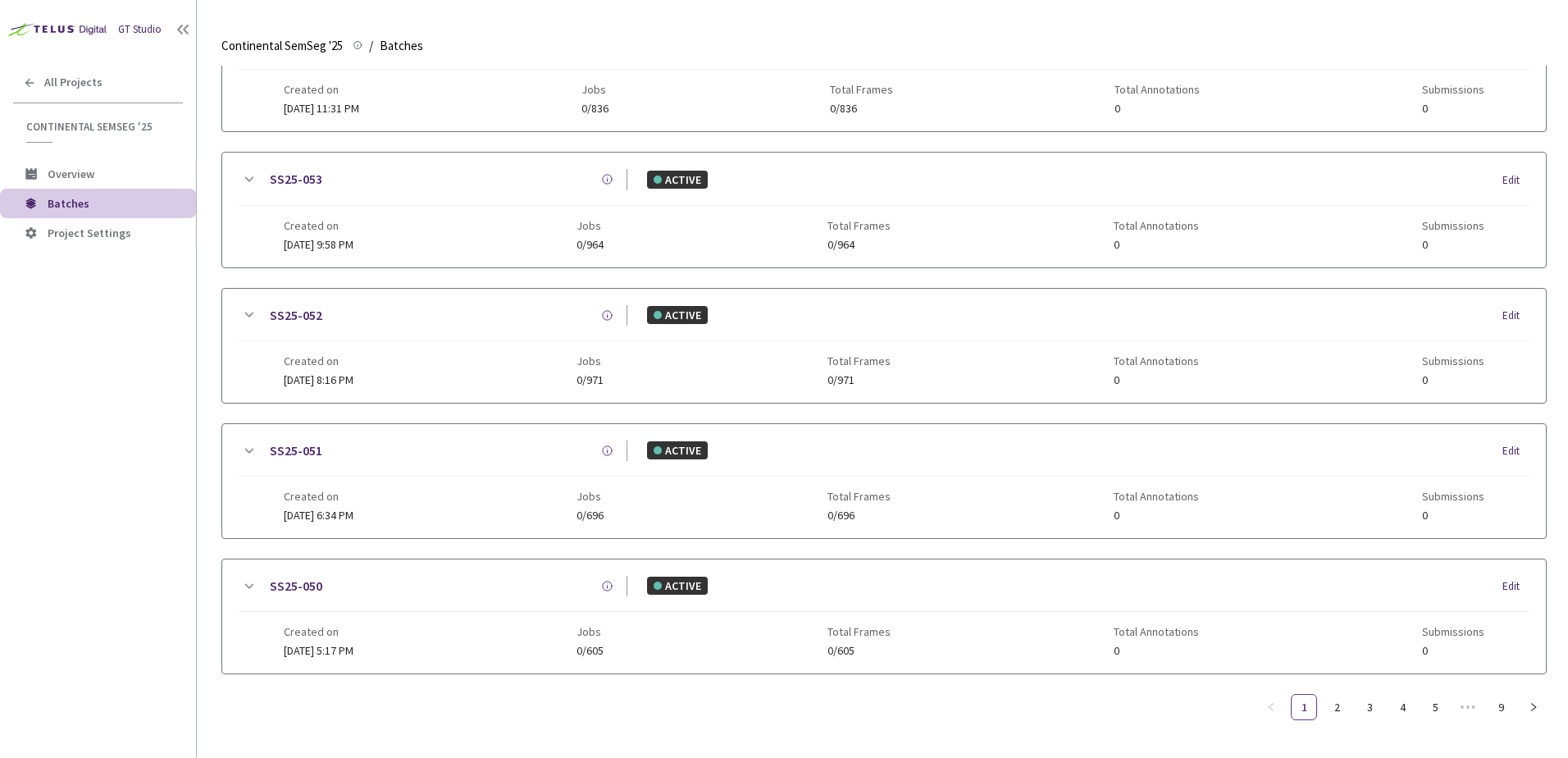
scroll to position [791, 0]
click at [1510, 695] on link "9" at bounding box center [1500, 707] width 25 height 25
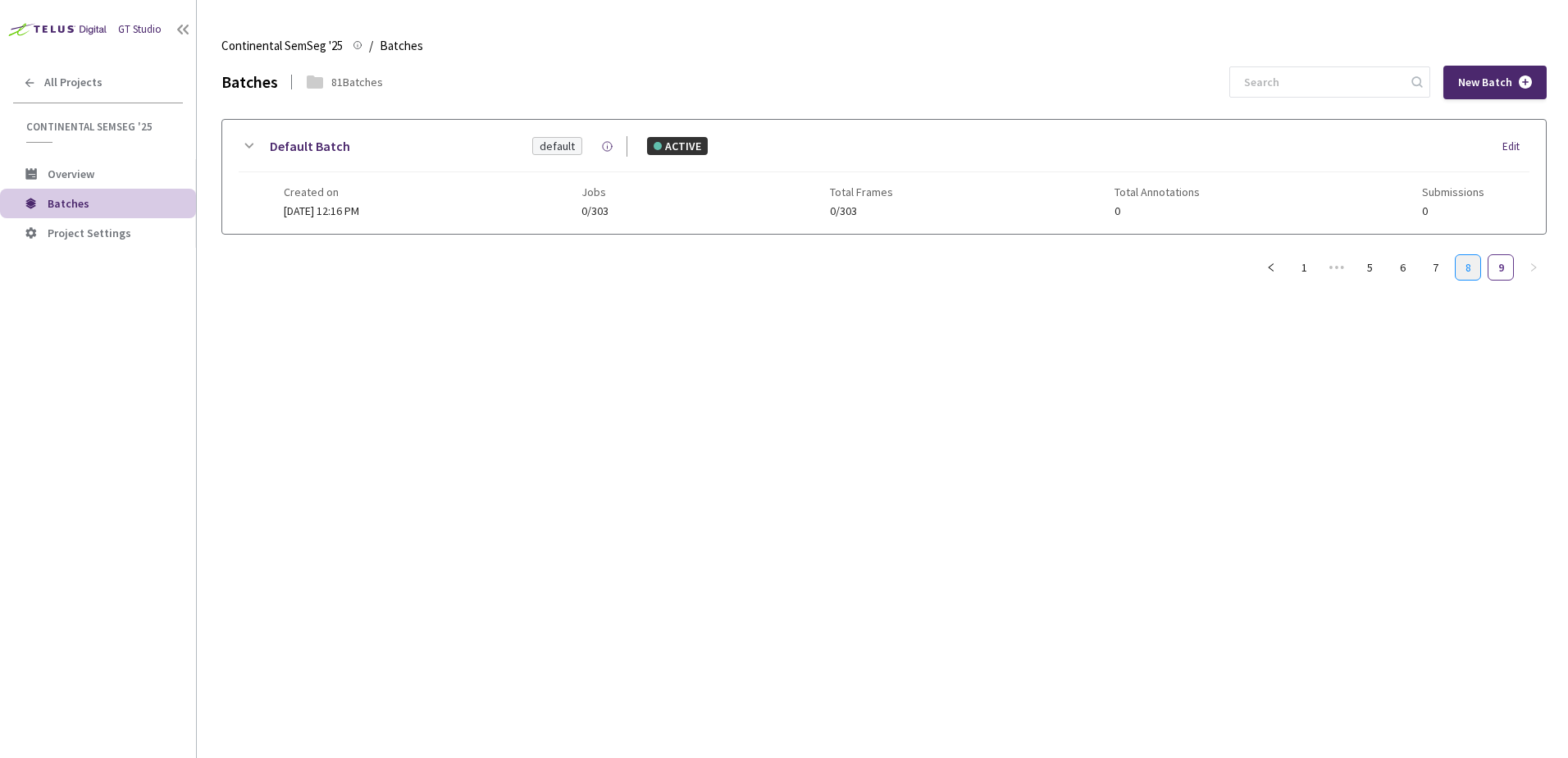
click at [1462, 268] on link "8" at bounding box center [1468, 266] width 25 height 25
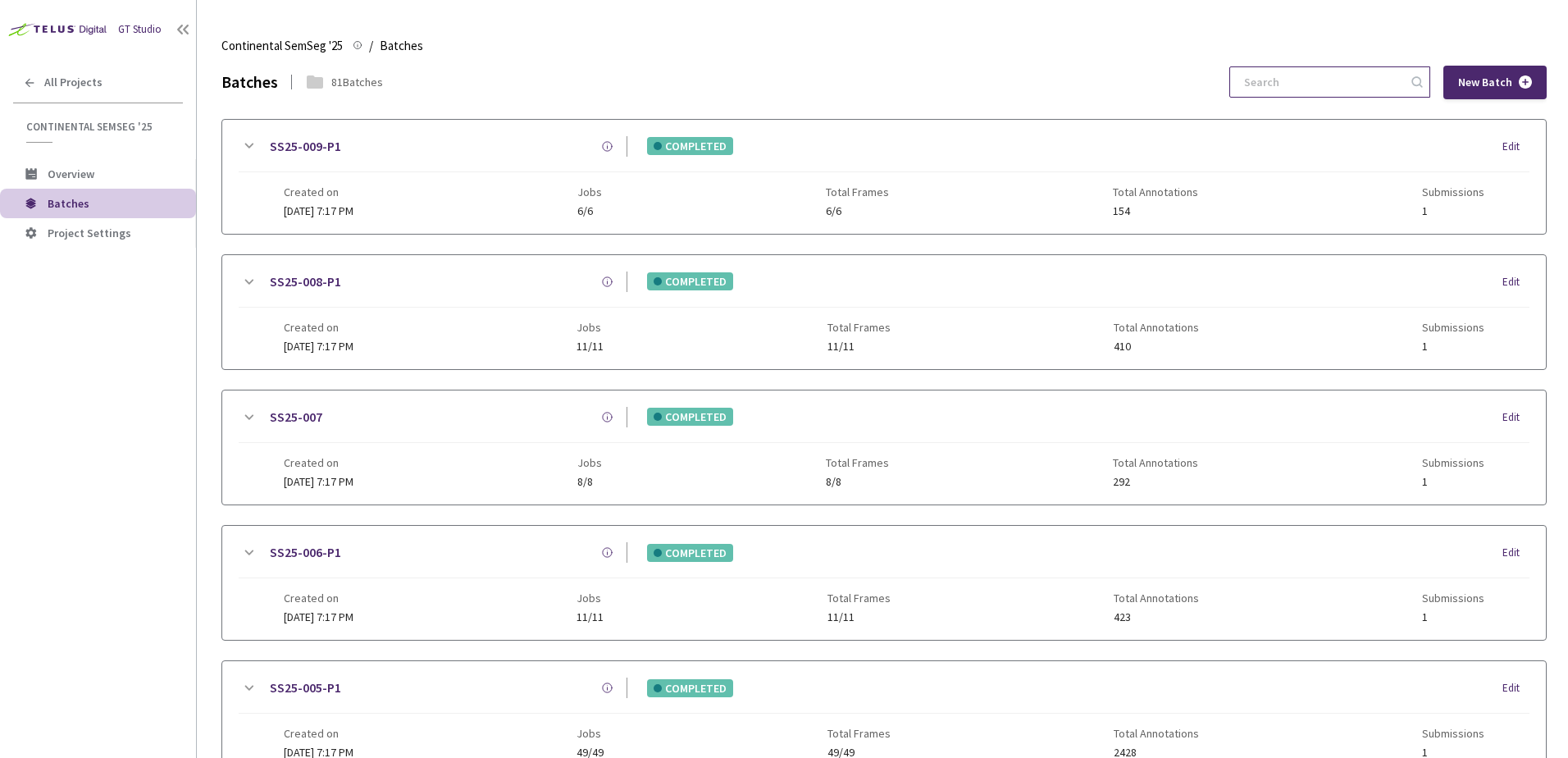
click at [1316, 80] on input at bounding box center [1322, 82] width 175 height 29
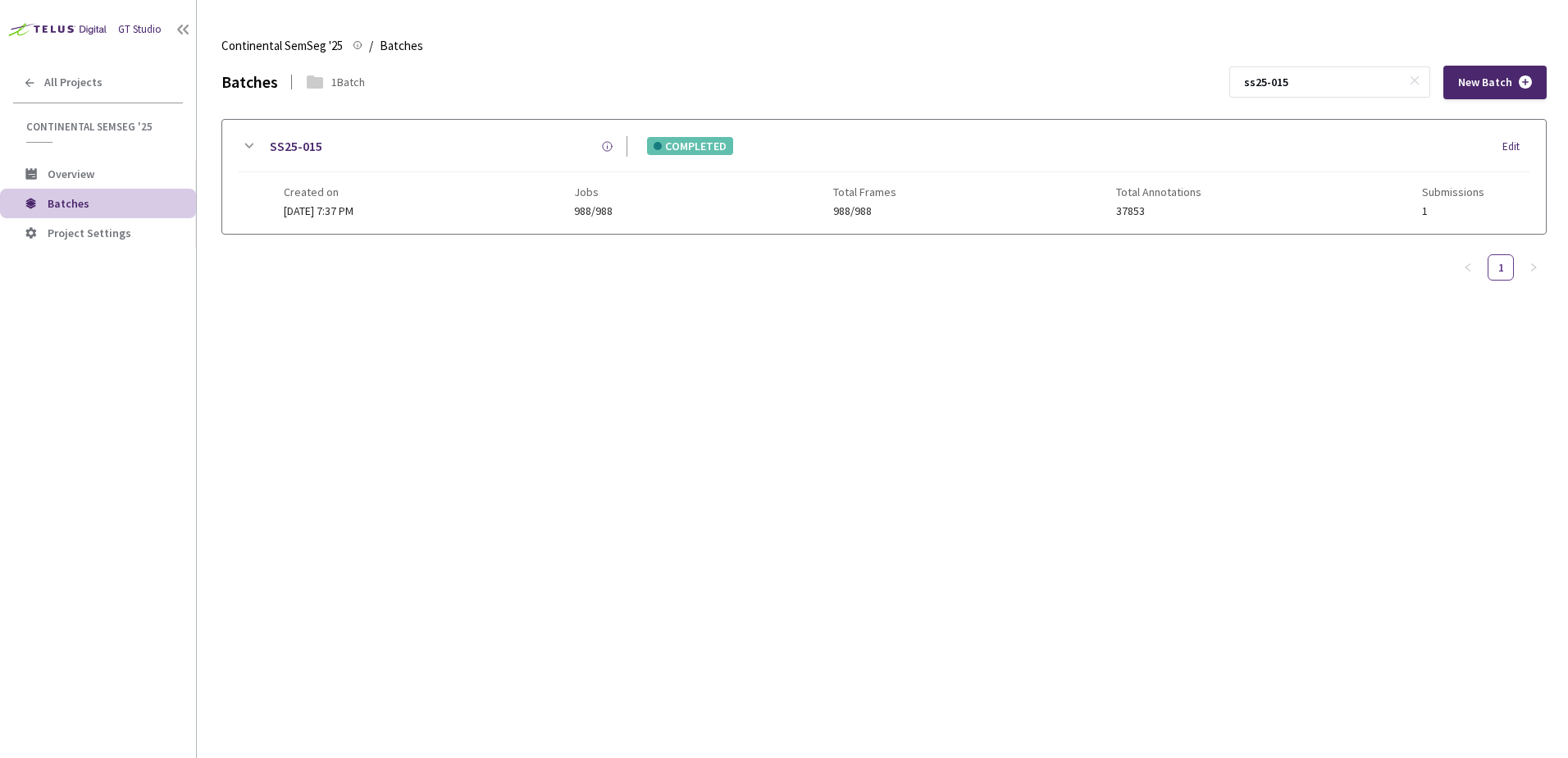
type input "ss25-015"
click at [249, 148] on icon at bounding box center [249, 146] width 20 height 20
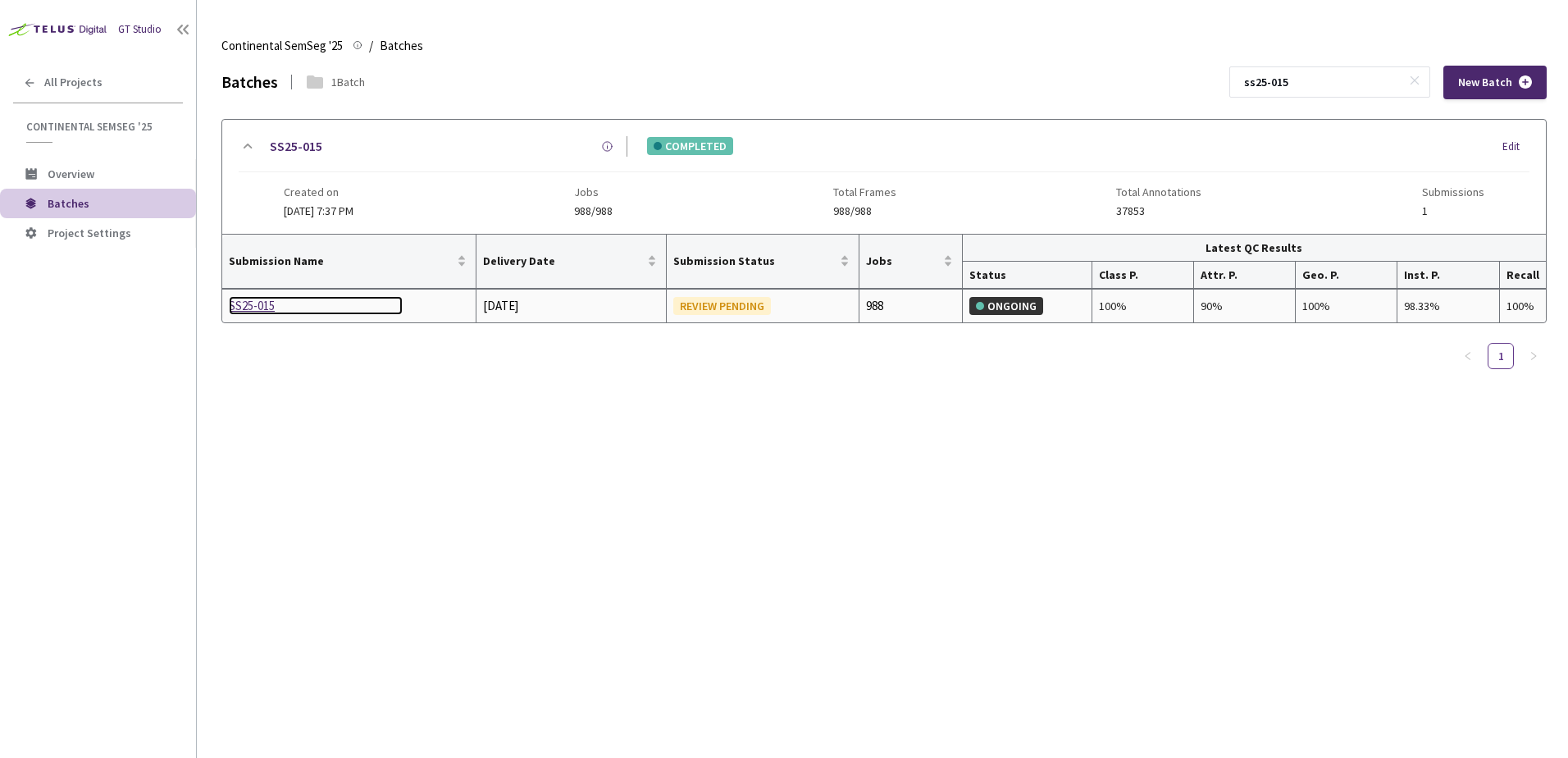
click at [253, 305] on div "SS25-015" at bounding box center [316, 306] width 174 height 20
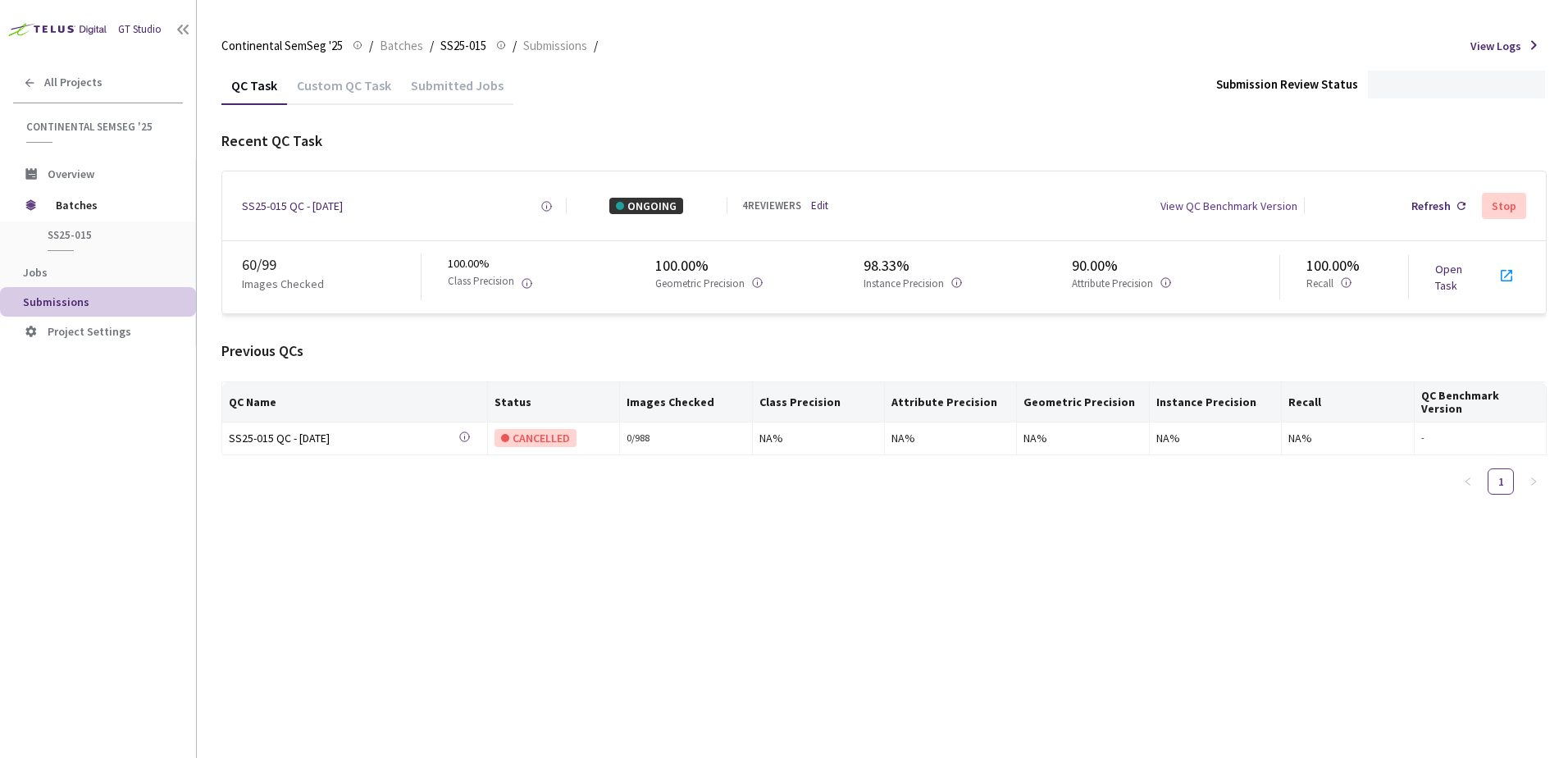
click at [333, 91] on div "Custom QC Task" at bounding box center [344, 90] width 114 height 28
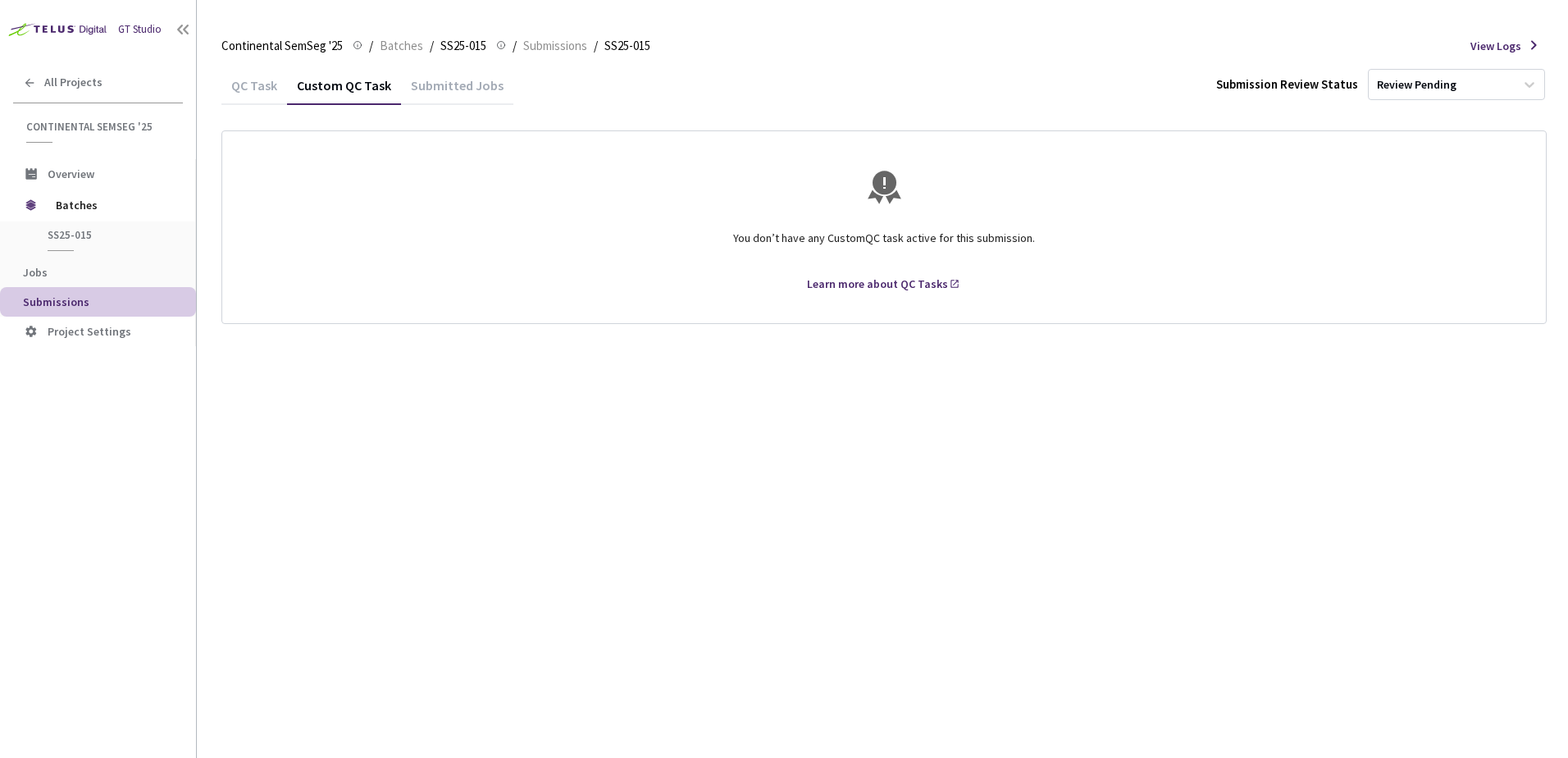
click at [263, 94] on div "QC Task" at bounding box center [254, 90] width 66 height 28
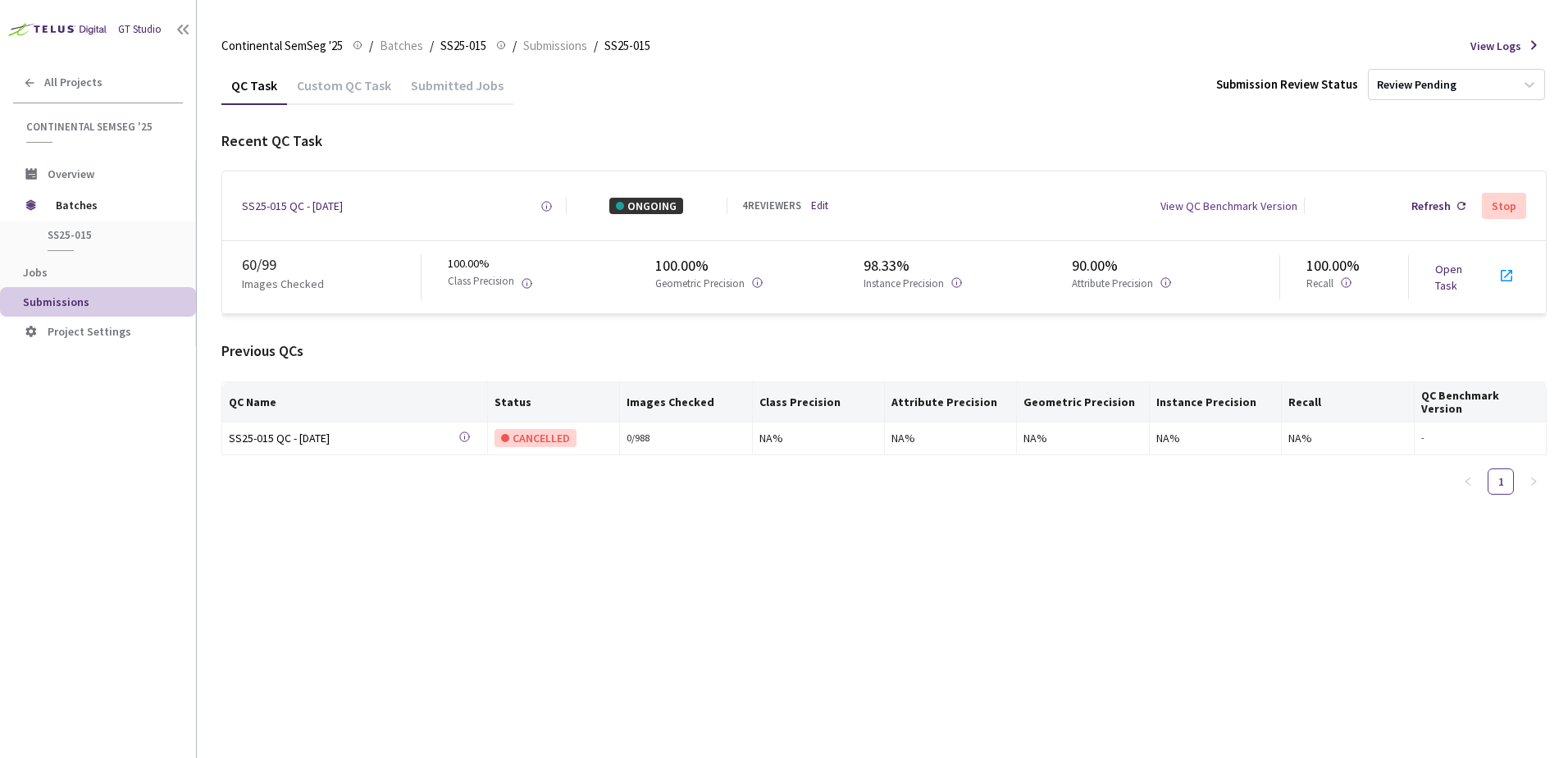
click at [699, 131] on div "Recent QC Task" at bounding box center [884, 142] width 1325 height 22
click at [402, 42] on span "Batches" at bounding box center [401, 46] width 43 height 20
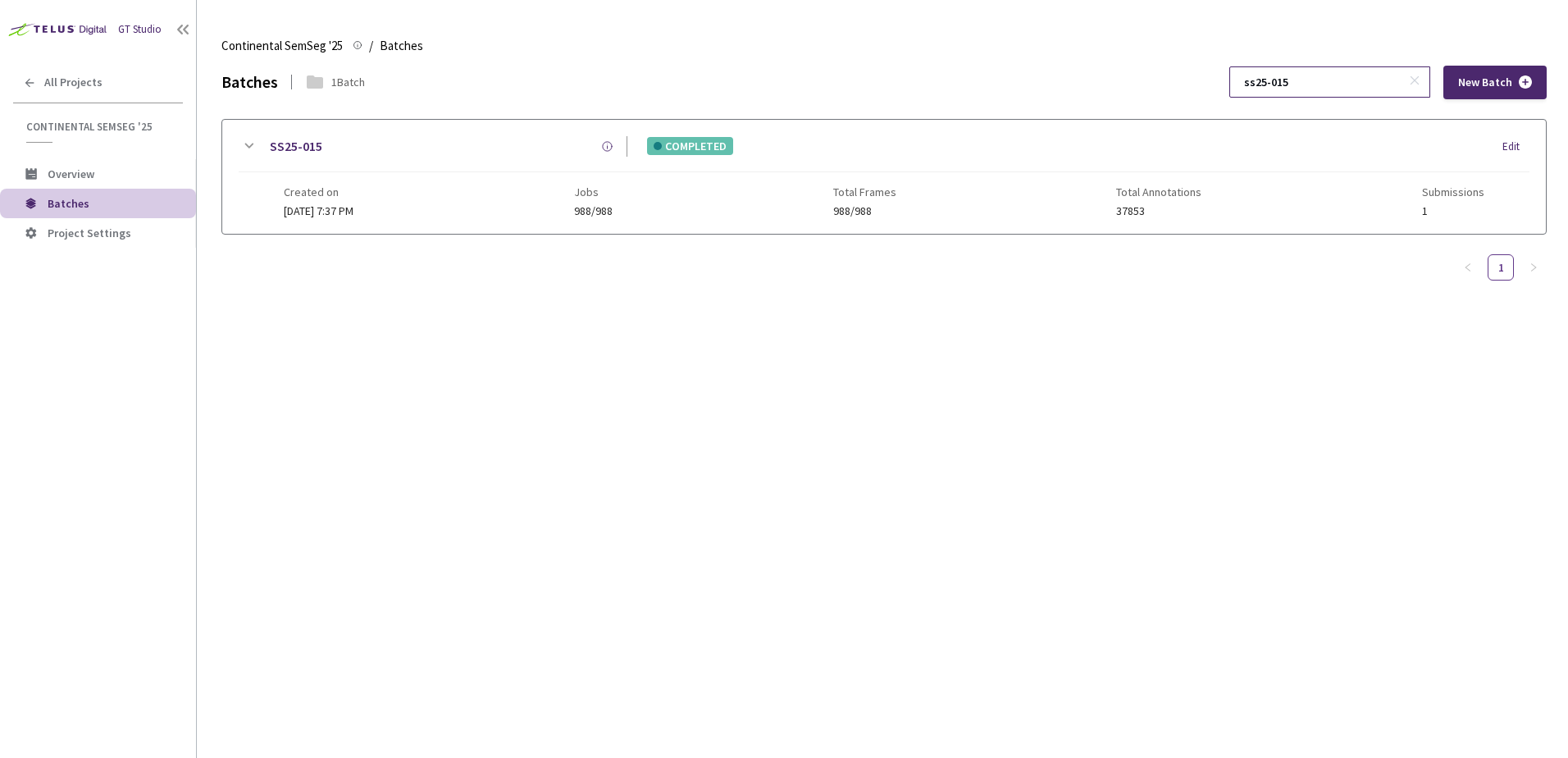
click at [1312, 77] on input "ss25-015" at bounding box center [1322, 82] width 175 height 29
type input "ss25-023"
click at [253, 146] on icon at bounding box center [249, 146] width 20 height 20
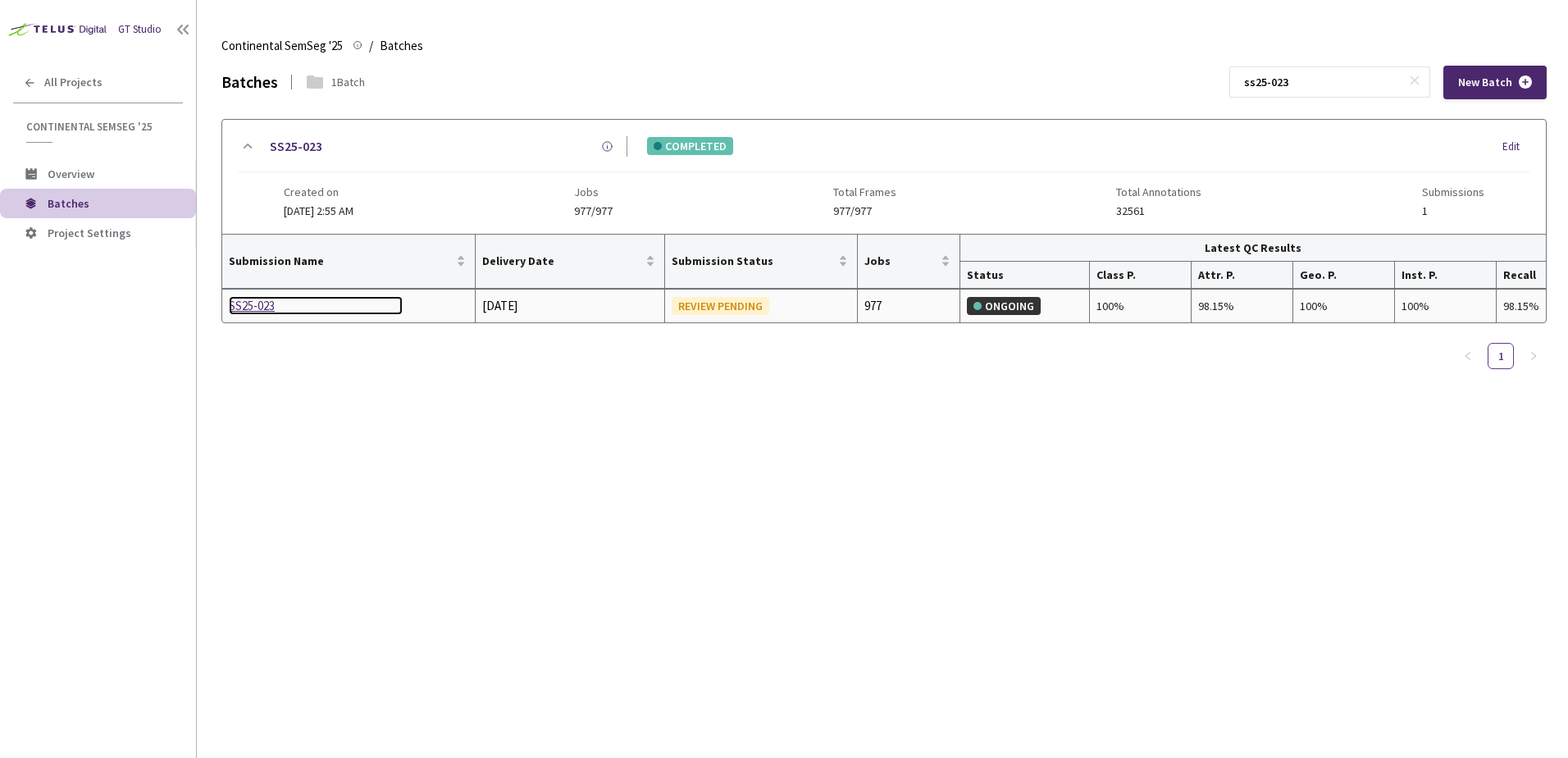
click at [265, 311] on div "SS25-023" at bounding box center [316, 306] width 174 height 20
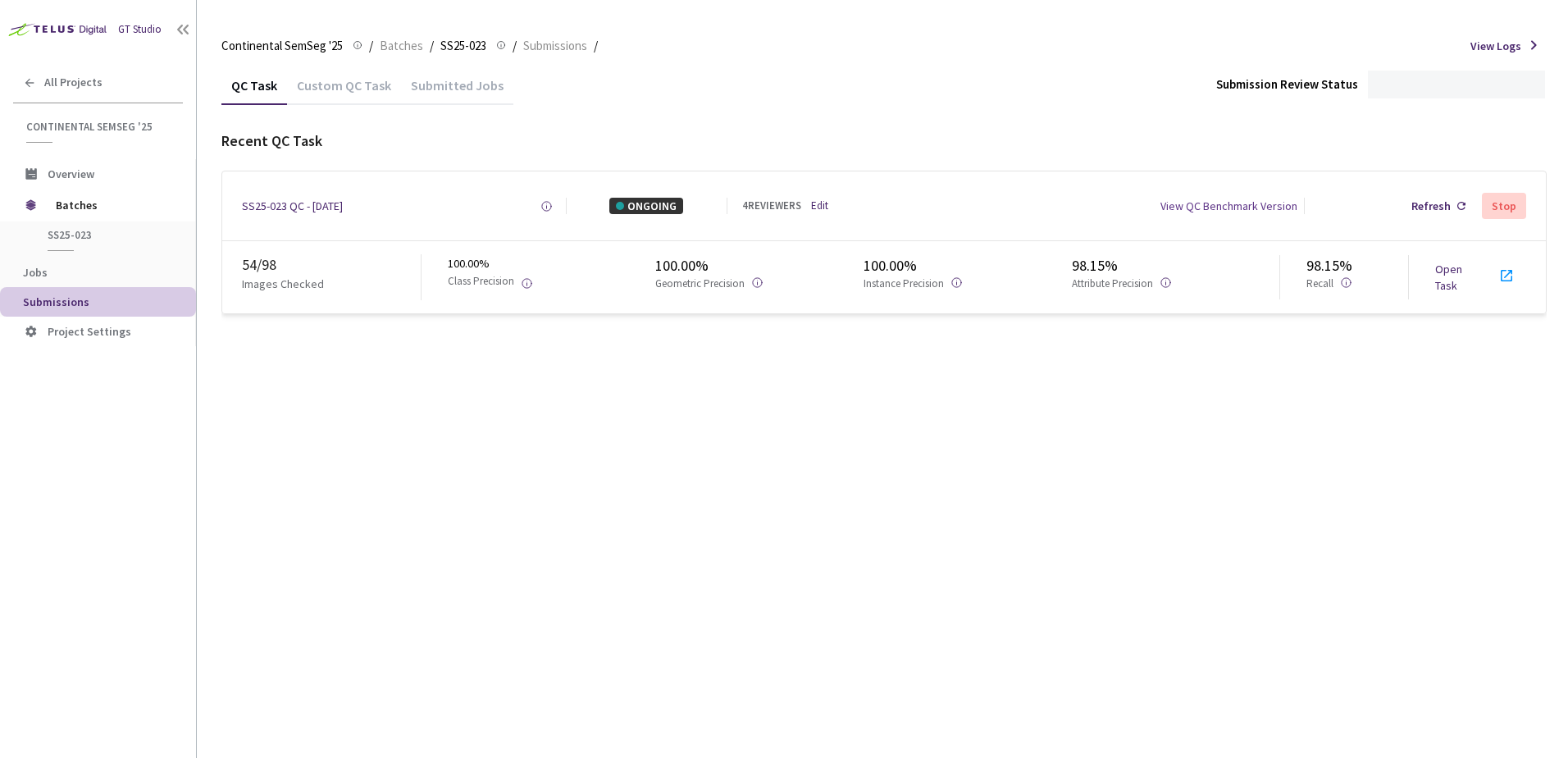
click at [341, 93] on div "Custom QC Task" at bounding box center [344, 90] width 114 height 28
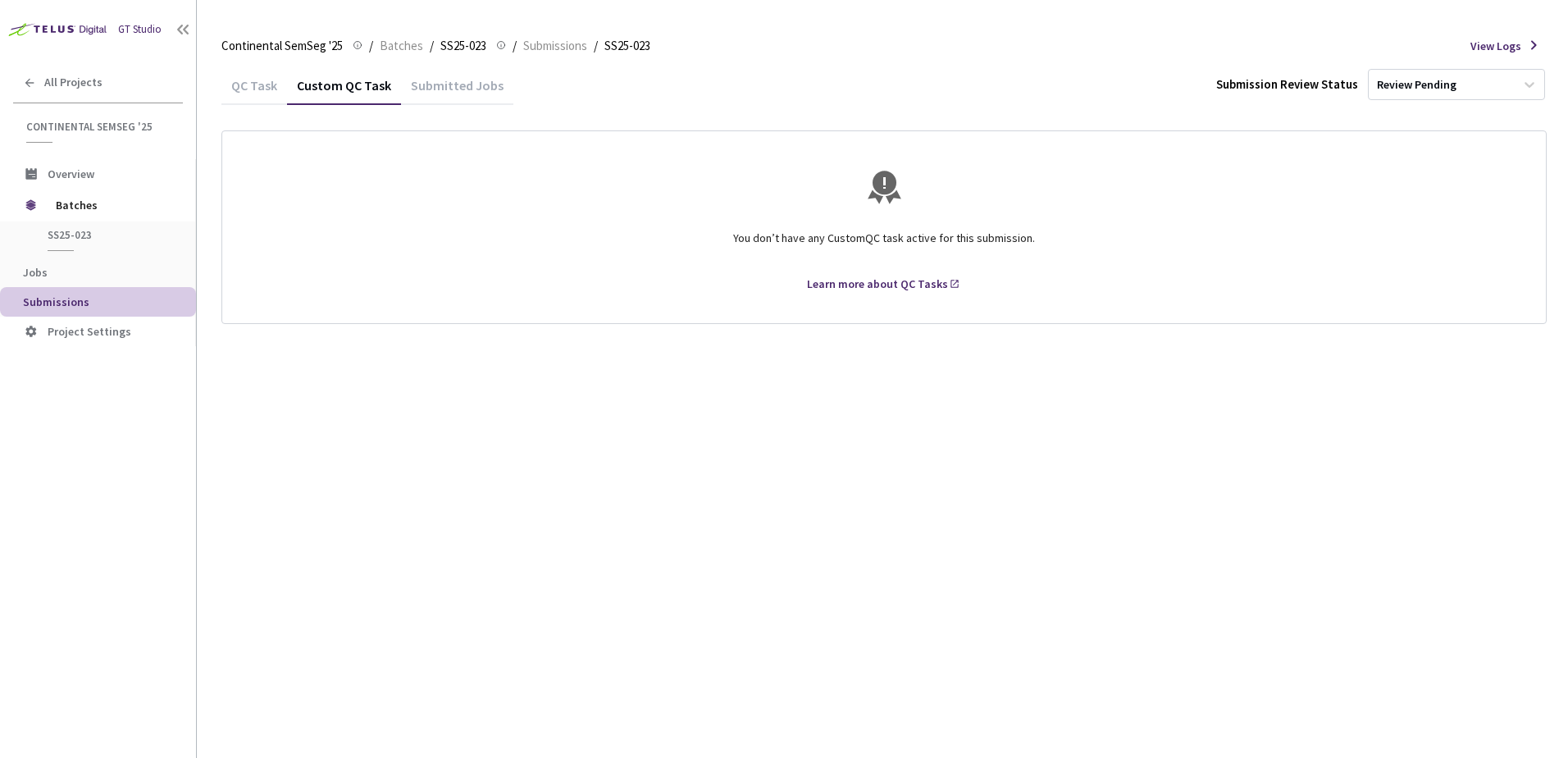
click at [267, 83] on div "QC Task" at bounding box center [254, 90] width 66 height 28
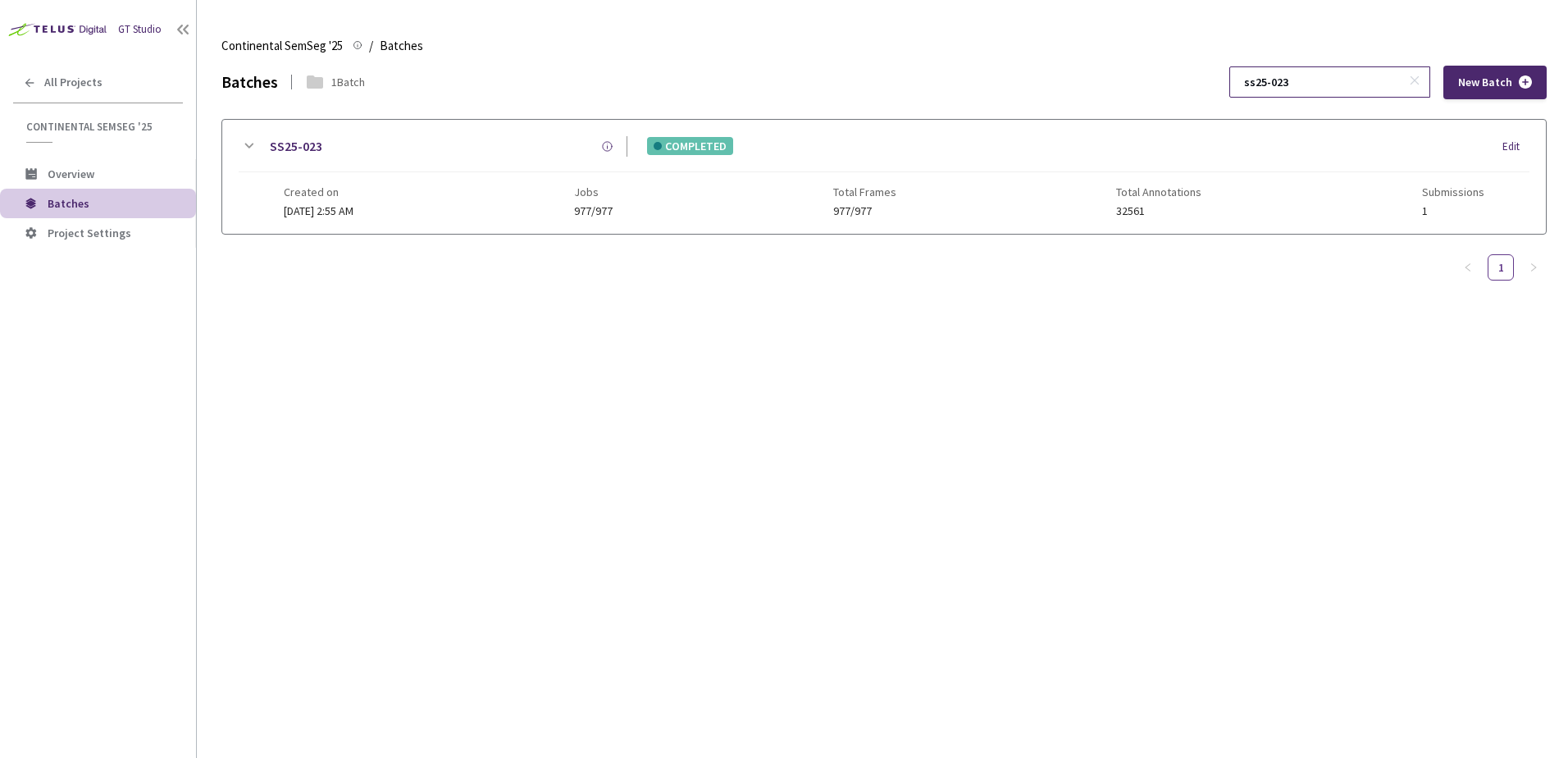
click at [1329, 72] on input "ss25-023" at bounding box center [1322, 82] width 175 height 29
type input "ss25-025"
click at [255, 146] on div "SS25-025 COMPLETED Edit" at bounding box center [884, 154] width 1291 height 36
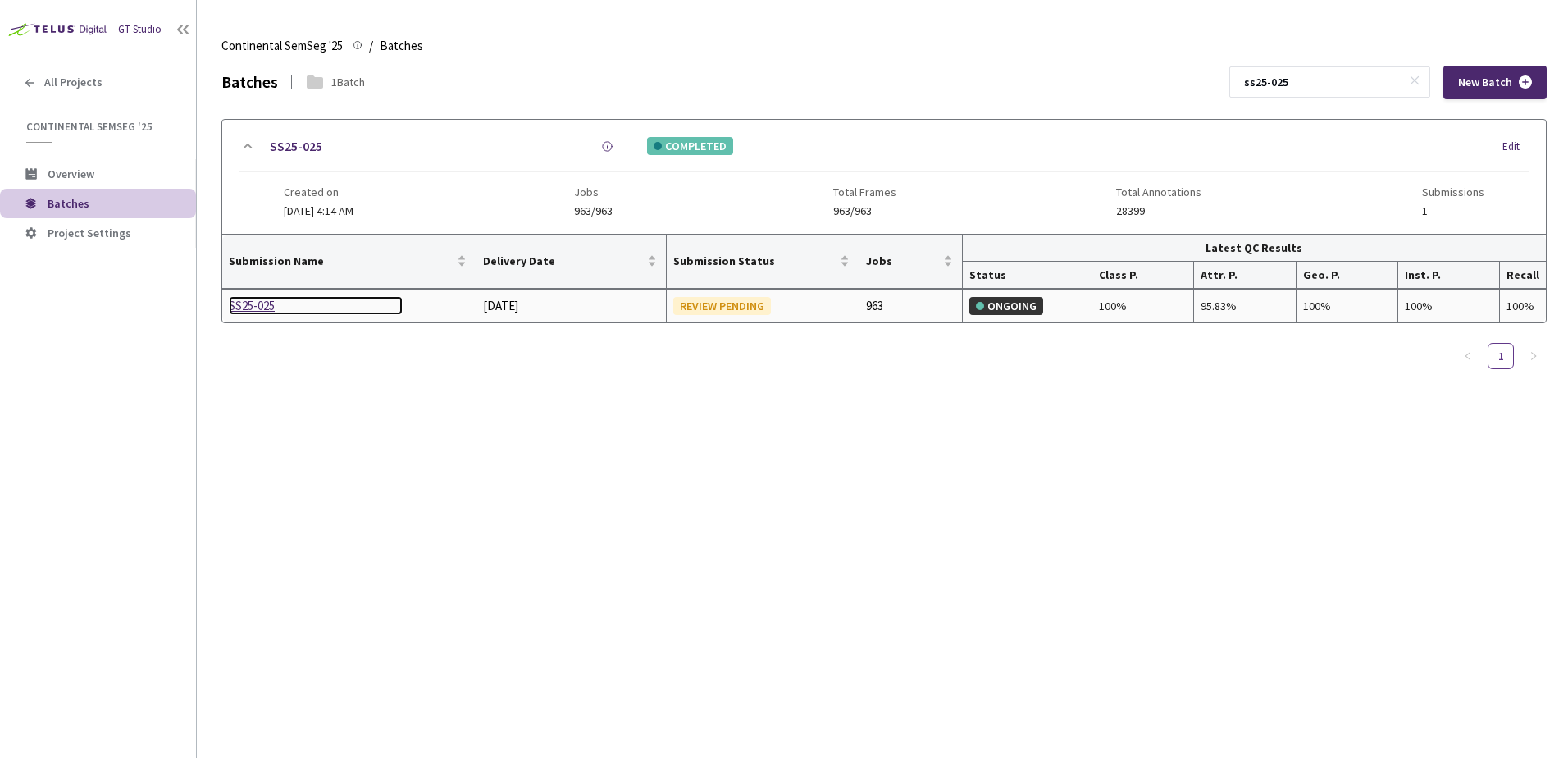
click at [260, 305] on div "SS25-025" at bounding box center [316, 306] width 174 height 20
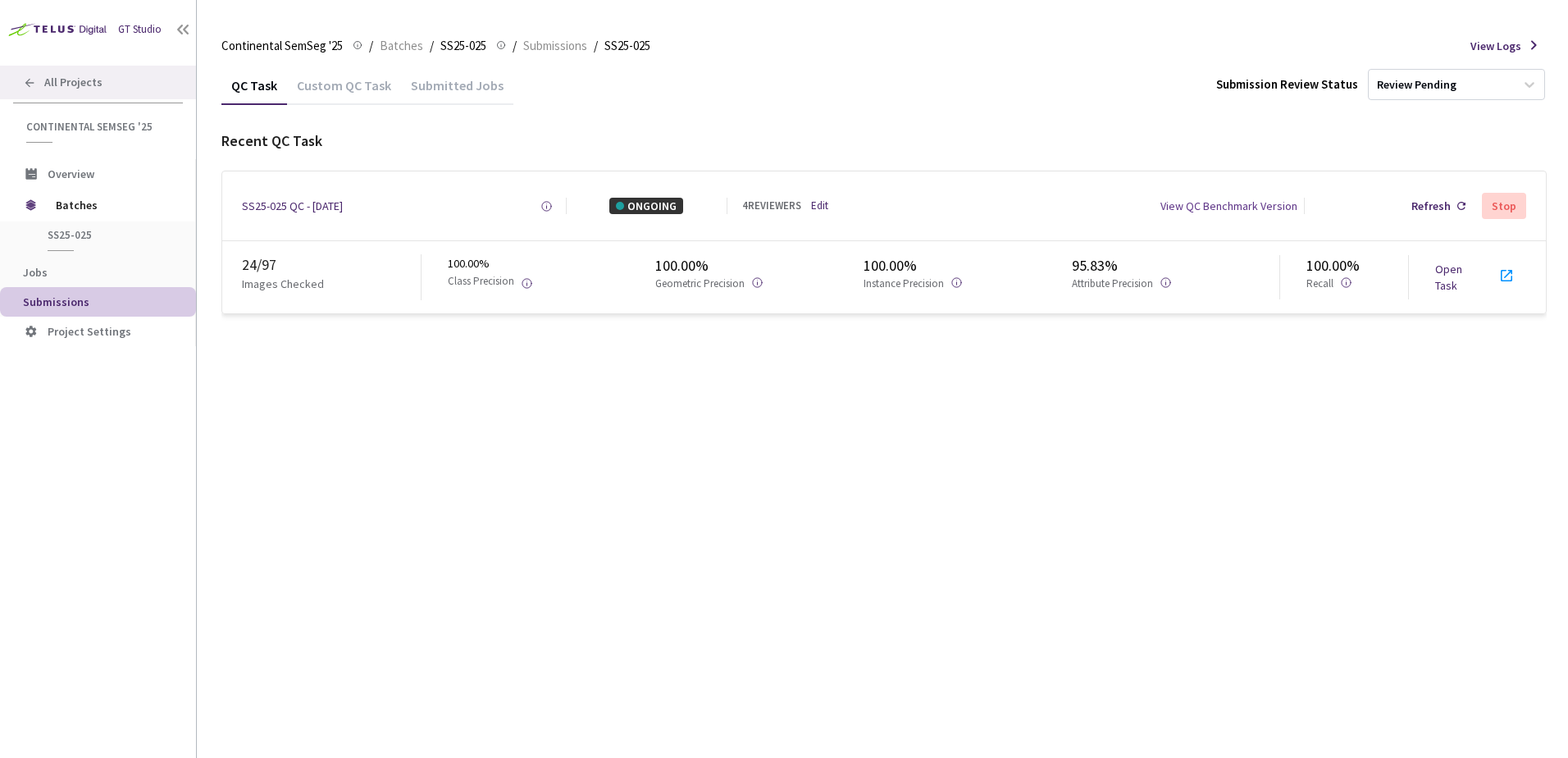
click at [100, 89] on div "All Projects" at bounding box center [97, 83] width 196 height 33
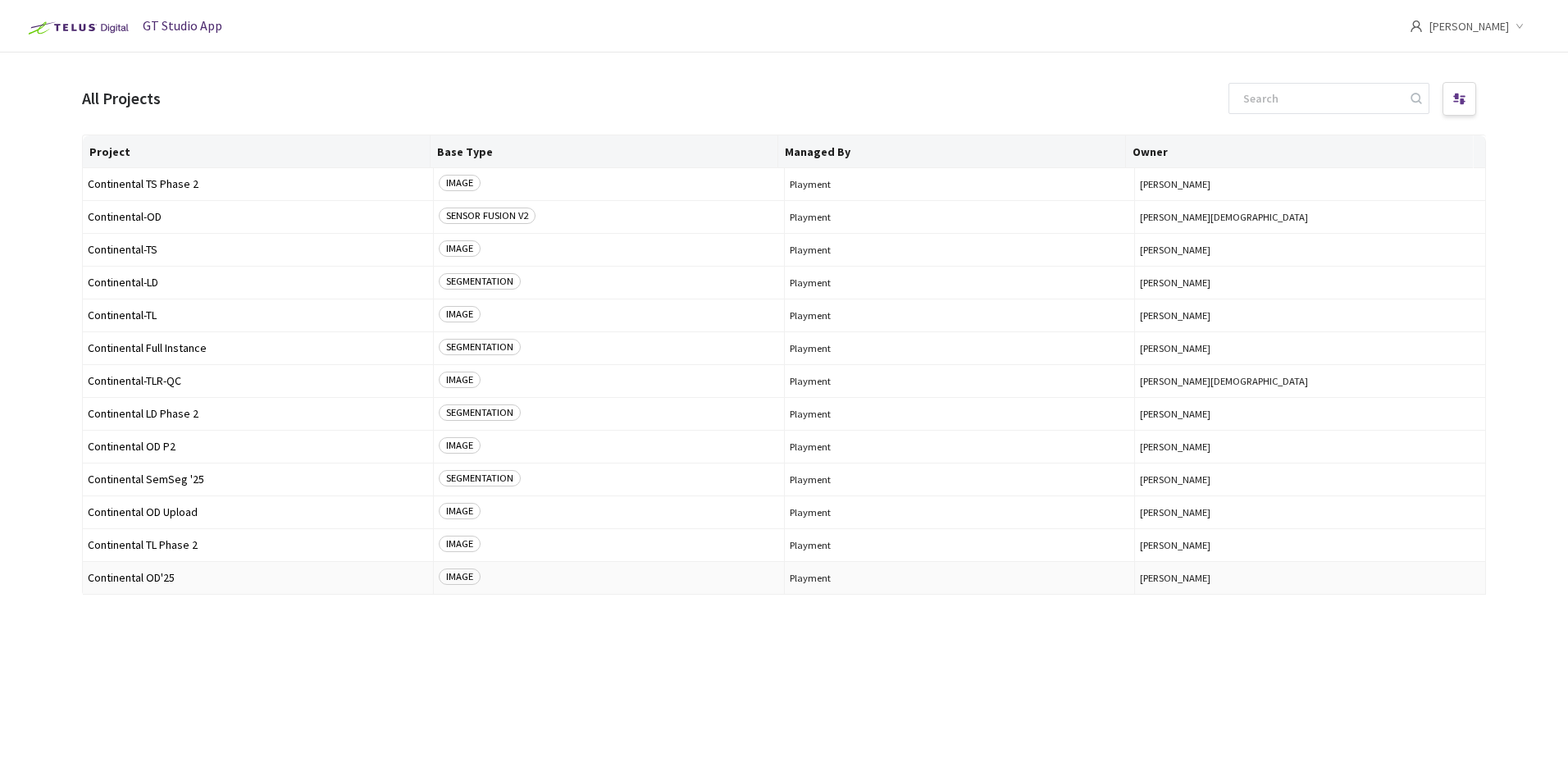
click at [161, 584] on td "Continental OD'25" at bounding box center [258, 578] width 351 height 32
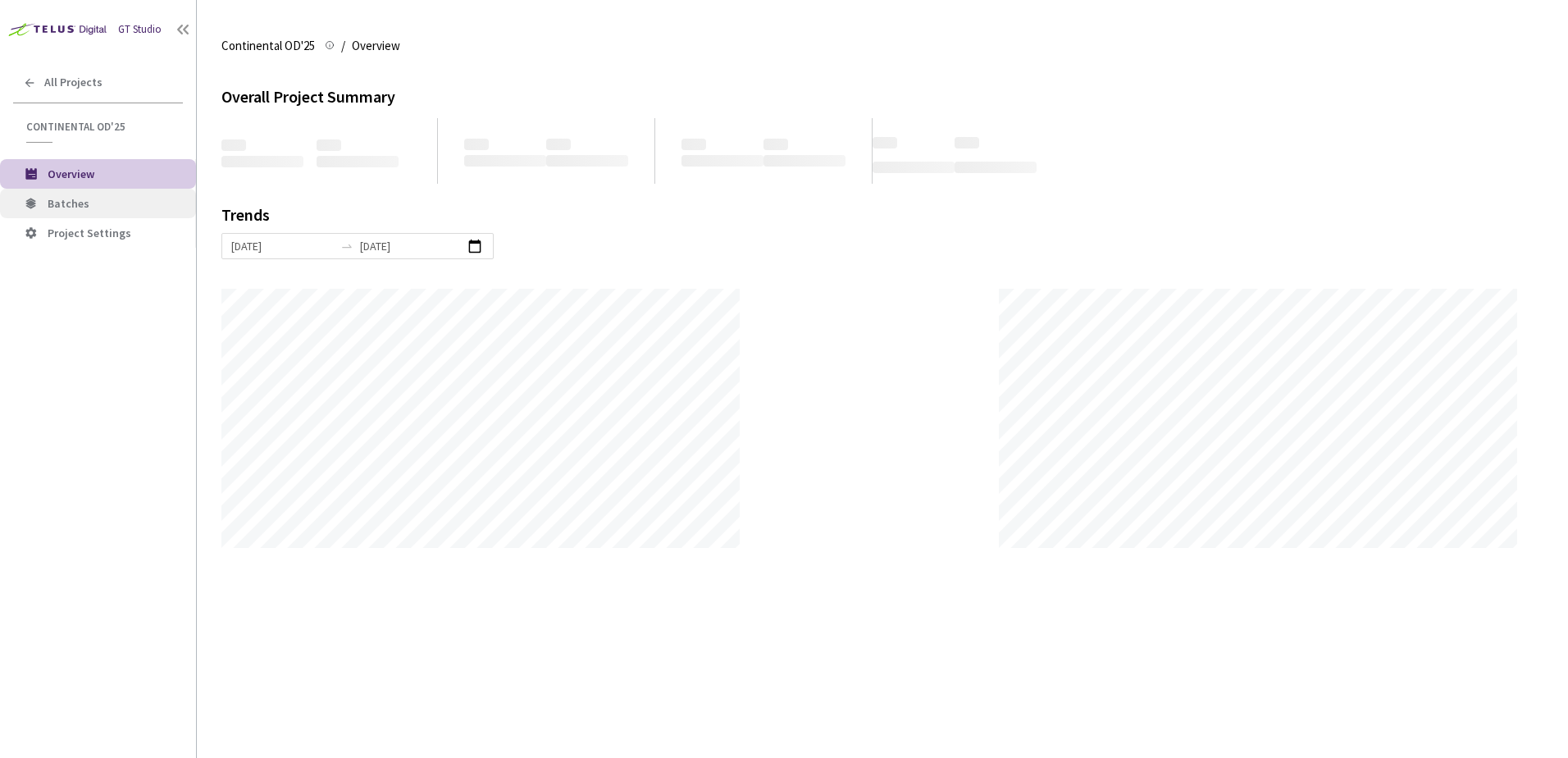
click at [100, 203] on span "Batches" at bounding box center [115, 204] width 136 height 14
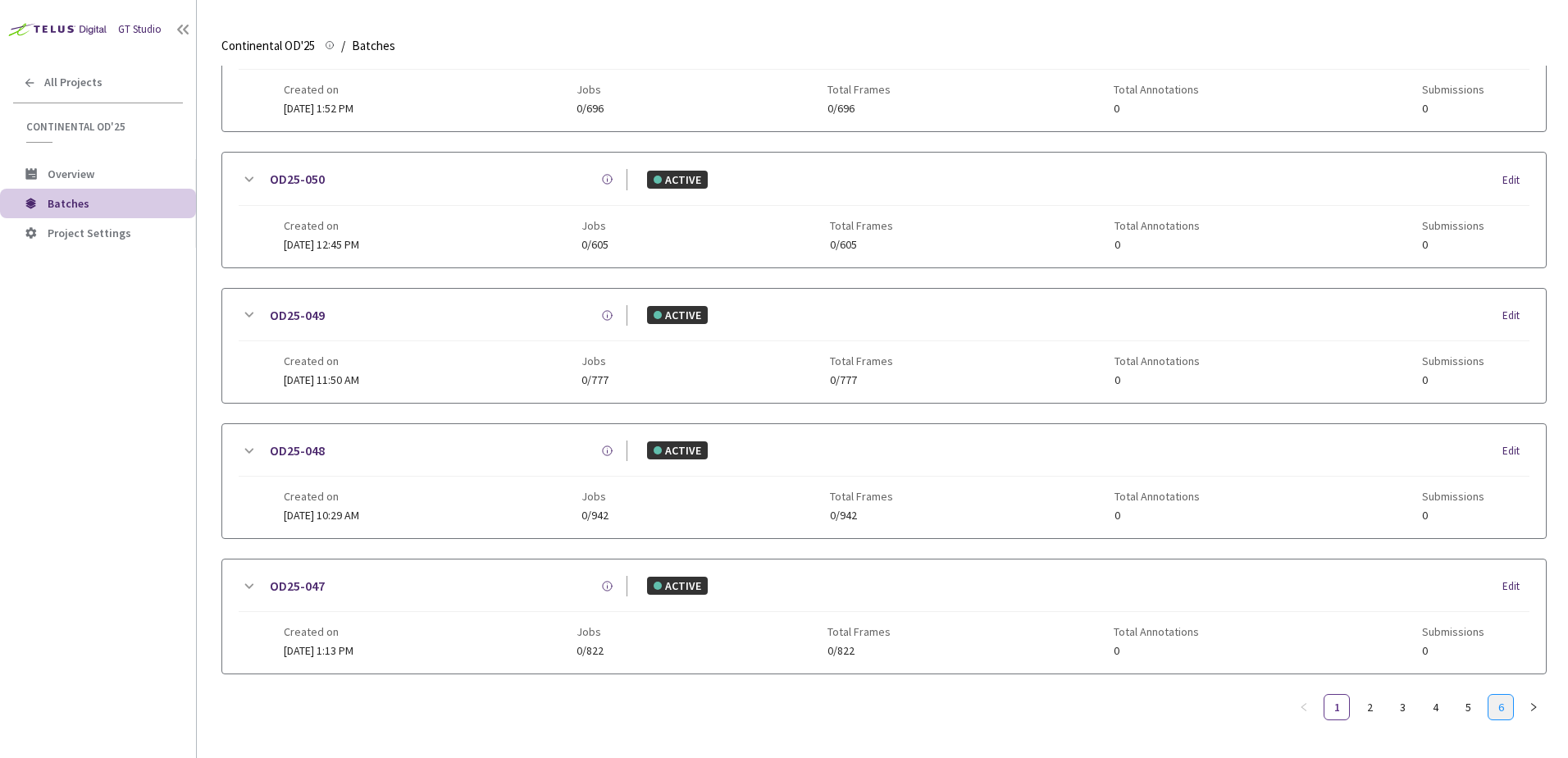
click at [1504, 695] on link "6" at bounding box center [1500, 707] width 25 height 25
click at [242, 169] on div "OD25-003-P1 COMPLETED Edit Created on 19 May, 2025 at 8:57 AM Jobs 31/31 Total …" at bounding box center [884, 209] width 1324 height 114
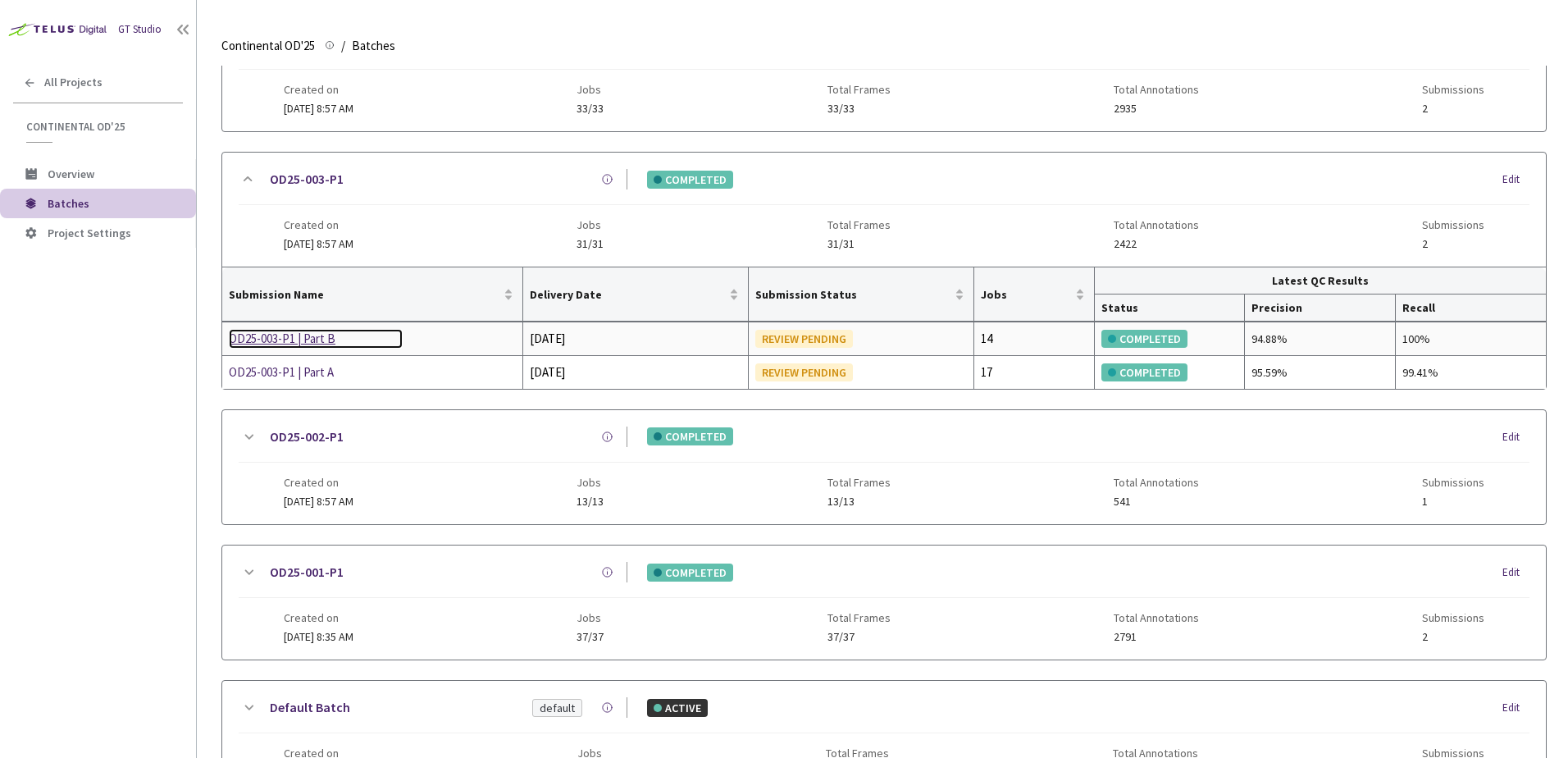
click at [294, 337] on div "OD25-003-P1 | Part B" at bounding box center [316, 339] width 174 height 20
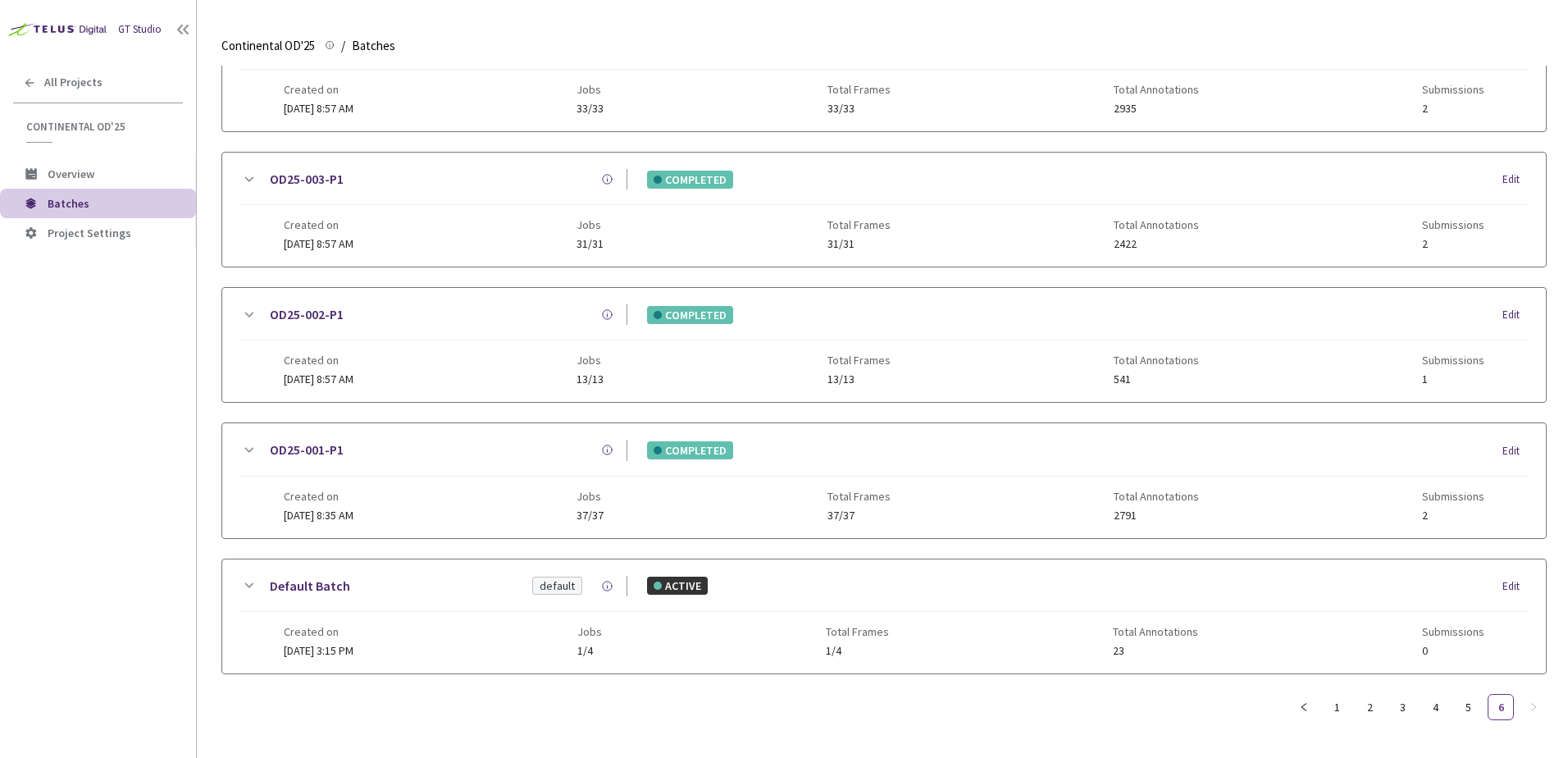
click at [245, 170] on icon at bounding box center [249, 180] width 20 height 20
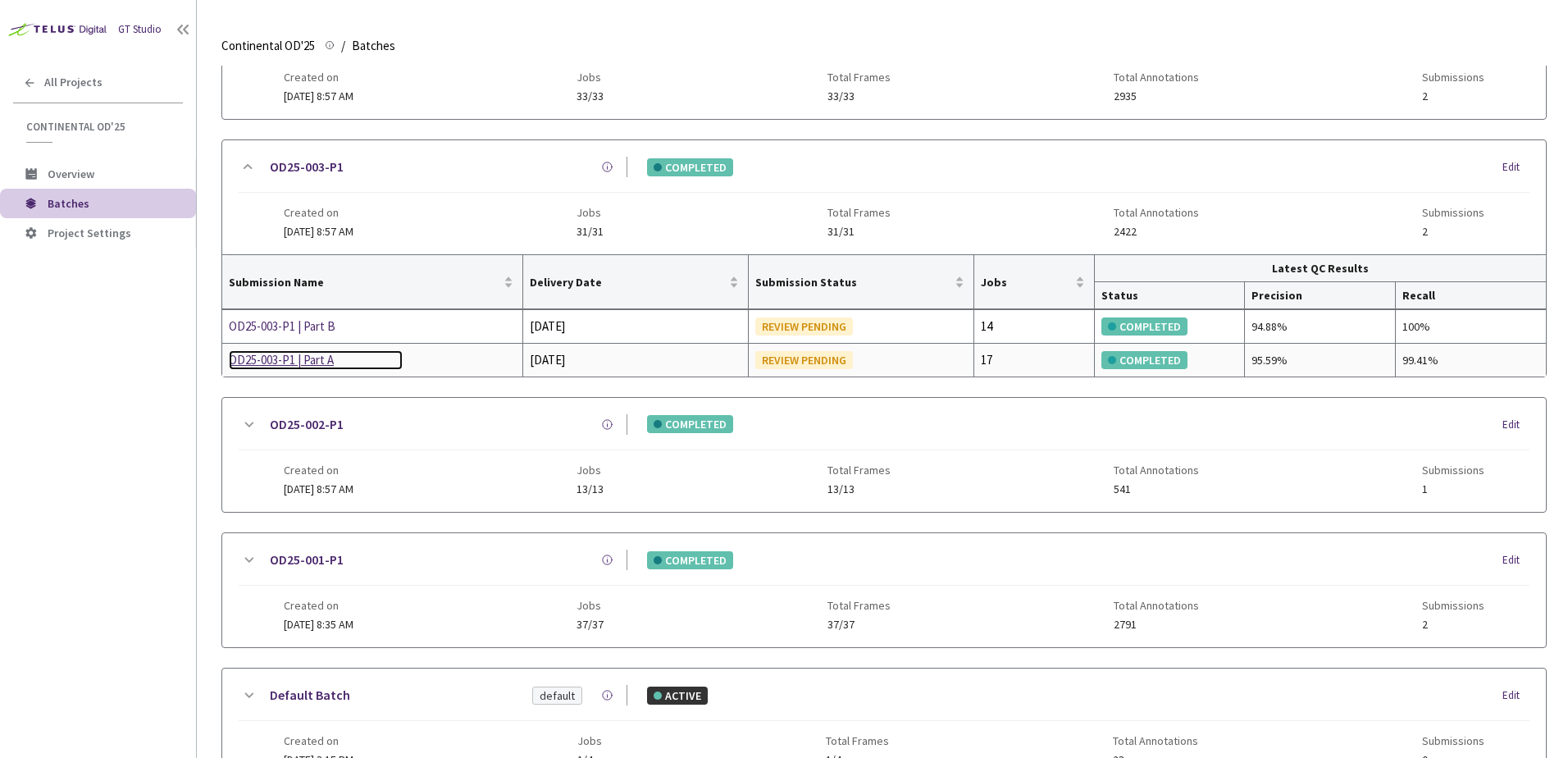
click at [284, 364] on div "OD25-003-P1 | Part A" at bounding box center [316, 360] width 174 height 20
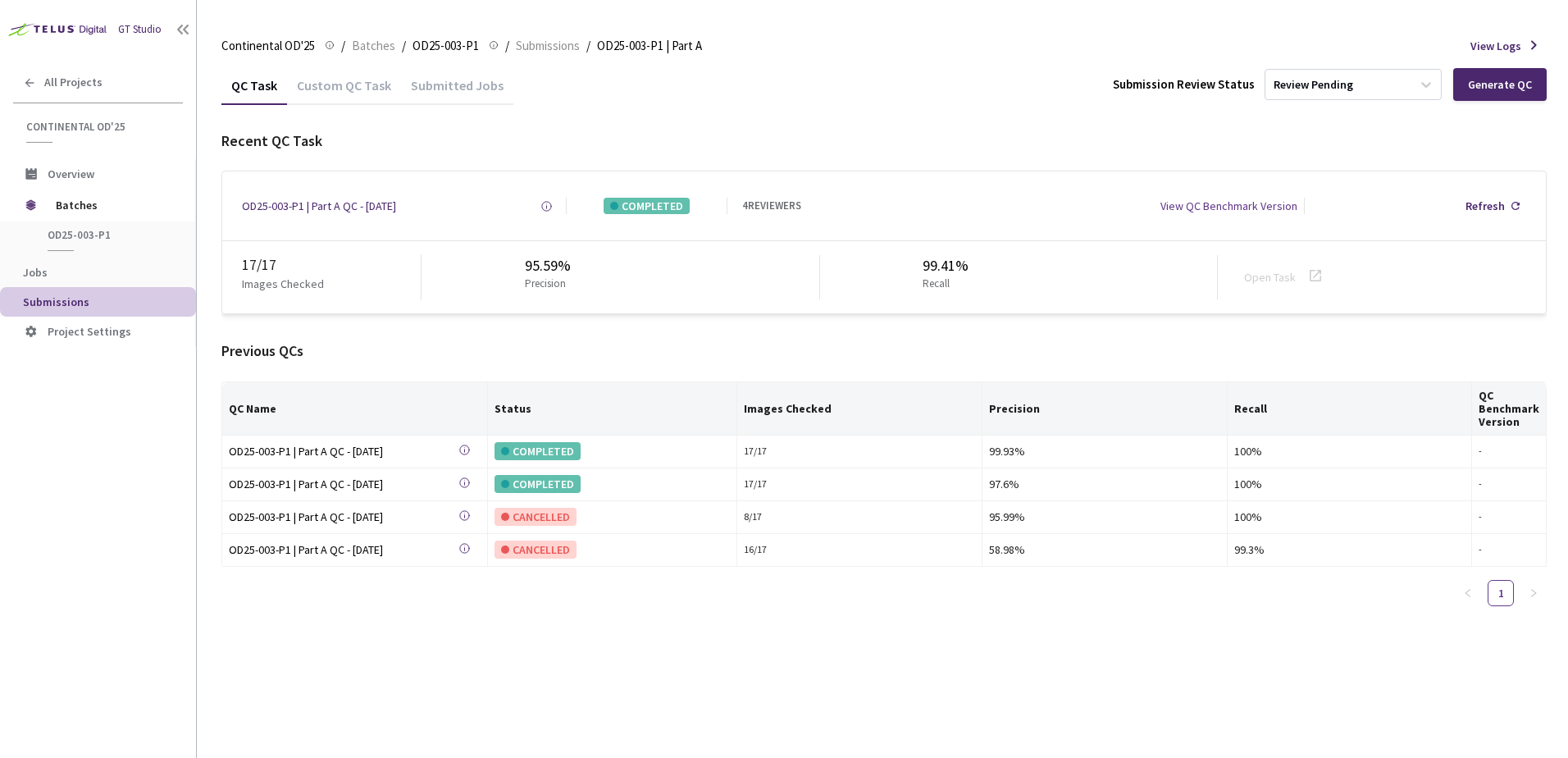
click at [362, 93] on div "Custom QC Task" at bounding box center [344, 90] width 114 height 28
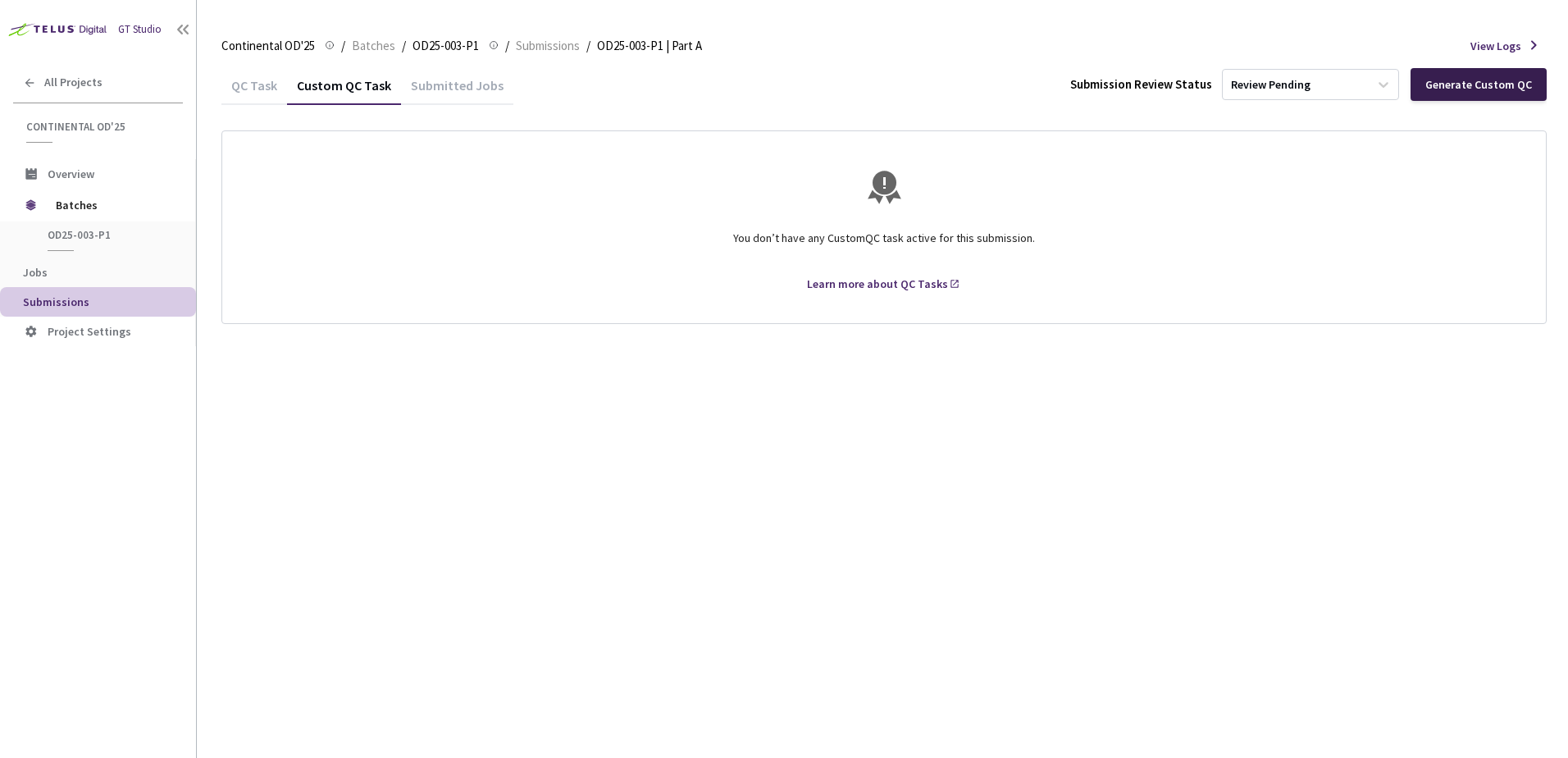
click at [1454, 77] on div "Generate Custom QC" at bounding box center [1479, 84] width 137 height 32
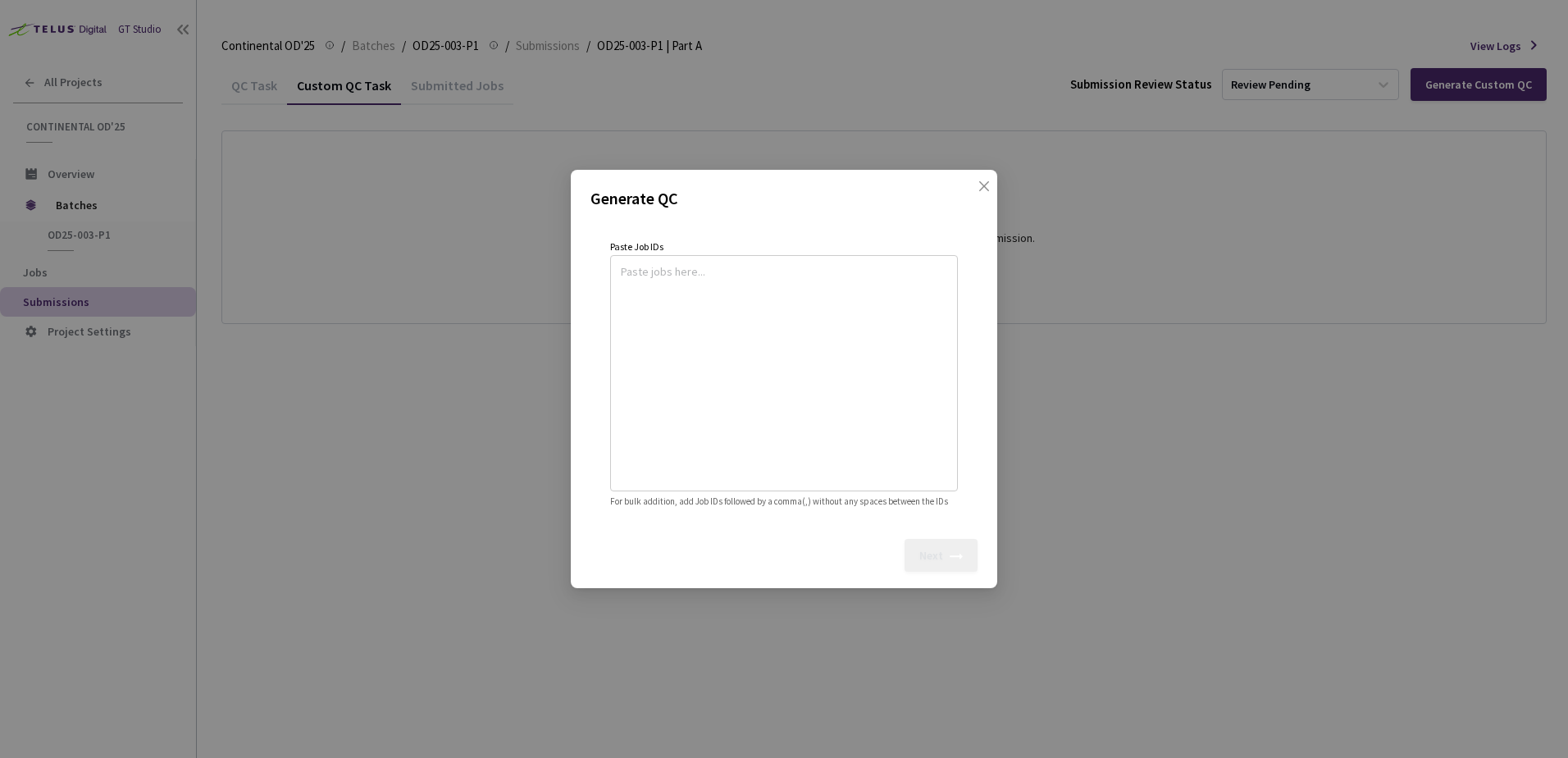
click at [734, 310] on textarea at bounding box center [784, 371] width 326 height 223
paste textarea
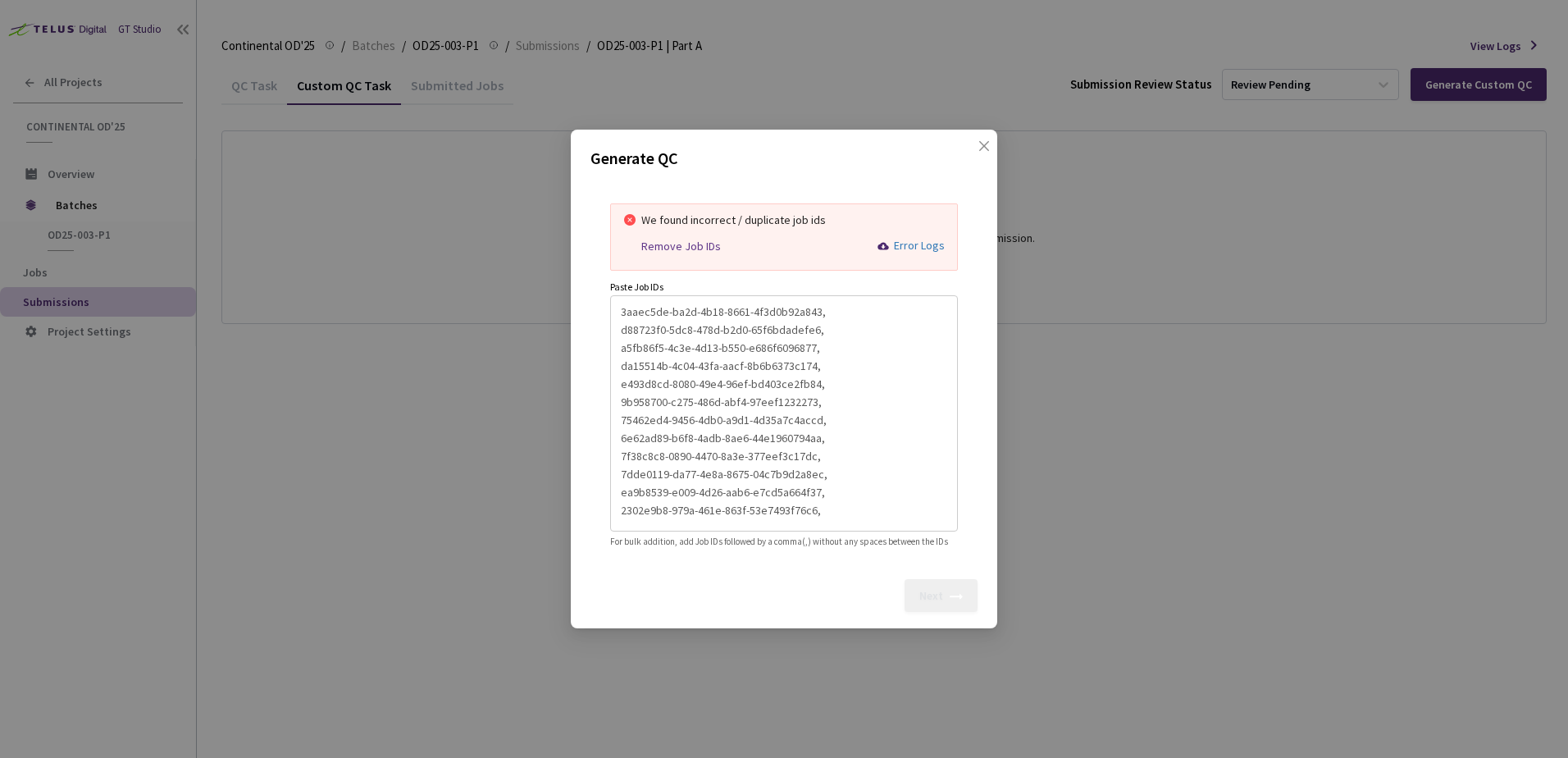
drag, startPoint x: 684, startPoint y: 235, endPoint x: 723, endPoint y: 305, distance: 80.1
click at [684, 240] on div "Remove Job IDs" at bounding box center [680, 247] width 80 height 14
type textarea "3aaec5de-ba2d-4b18-8661-4f3d0b92a843,d88723f0-5dc8-478d-b2d0-65f6bdadefe6,a5fb8…"
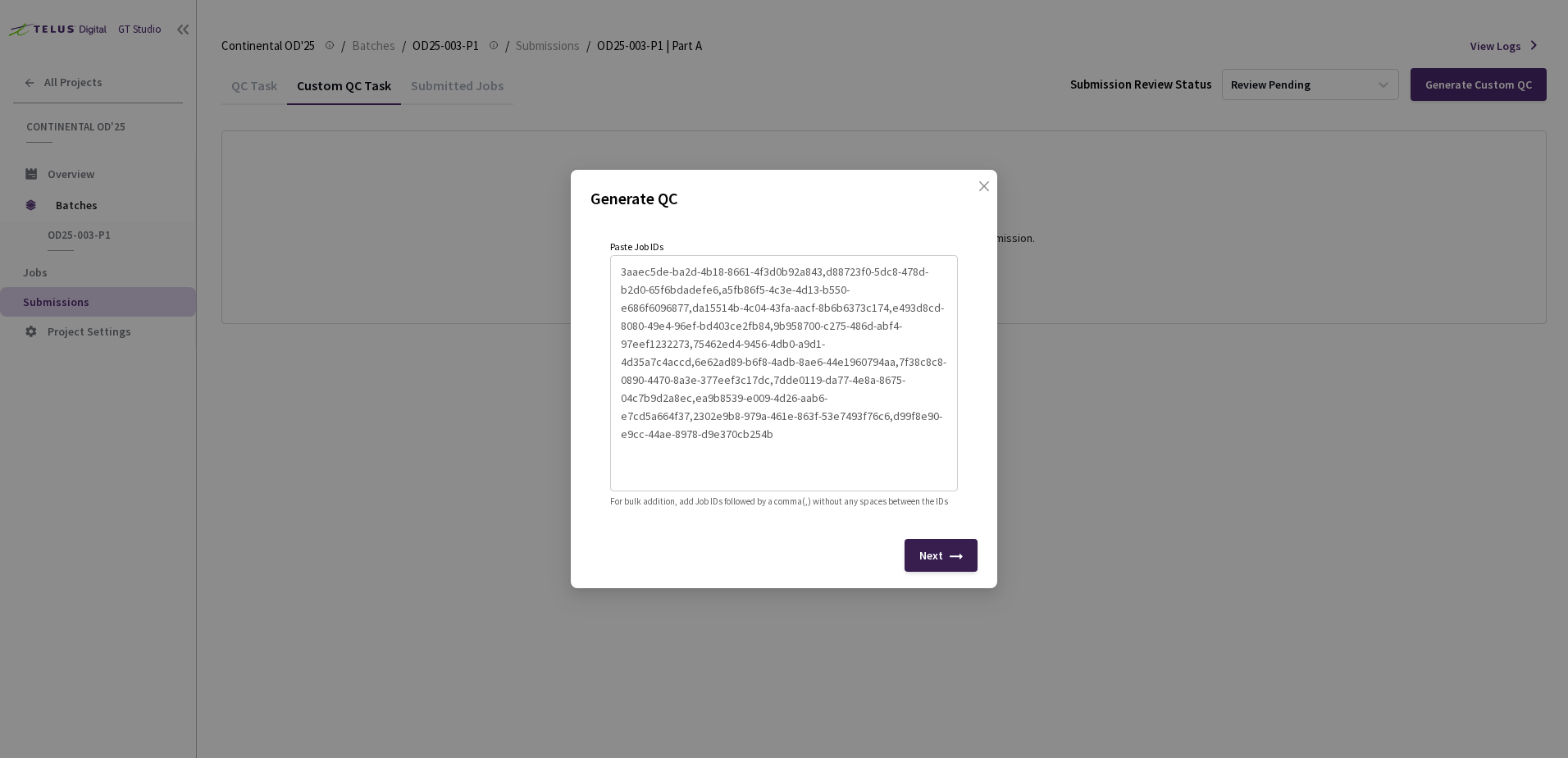
click at [935, 571] on div "Next" at bounding box center [941, 554] width 73 height 32
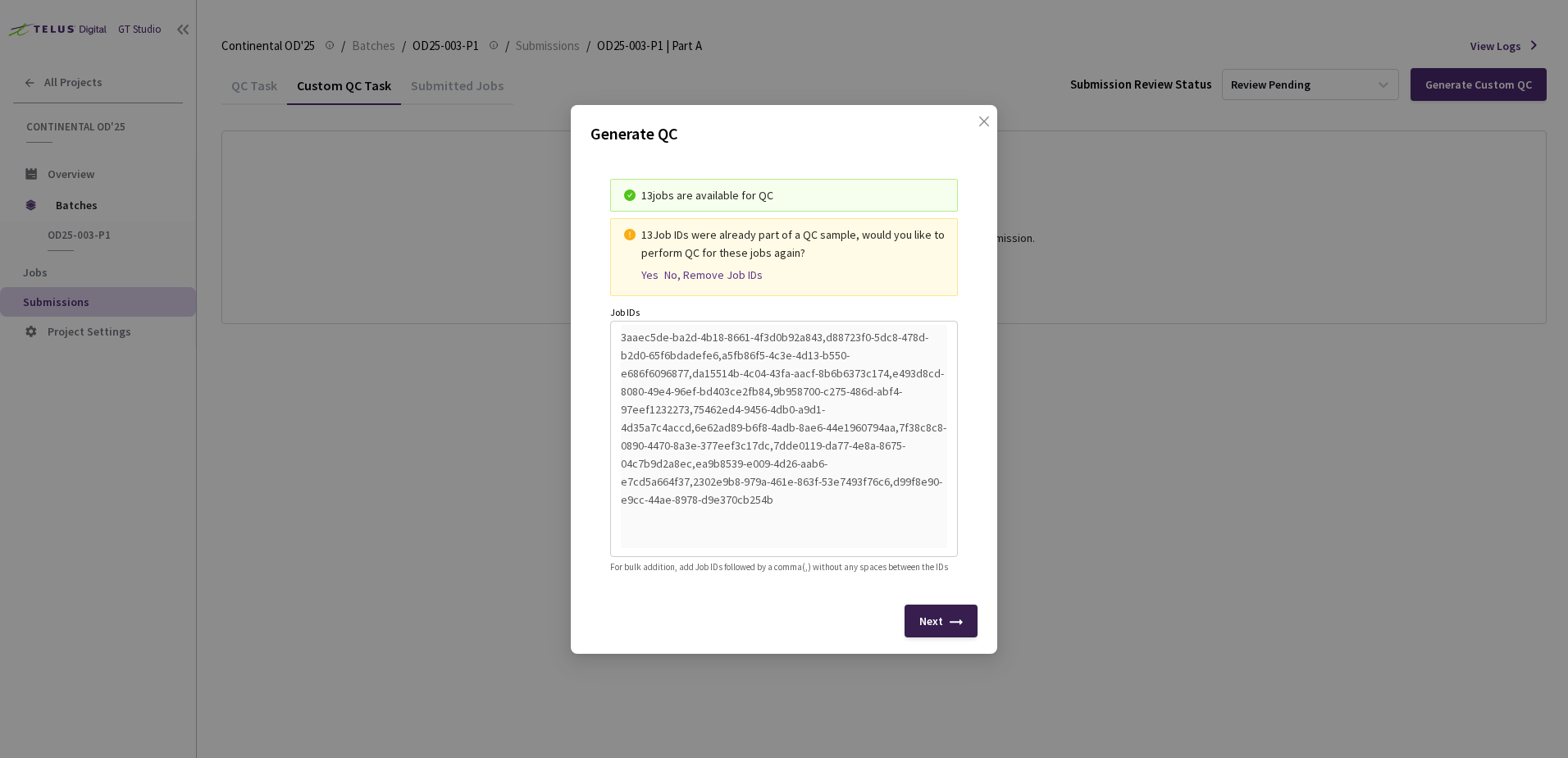
click at [934, 627] on div "Next" at bounding box center [931, 620] width 24 height 13
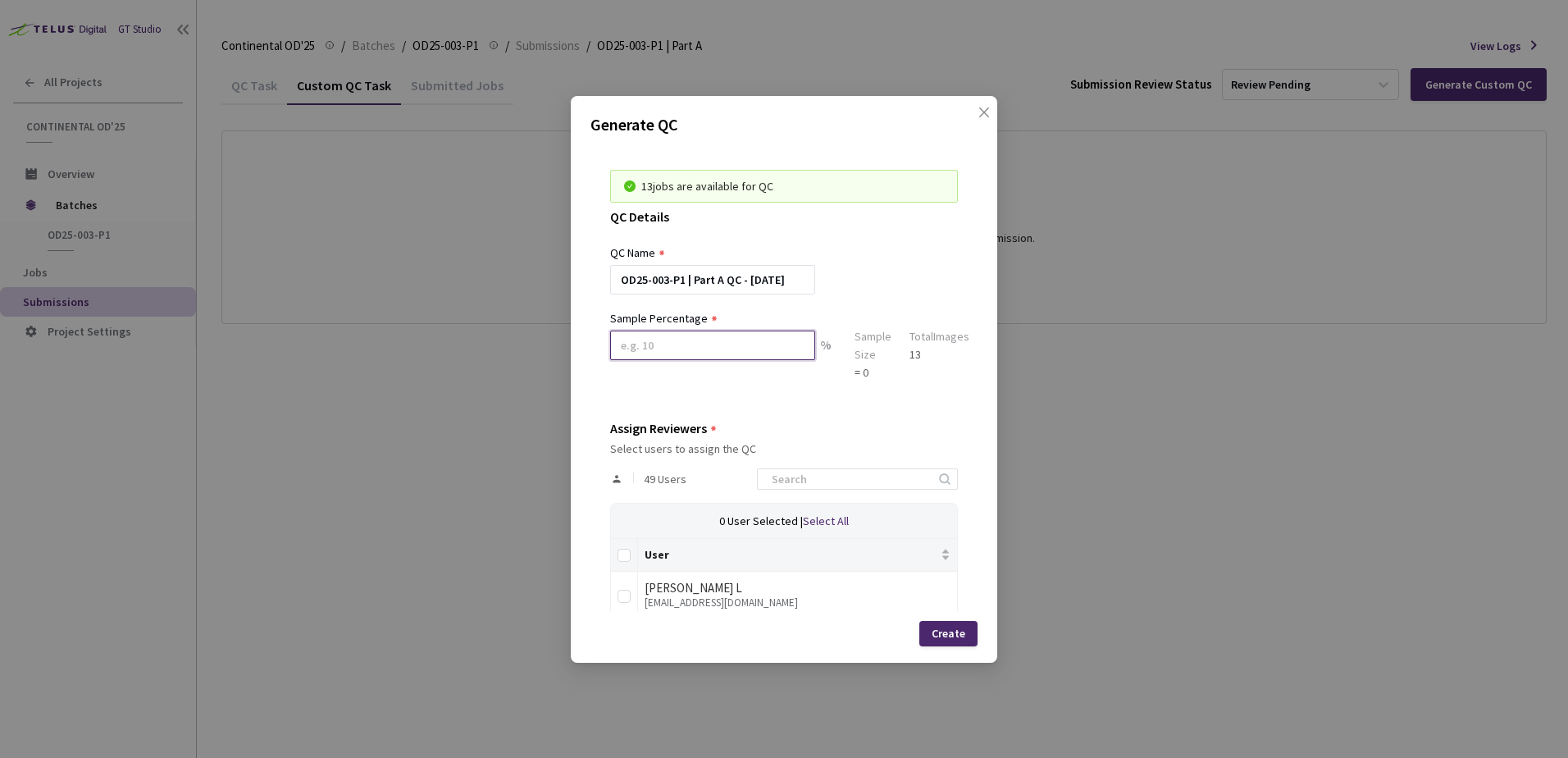
click at [695, 346] on input at bounding box center [713, 345] width 205 height 29
type input "100"
click at [822, 479] on input at bounding box center [849, 479] width 175 height 20
type input "vir"
click at [623, 594] on input "checkbox" at bounding box center [623, 596] width 13 height 13
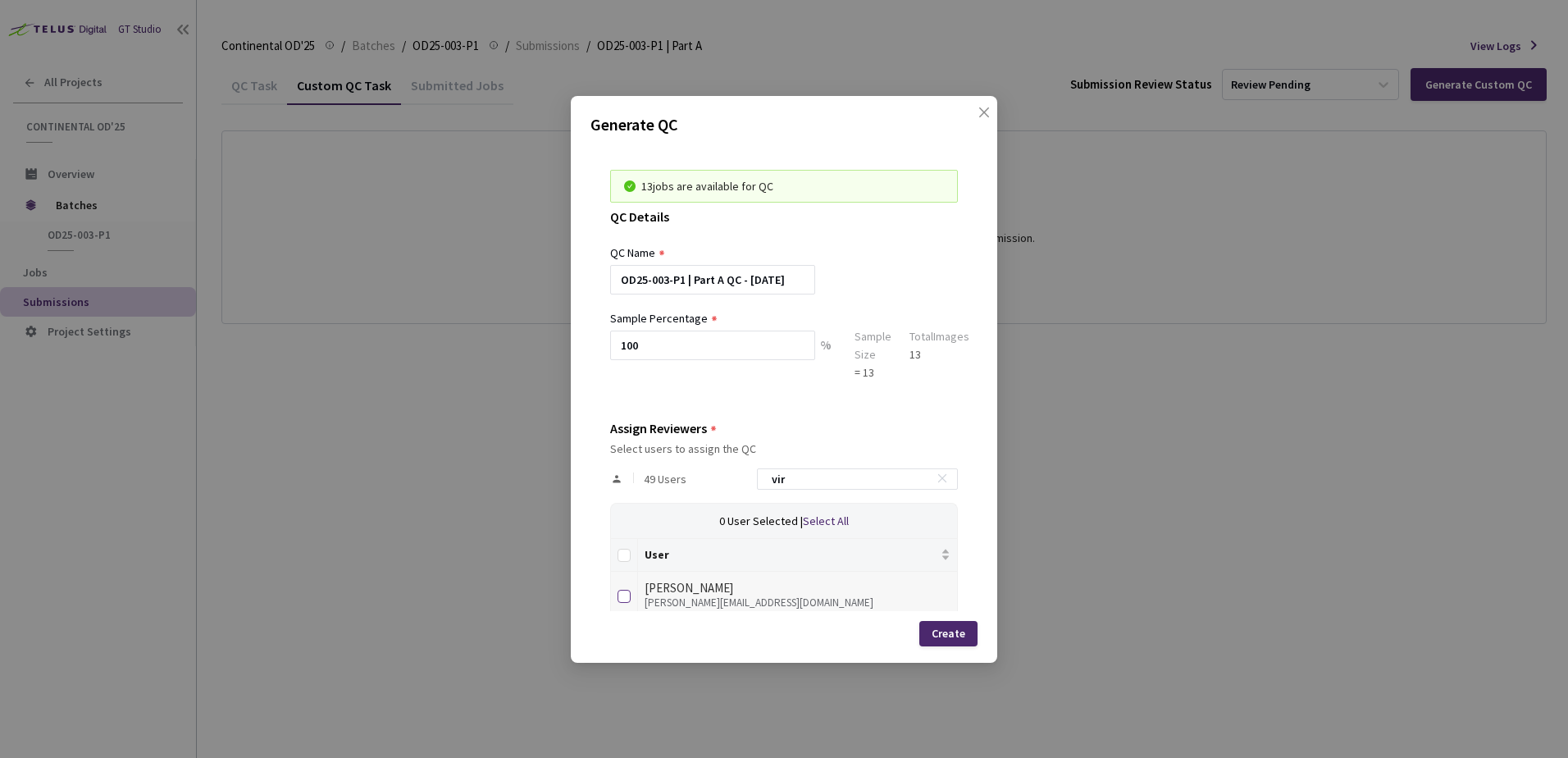
checkbox input "true"
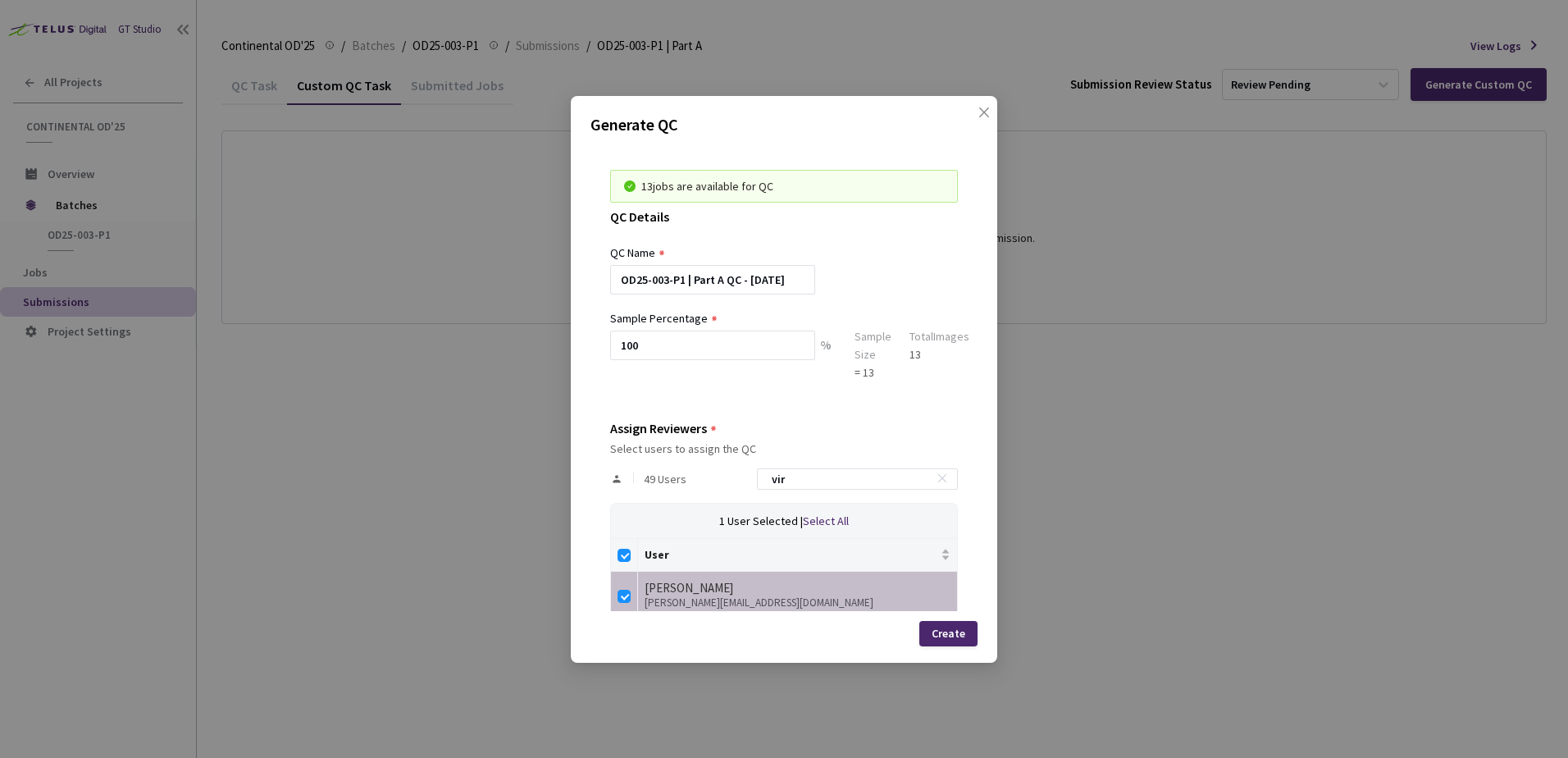
drag, startPoint x: 796, startPoint y: 479, endPoint x: 647, endPoint y: 480, distance: 149.0
click at [666, 480] on div "49 Users vir" at bounding box center [784, 479] width 348 height 47
type input "m"
checkbox input "false"
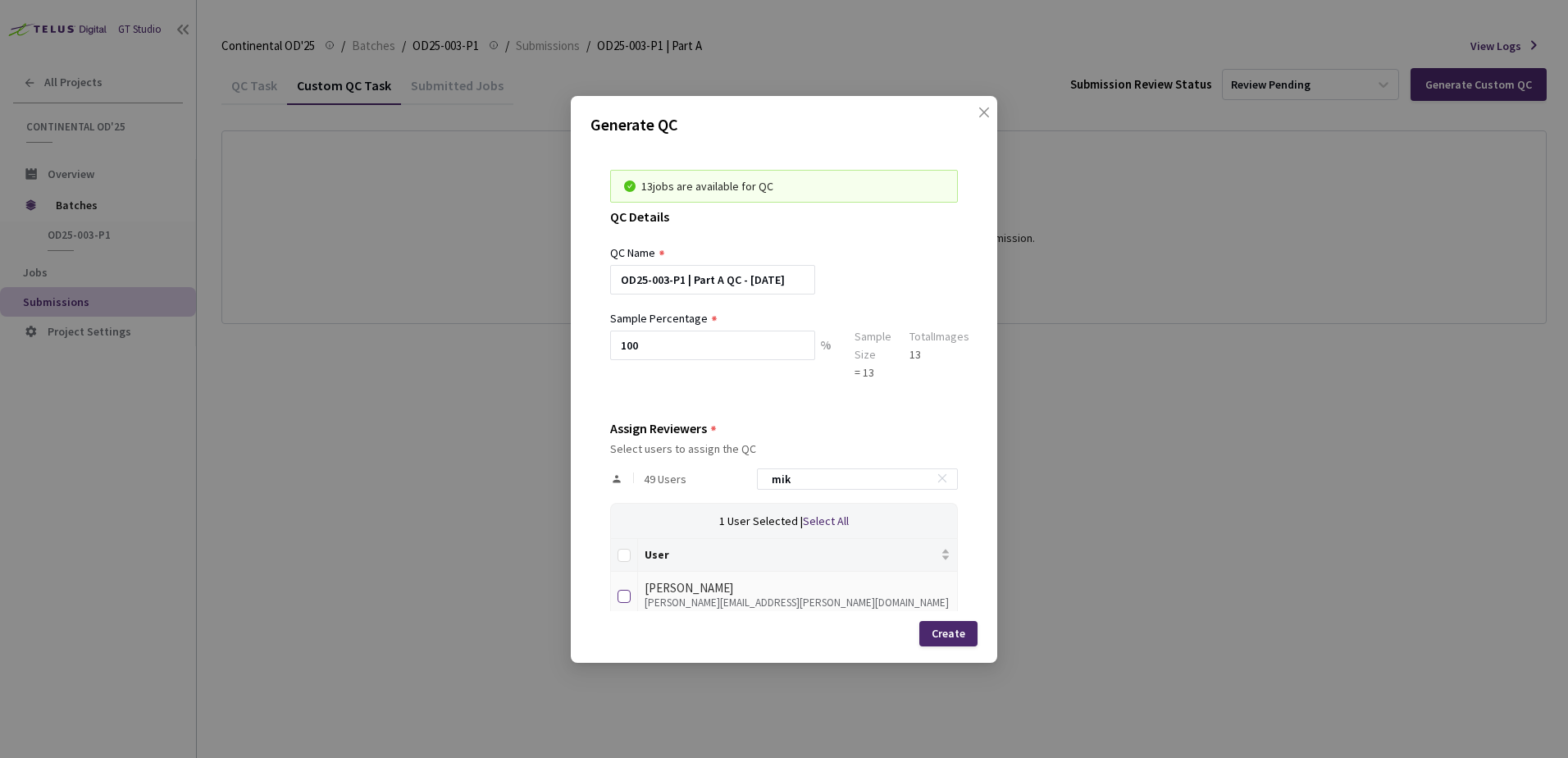
type input "mik"
click at [621, 601] on input "checkbox" at bounding box center [623, 596] width 13 height 13
checkbox input "true"
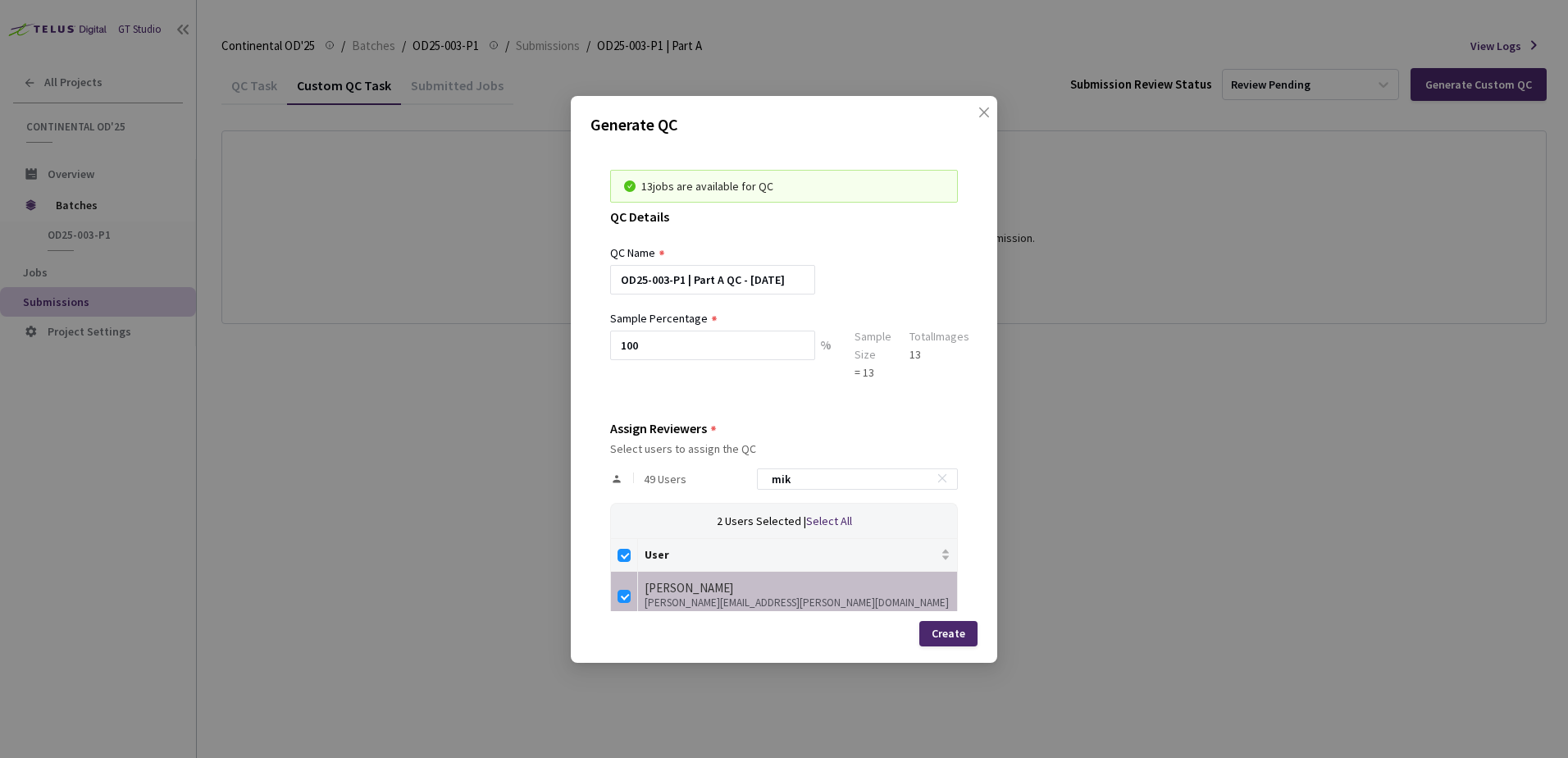
click at [744, 472] on div "49 Users mik" at bounding box center [784, 479] width 348 height 47
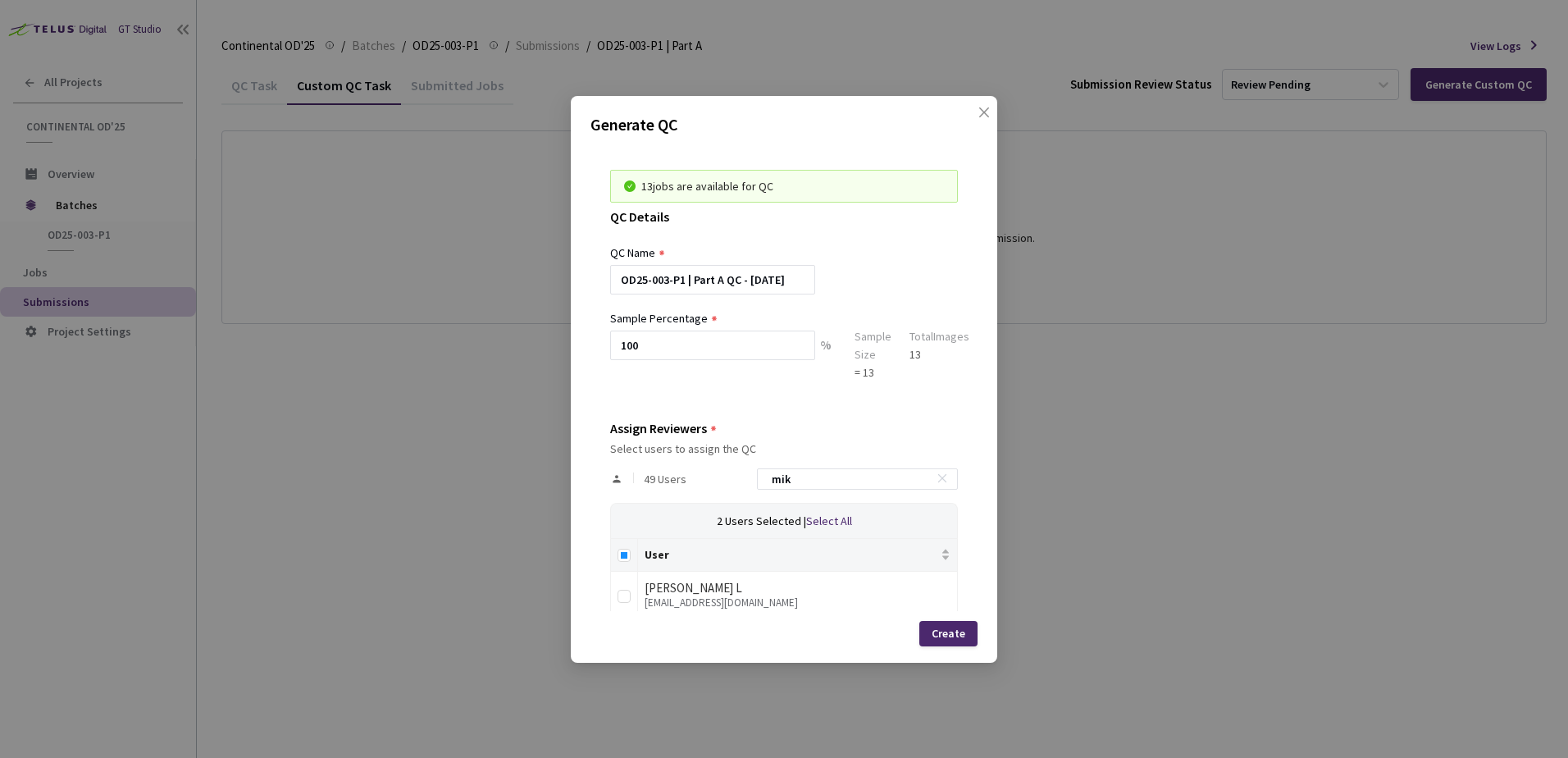
type input "n"
checkbox input "false"
type input "nik"
click at [610, 596] on div "User Enikő Sághy eniko.kata.saghy@continental-corporation.com Monika C R monika…" at bounding box center [784, 599] width 348 height 123
click at [628, 595] on input "checkbox" at bounding box center [623, 596] width 13 height 13
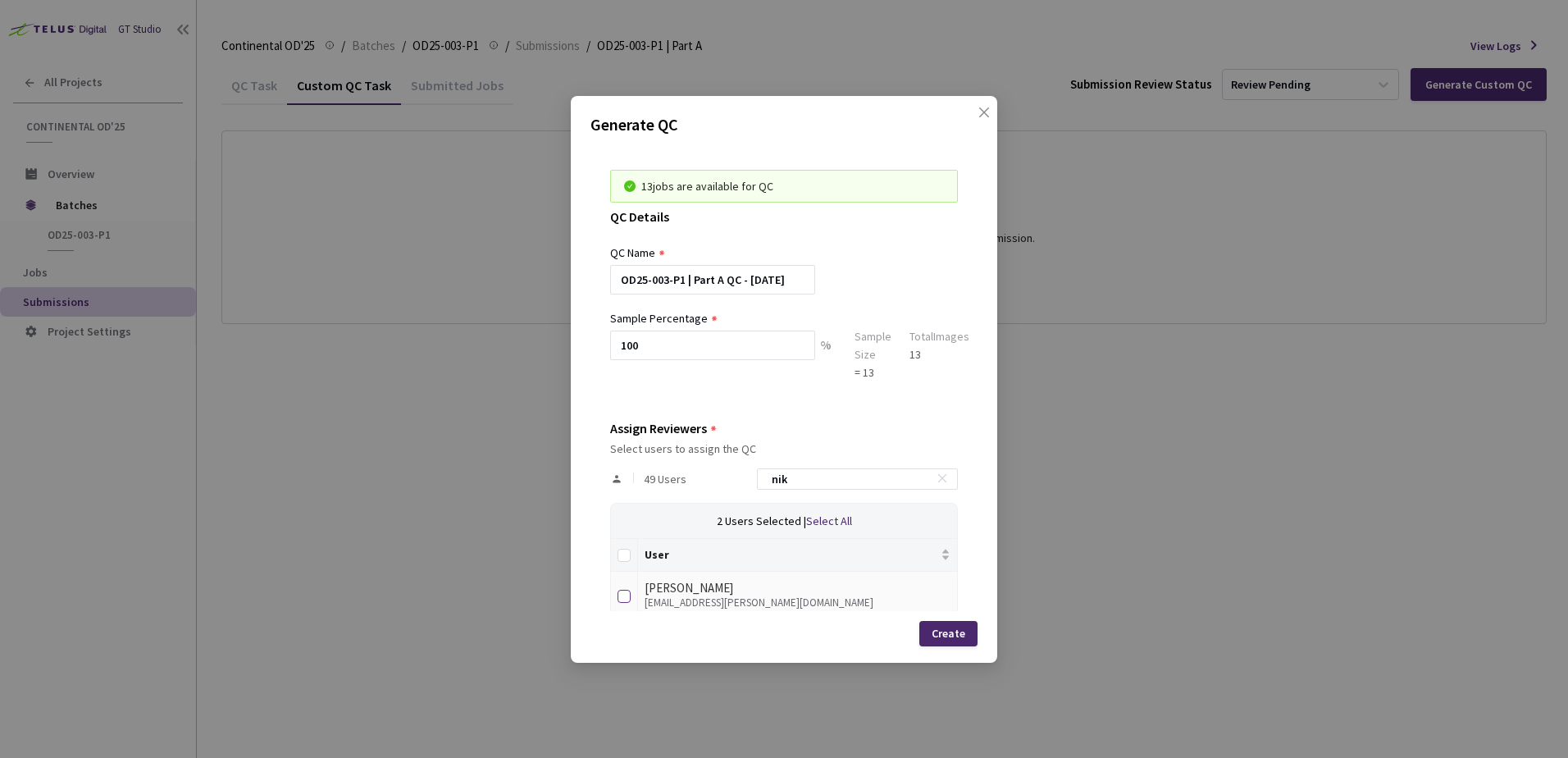
checkbox input "true"
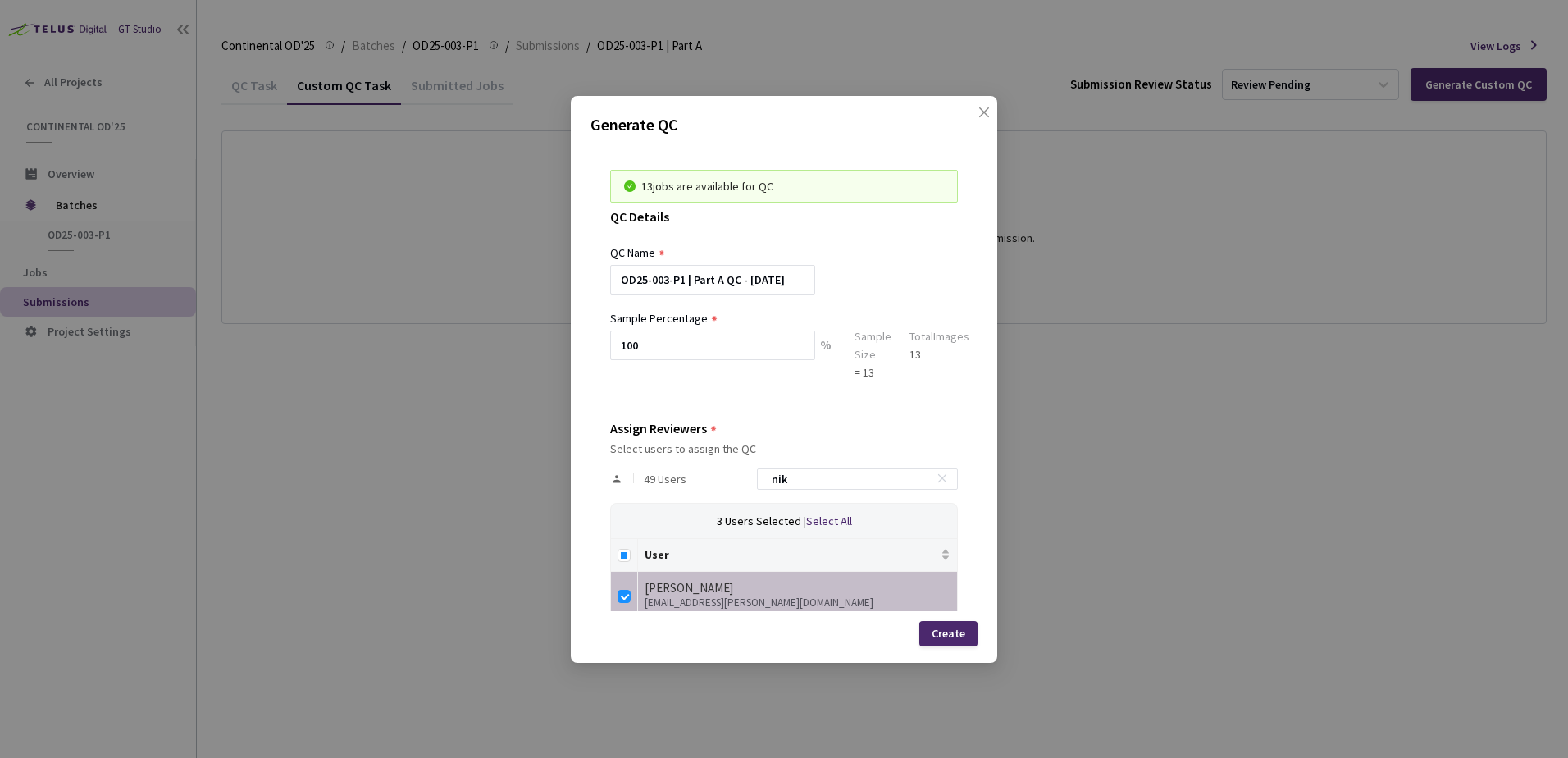
drag, startPoint x: 867, startPoint y: 477, endPoint x: 737, endPoint y: 483, distance: 130.1
click at [753, 483] on div "49 Users nik" at bounding box center [784, 479] width 348 height 47
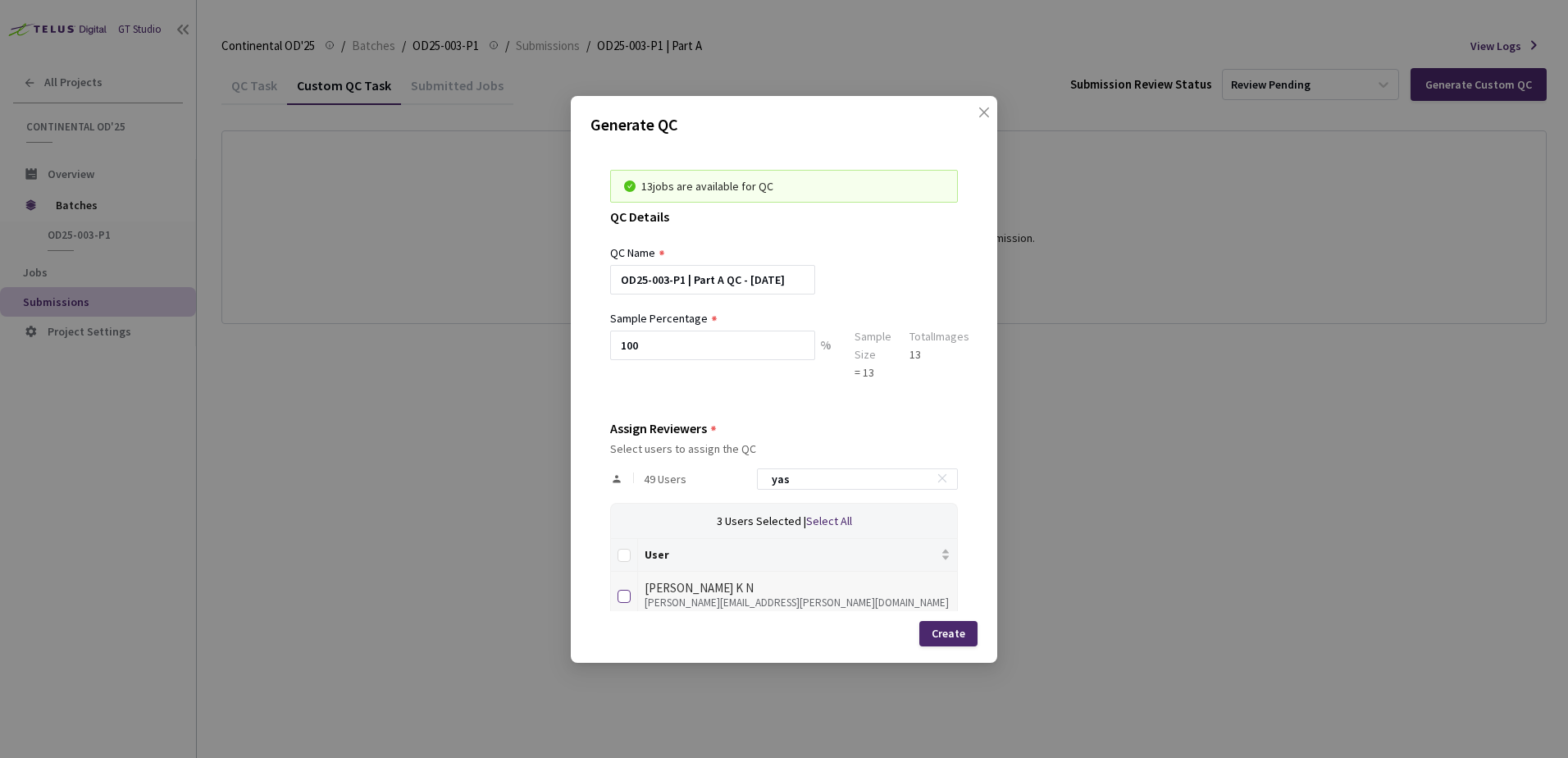
type input "yas"
click at [620, 592] on input "checkbox" at bounding box center [623, 596] width 13 height 13
checkbox input "true"
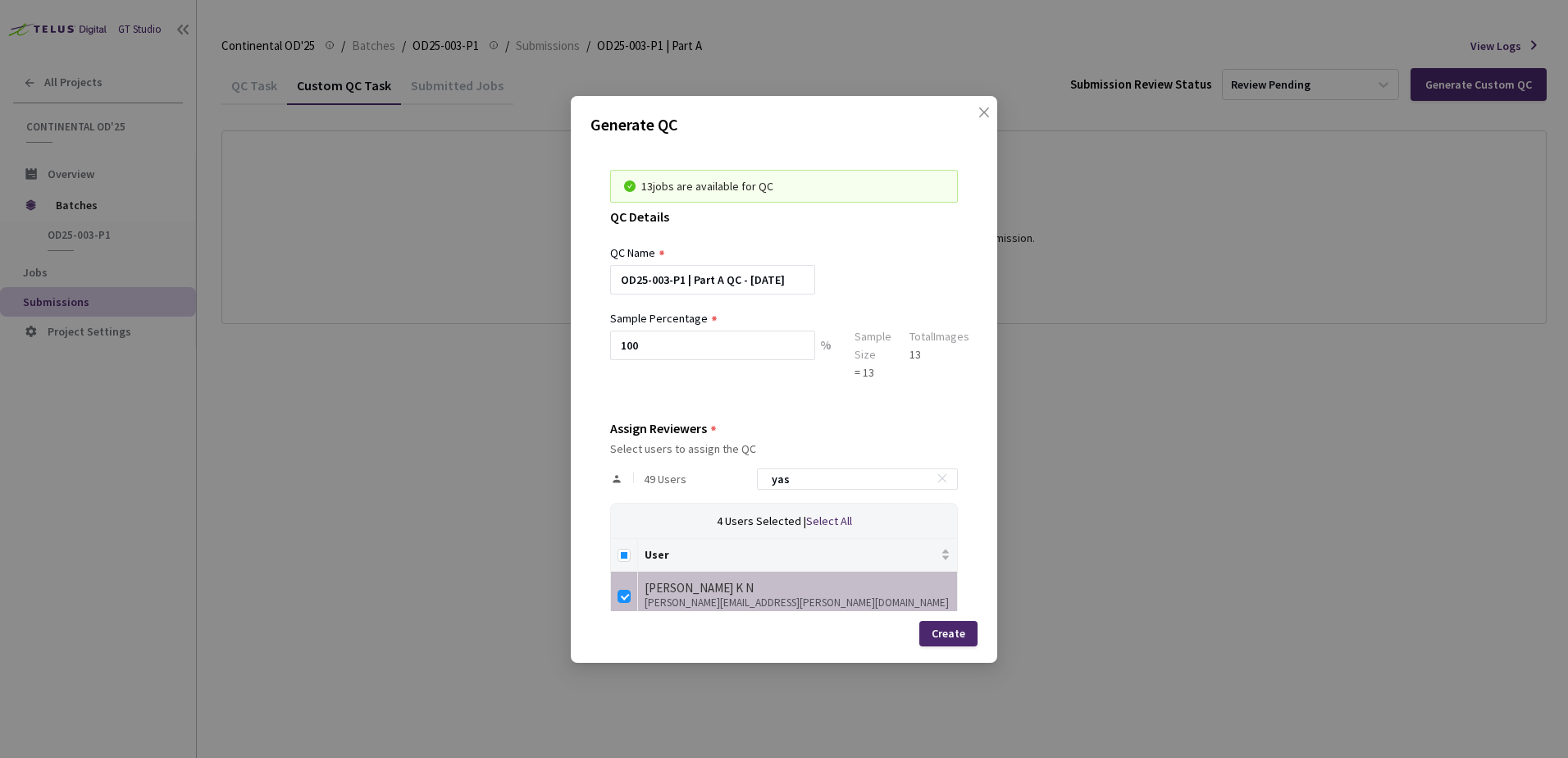
click at [918, 641] on div "Create" at bounding box center [784, 634] width 387 height 26
click at [930, 636] on div "Create" at bounding box center [948, 634] width 58 height 26
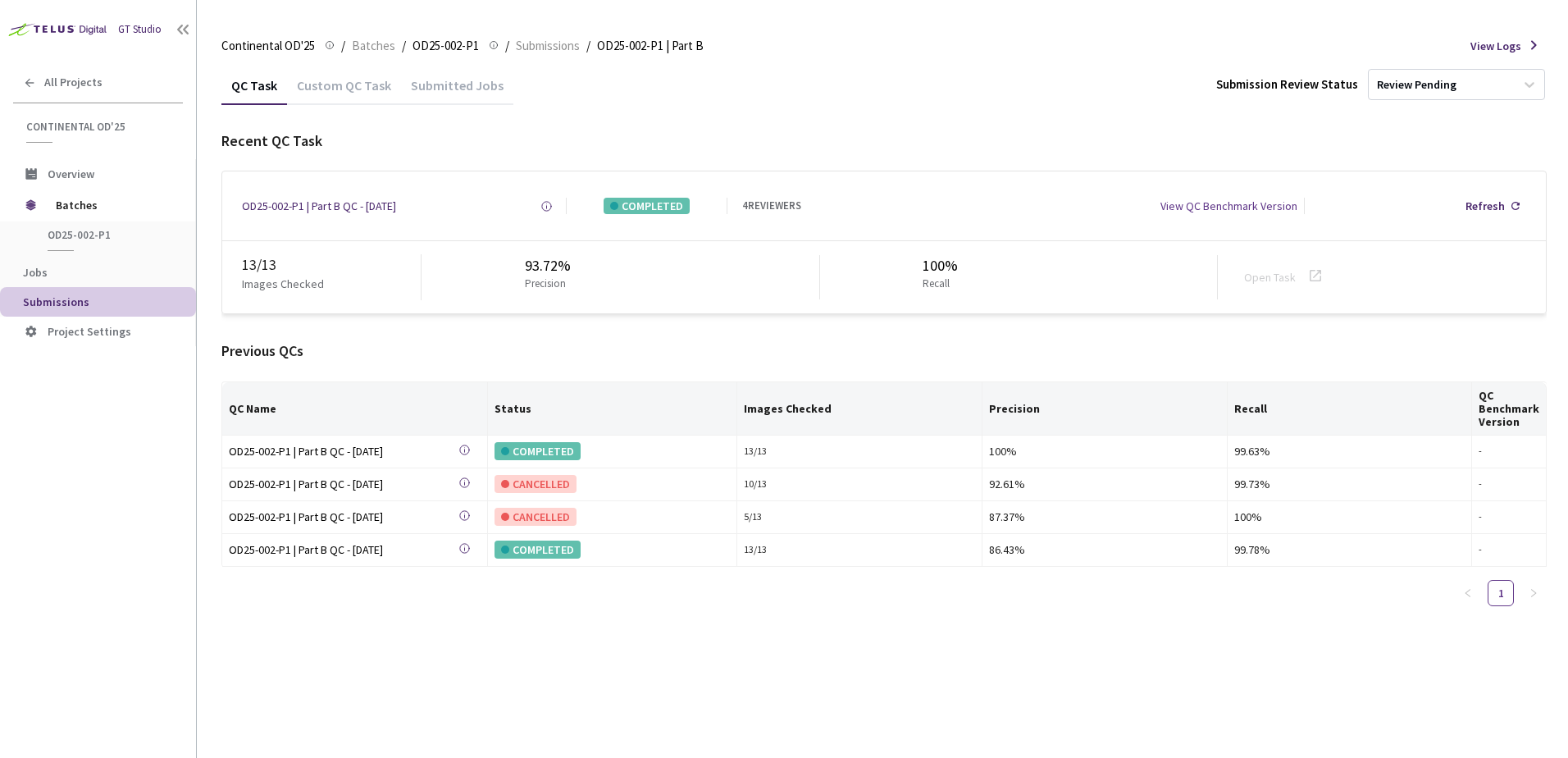
click at [360, 82] on div "Custom QC Task" at bounding box center [344, 90] width 114 height 28
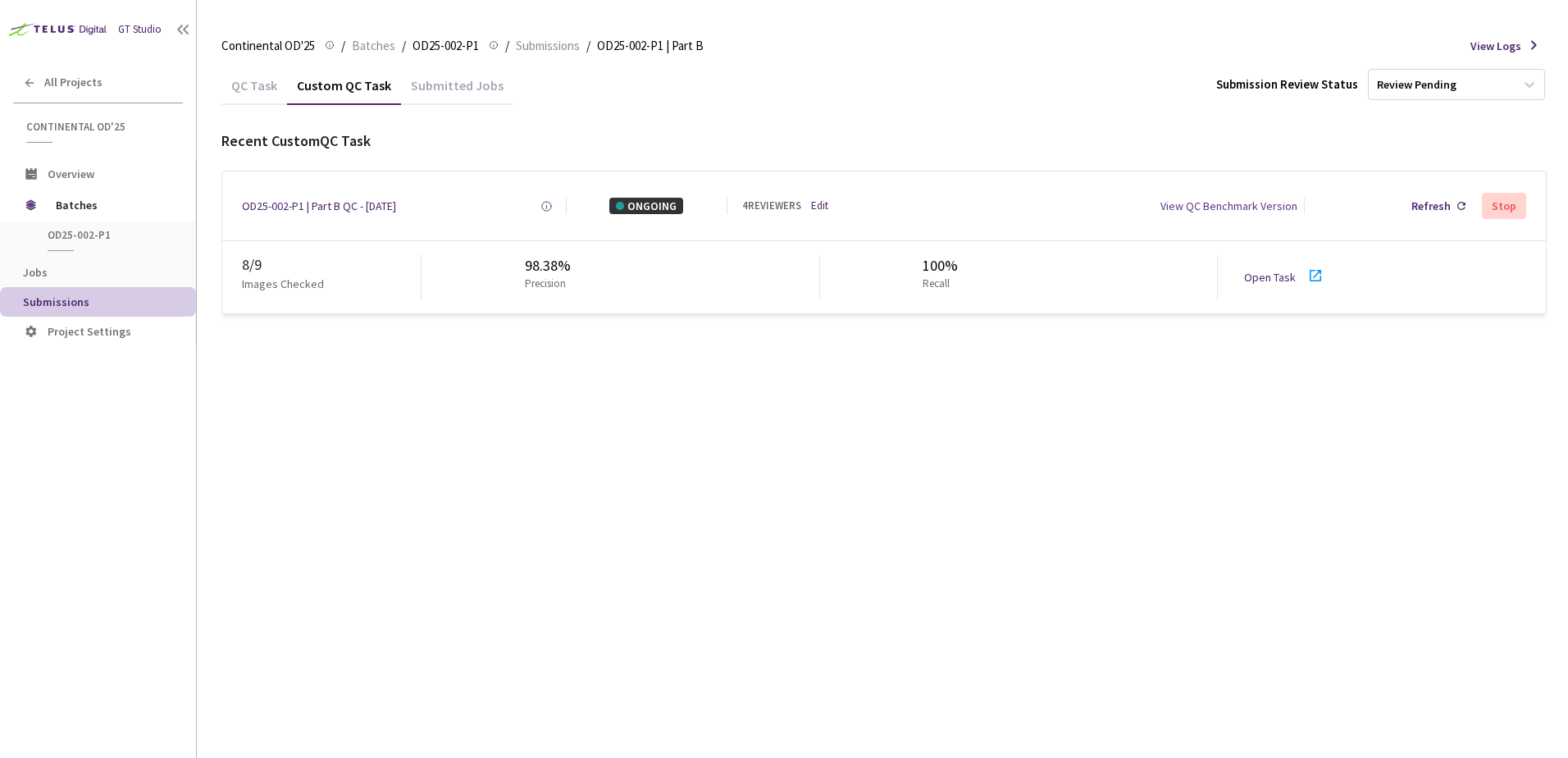
click at [1295, 278] on div "Open Task" at bounding box center [1275, 277] width 62 height 17
click at [1419, 211] on div "Refresh" at bounding box center [1431, 205] width 39 height 17
click at [1433, 210] on div "Refresh" at bounding box center [1431, 205] width 39 height 17
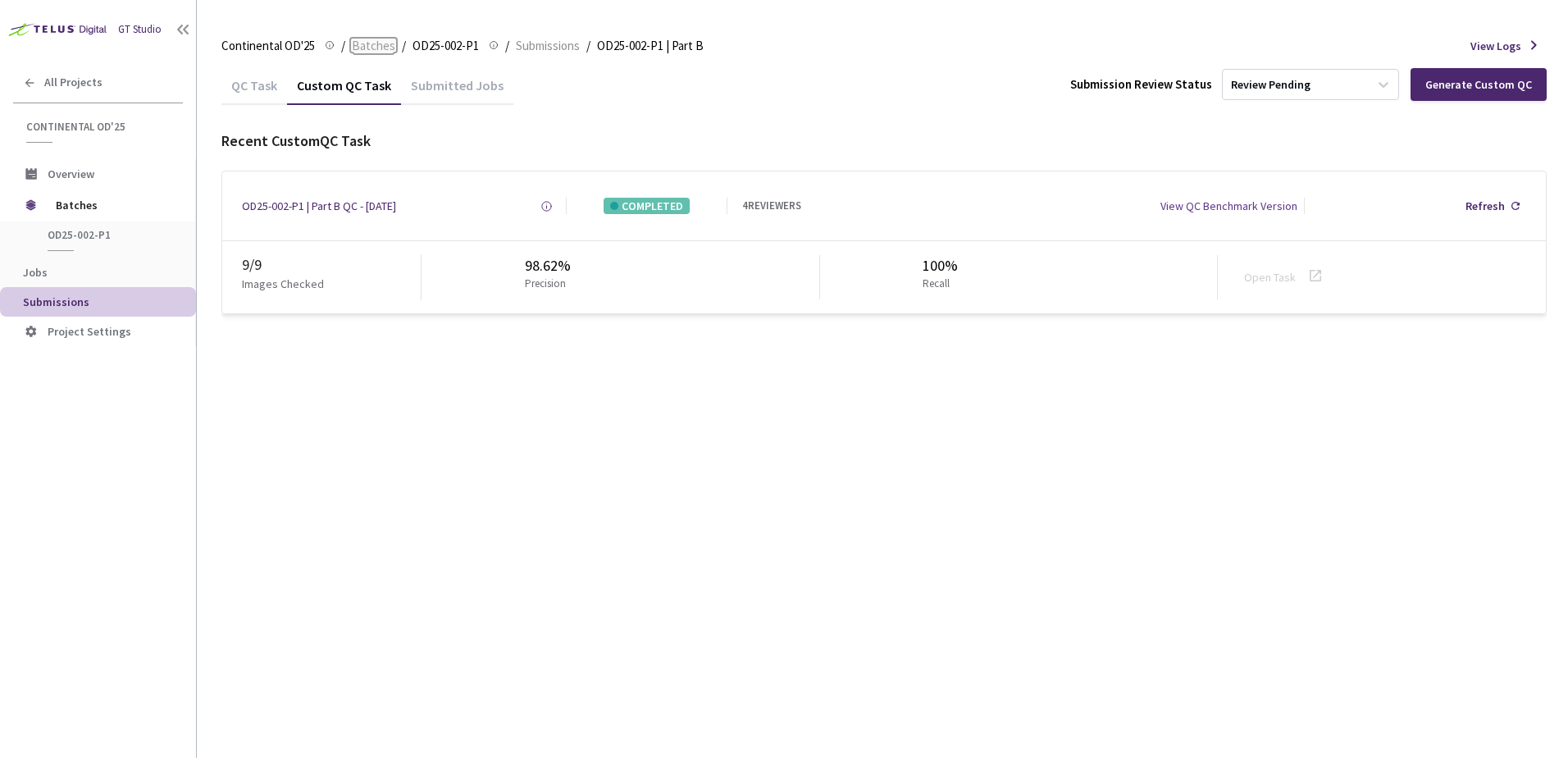
click at [372, 42] on span "Batches" at bounding box center [374, 46] width 43 height 20
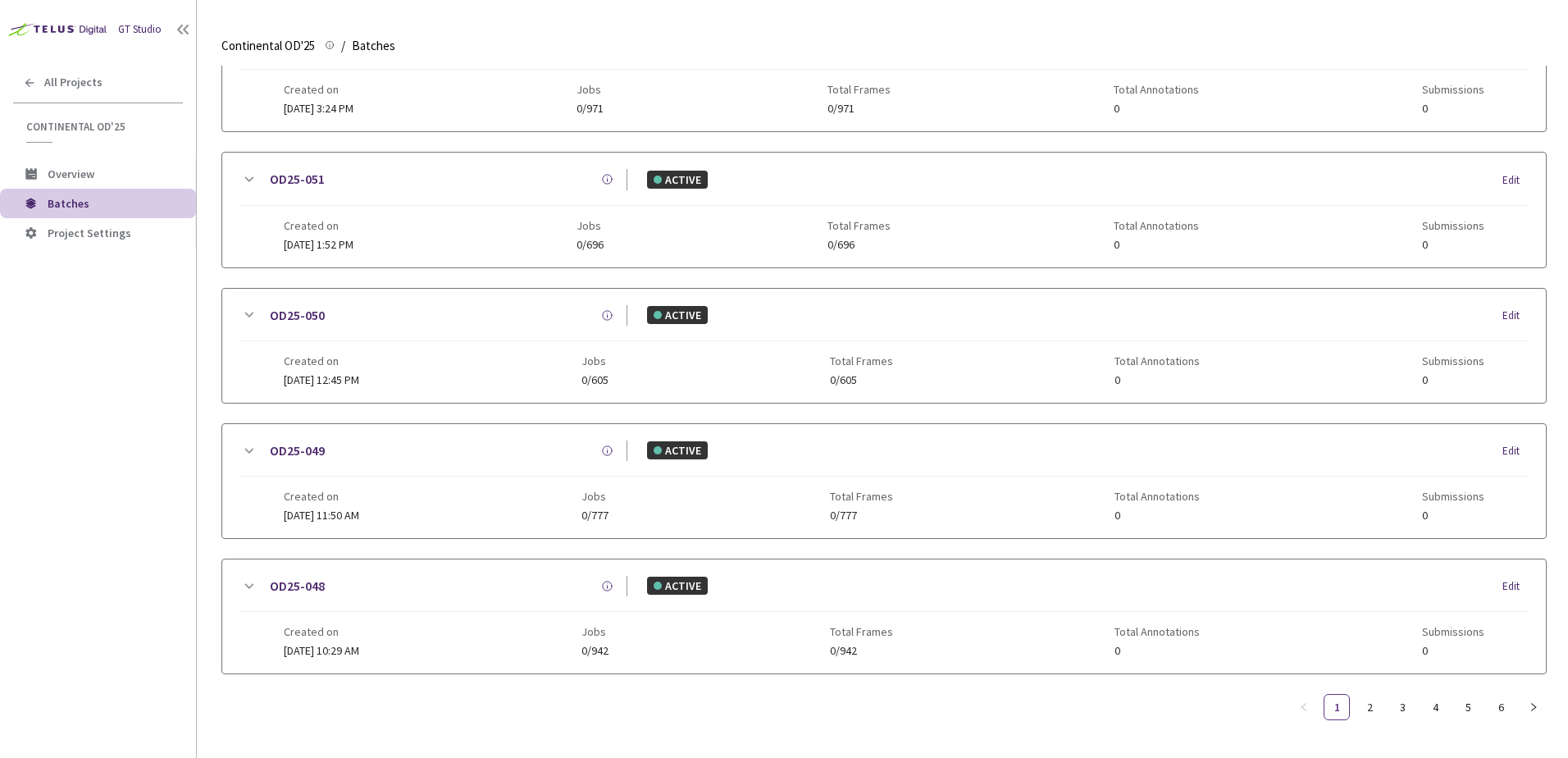
scroll to position [791, 0]
click at [1501, 698] on link "6" at bounding box center [1500, 707] width 25 height 25
click at [240, 450] on icon at bounding box center [249, 450] width 20 height 20
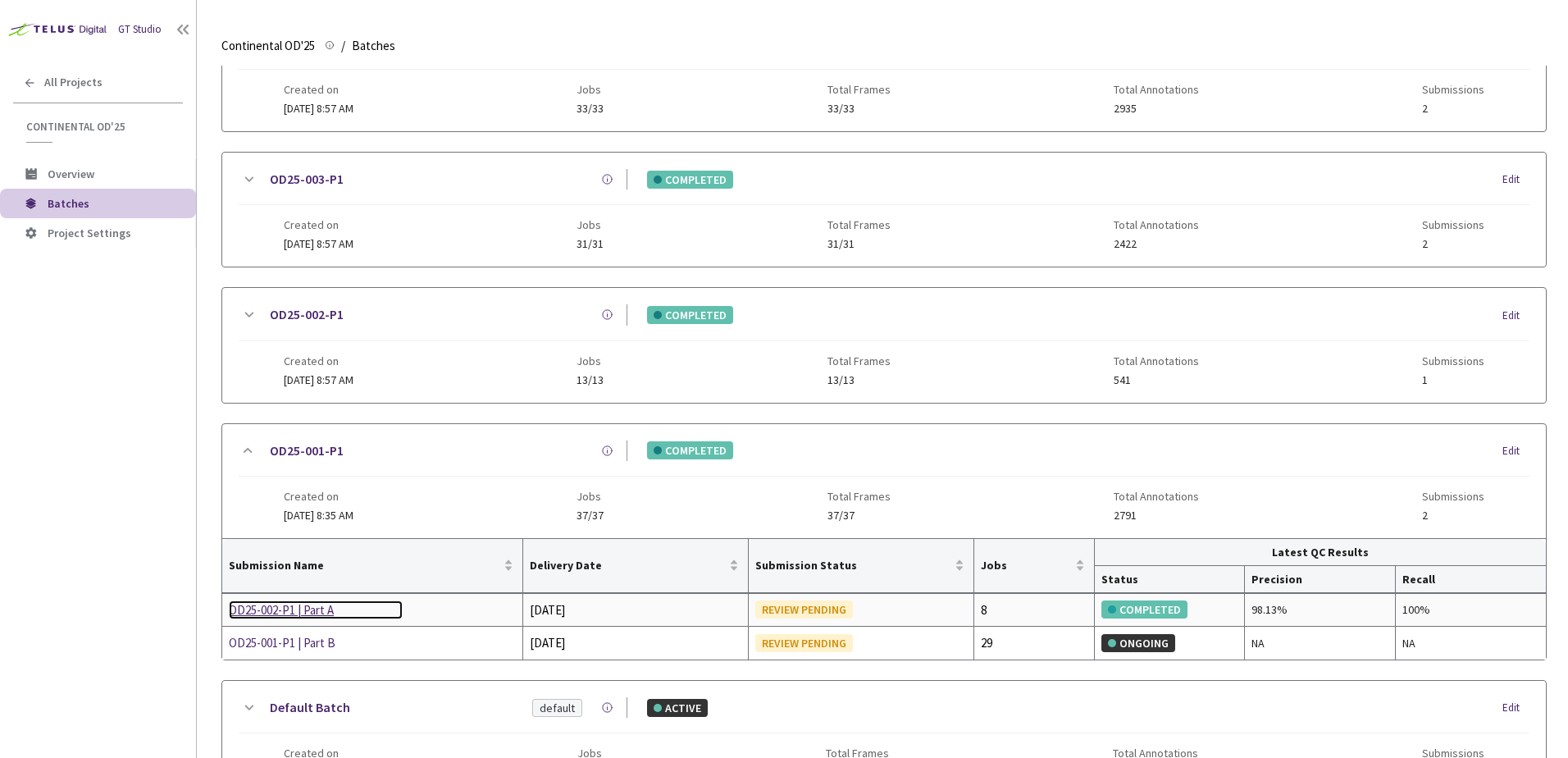
click at [319, 608] on div "OD25-002-P1 | Part A" at bounding box center [316, 611] width 174 height 20
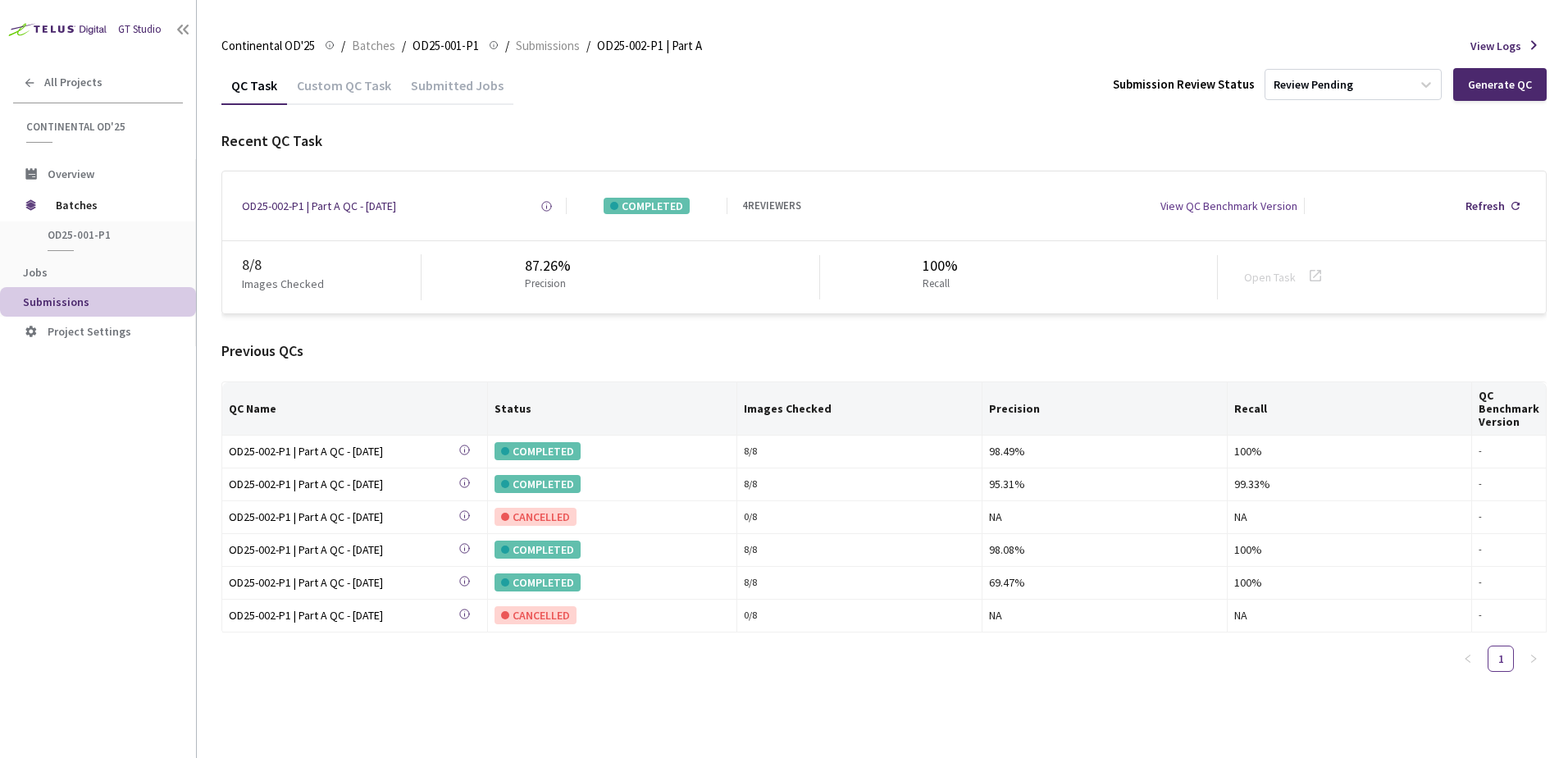
click at [340, 88] on div "Custom QC Task" at bounding box center [344, 90] width 114 height 28
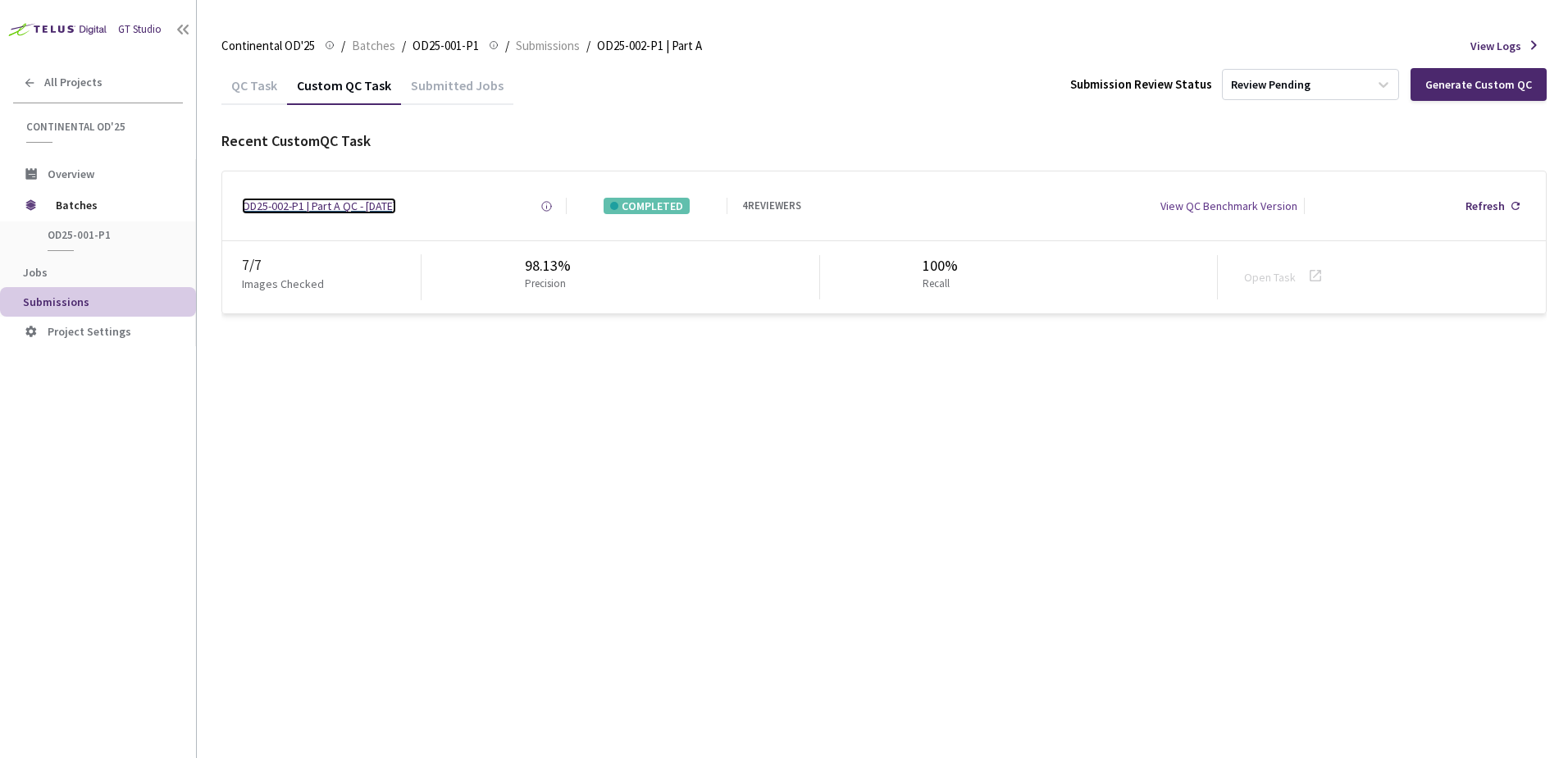
click at [372, 199] on div "OD25-002-P1 | Part A QC - 13 Aug, 2025" at bounding box center [319, 205] width 154 height 17
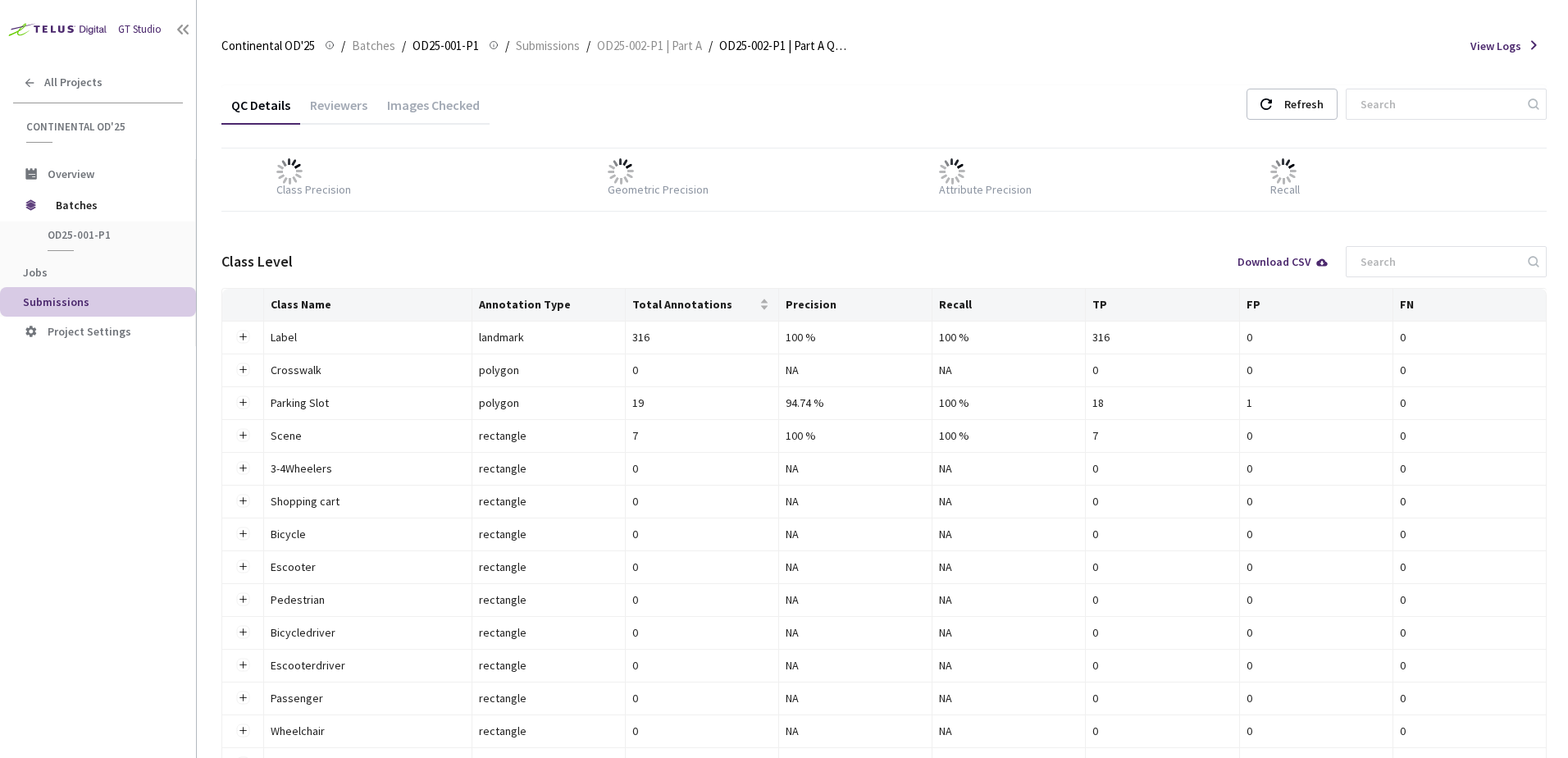
click at [433, 102] on div "Images Checked" at bounding box center [434, 110] width 112 height 28
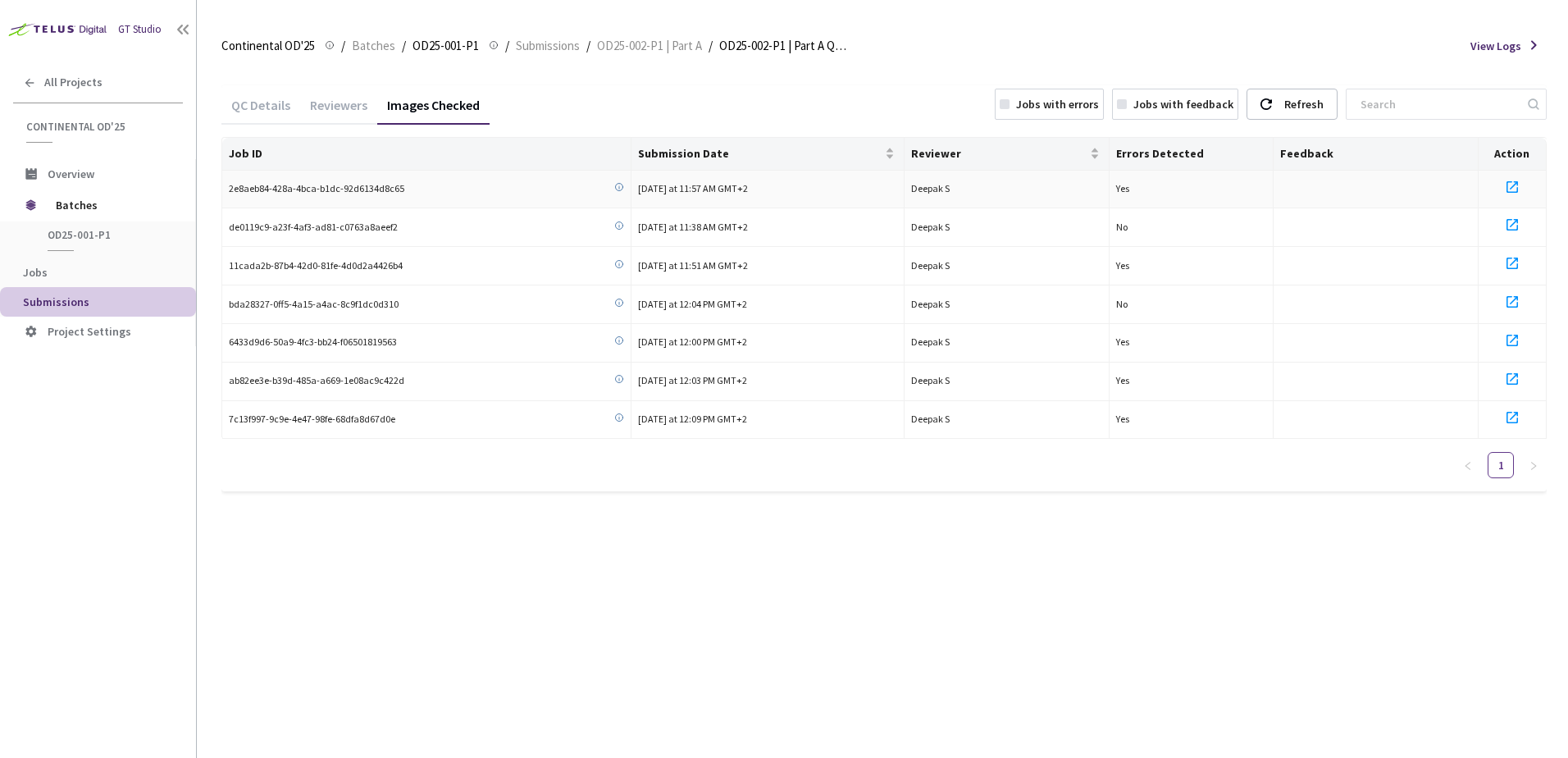
click at [1510, 186] on icon at bounding box center [1513, 187] width 20 height 20
click at [393, 45] on span "Batches" at bounding box center [374, 46] width 43 height 20
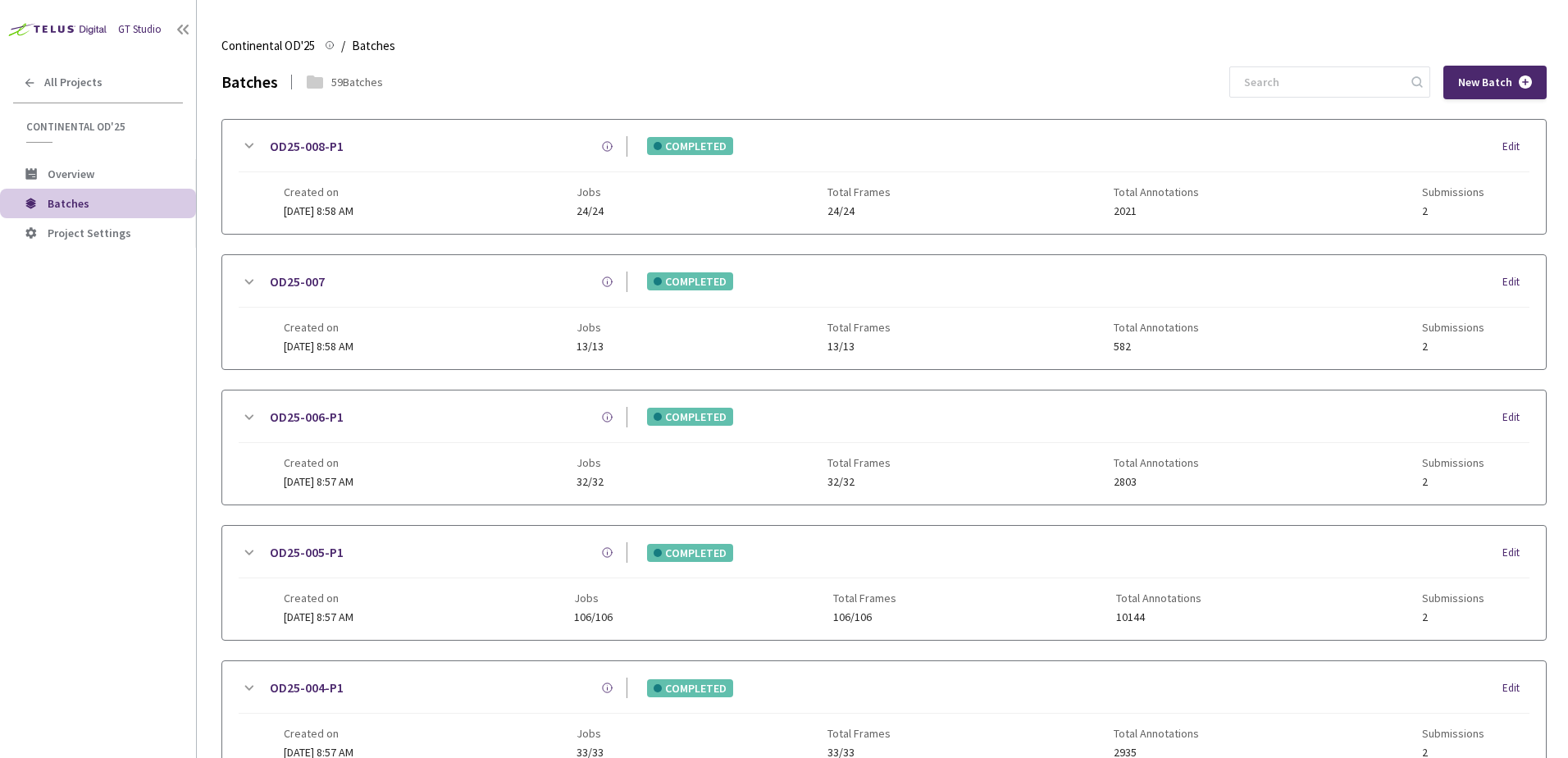
scroll to position [656, 0]
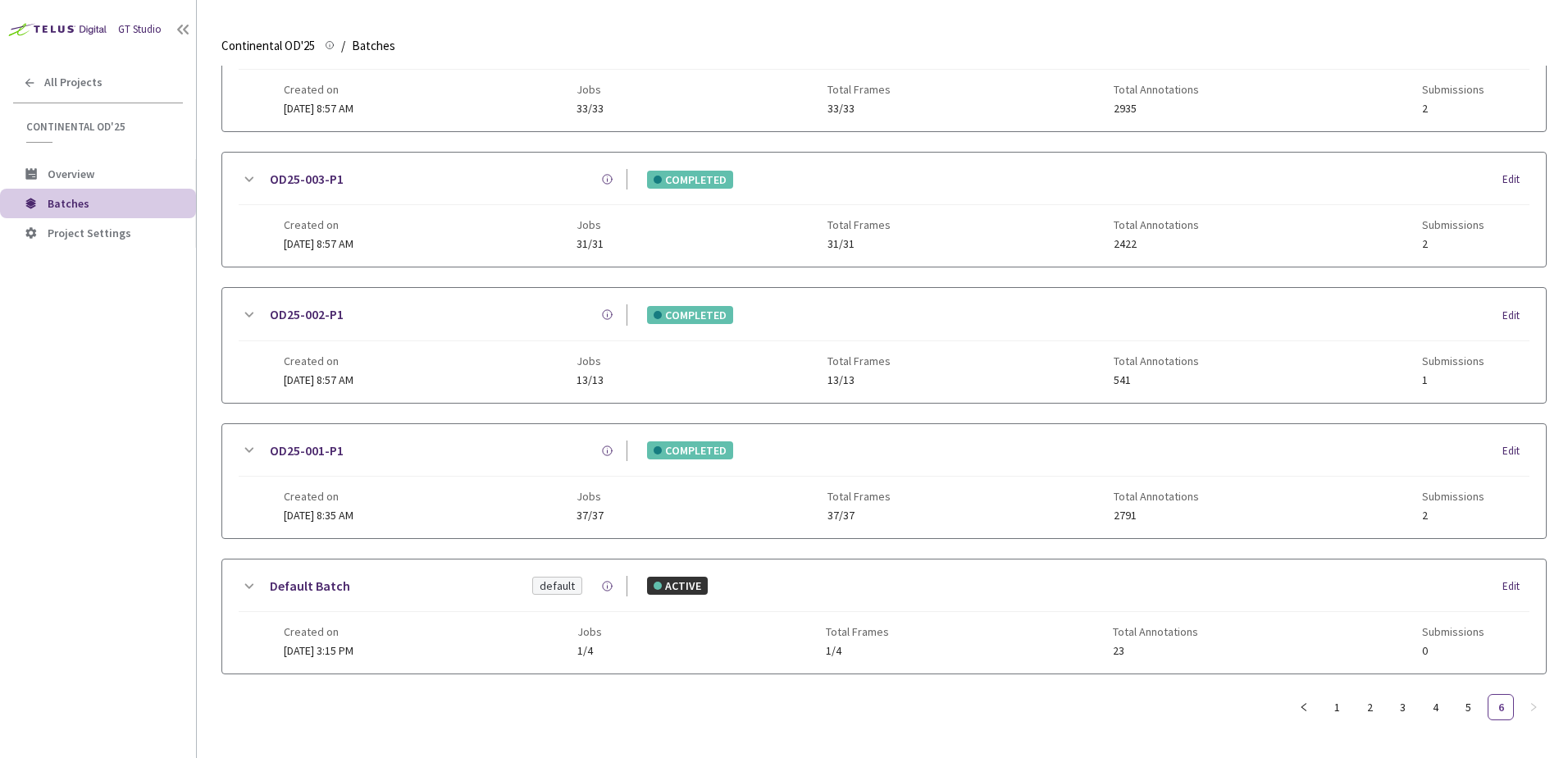
click at [250, 440] on icon at bounding box center [249, 450] width 20 height 20
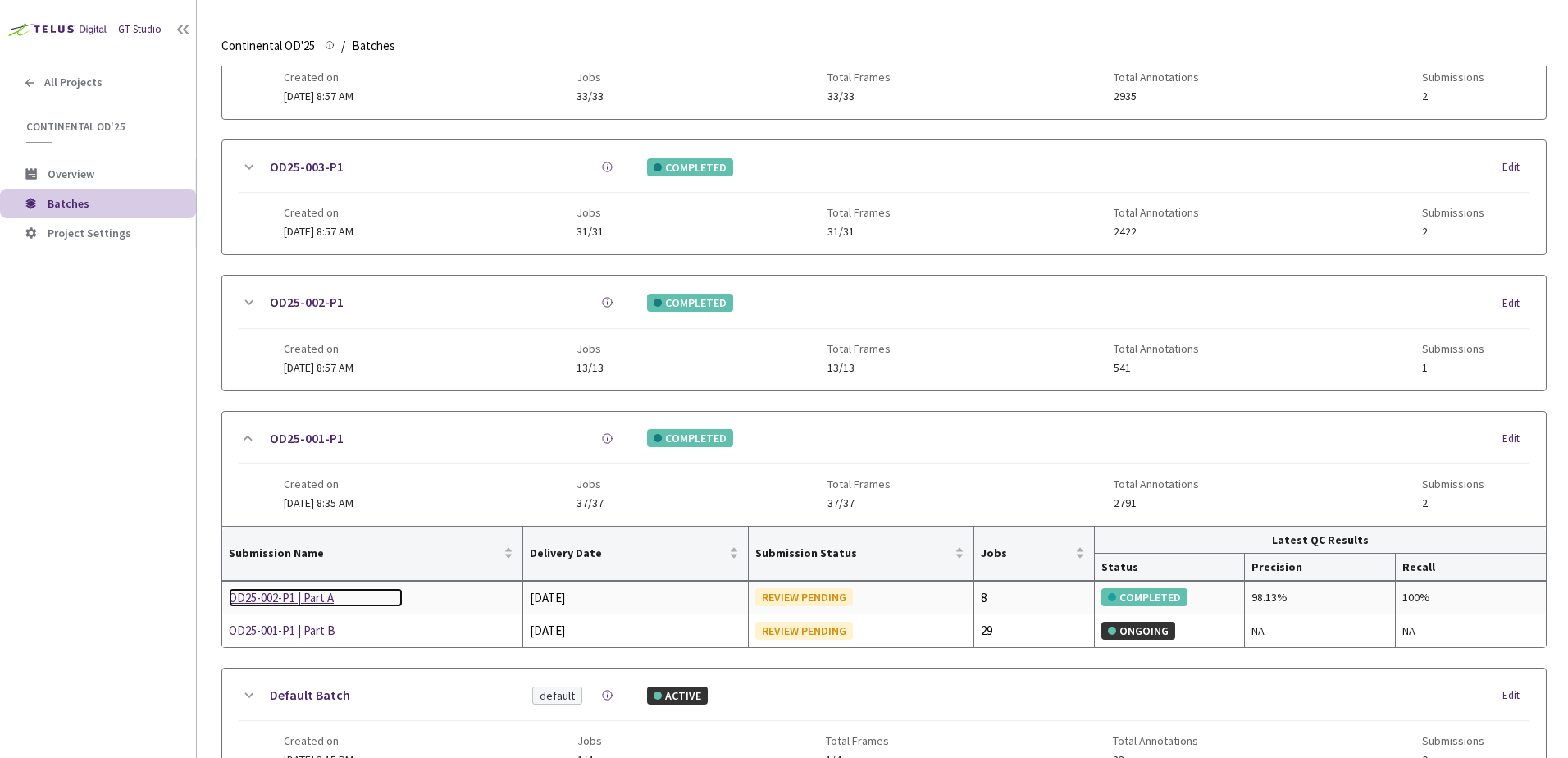
click at [278, 600] on div "OD25-002-P1 | Part A" at bounding box center [316, 598] width 174 height 20
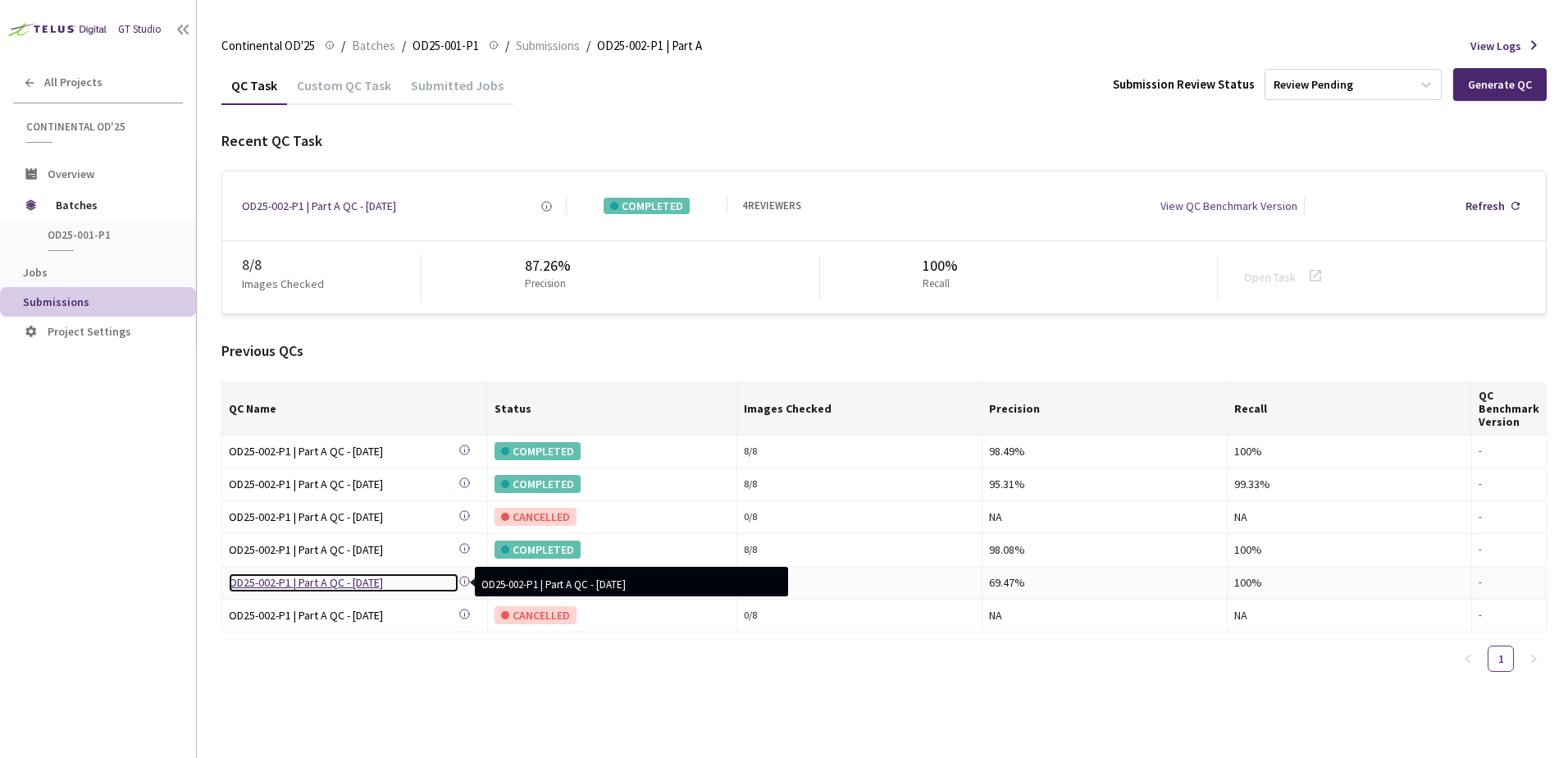
click at [379, 587] on div "OD25-002-P1 | Part A QC - 20 Jun, 2025" at bounding box center [344, 582] width 230 height 18
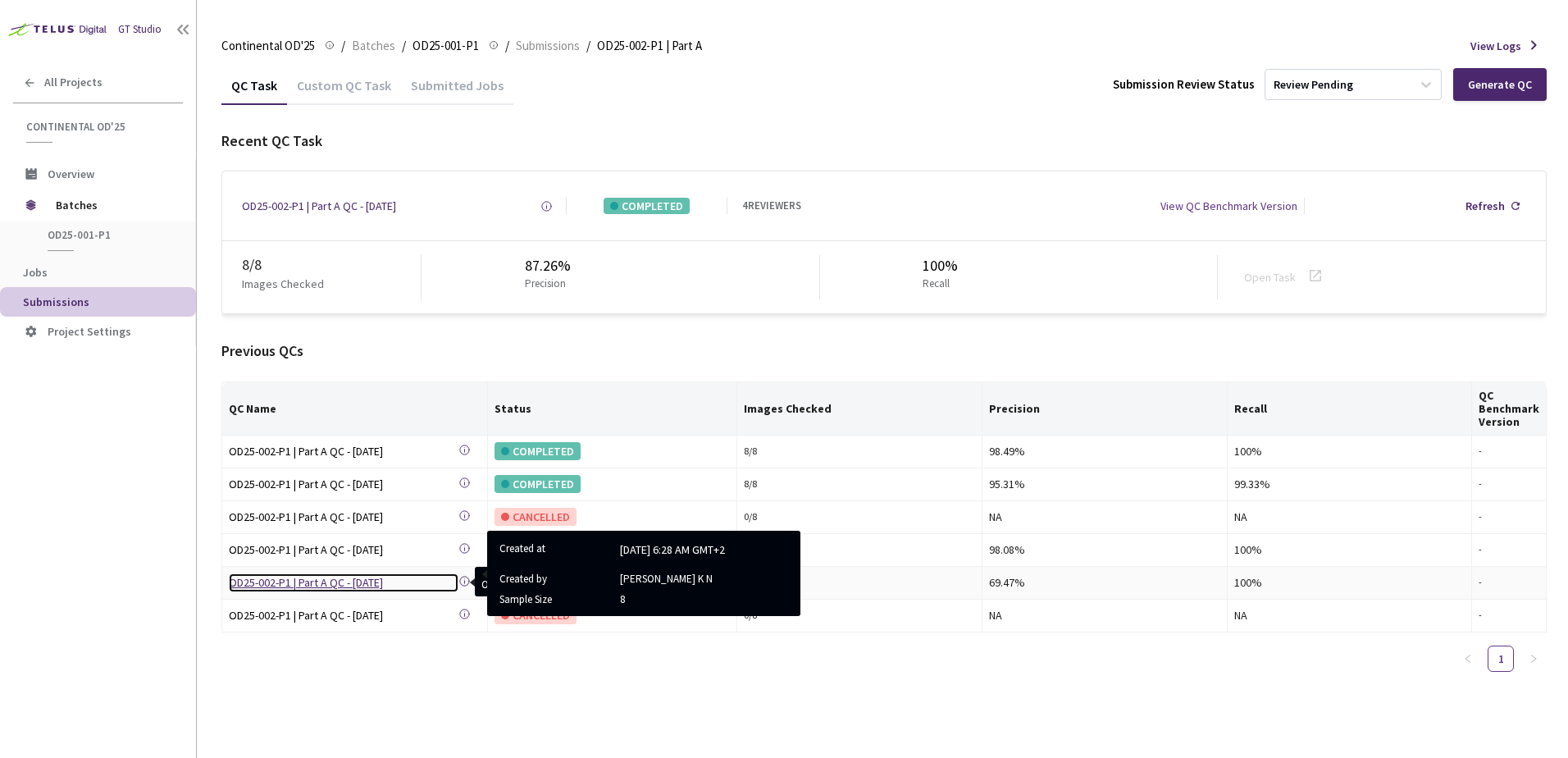
click at [374, 582] on div "OD25-002-P1 | Part A QC - 20 Jun, 2025" at bounding box center [344, 582] width 230 height 18
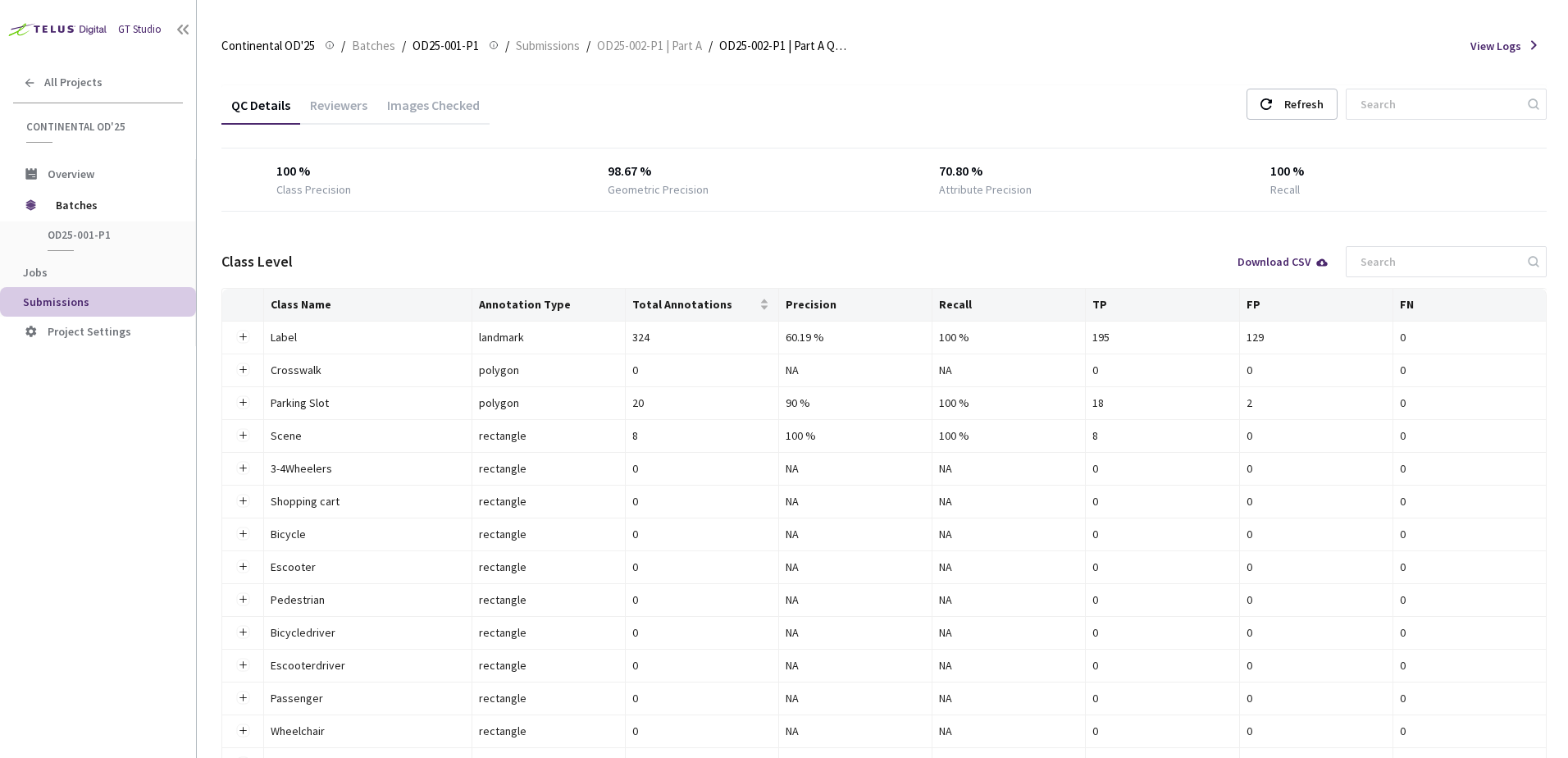
drag, startPoint x: 392, startPoint y: 87, endPoint x: 403, endPoint y: 105, distance: 21.1
click at [393, 87] on div "Images Checked" at bounding box center [434, 103] width 112 height 35
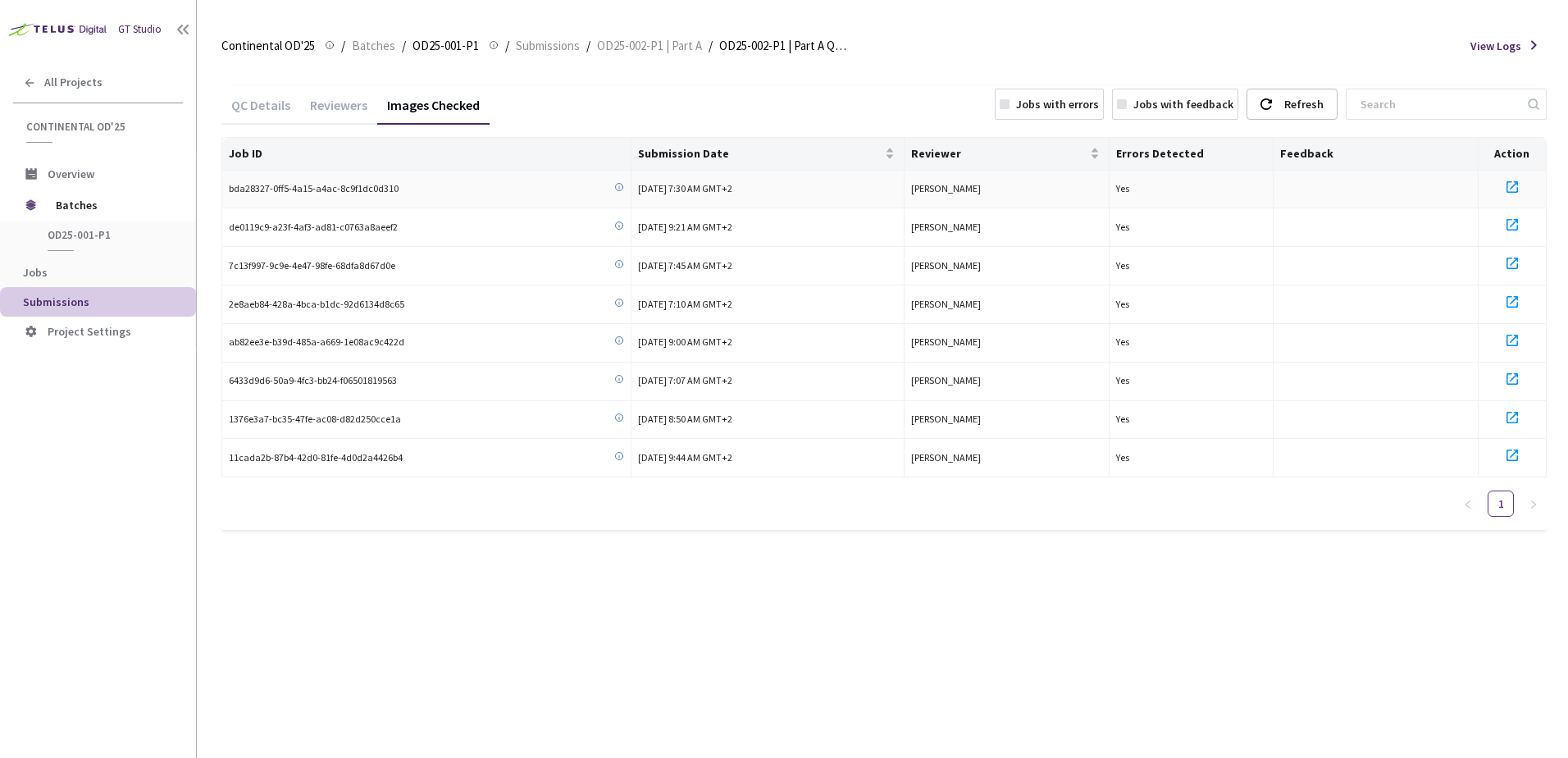
click at [1512, 186] on icon at bounding box center [1513, 187] width 20 height 20
drag, startPoint x: 910, startPoint y: 187, endPoint x: 984, endPoint y: 194, distance: 74.3
click at [984, 194] on td "Yaswanth Dandu" at bounding box center [1007, 190] width 205 height 38
copy span "Yaswanth Dandu"
click at [1057, 588] on div "QC Details Reviewers Images Checked Jobs with errors Jobs with feedback Refresh…" at bounding box center [884, 412] width 1325 height 692
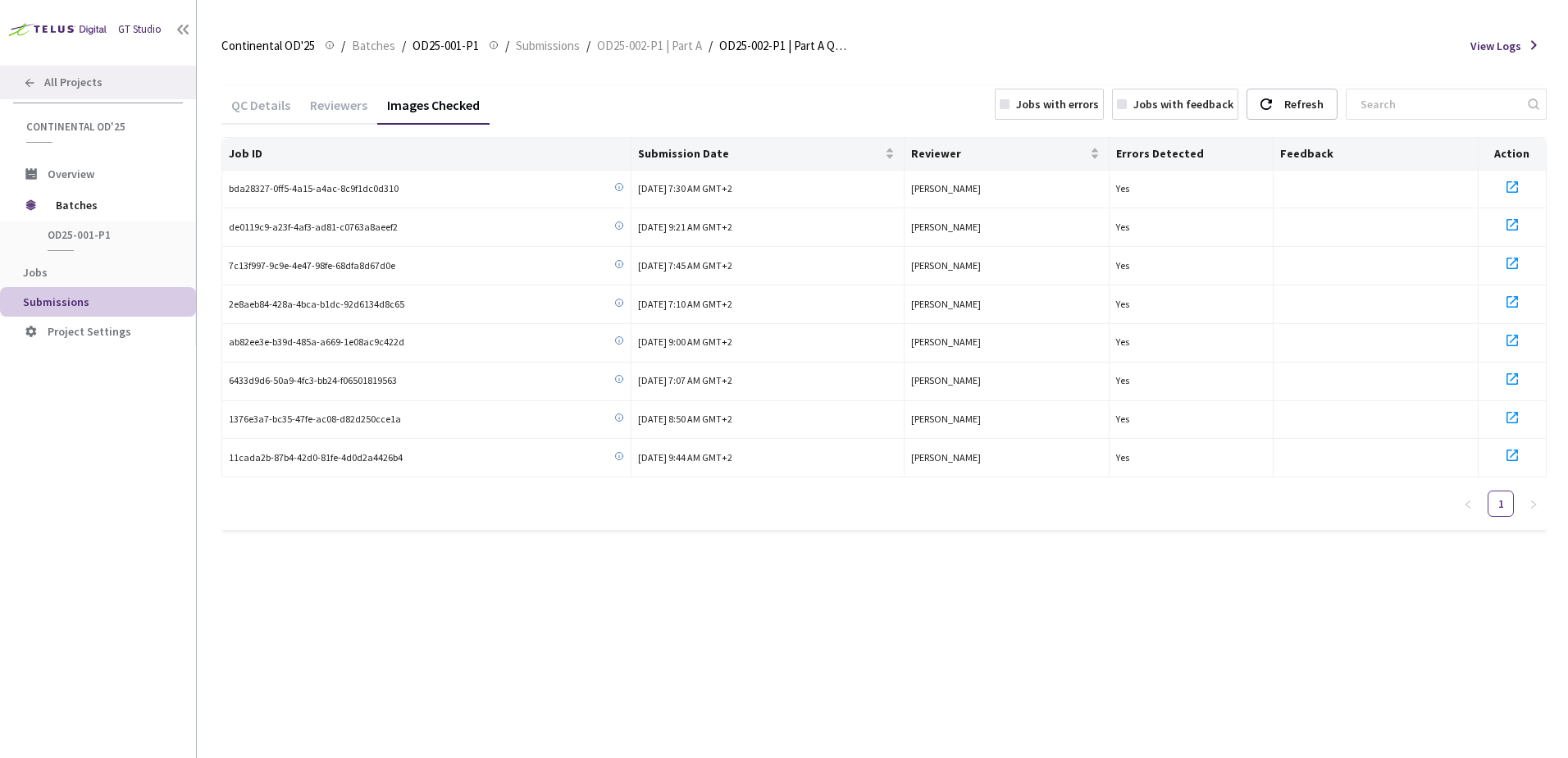
click at [64, 71] on div "All Projects" at bounding box center [97, 83] width 196 height 33
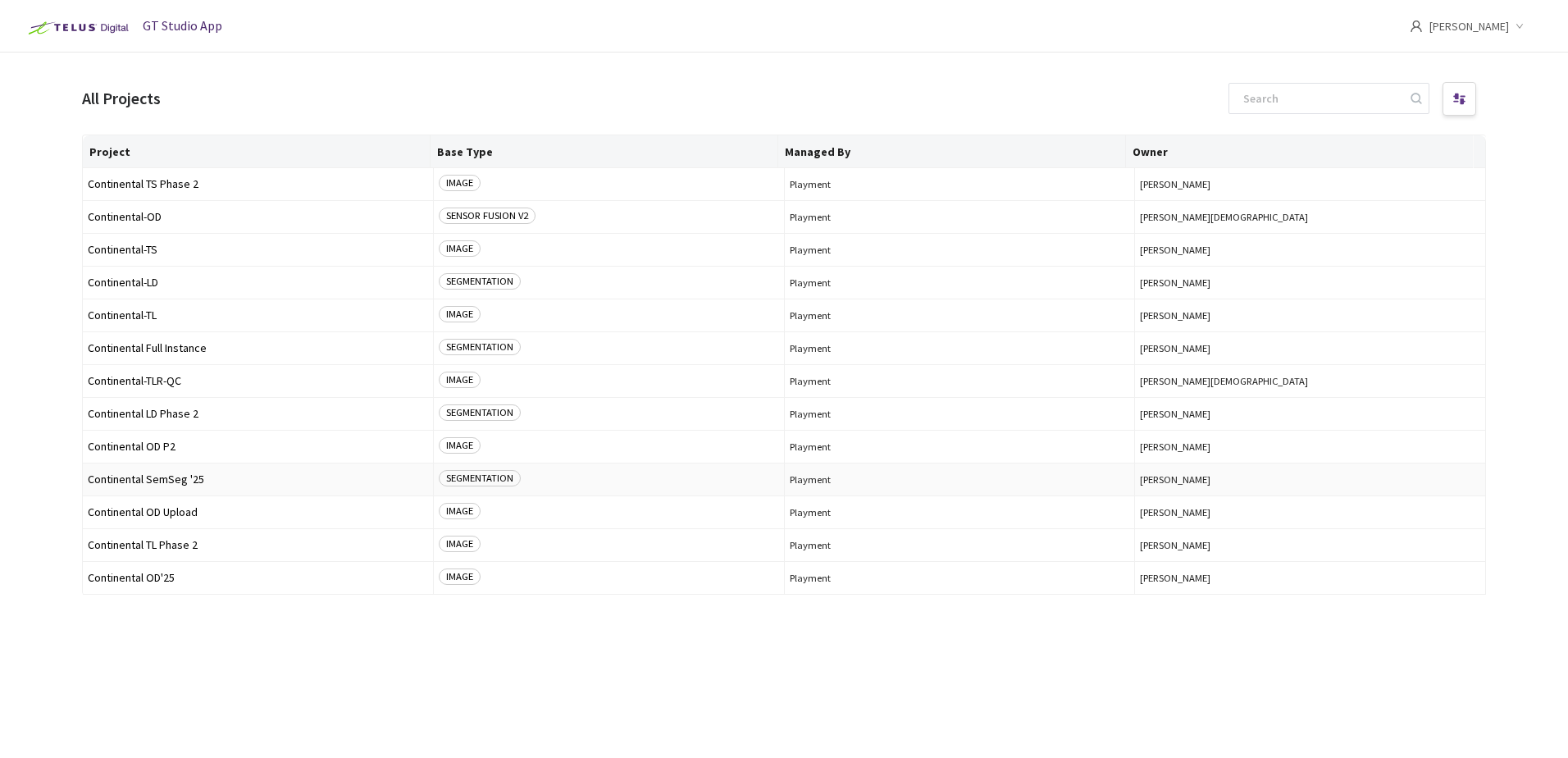
click at [166, 479] on span "Continental SemSeg '25" at bounding box center [258, 479] width 340 height 13
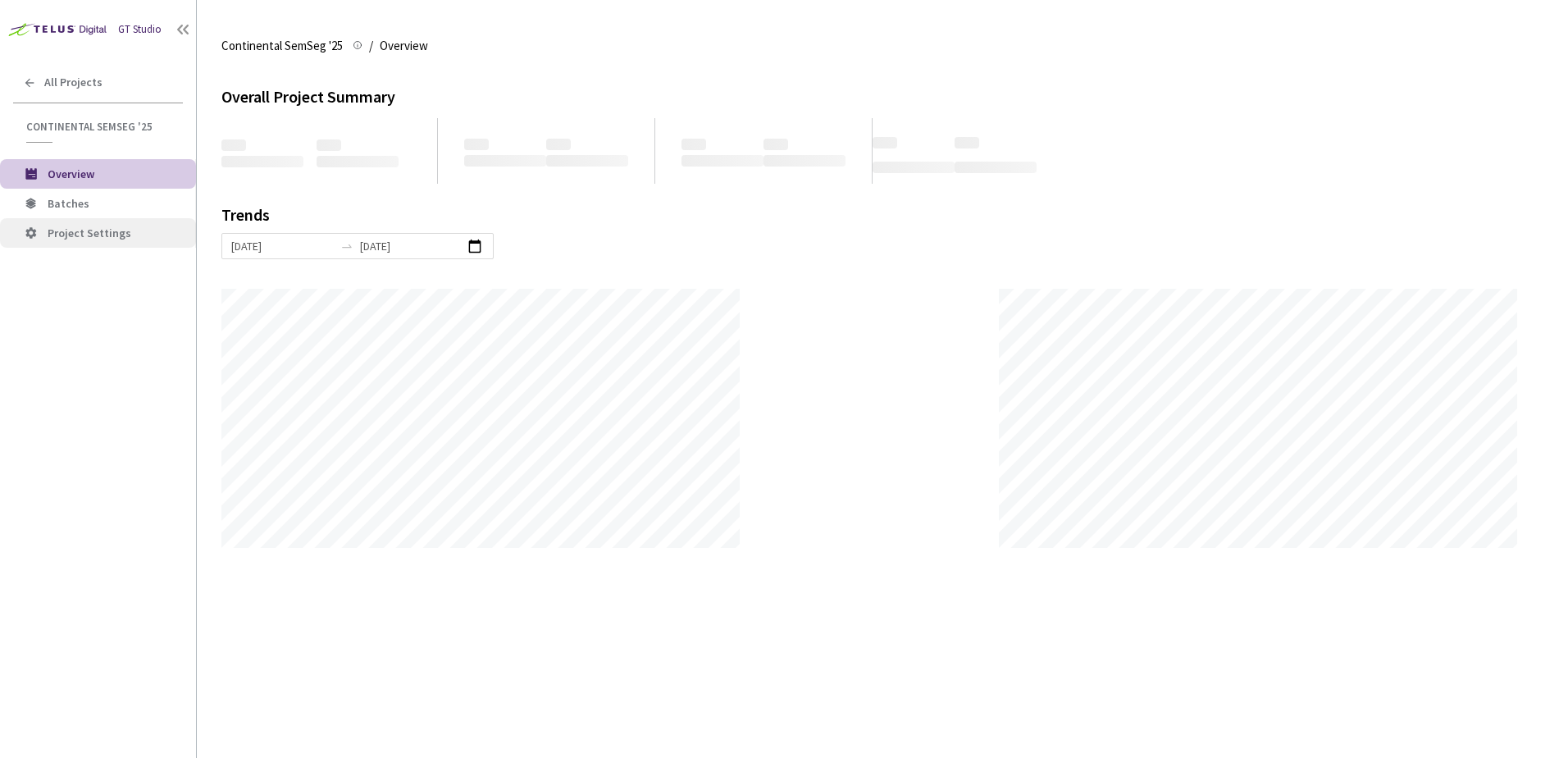
scroll to position [758, 1568]
click at [81, 216] on li "Batches" at bounding box center [97, 204] width 196 height 29
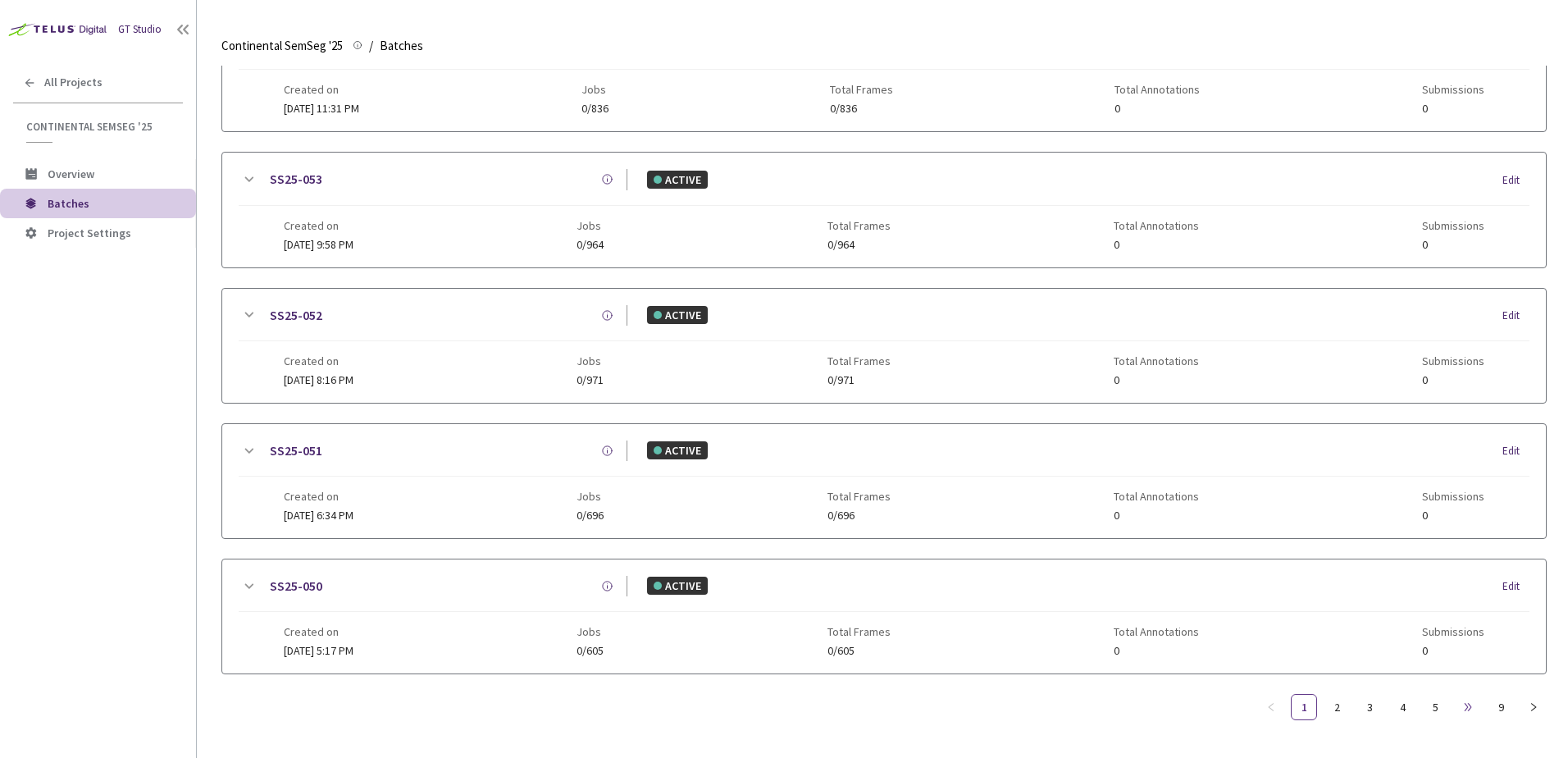
scroll to position [780, 0]
click at [1442, 700] on link "5" at bounding box center [1435, 707] width 25 height 25
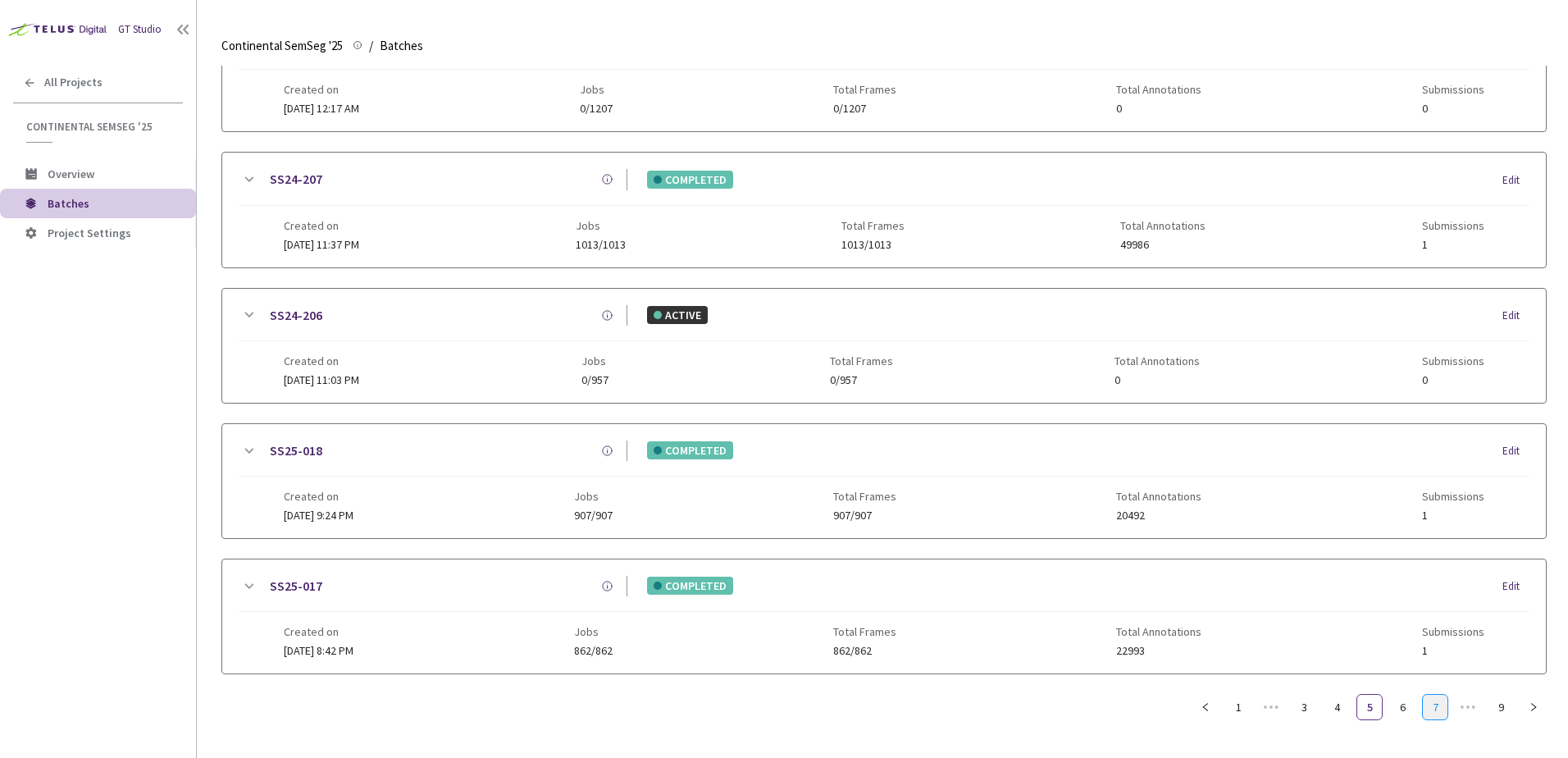
click at [1439, 703] on link "7" at bounding box center [1435, 707] width 25 height 25
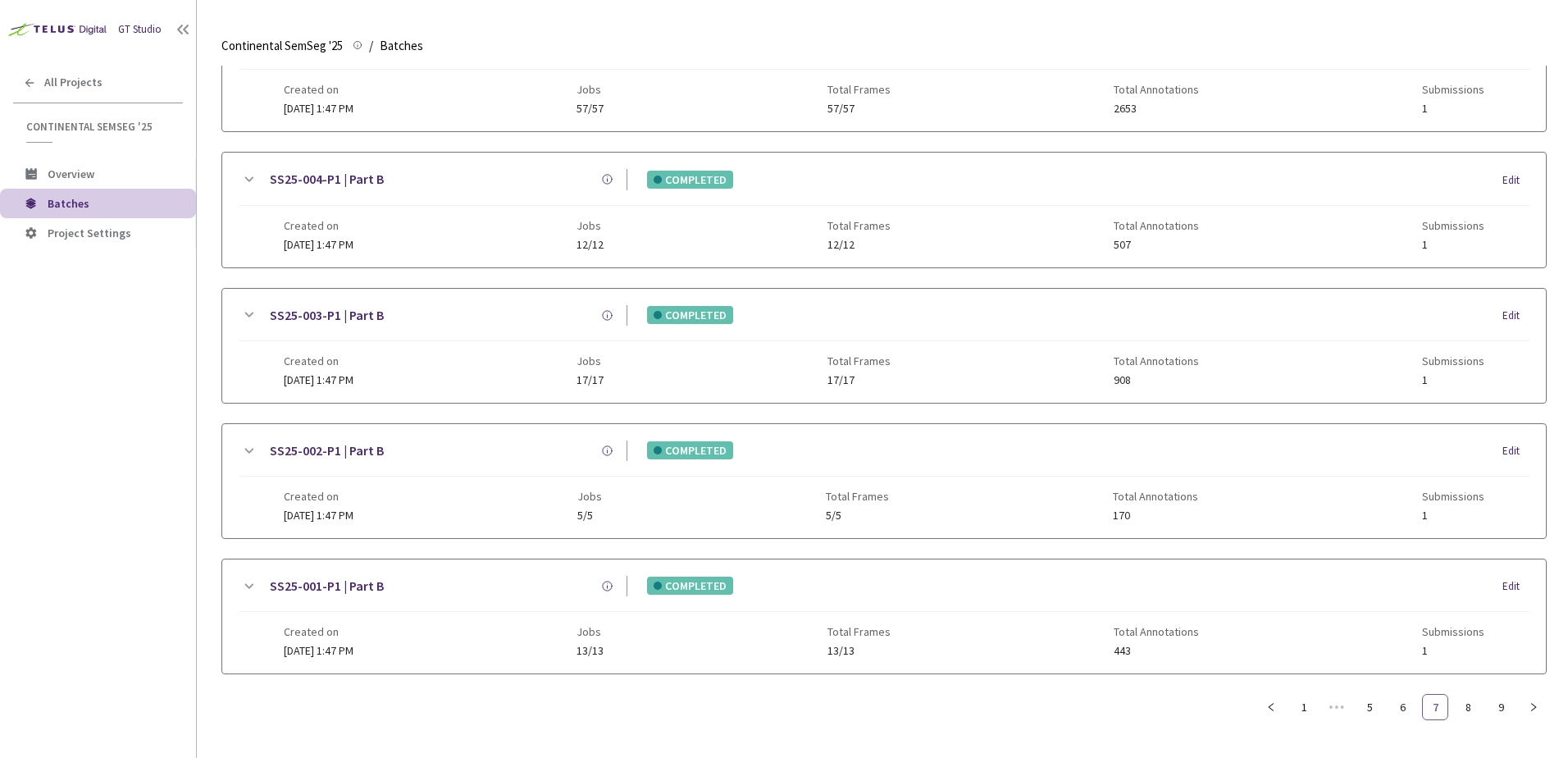
click at [1439, 709] on link "7" at bounding box center [1435, 707] width 25 height 25
click at [1456, 704] on link "8" at bounding box center [1468, 707] width 25 height 25
drag, startPoint x: 244, startPoint y: 319, endPoint x: 254, endPoint y: 341, distance: 24.2
click at [244, 318] on icon at bounding box center [249, 315] width 20 height 20
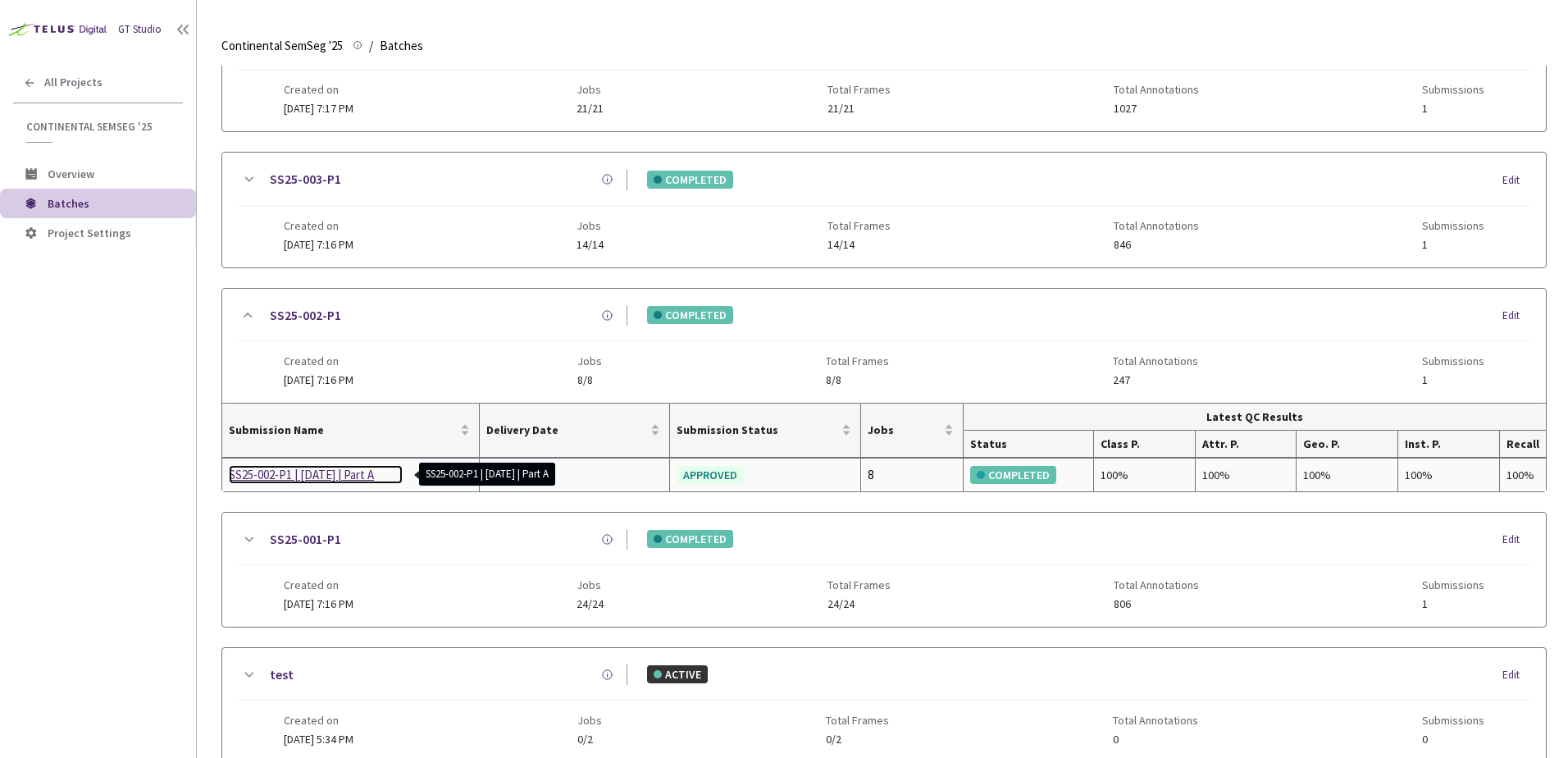
click at [265, 472] on div "SS25-002-P1 | 26th May 2025 | Part A" at bounding box center [316, 475] width 174 height 20
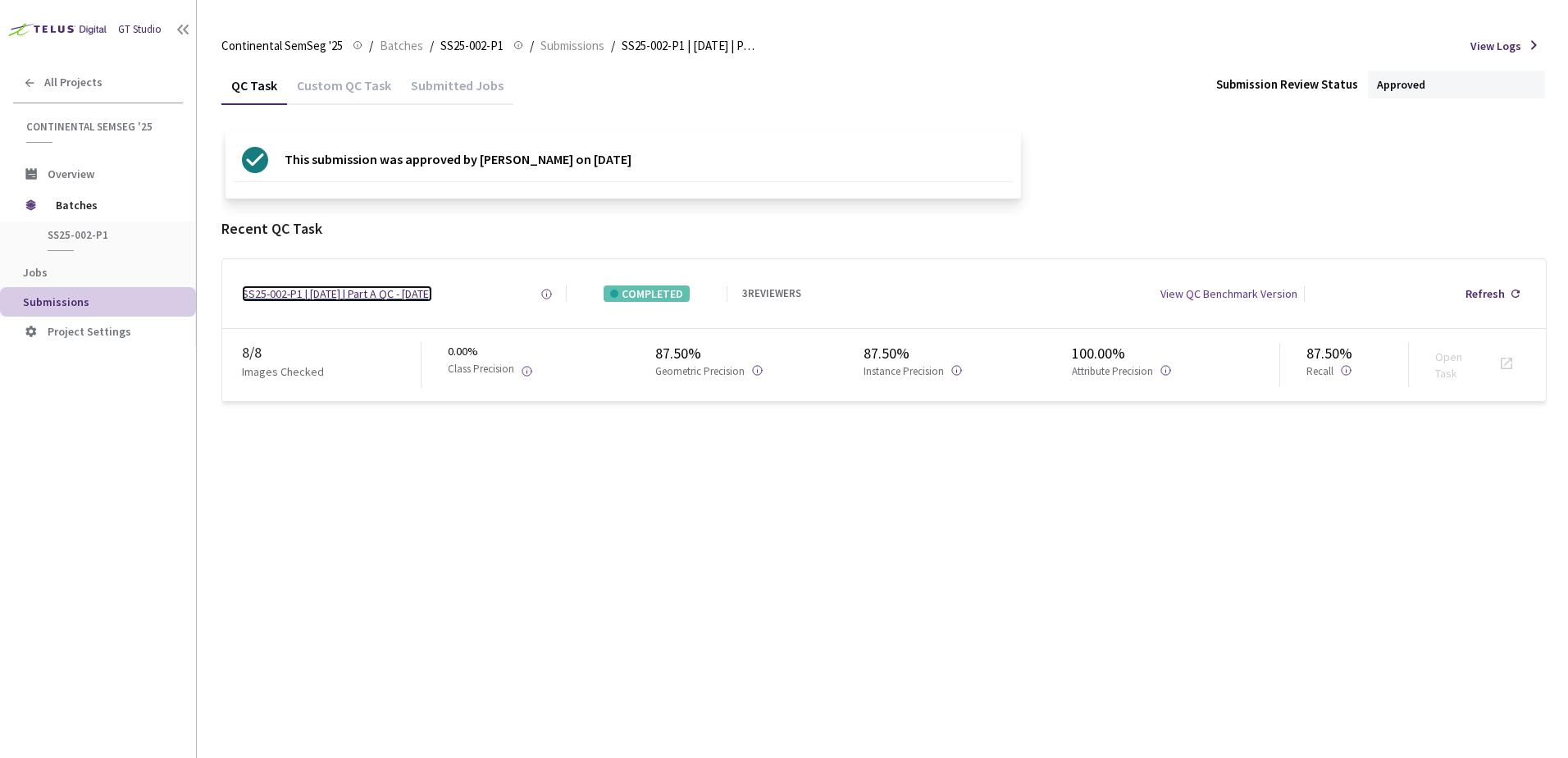
click at [310, 291] on div "SS25-002-P1 | 26th May 2025 | Part A QC - 28 May, 2025" at bounding box center [337, 293] width 191 height 17
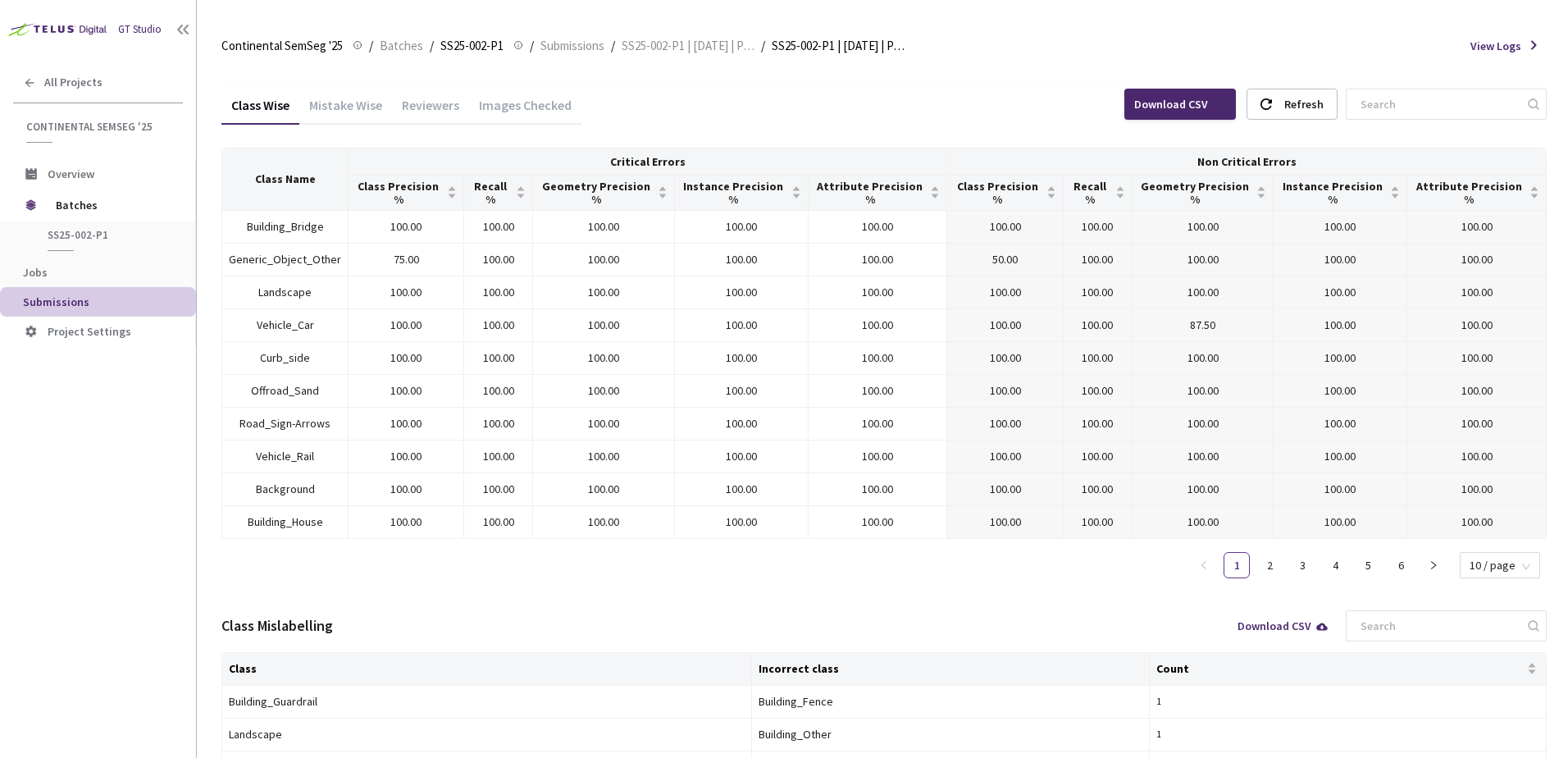
click at [508, 104] on div "Images Checked" at bounding box center [525, 110] width 112 height 28
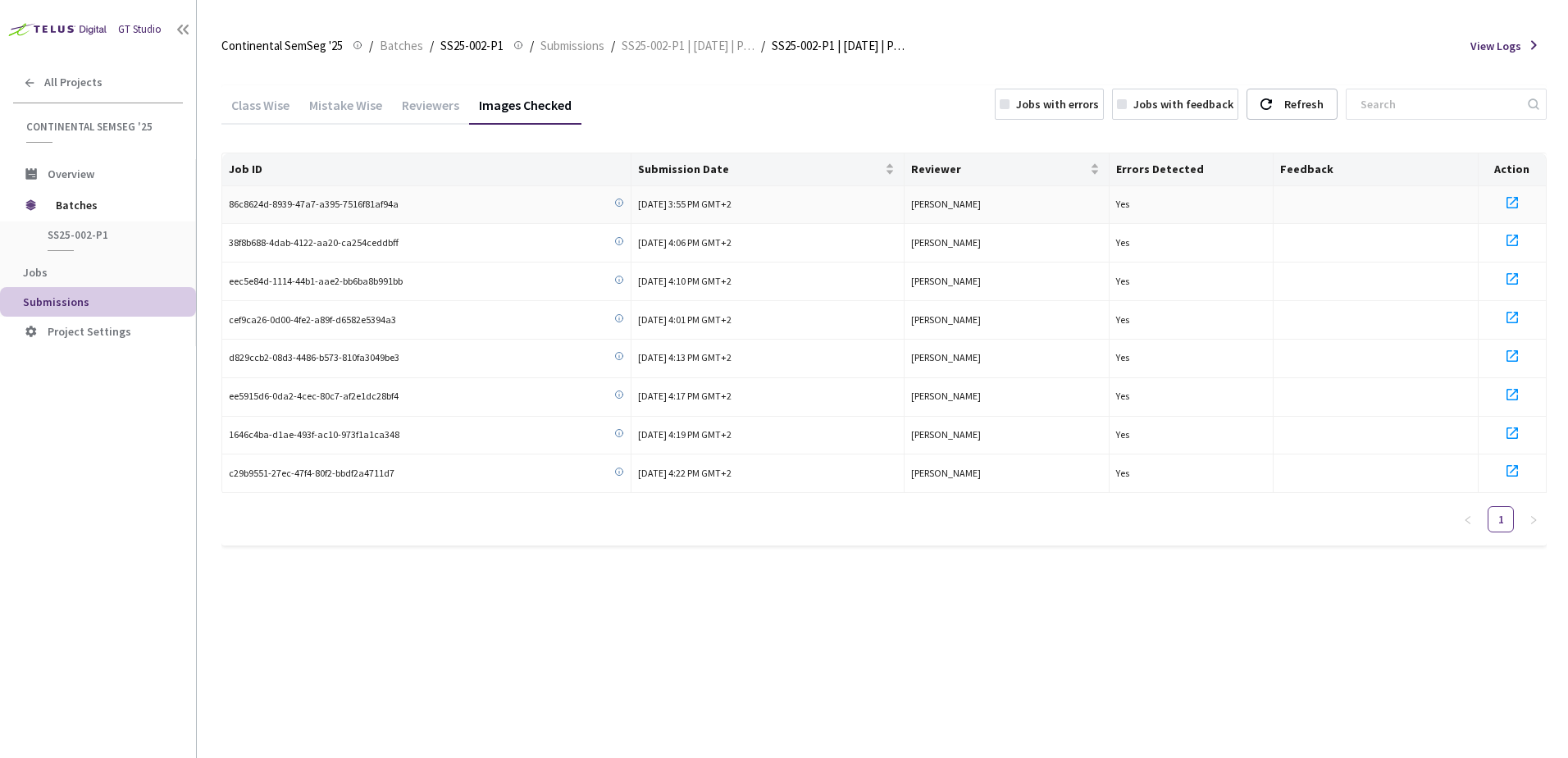
click at [1511, 201] on icon at bounding box center [1513, 203] width 20 height 20
click at [46, 72] on div "All Projects" at bounding box center [97, 83] width 196 height 33
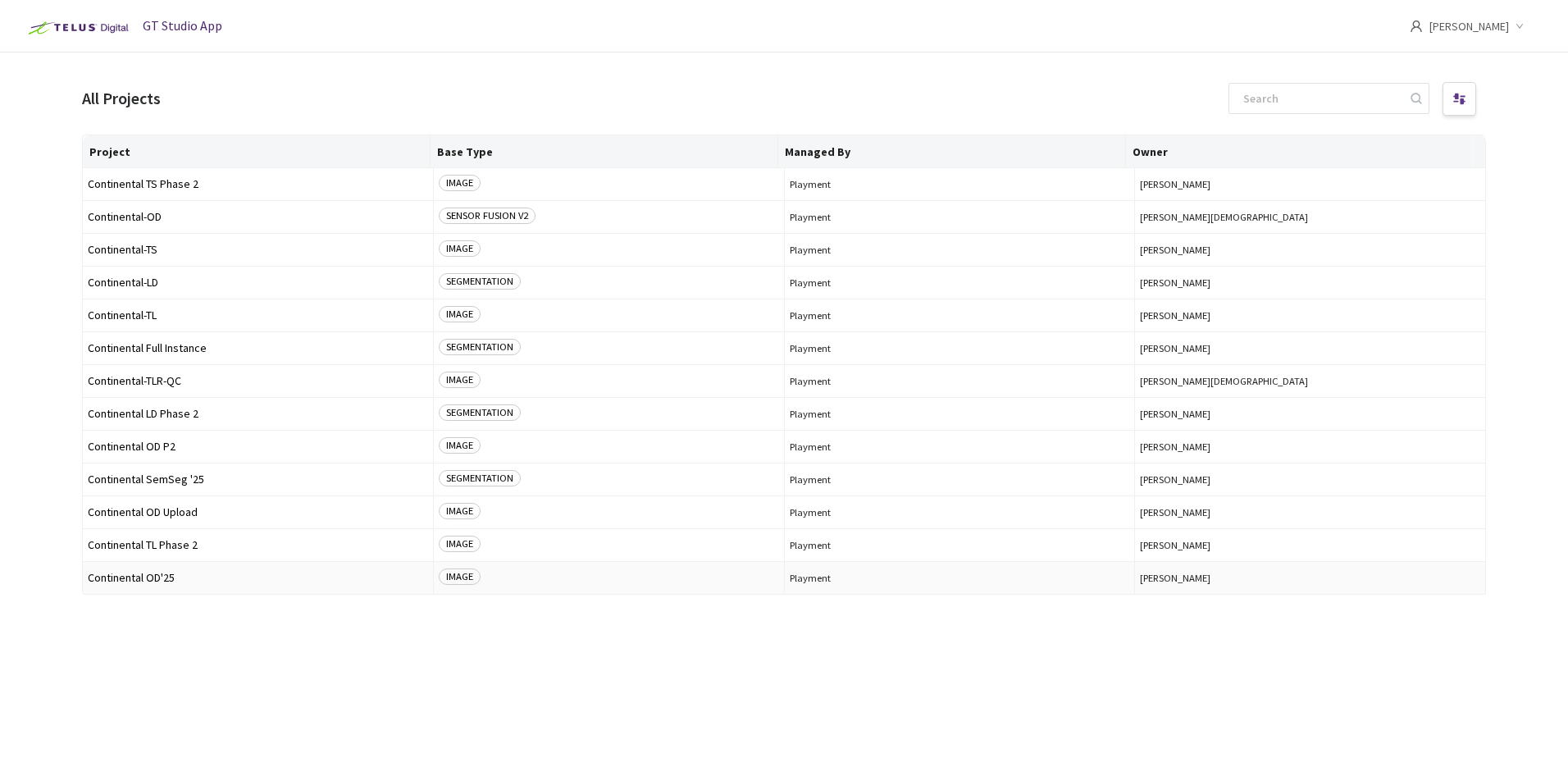
click at [177, 582] on span "Continental OD'25" at bounding box center [258, 578] width 340 height 13
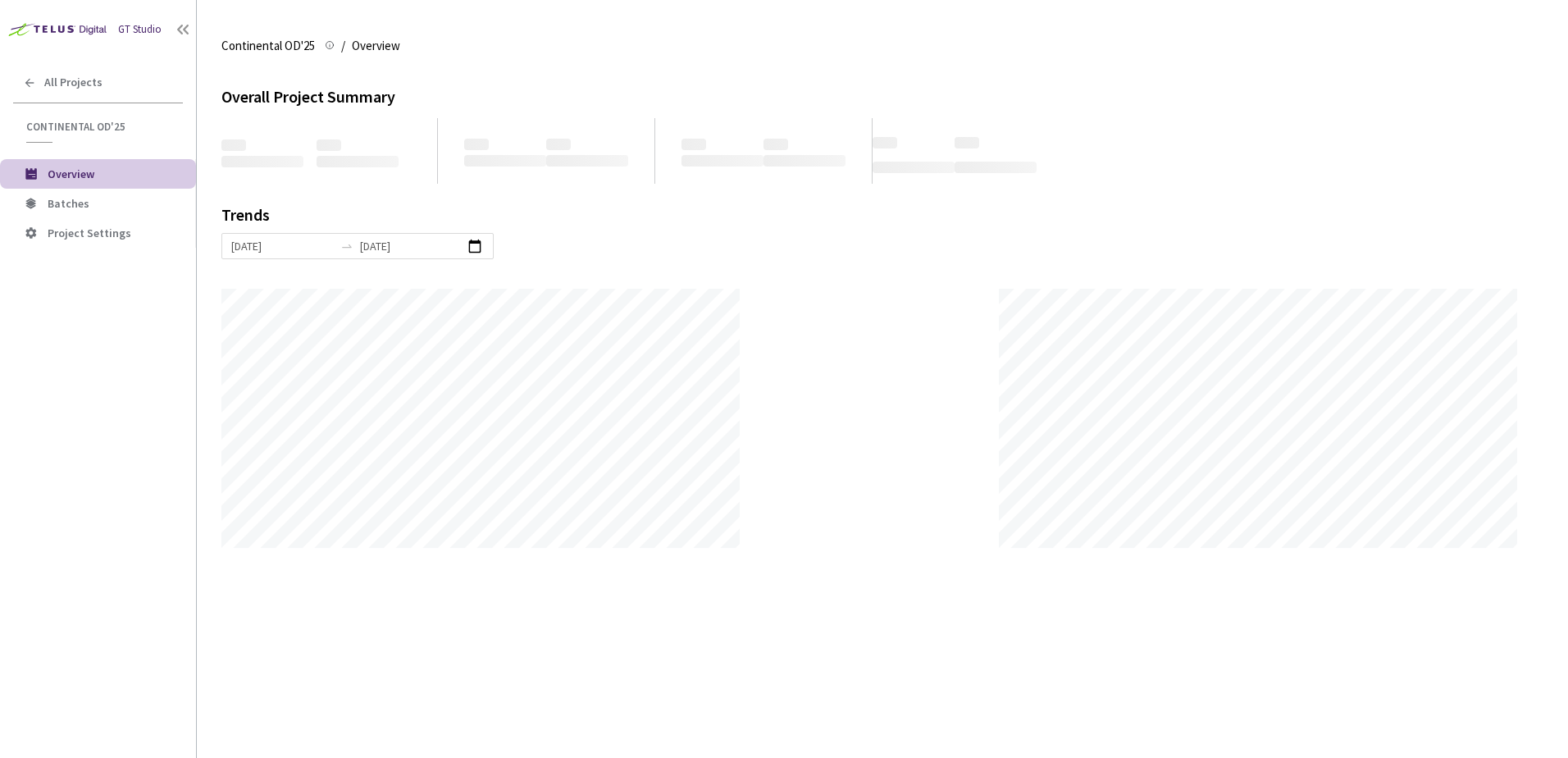
scroll to position [758, 1568]
click at [101, 204] on span "Batches" at bounding box center [115, 204] width 136 height 14
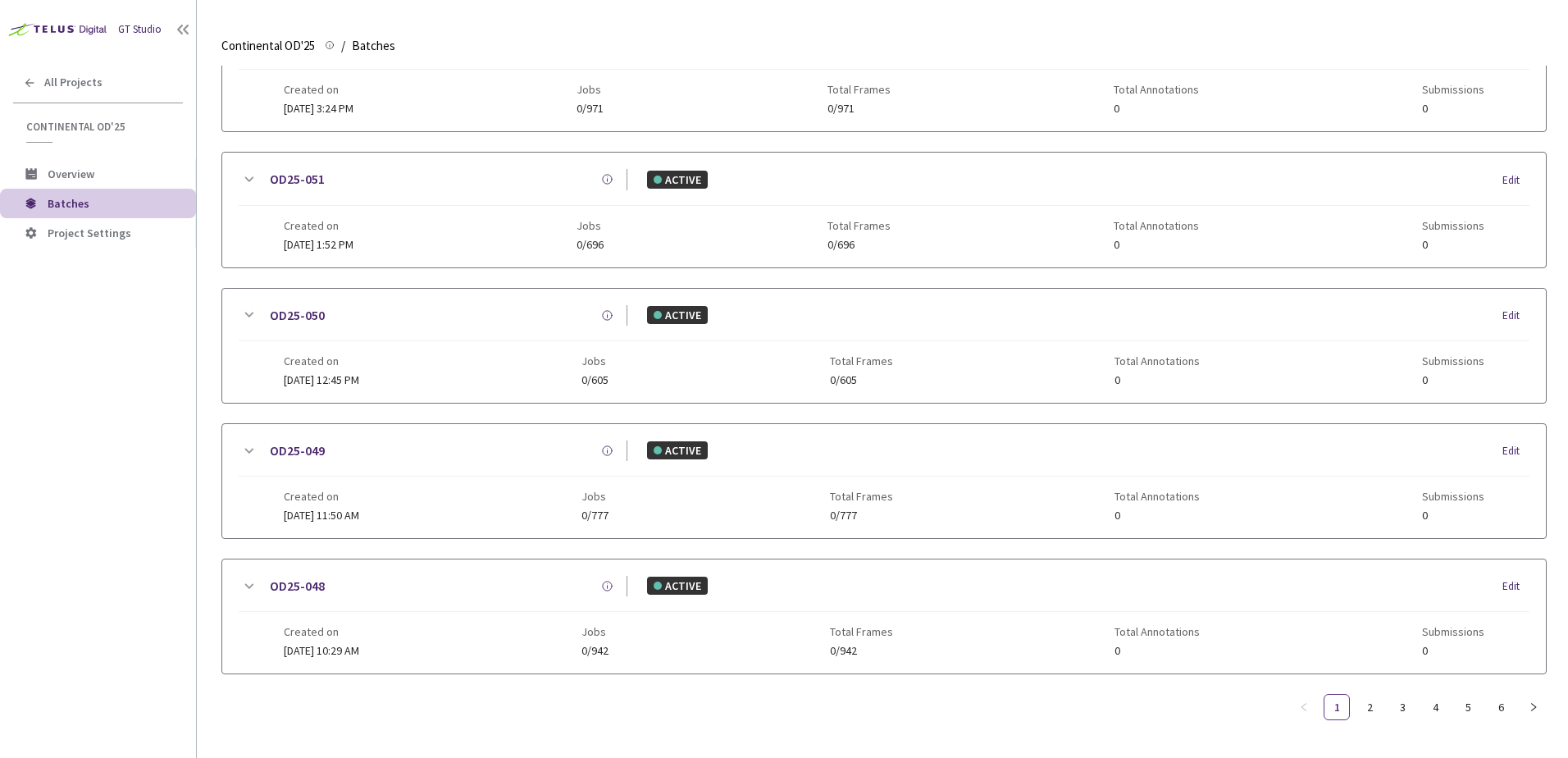
scroll to position [791, 0]
click at [1497, 696] on link "6" at bounding box center [1500, 707] width 25 height 25
click at [263, 452] on div "OD25-001-P1" at bounding box center [442, 450] width 369 height 21
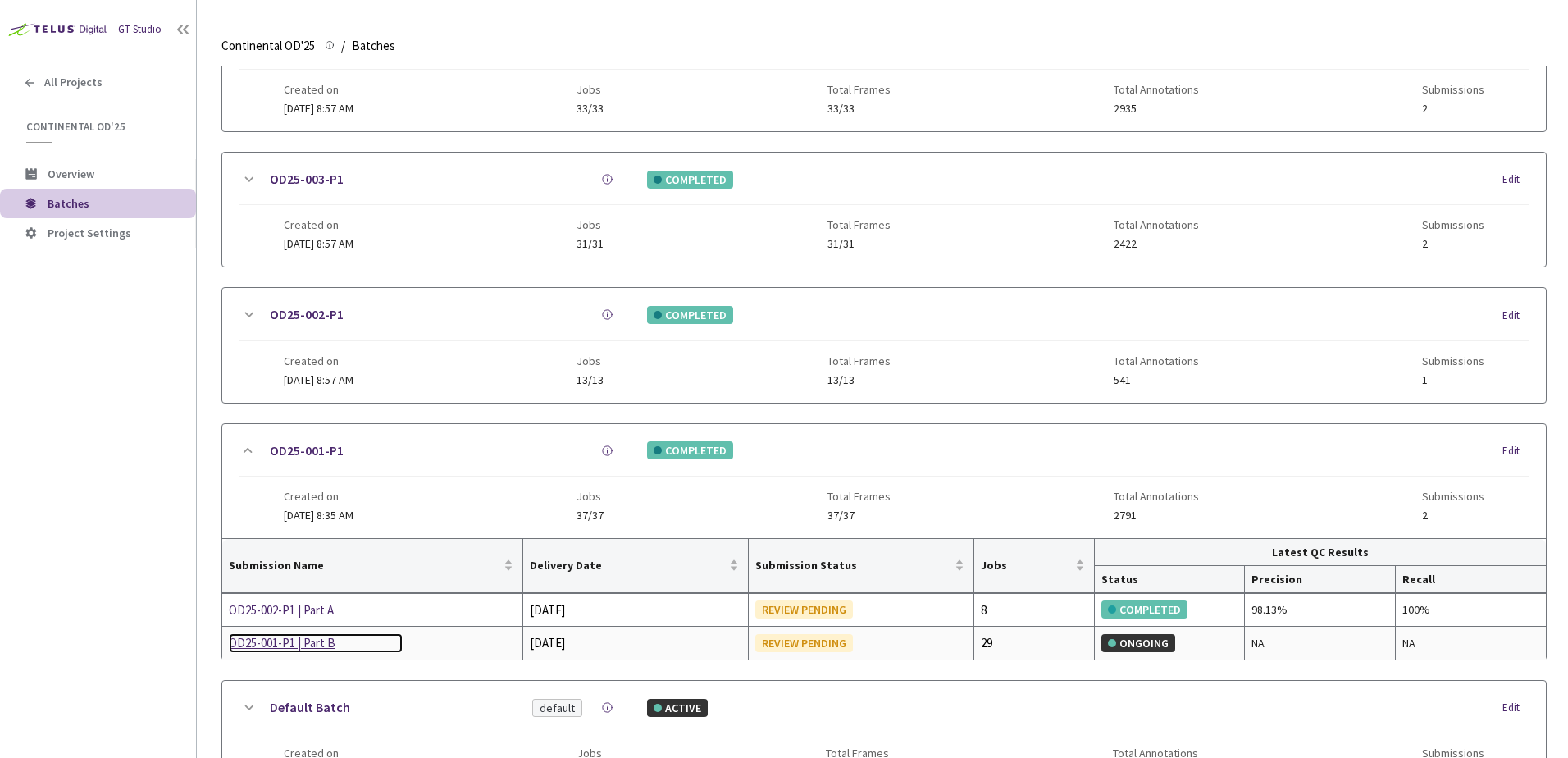
click at [270, 648] on div "OD25-001-P1 | Part B" at bounding box center [316, 643] width 174 height 20
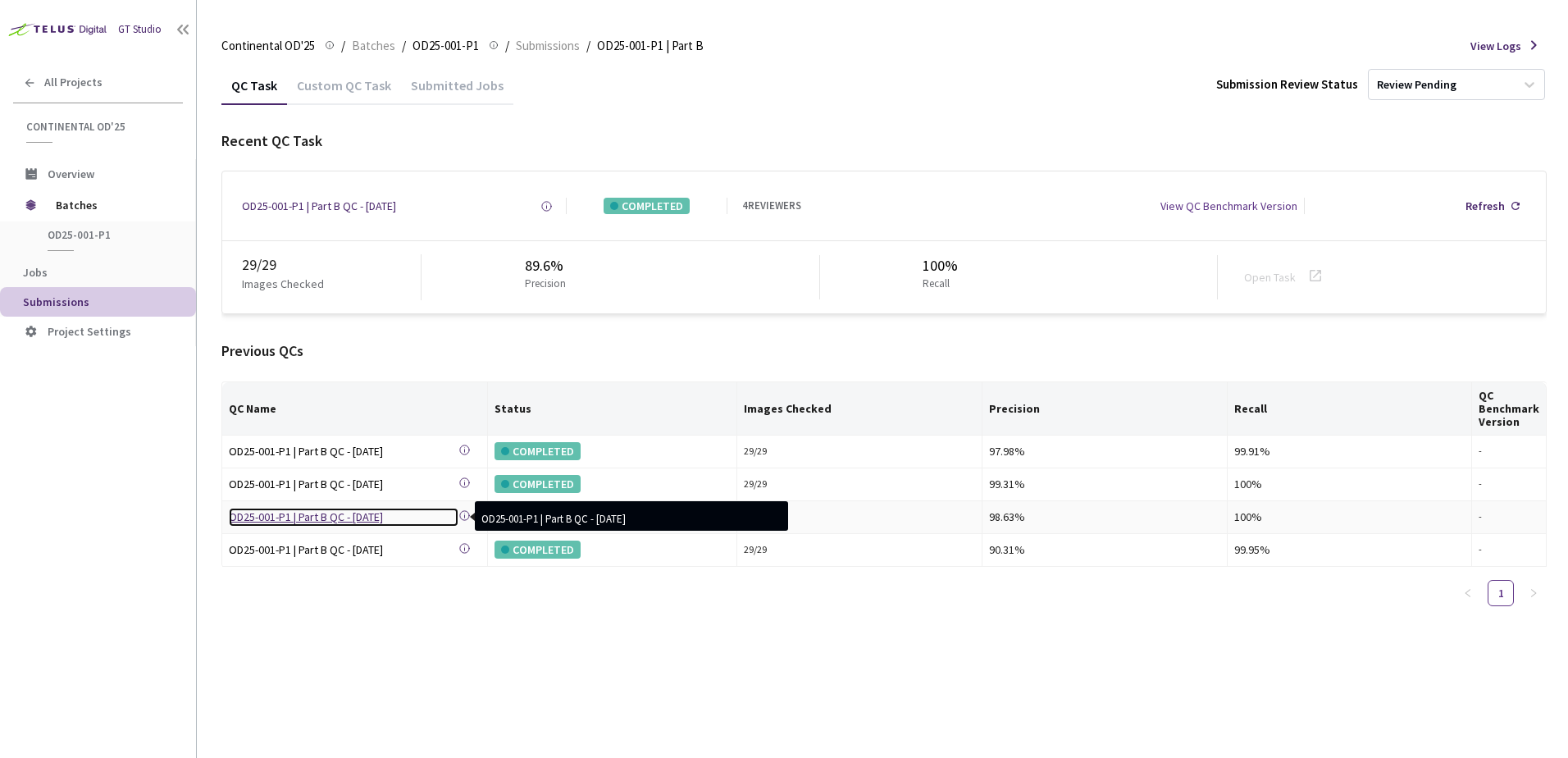
click at [353, 518] on div "OD25-001-P1 | Part B QC - 30 Jun, 2025" at bounding box center [344, 516] width 230 height 18
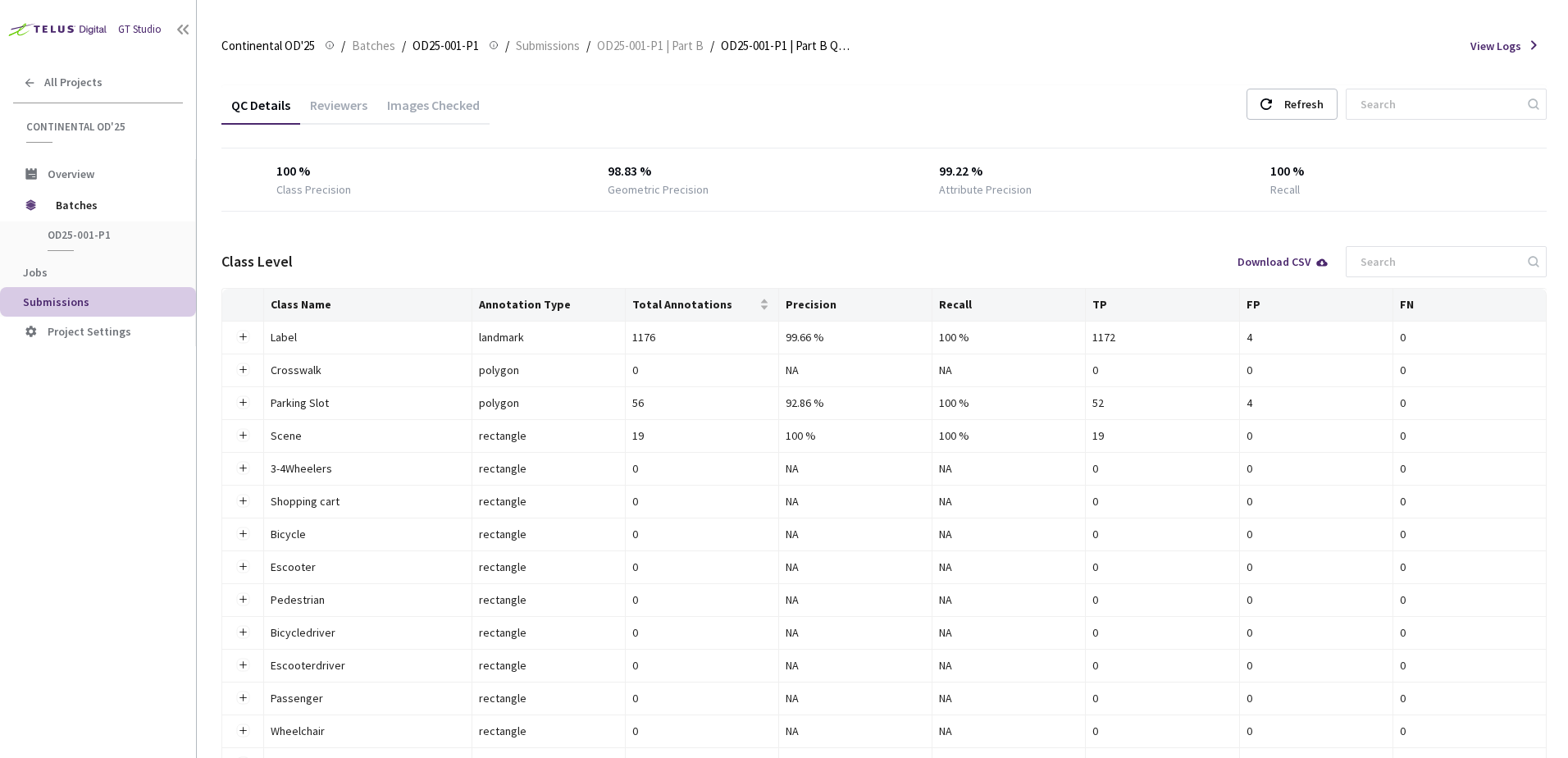
click at [405, 106] on div "Images Checked" at bounding box center [434, 110] width 112 height 28
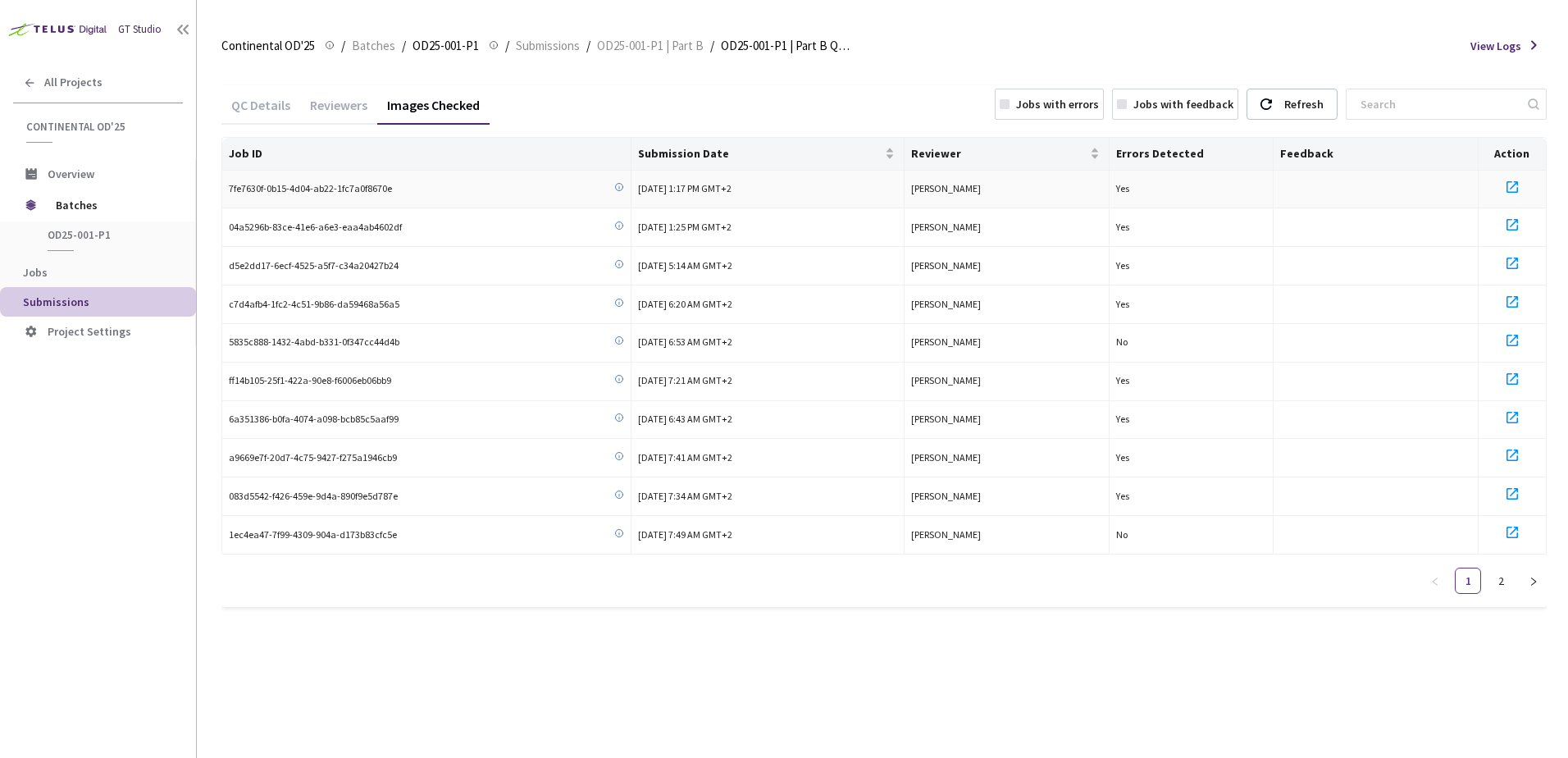
click at [1519, 188] on icon at bounding box center [1513, 187] width 20 height 20
click at [386, 51] on span "Batches" at bounding box center [374, 46] width 43 height 20
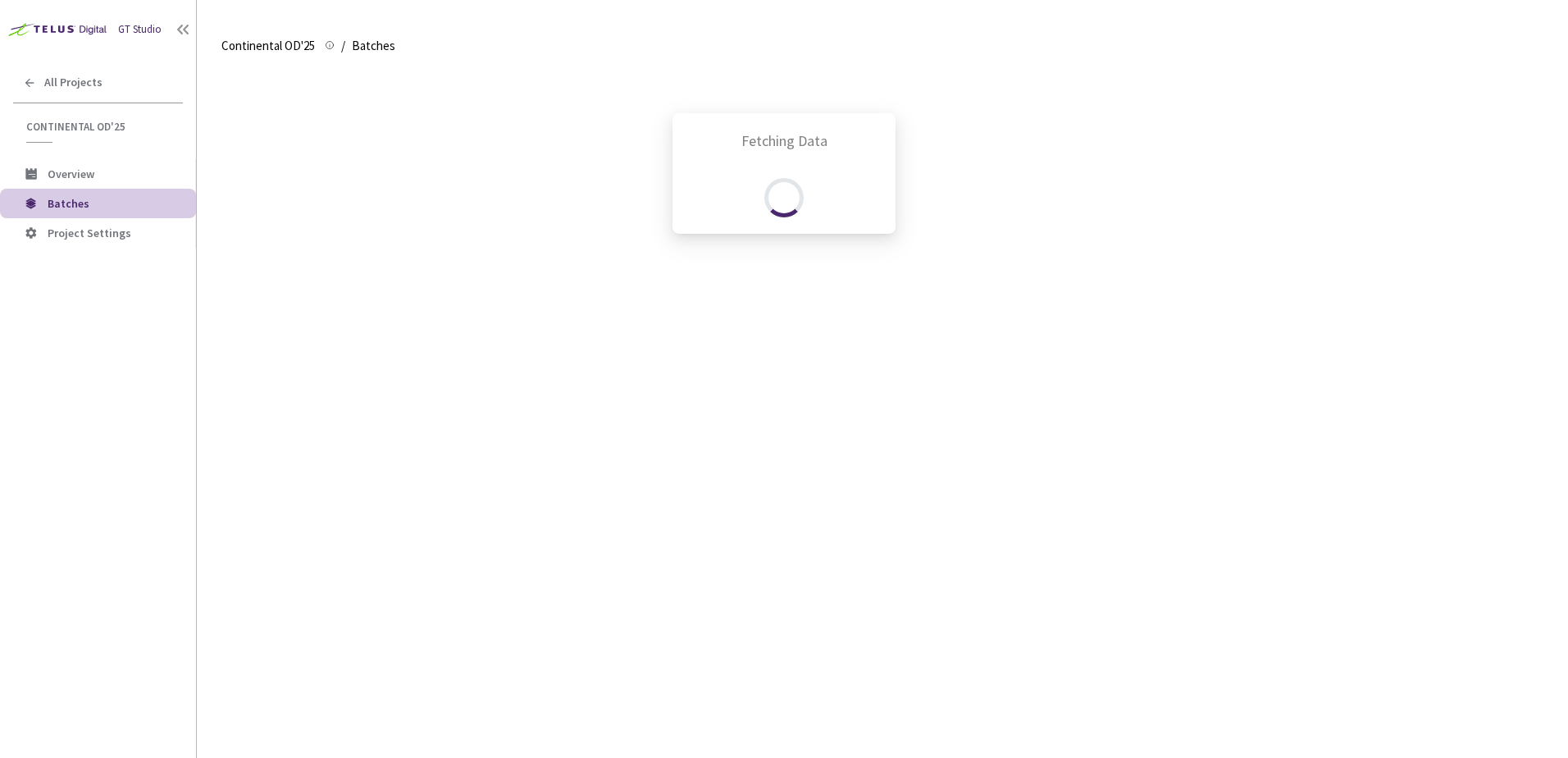
scroll to position [656, 0]
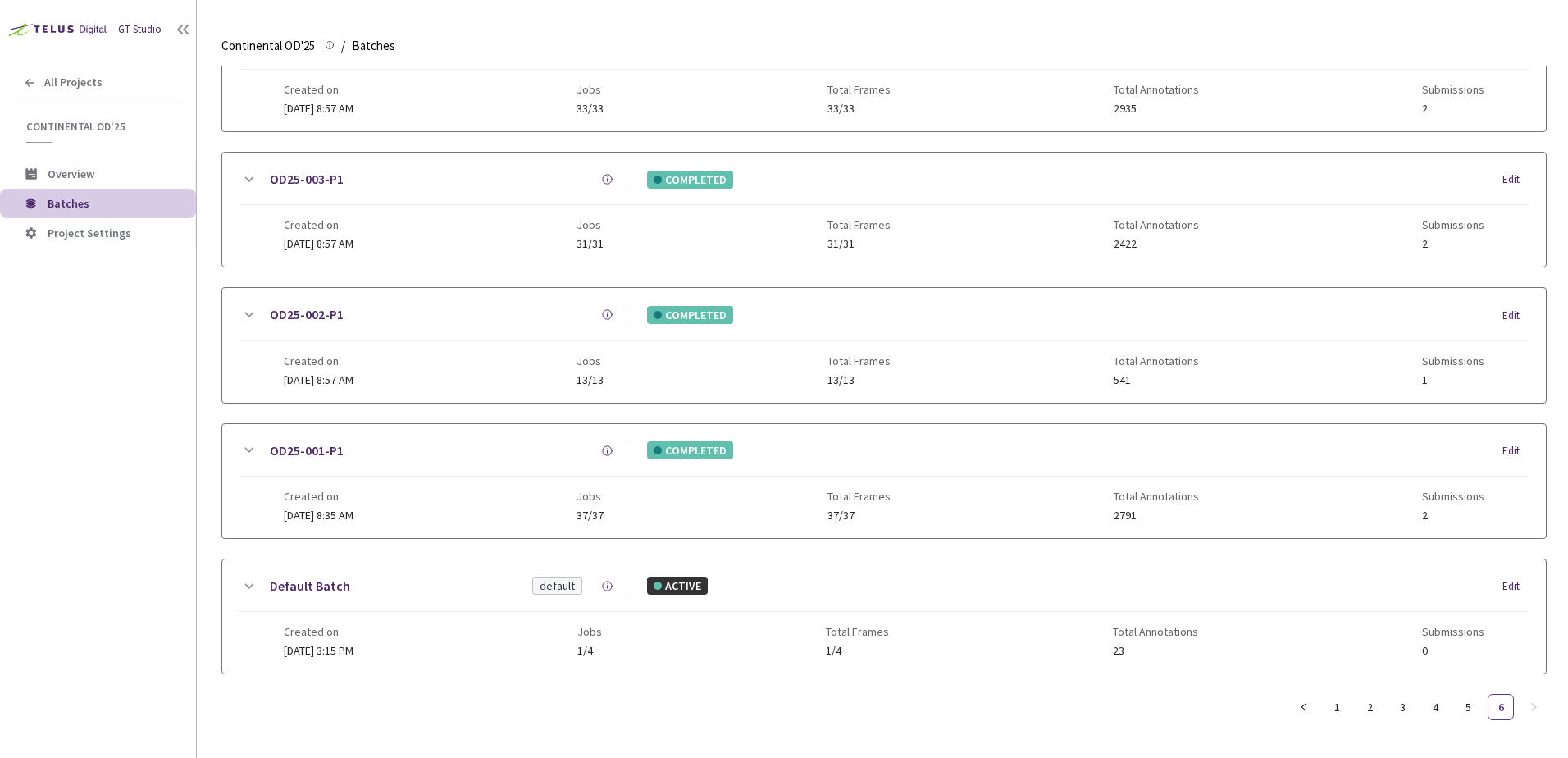
click at [241, 170] on icon at bounding box center [249, 180] width 20 height 20
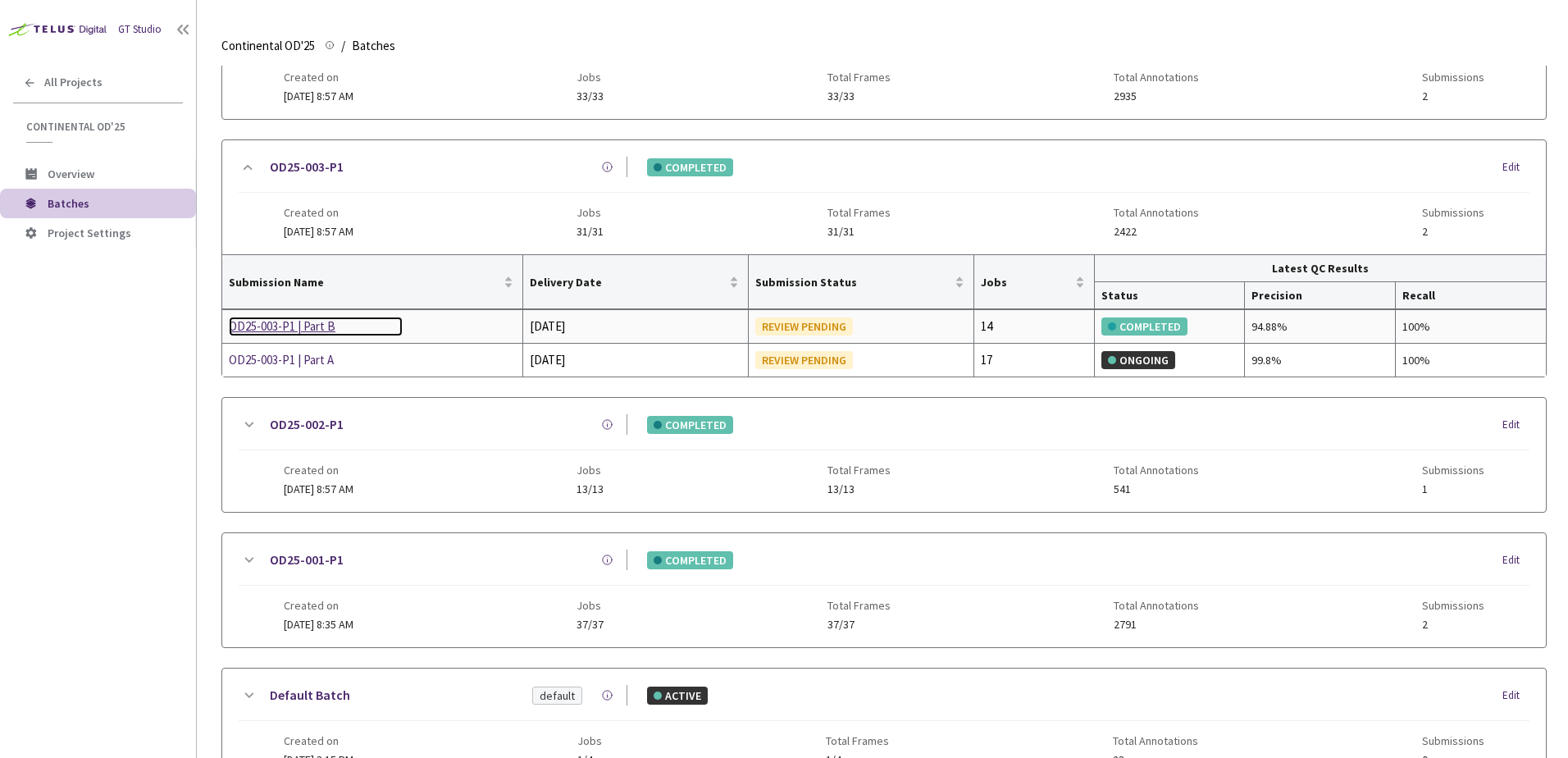
click at [298, 333] on div "OD25-003-P1 | Part B" at bounding box center [316, 326] width 174 height 20
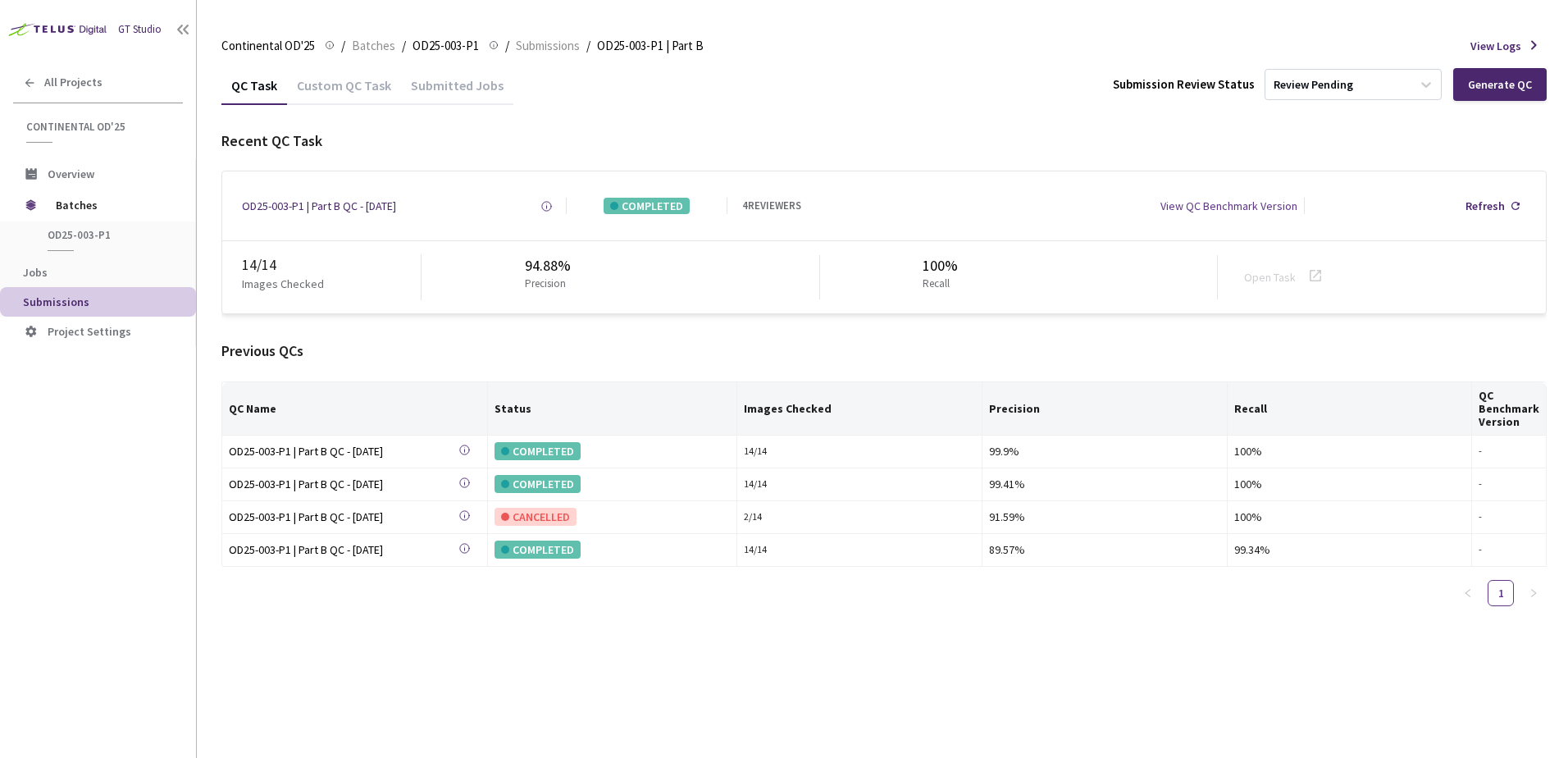
click at [340, 96] on div "Custom QC Task" at bounding box center [344, 90] width 114 height 28
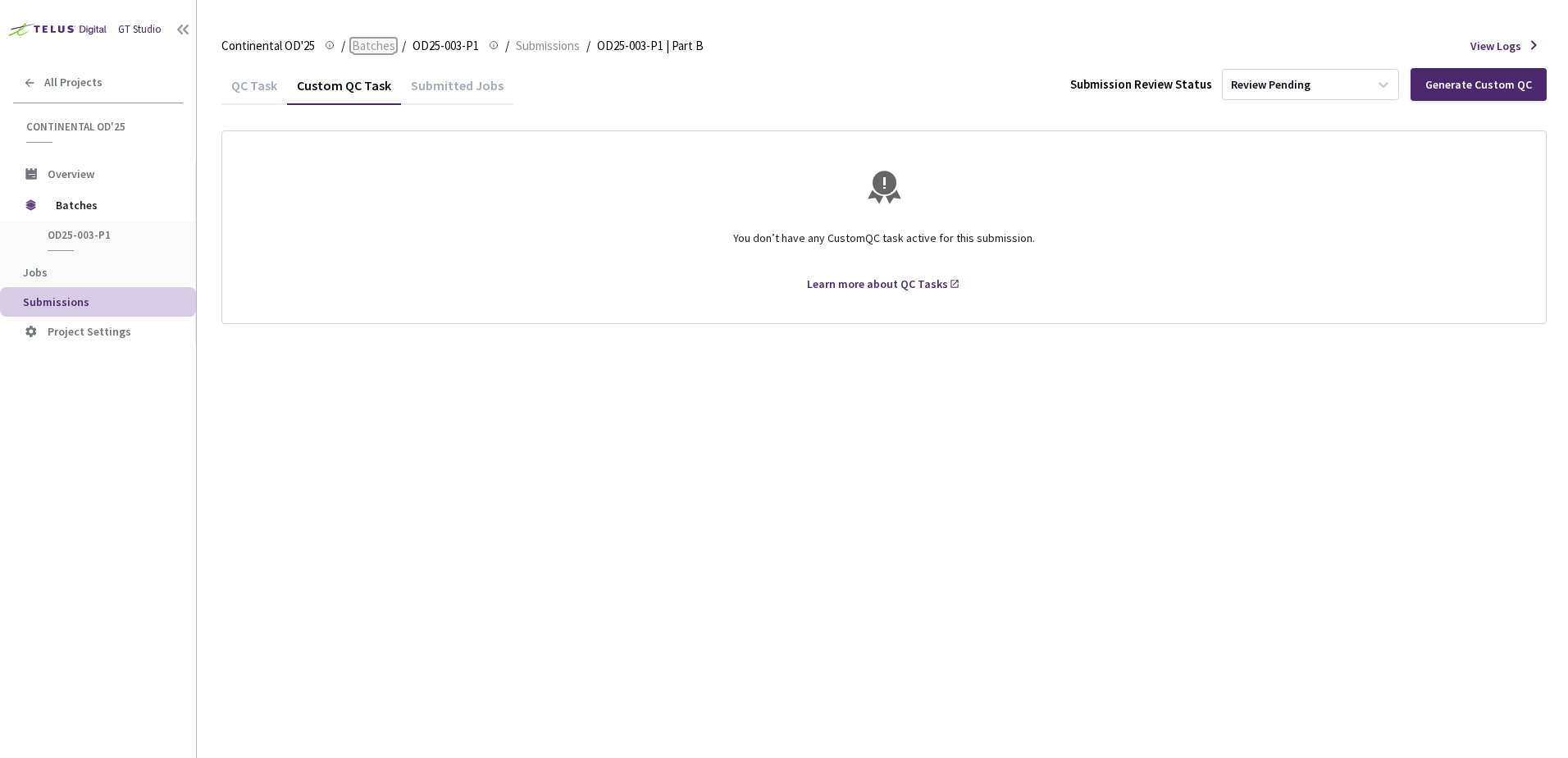
click at [378, 47] on span "Batches" at bounding box center [374, 46] width 43 height 20
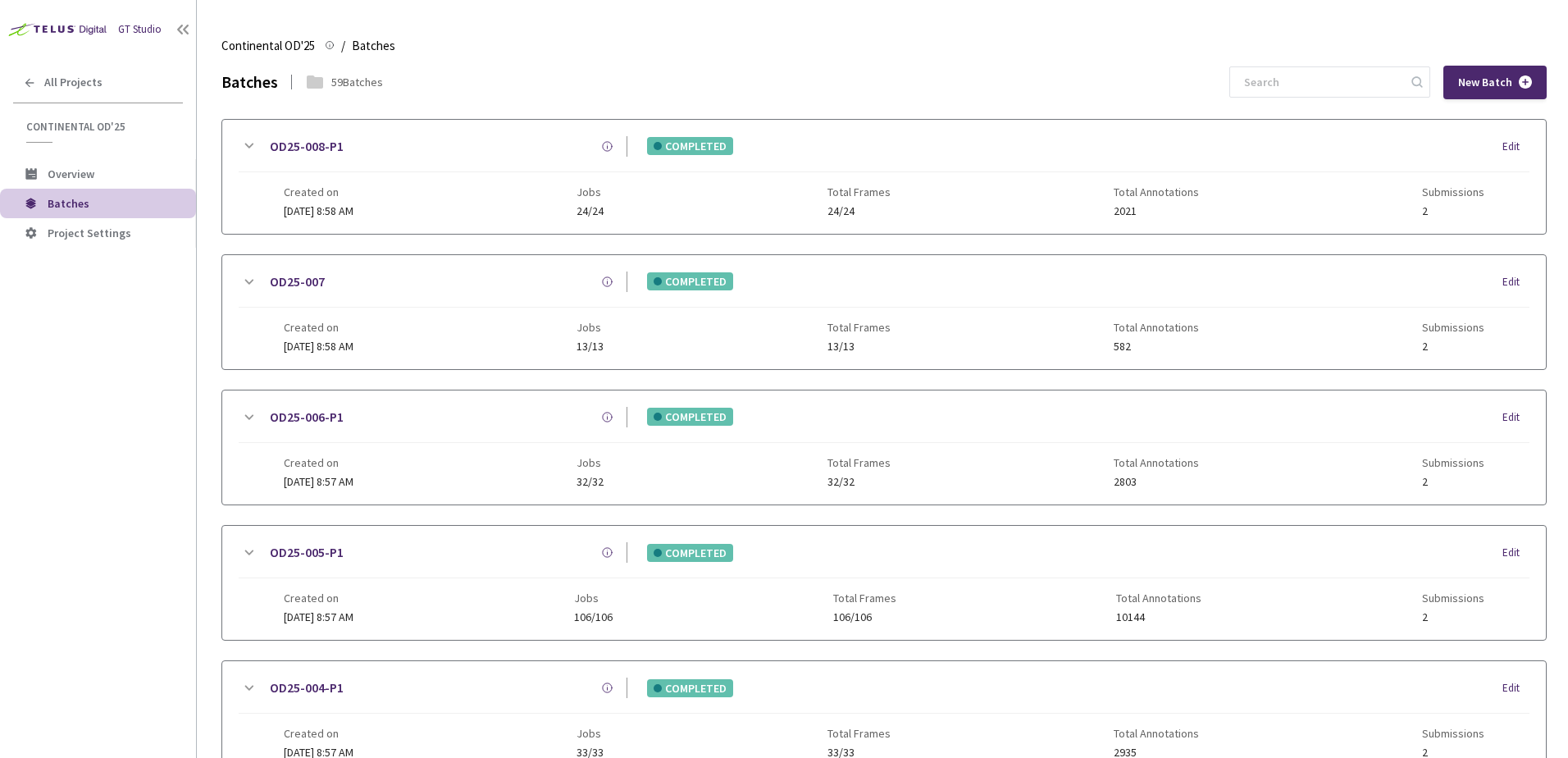
scroll to position [656, 0]
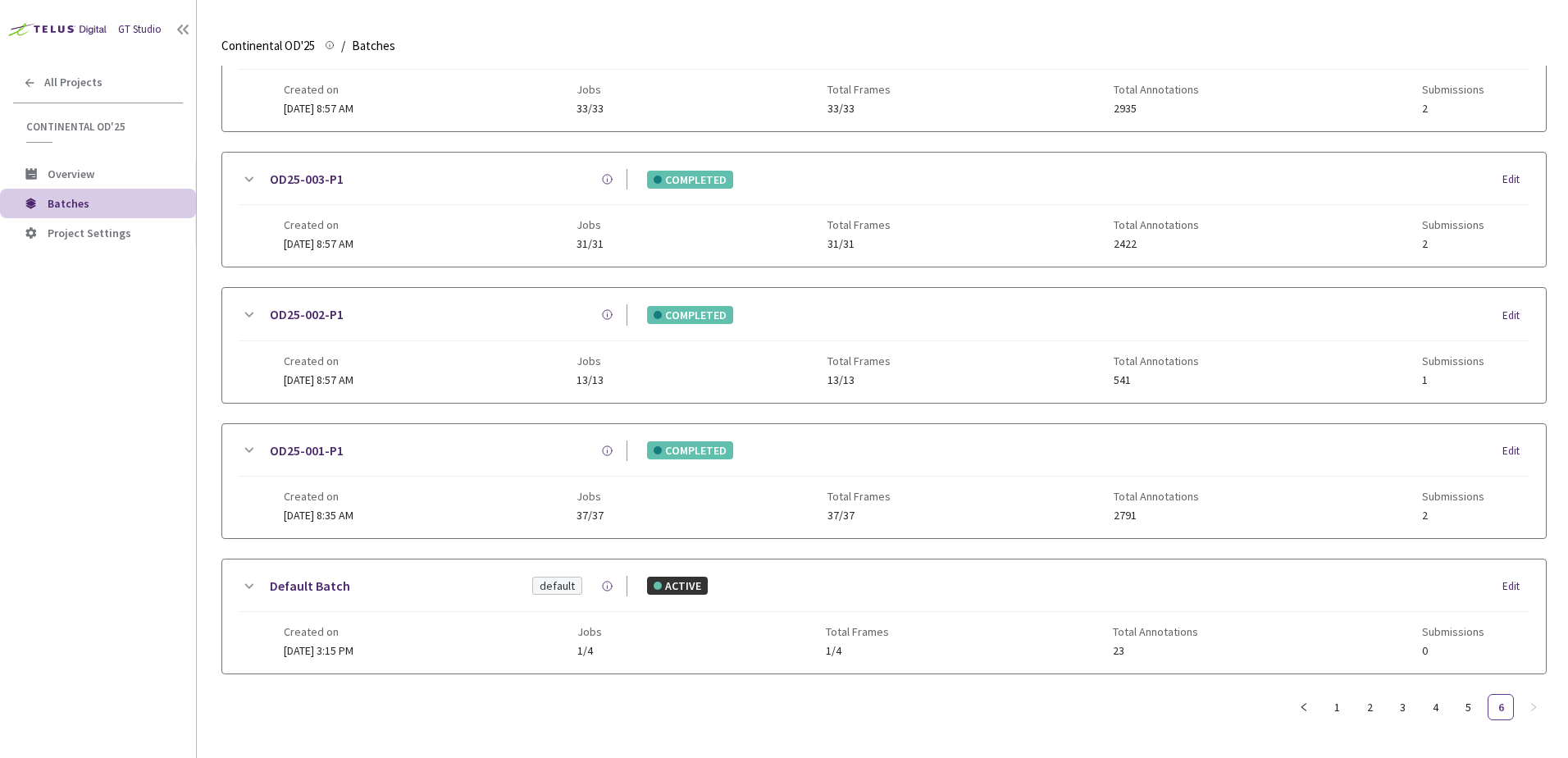
click at [247, 170] on icon at bounding box center [249, 180] width 20 height 20
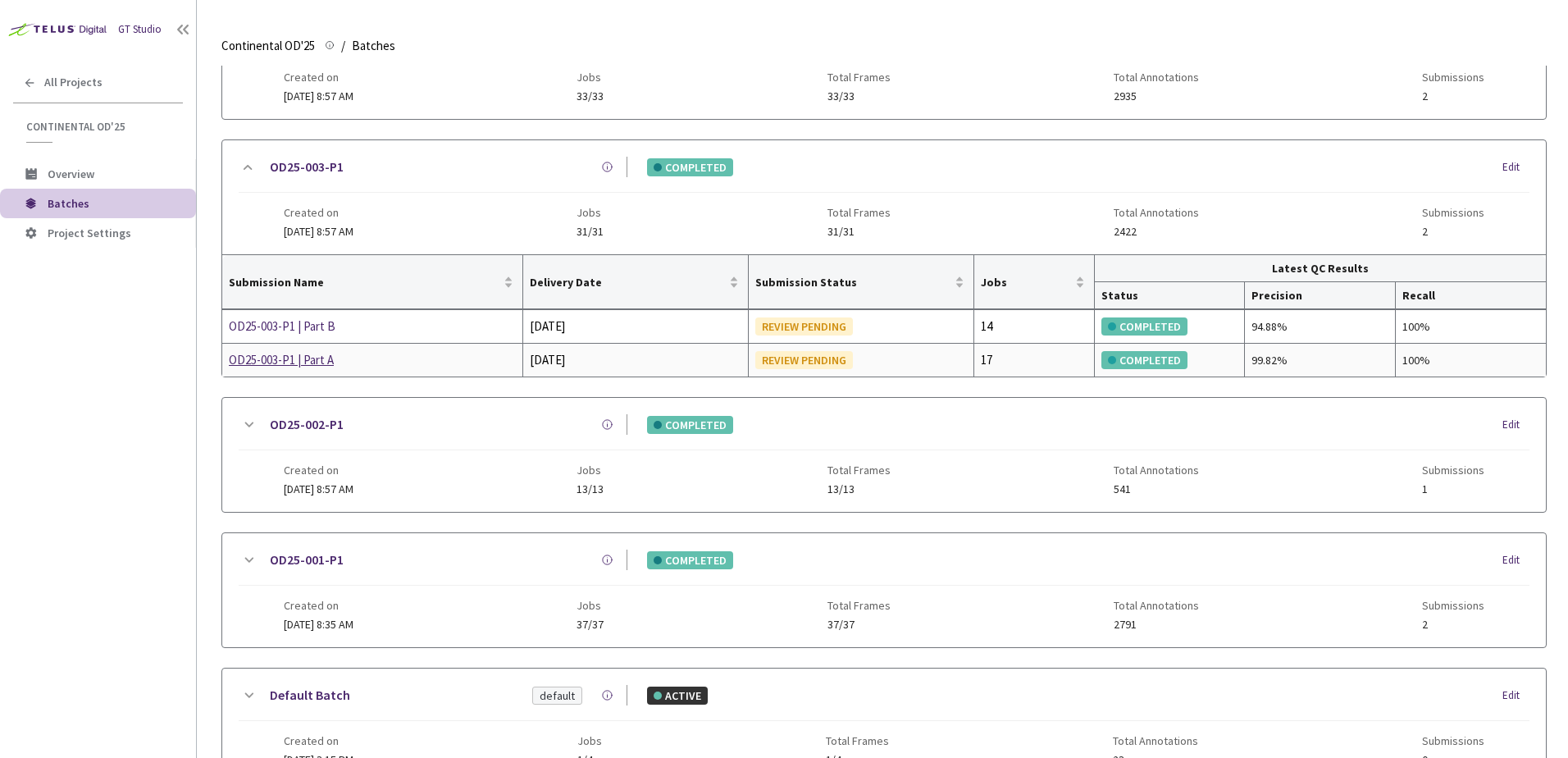
click at [295, 349] on td "OD25-003-P1 | Part A" at bounding box center [373, 360] width 301 height 32
click at [295, 354] on div "OD25-003-P1 | Part A" at bounding box center [316, 360] width 174 height 20
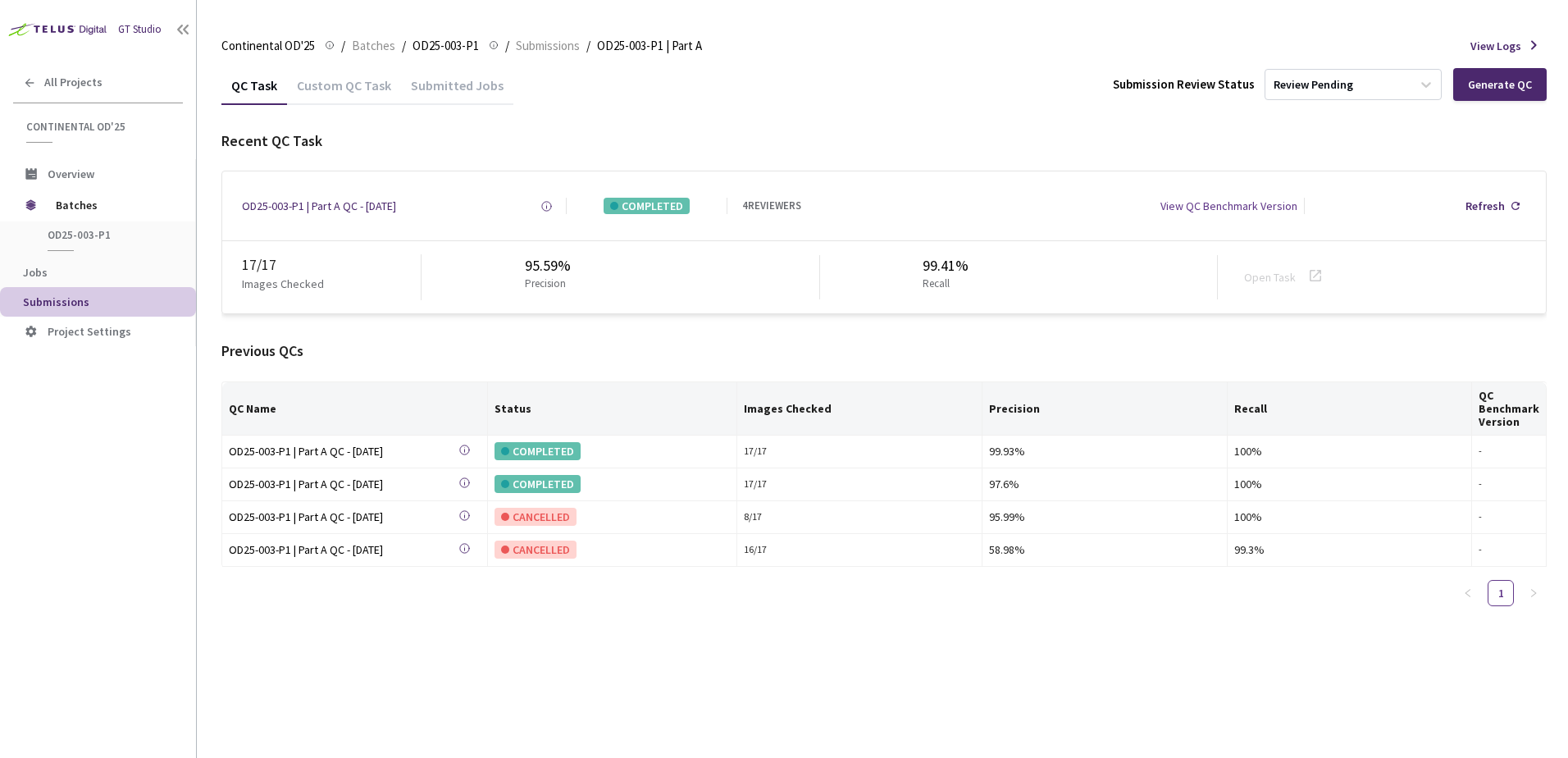
click at [353, 69] on div "Custom QC Task" at bounding box center [344, 84] width 114 height 35
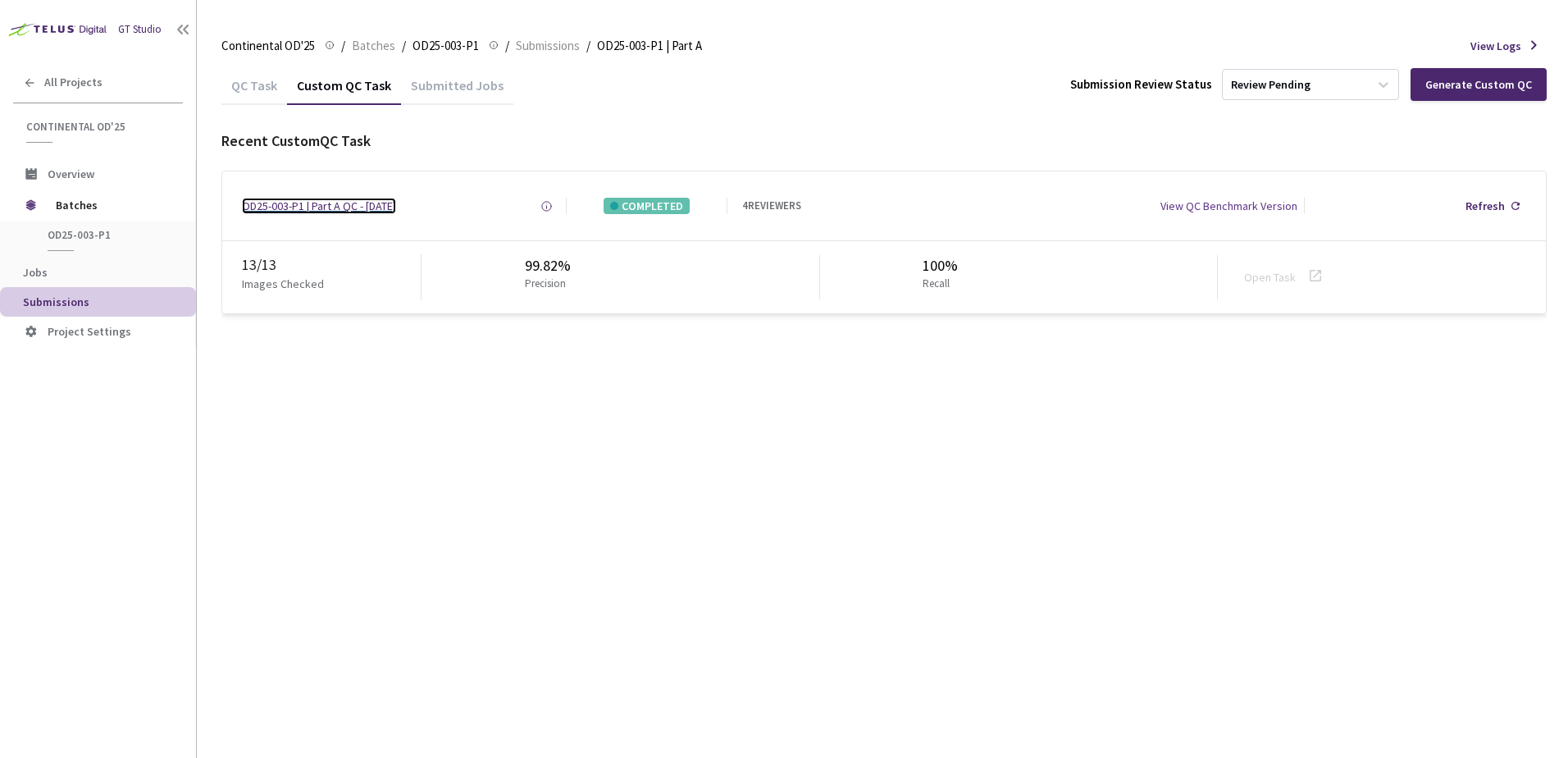
click at [383, 208] on div "OD25-003-P1 | Part A QC - [DATE]" at bounding box center [319, 205] width 154 height 17
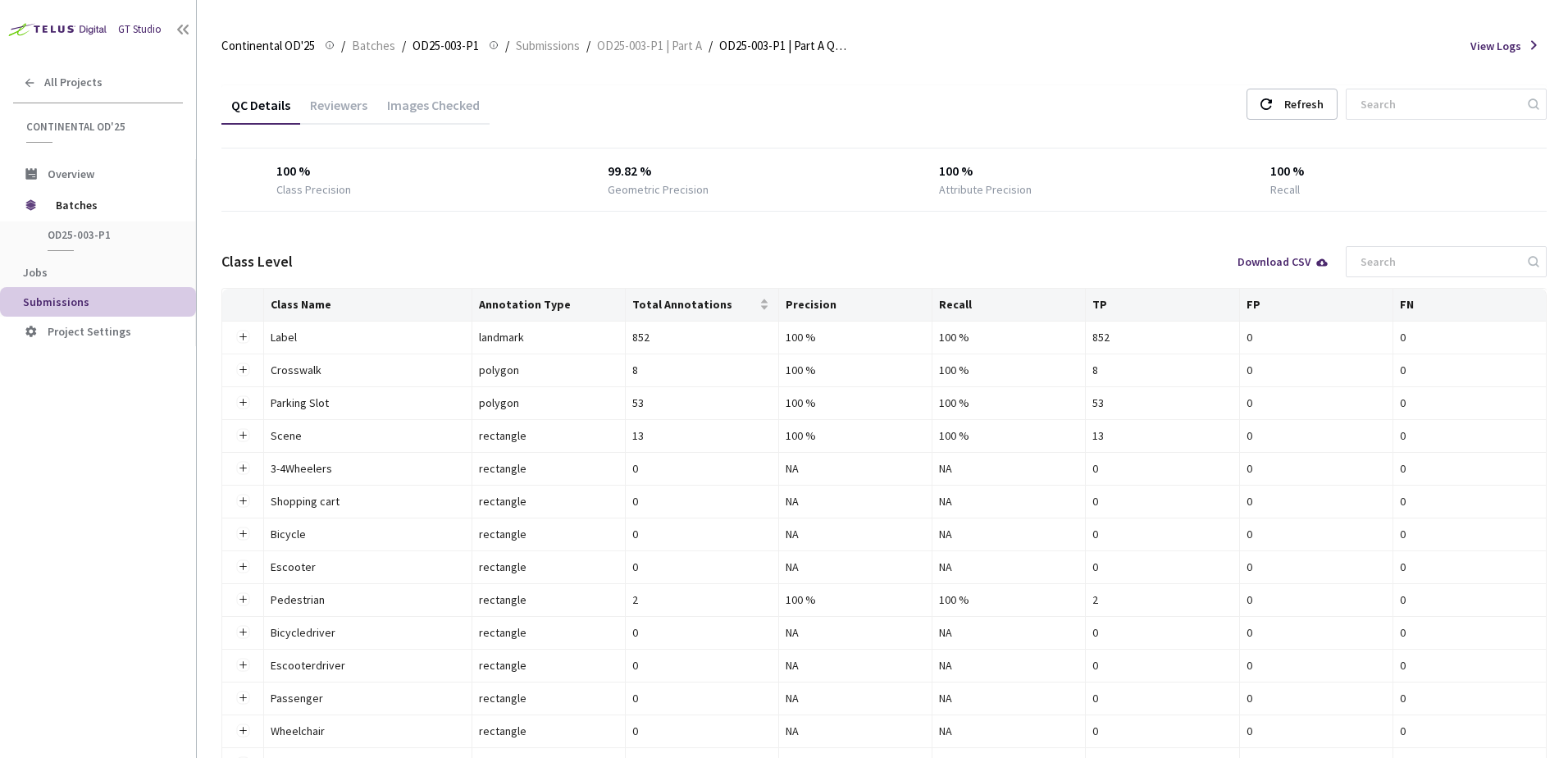
drag, startPoint x: 460, startPoint y: 111, endPoint x: 527, endPoint y: 129, distance: 69.4
click at [460, 111] on div "Images Checked" at bounding box center [434, 110] width 112 height 28
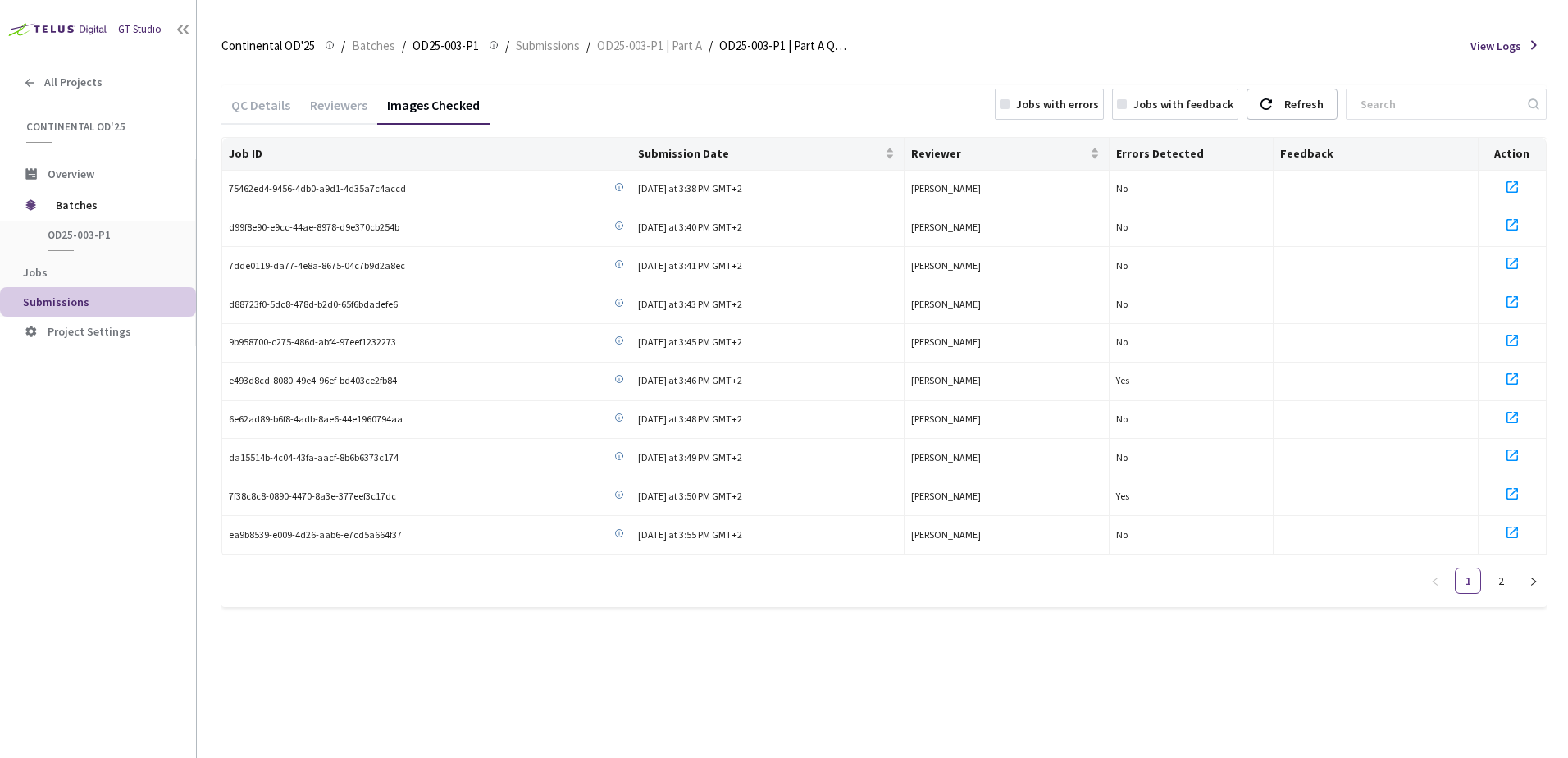
click at [1080, 107] on div "Jobs with errors" at bounding box center [1058, 104] width 83 height 17
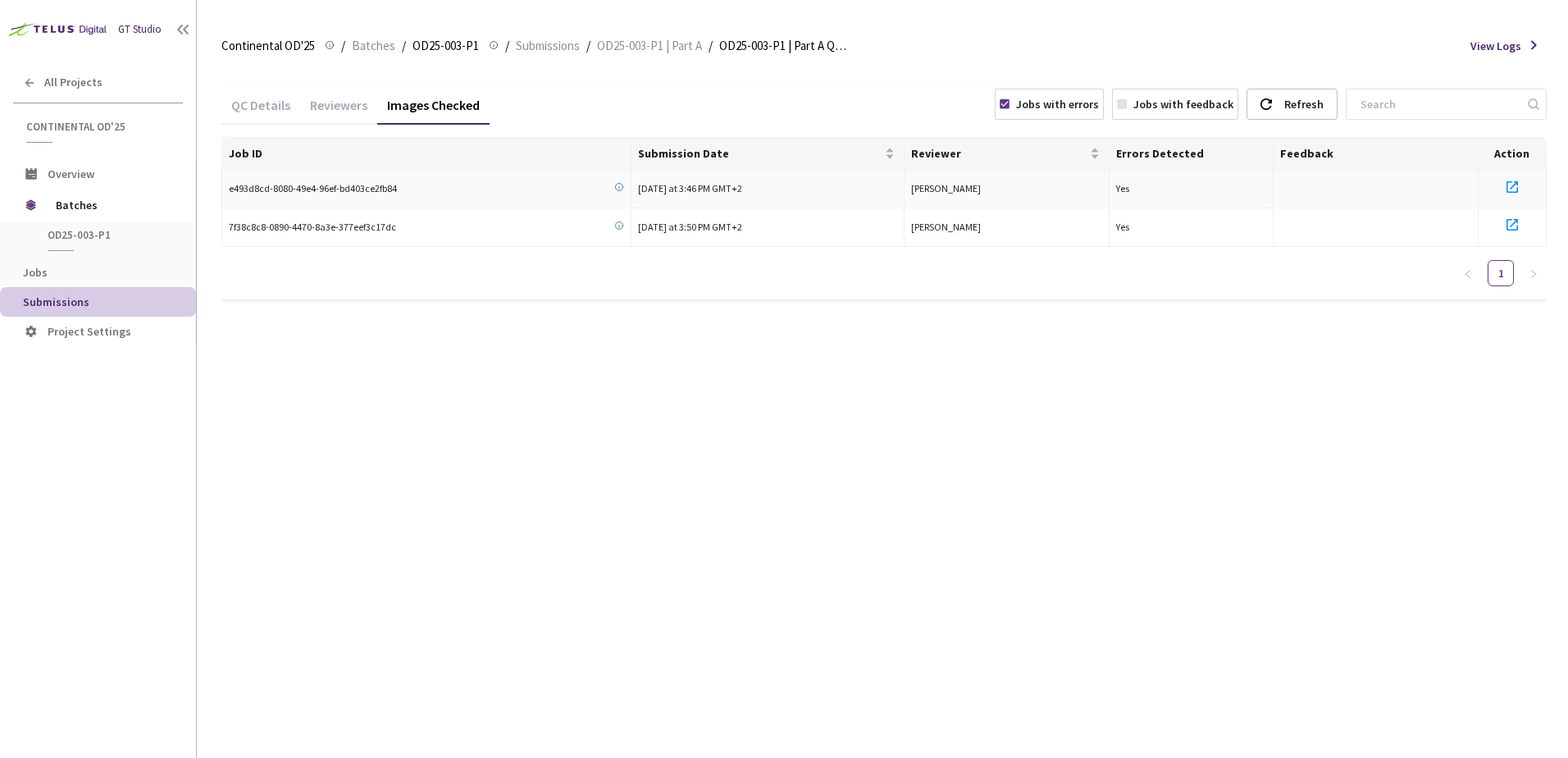
click at [1509, 186] on icon at bounding box center [1513, 187] width 20 height 20
click at [1510, 221] on icon at bounding box center [1513, 225] width 20 height 20
click at [1062, 106] on div "Jobs with errors" at bounding box center [1058, 104] width 83 height 17
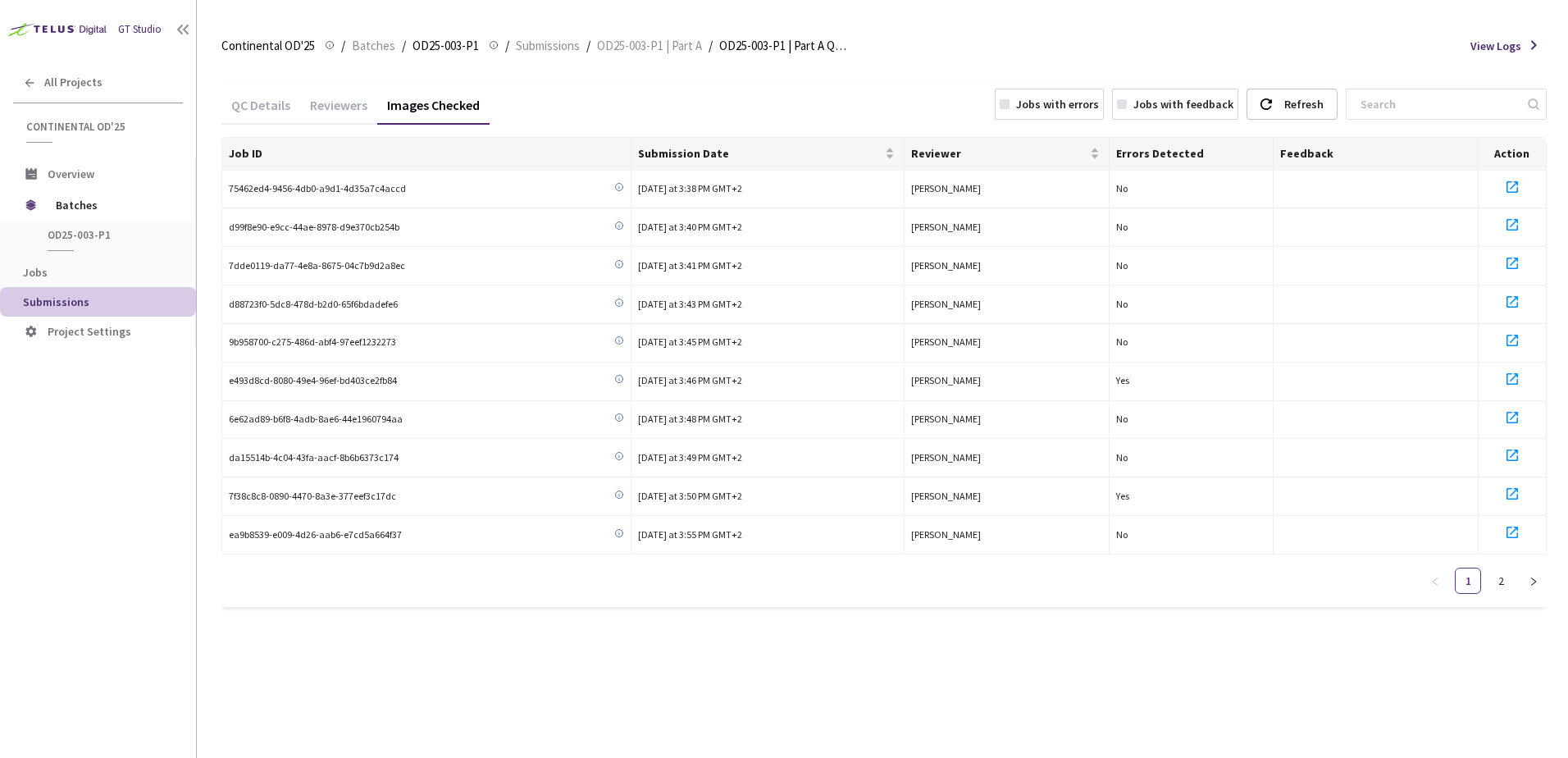
click at [781, 99] on div "QC Details Reviewers Images Checked Jobs with errors Jobs with feedback Refresh" at bounding box center [884, 106] width 1325 height 42
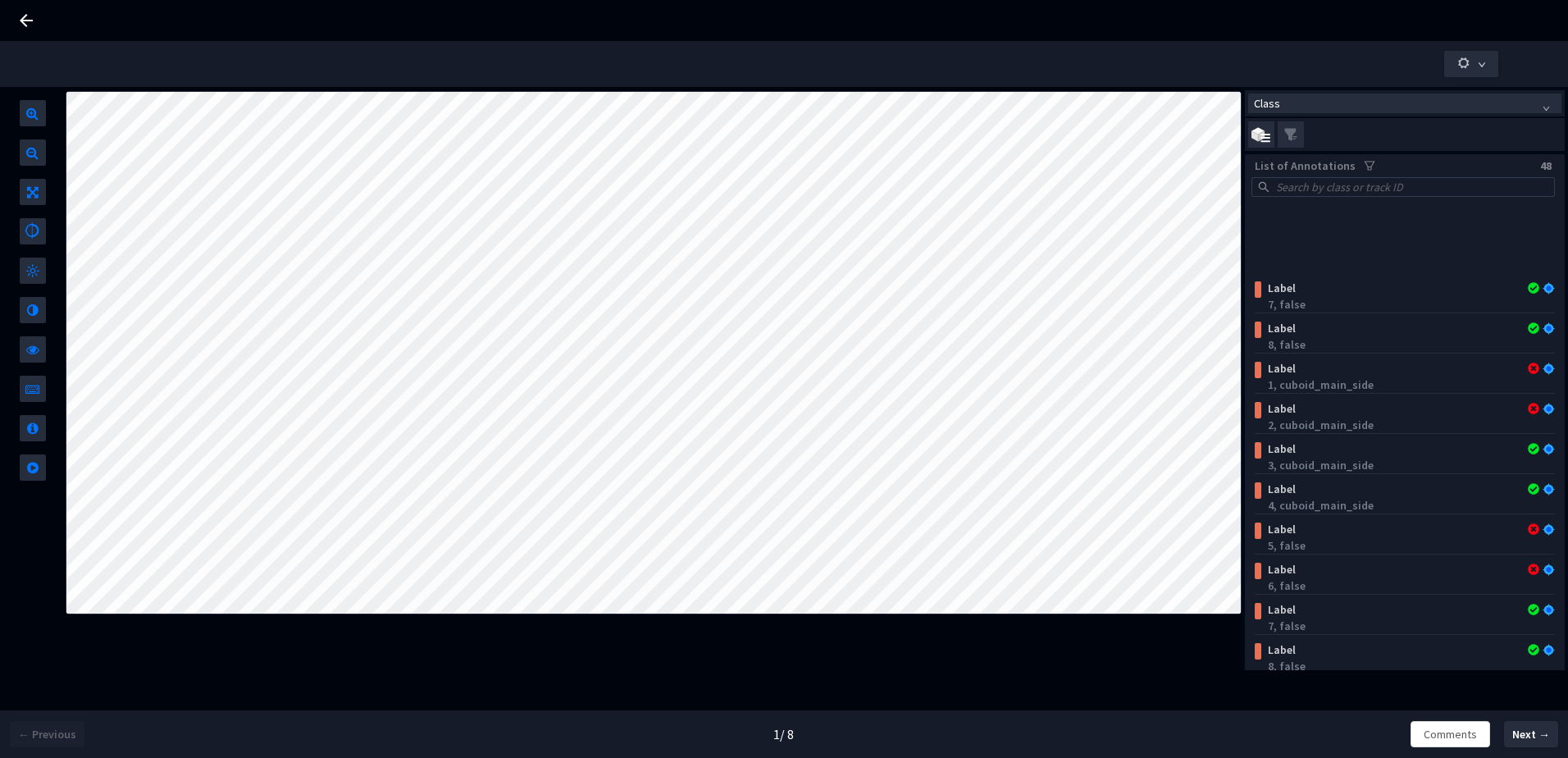
scroll to position [820, 0]
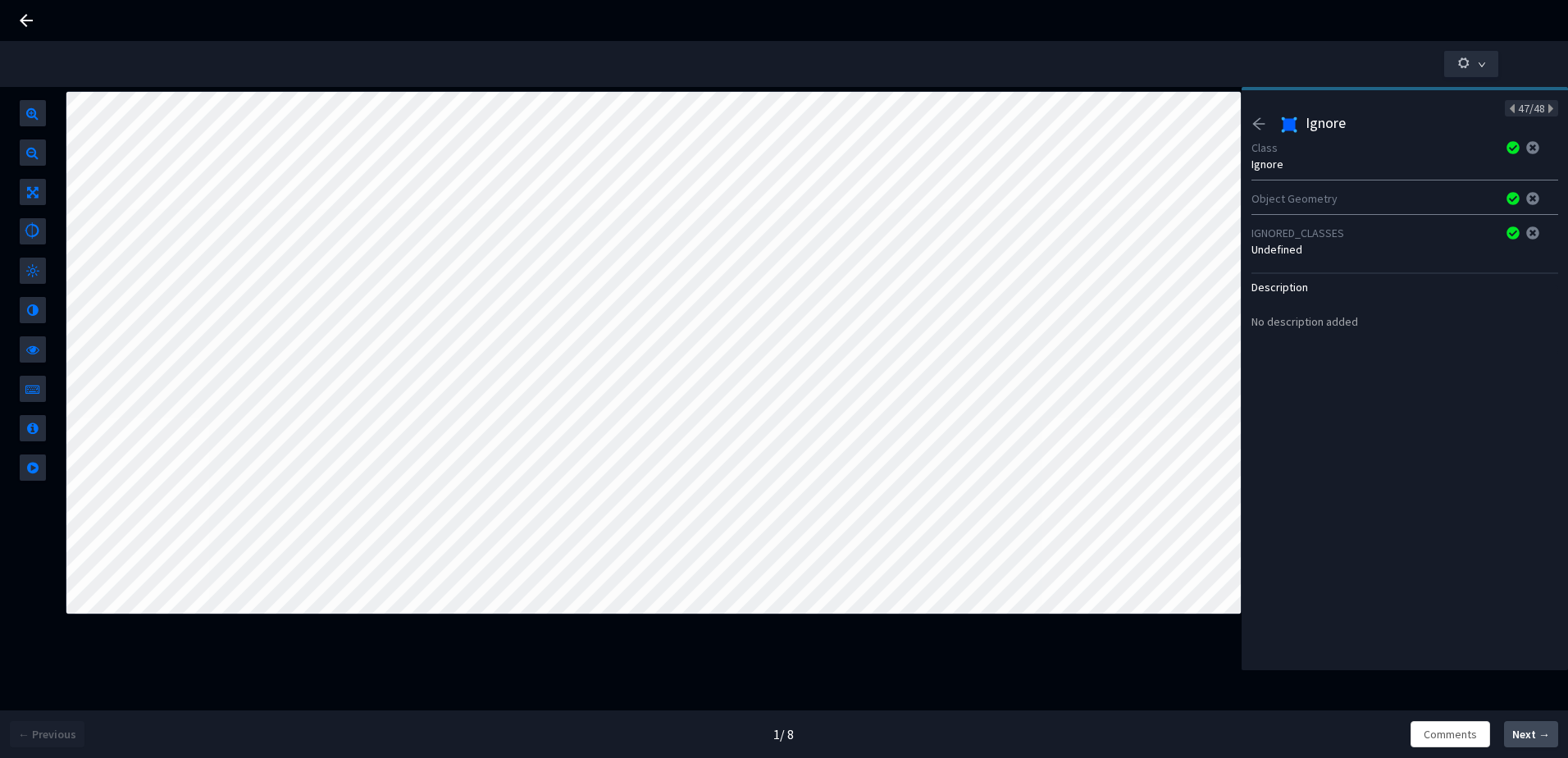
click at [1534, 740] on span "Next →" at bounding box center [1532, 734] width 37 height 18
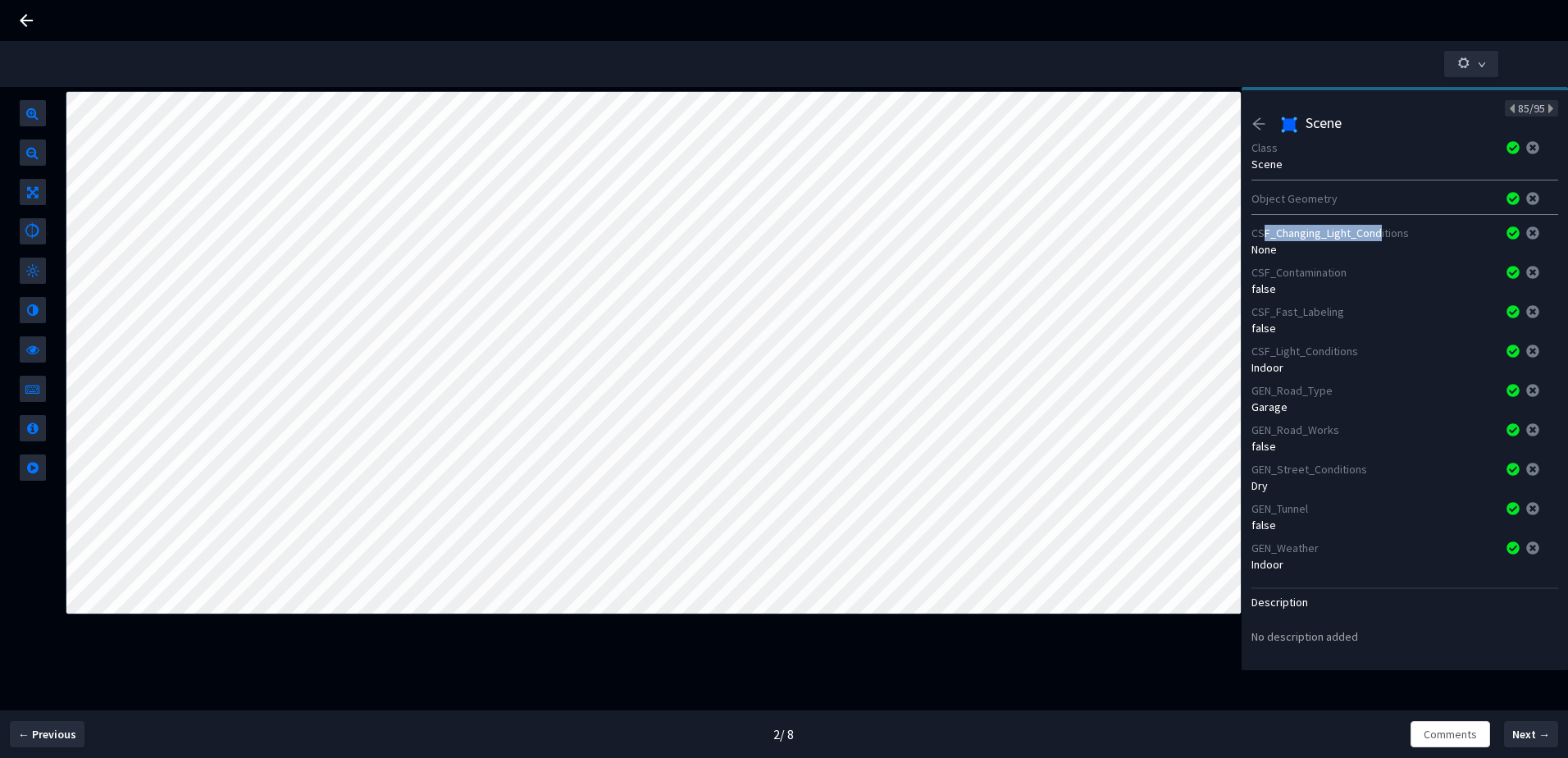
drag, startPoint x: 1262, startPoint y: 230, endPoint x: 1381, endPoint y: 228, distance: 119.0
click at [1381, 228] on div "CSF_Changing_Light_Conditions" at bounding box center [1373, 233] width 245 height 17
drag, startPoint x: 1381, startPoint y: 228, endPoint x: 1369, endPoint y: 235, distance: 13.9
click at [1369, 230] on div "CSF_Changing_Light_Conditions" at bounding box center [1373, 233] width 245 height 17
drag, startPoint x: 1275, startPoint y: 270, endPoint x: 1335, endPoint y: 273, distance: 60.1
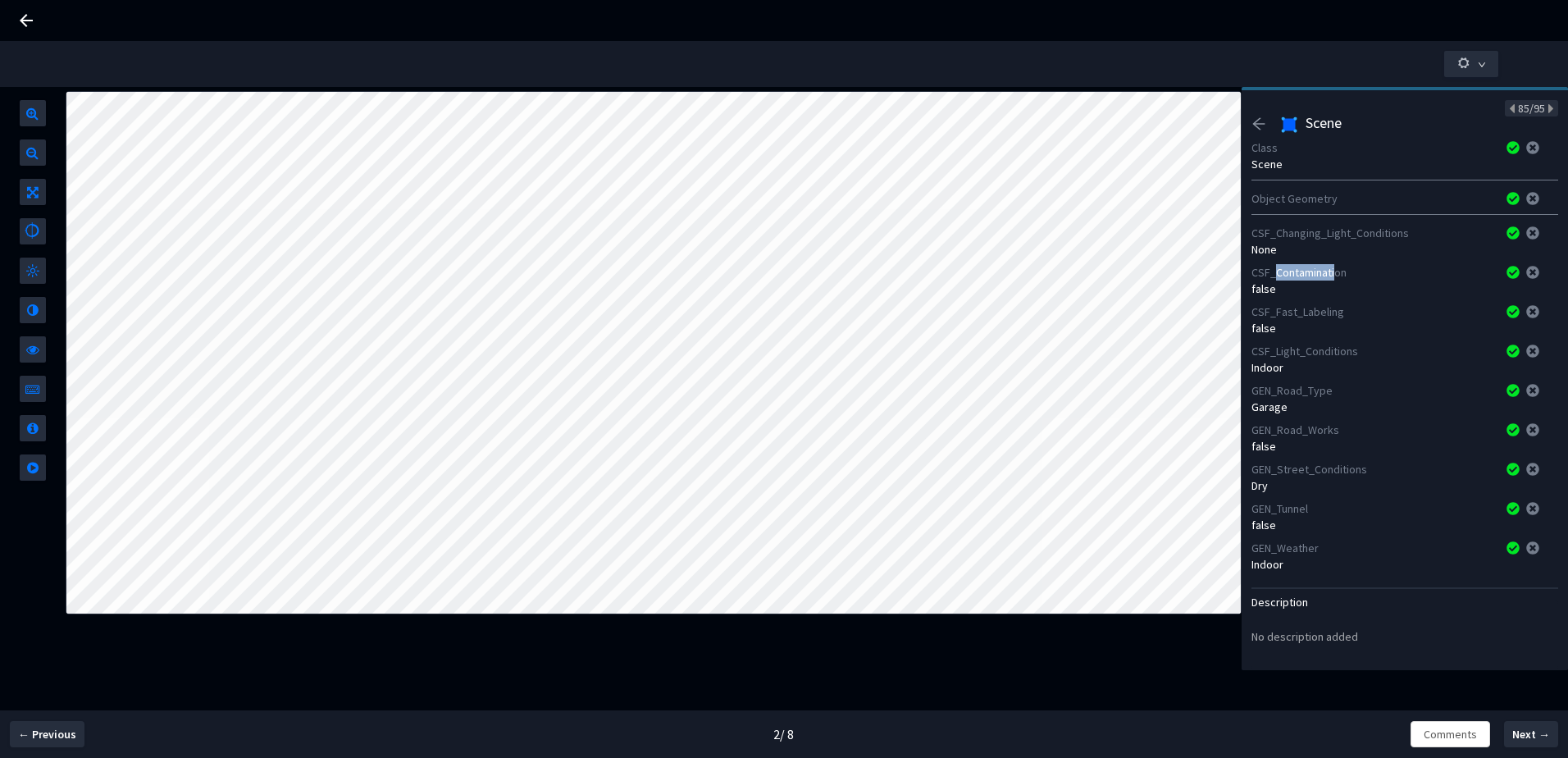
click at [1335, 273] on div "CSF_Contamination" at bounding box center [1373, 272] width 245 height 17
drag, startPoint x: 1335, startPoint y: 273, endPoint x: 1326, endPoint y: 274, distance: 9.1
click at [1326, 274] on div "CSF_Contamination" at bounding box center [1373, 272] width 245 height 17
drag, startPoint x: 1281, startPoint y: 270, endPoint x: 1339, endPoint y: 271, distance: 58.0
click at [1338, 271] on div "CSF_Contamination" at bounding box center [1373, 272] width 245 height 17
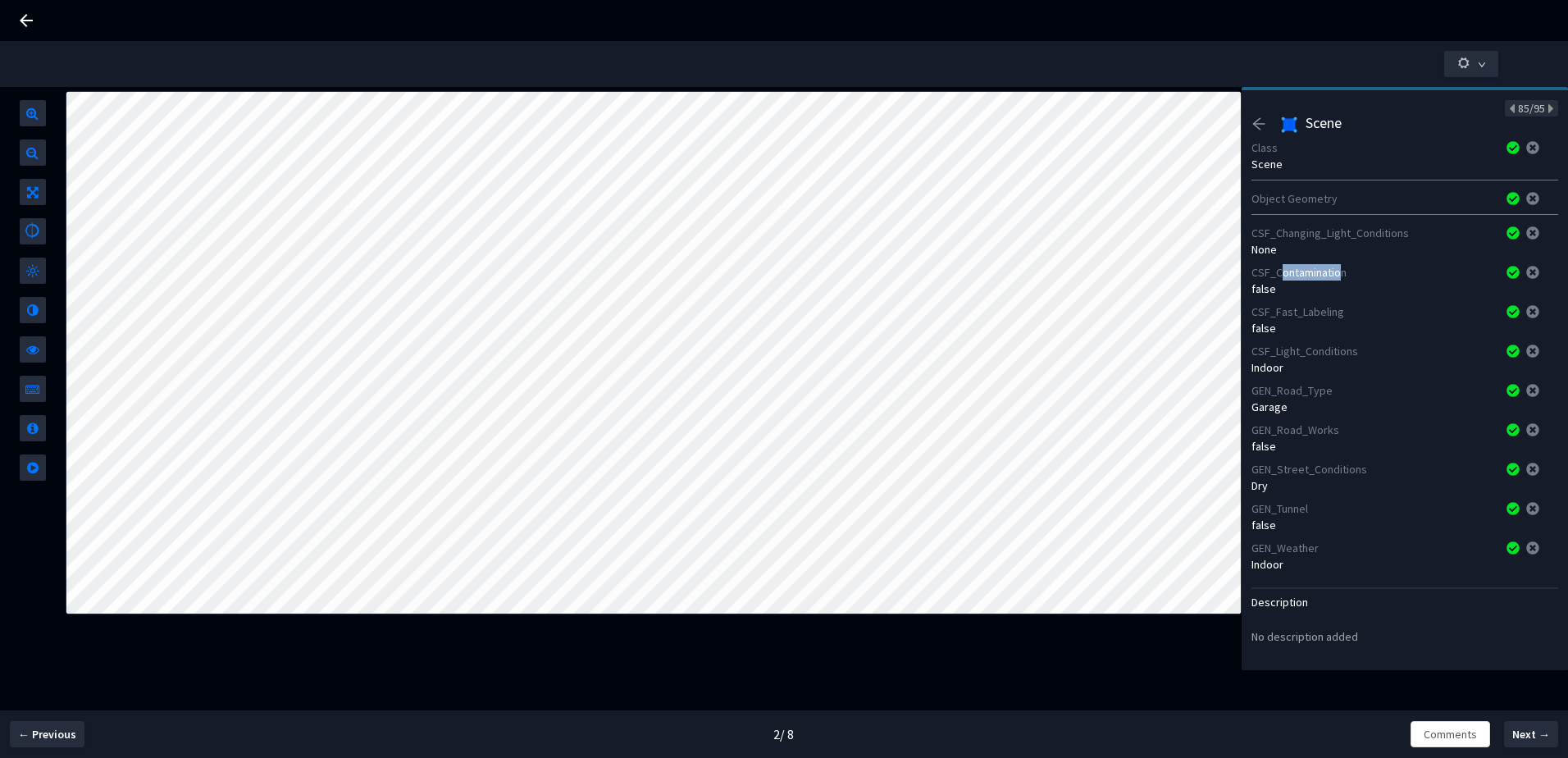
drag, startPoint x: 1339, startPoint y: 271, endPoint x: 1295, endPoint y: 270, distance: 44.0
click at [1295, 270] on div "CSF_Contamination" at bounding box center [1373, 272] width 245 height 17
click at [1278, 273] on div "CSF_Contamination" at bounding box center [1373, 272] width 245 height 17
drag, startPoint x: 1290, startPoint y: 308, endPoint x: 1341, endPoint y: 308, distance: 51.0
click at [1341, 308] on div "CSF_Fast_Labeling" at bounding box center [1373, 312] width 245 height 17
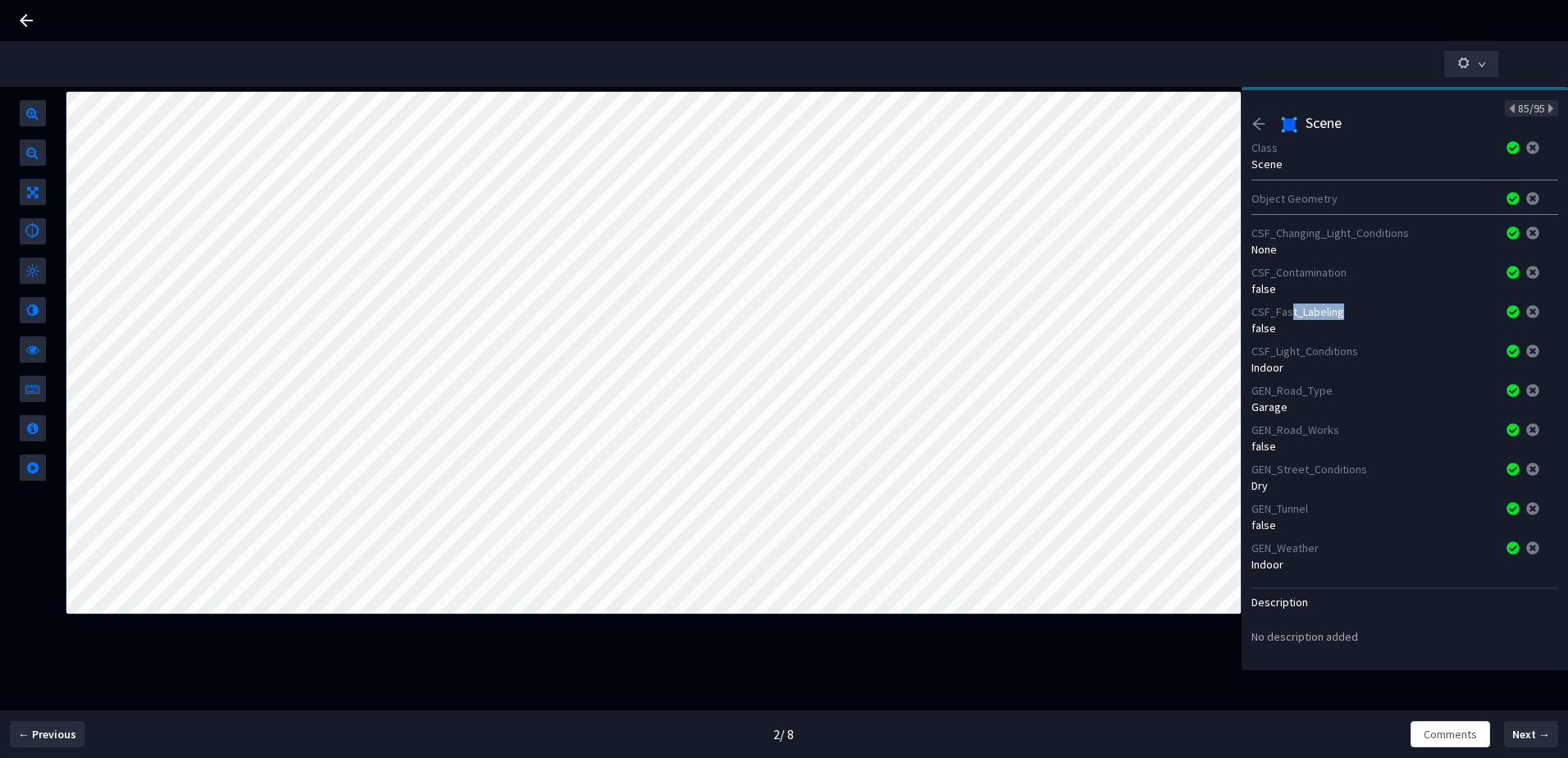
drag, startPoint x: 1341, startPoint y: 308, endPoint x: 1307, endPoint y: 315, distance: 34.7
click at [1307, 315] on div "CSF_Fast_Labeling" at bounding box center [1373, 312] width 245 height 17
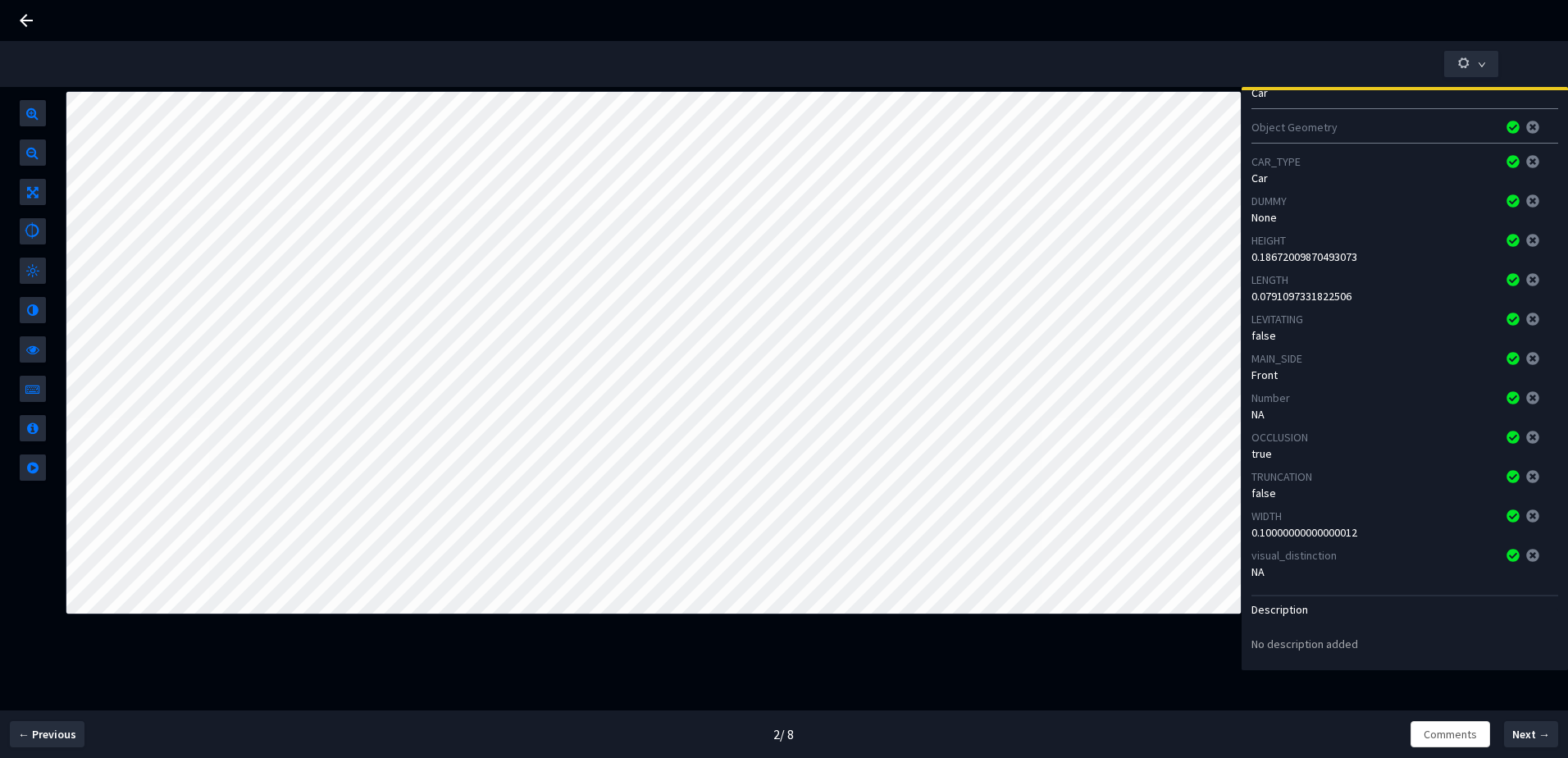
scroll to position [87, 0]
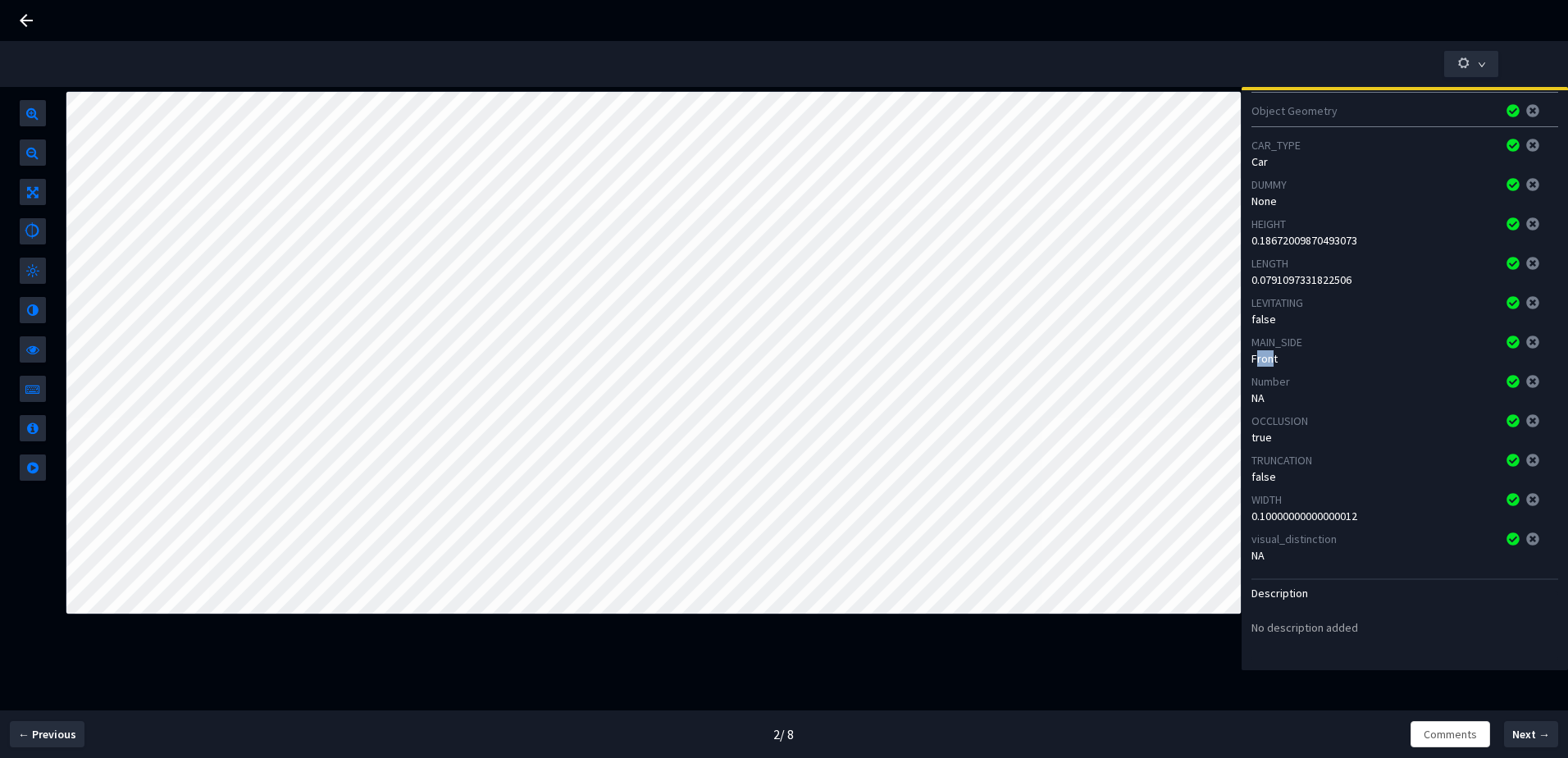
drag, startPoint x: 1261, startPoint y: 359, endPoint x: 1272, endPoint y: 359, distance: 11.0
click at [1272, 359] on div "Front" at bounding box center [1405, 358] width 307 height 17
drag, startPoint x: 1272, startPoint y: 359, endPoint x: 1260, endPoint y: 343, distance: 20.0
click at [1260, 343] on div "MAIN_SIDE" at bounding box center [1373, 342] width 245 height 17
drag, startPoint x: 1255, startPoint y: 437, endPoint x: 1270, endPoint y: 435, distance: 15.1
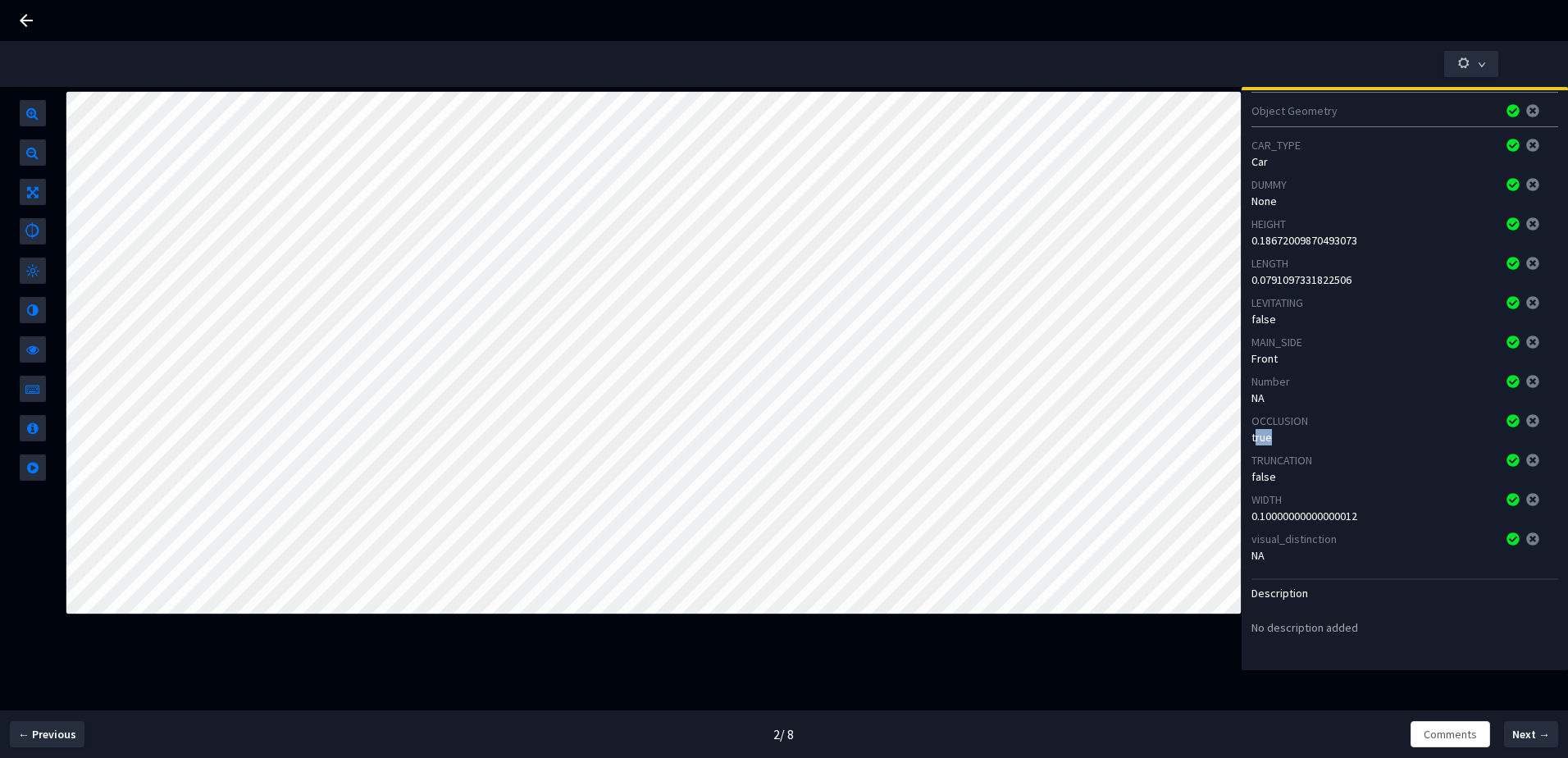
click at [1270, 435] on div "true" at bounding box center [1405, 437] width 307 height 17
click at [1270, 444] on div "true" at bounding box center [1405, 437] width 307 height 17
drag, startPoint x: 1254, startPoint y: 459, endPoint x: 1289, endPoint y: 460, distance: 35.0
click at [1289, 460] on div "TRUNCATION" at bounding box center [1373, 460] width 245 height 17
click at [1287, 461] on div "TRUNCATION" at bounding box center [1373, 460] width 245 height 17
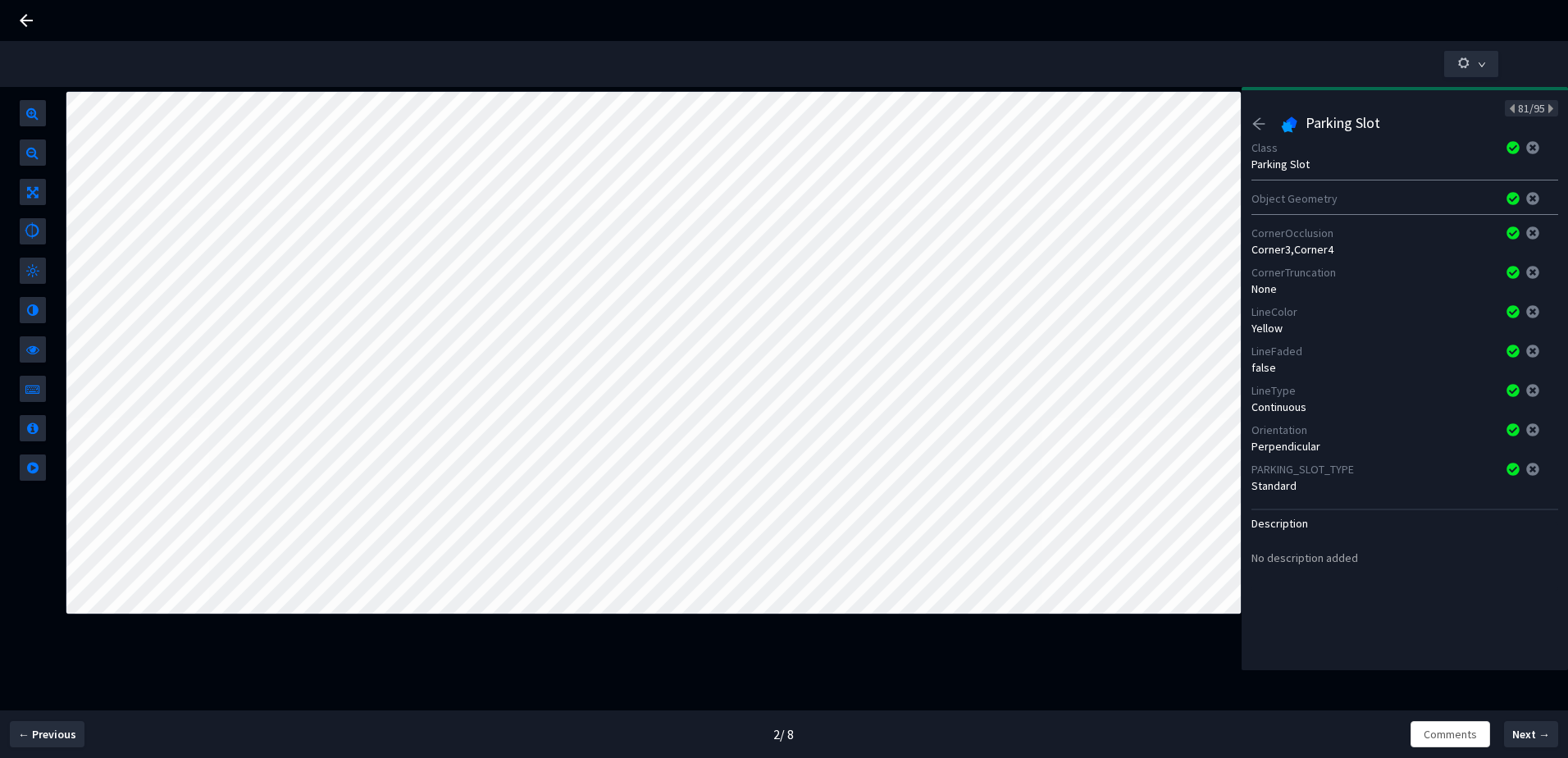
scroll to position [0, 0]
drag, startPoint x: 1281, startPoint y: 271, endPoint x: 1326, endPoint y: 277, distance: 45.4
click at [1326, 277] on div "CornerTruncation" at bounding box center [1373, 272] width 245 height 17
drag, startPoint x: 1326, startPoint y: 277, endPoint x: 1315, endPoint y: 272, distance: 12.1
click at [1315, 272] on div "CornerTruncation" at bounding box center [1373, 272] width 245 height 17
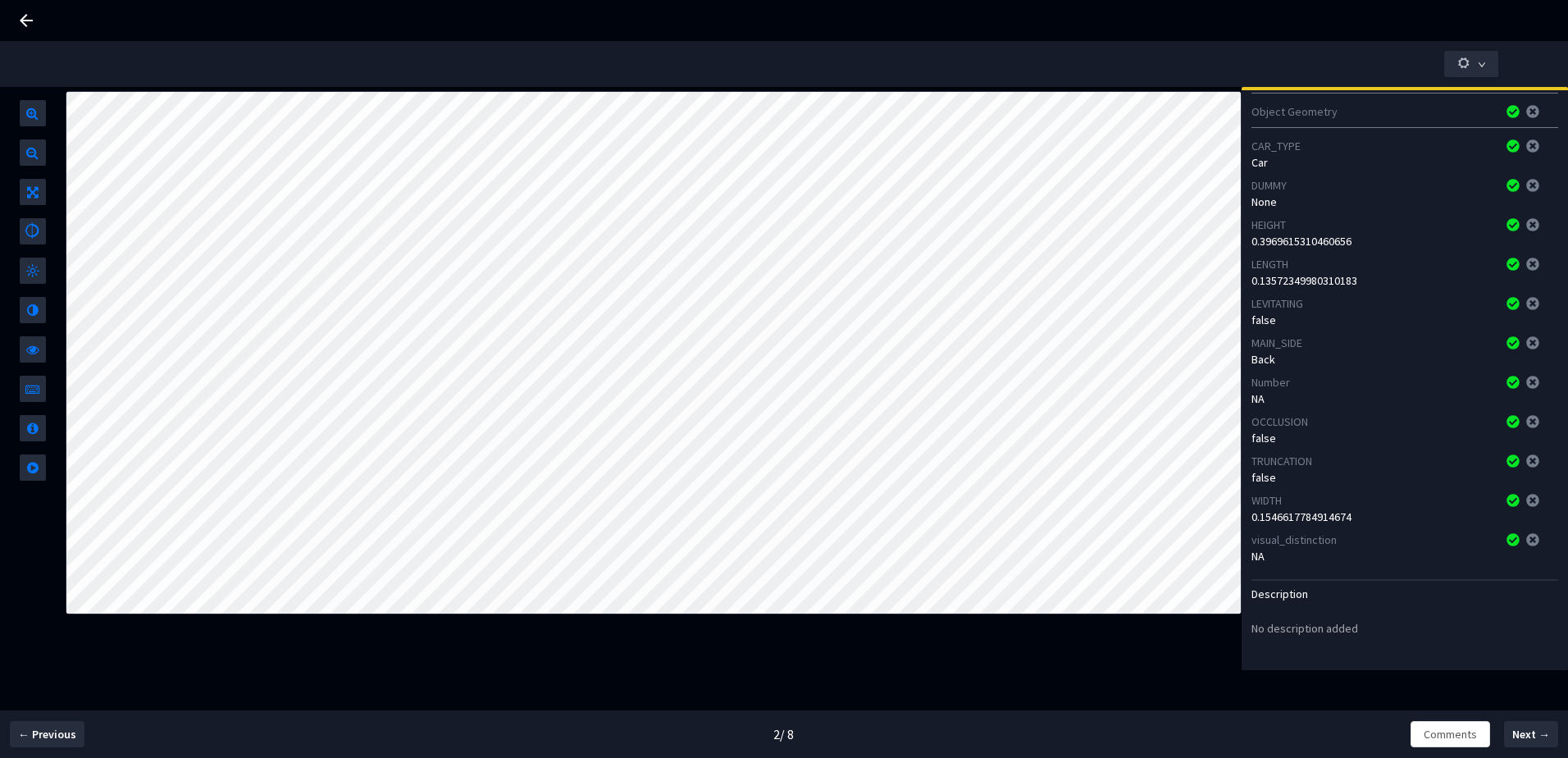
scroll to position [87, 0]
drag, startPoint x: 1547, startPoint y: 728, endPoint x: 1532, endPoint y: 723, distance: 15.8
click at [1547, 728] on span "Next →" at bounding box center [1532, 734] width 37 height 18
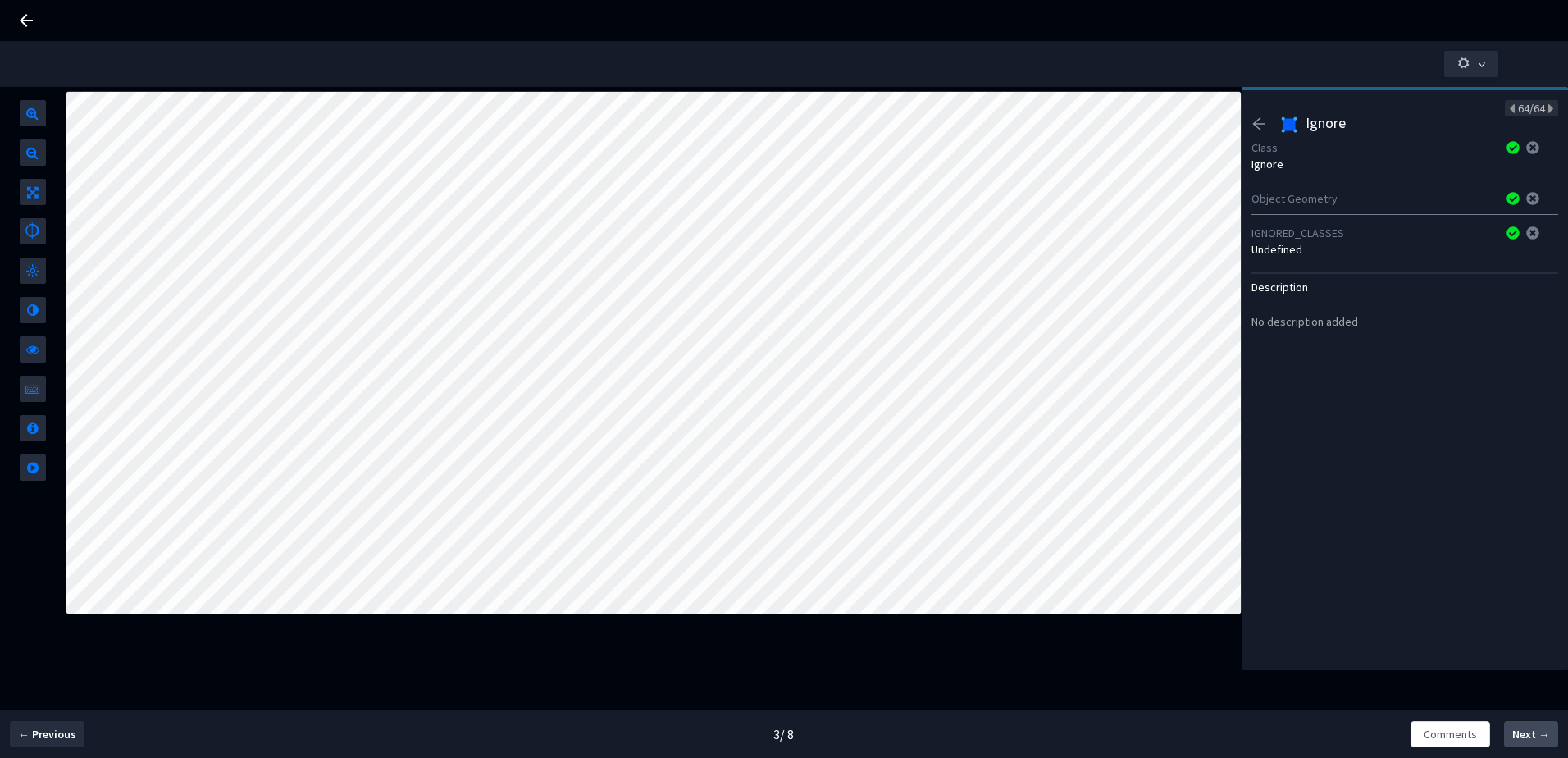
click at [1542, 730] on span "Next →" at bounding box center [1532, 734] width 37 height 18
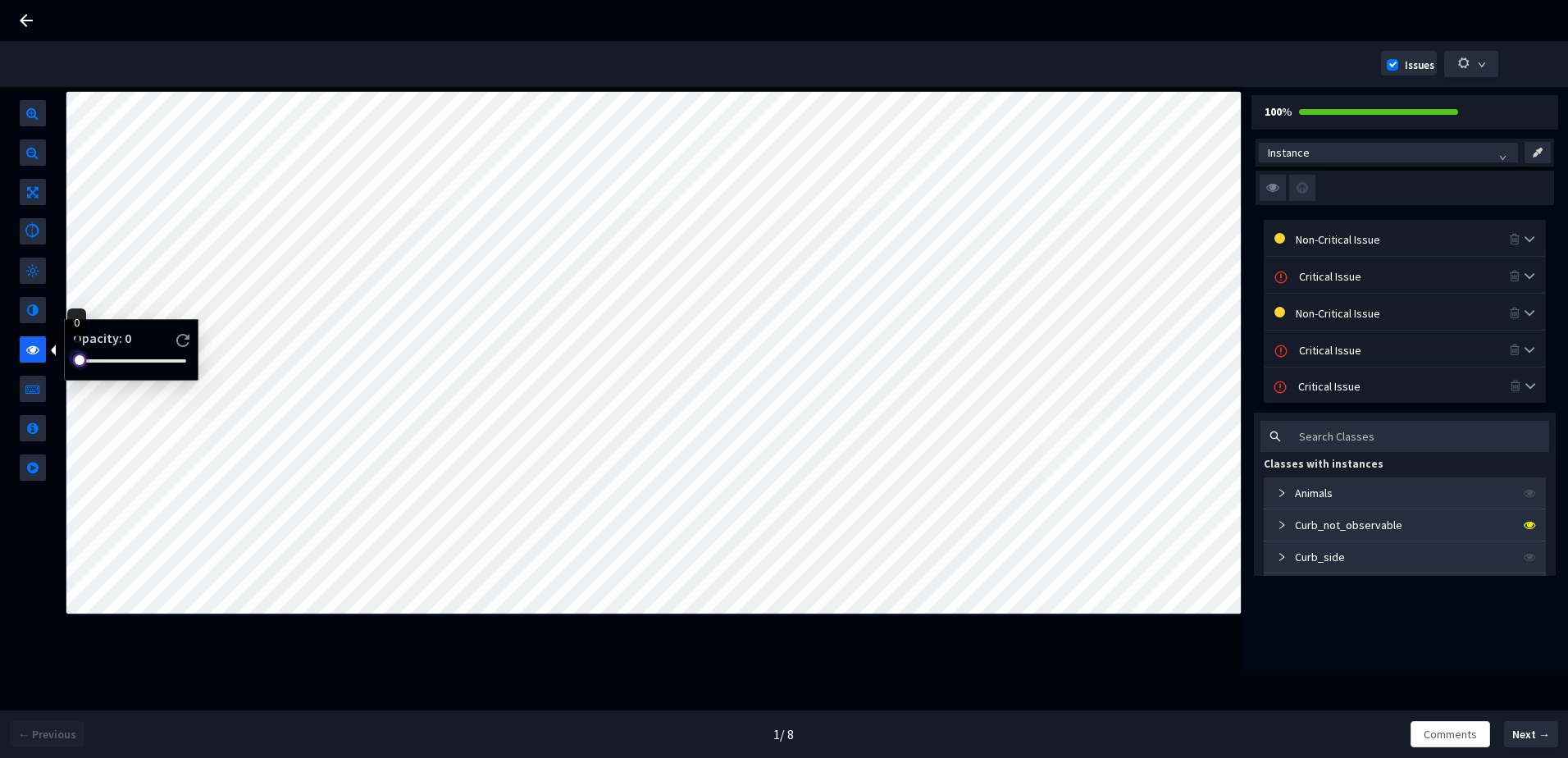
drag, startPoint x: 174, startPoint y: 361, endPoint x: 86, endPoint y: 359, distance: 88.0
click at [81, 359] on div at bounding box center [76, 357] width 8 height 8
click at [96, 359] on div at bounding box center [135, 361] width 116 height 10
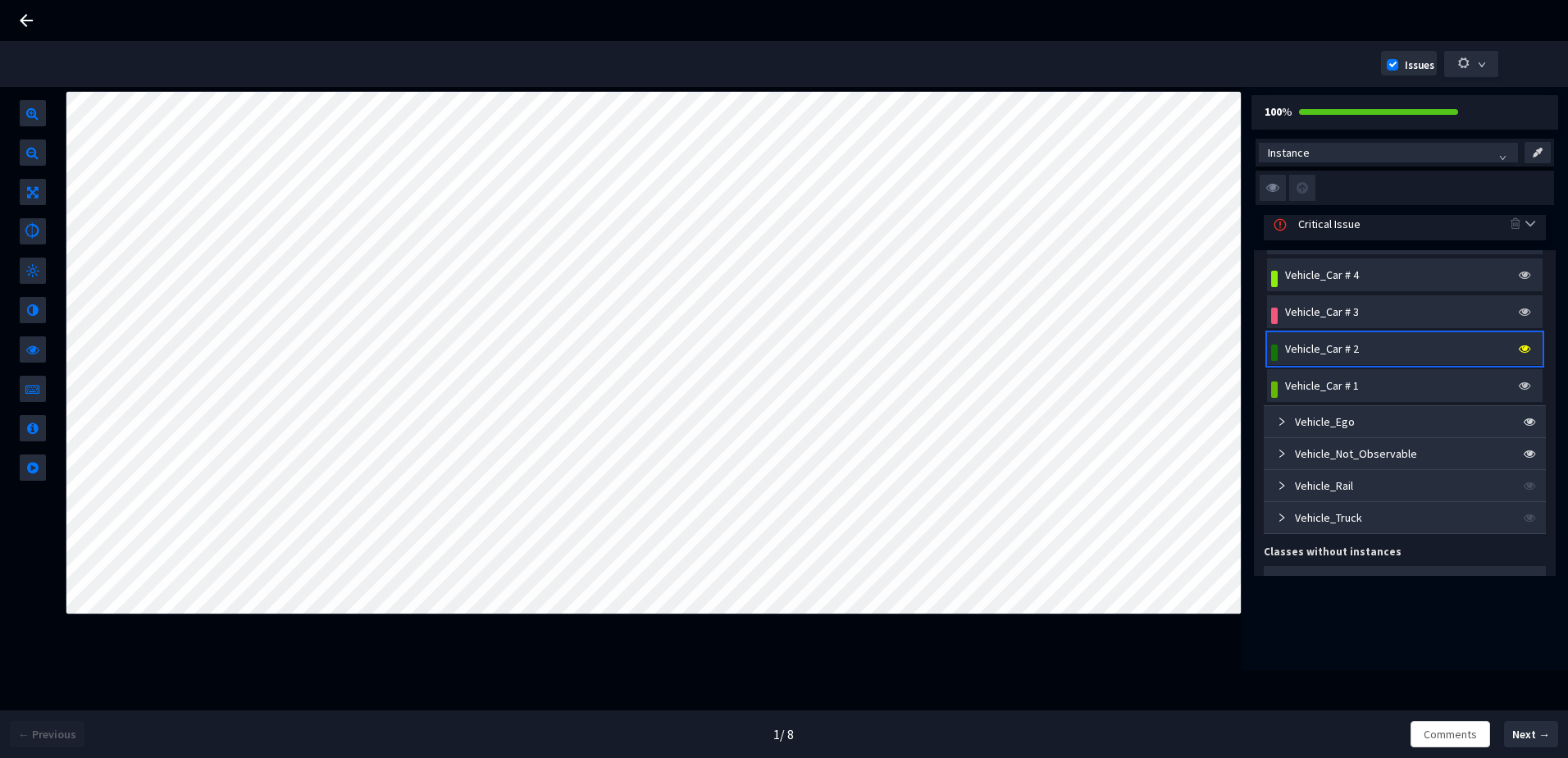
scroll to position [165, 0]
click at [1333, 348] on div "Vehicle_Car # 2" at bounding box center [1321, 346] width 74 height 18
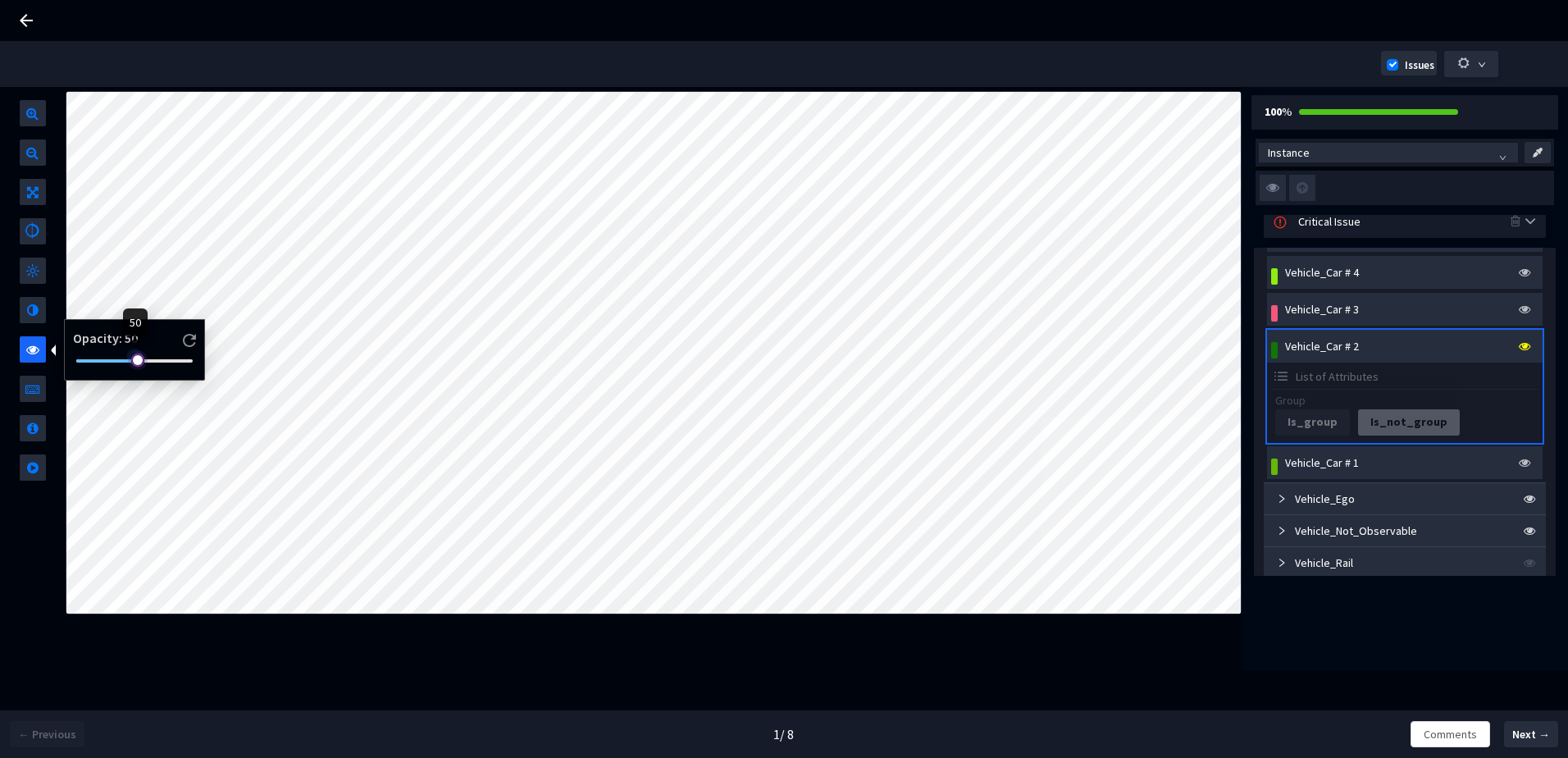
drag, startPoint x: 94, startPoint y: 361, endPoint x: 133, endPoint y: 363, distance: 39.1
click at [133, 361] on div at bounding box center [135, 357] width 8 height 8
click at [1263, 188] on img at bounding box center [1273, 188] width 27 height 27
click at [0, 0] on input "checkbox" at bounding box center [0, 0] width 0 height 0
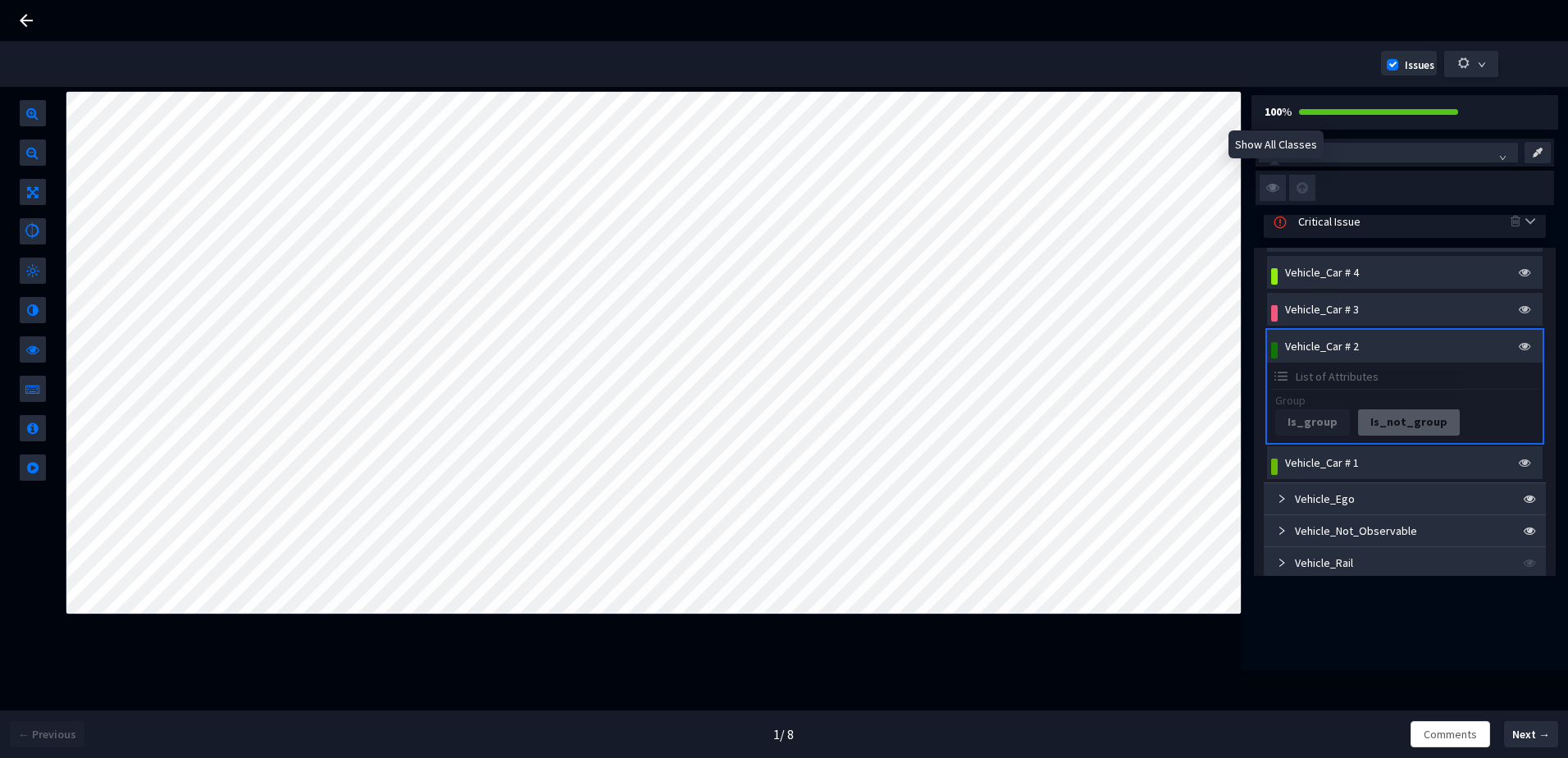
click at [1265, 190] on img at bounding box center [1273, 188] width 27 height 27
click at [0, 0] on input "checkbox" at bounding box center [0, 0] width 0 height 0
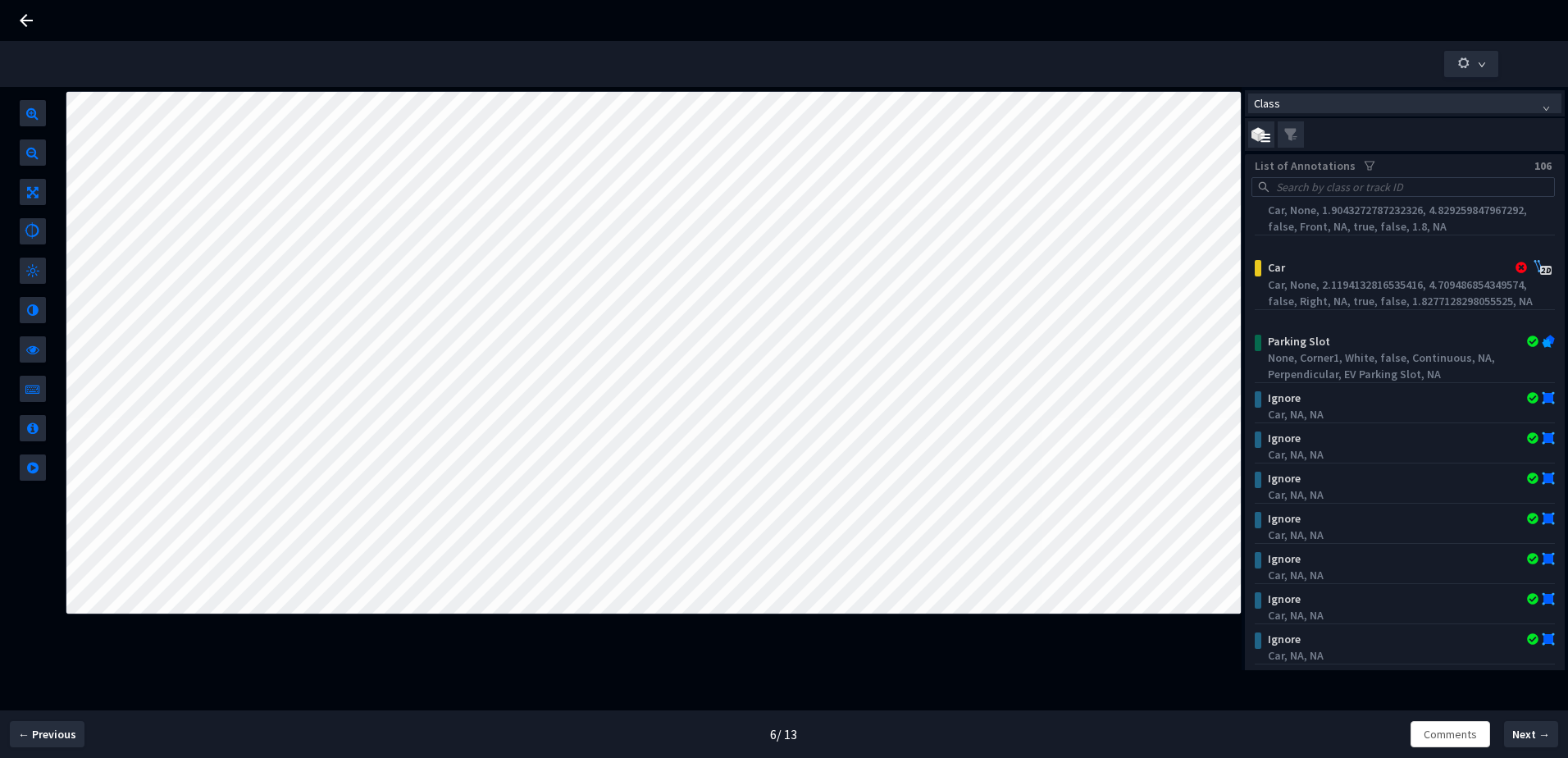
scroll to position [3618, 0]
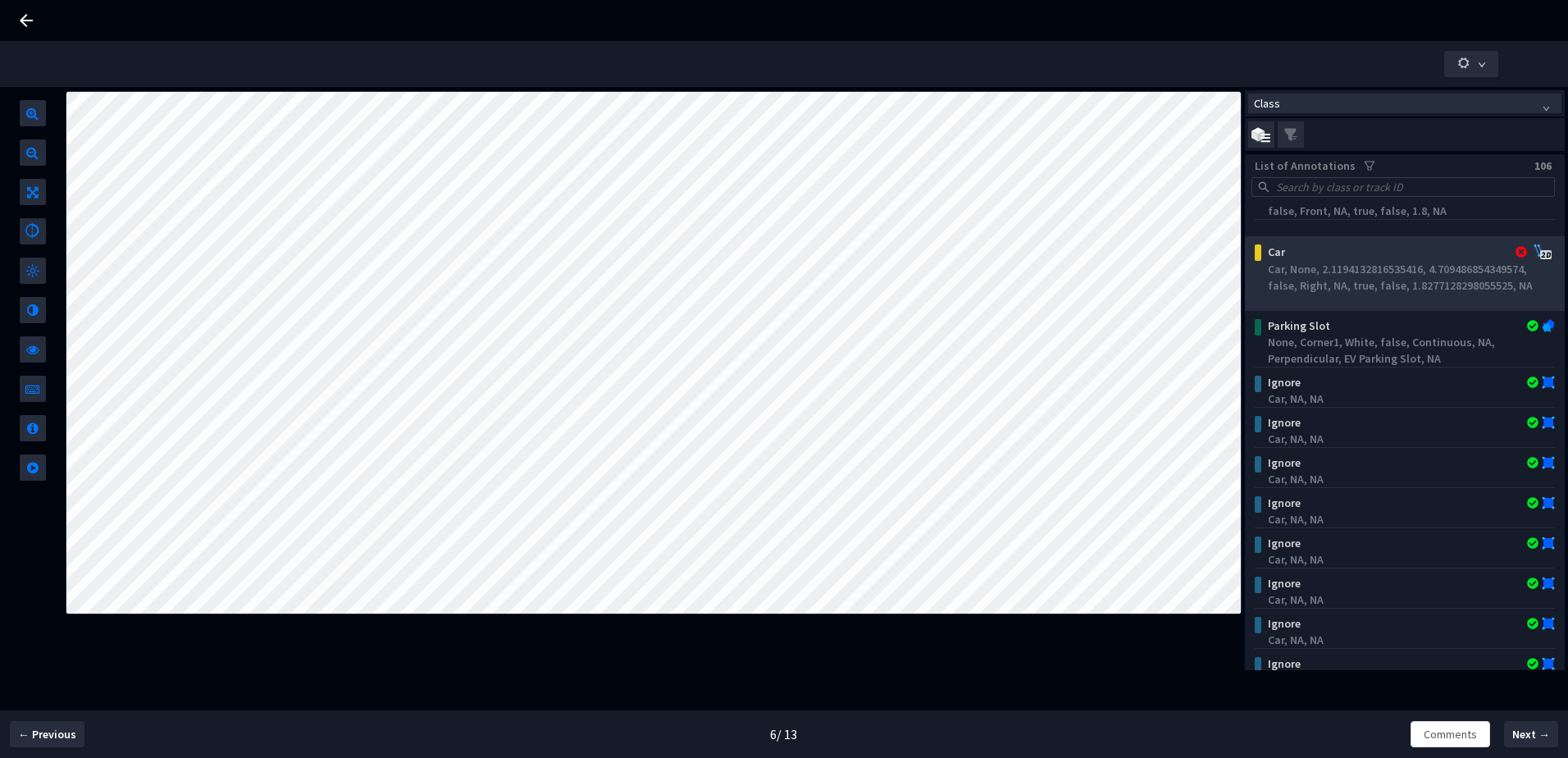
click at [1408, 262] on div "Car, None, 2.1194132816535416, 4.709486854349574, false, Right, NA, true, false…" at bounding box center [1408, 276] width 281 height 32
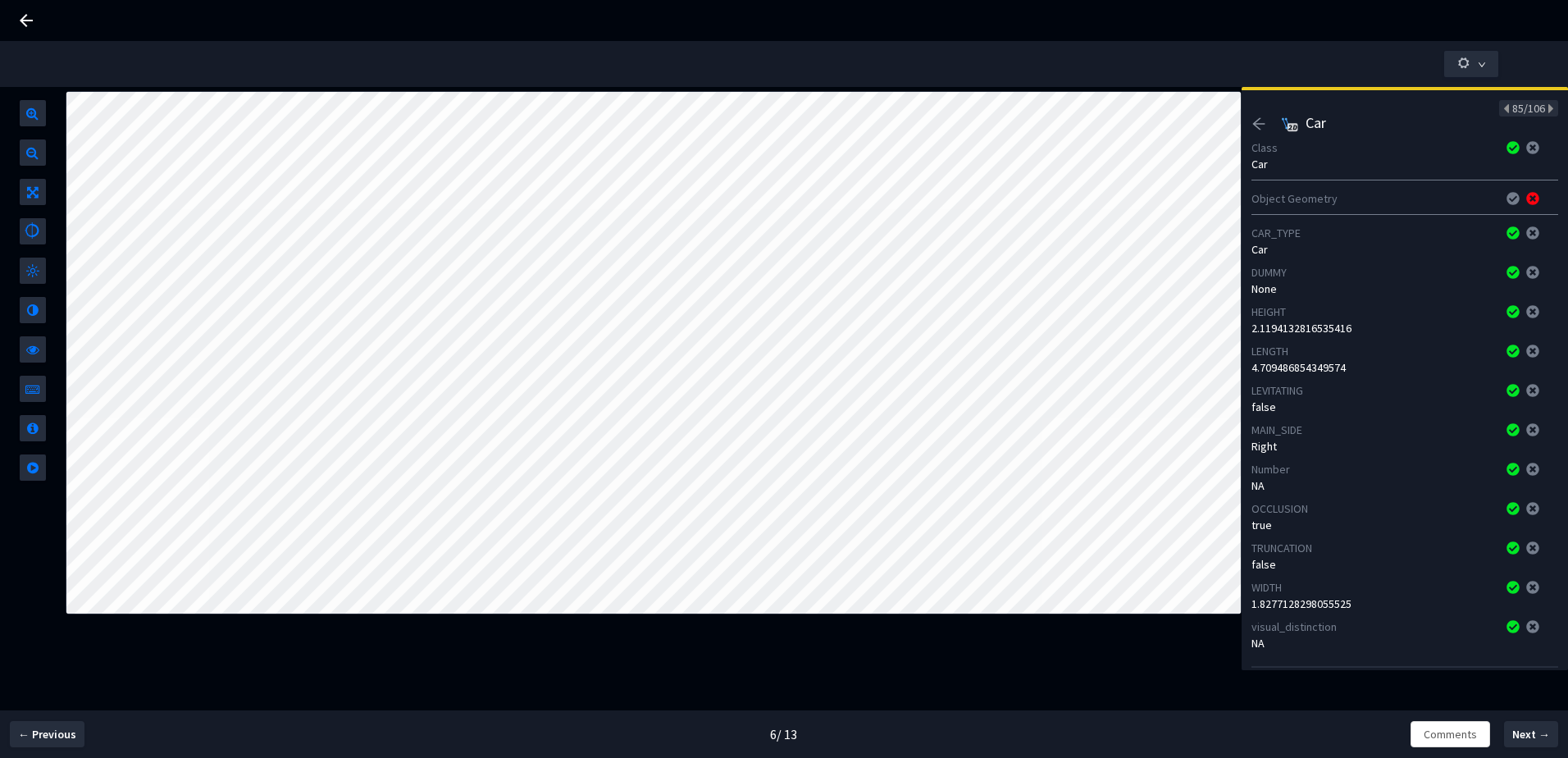
click at [1259, 125] on icon "arrow-left" at bounding box center [1258, 123] width 15 height 15
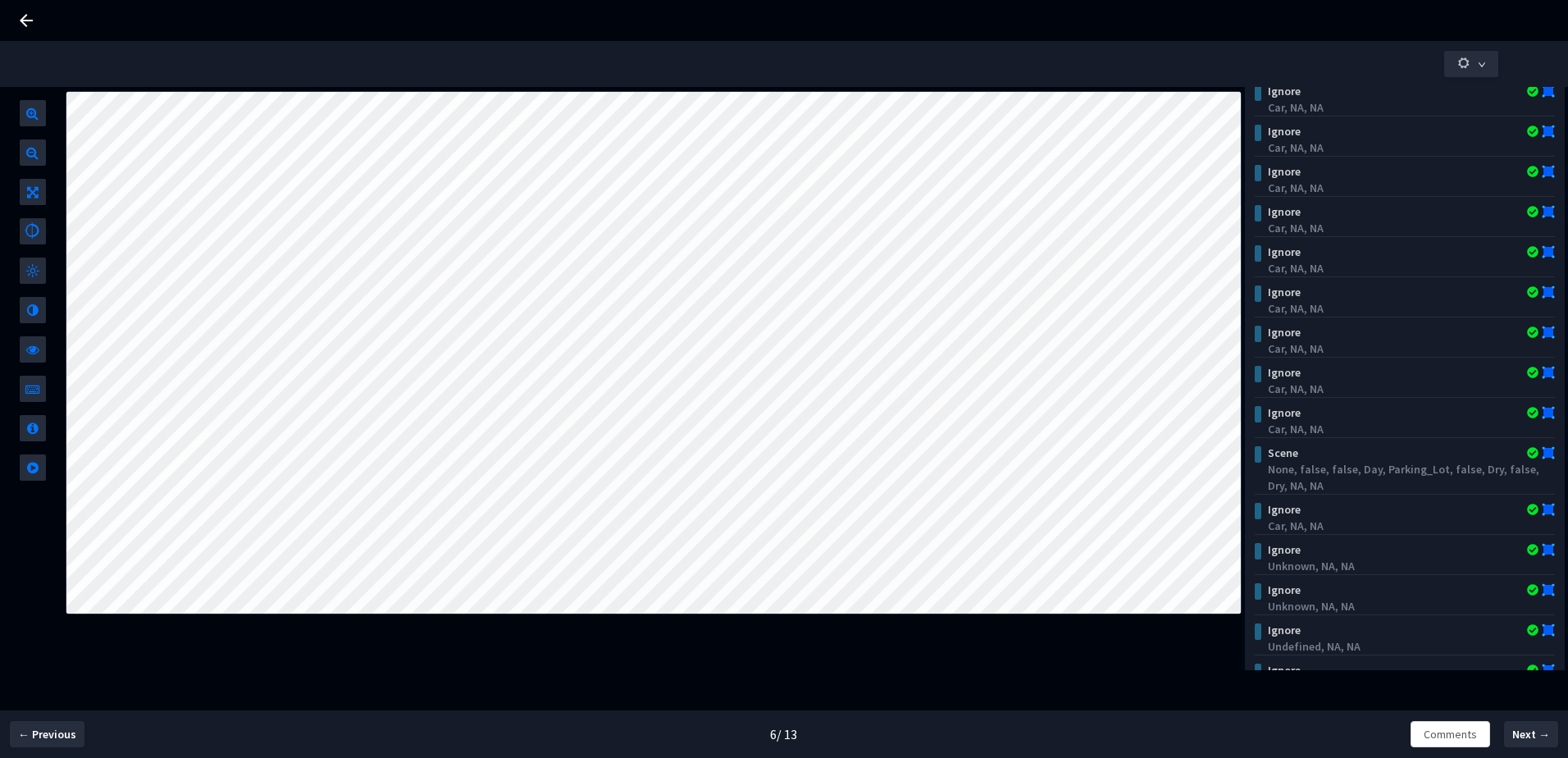
scroll to position [521, 0]
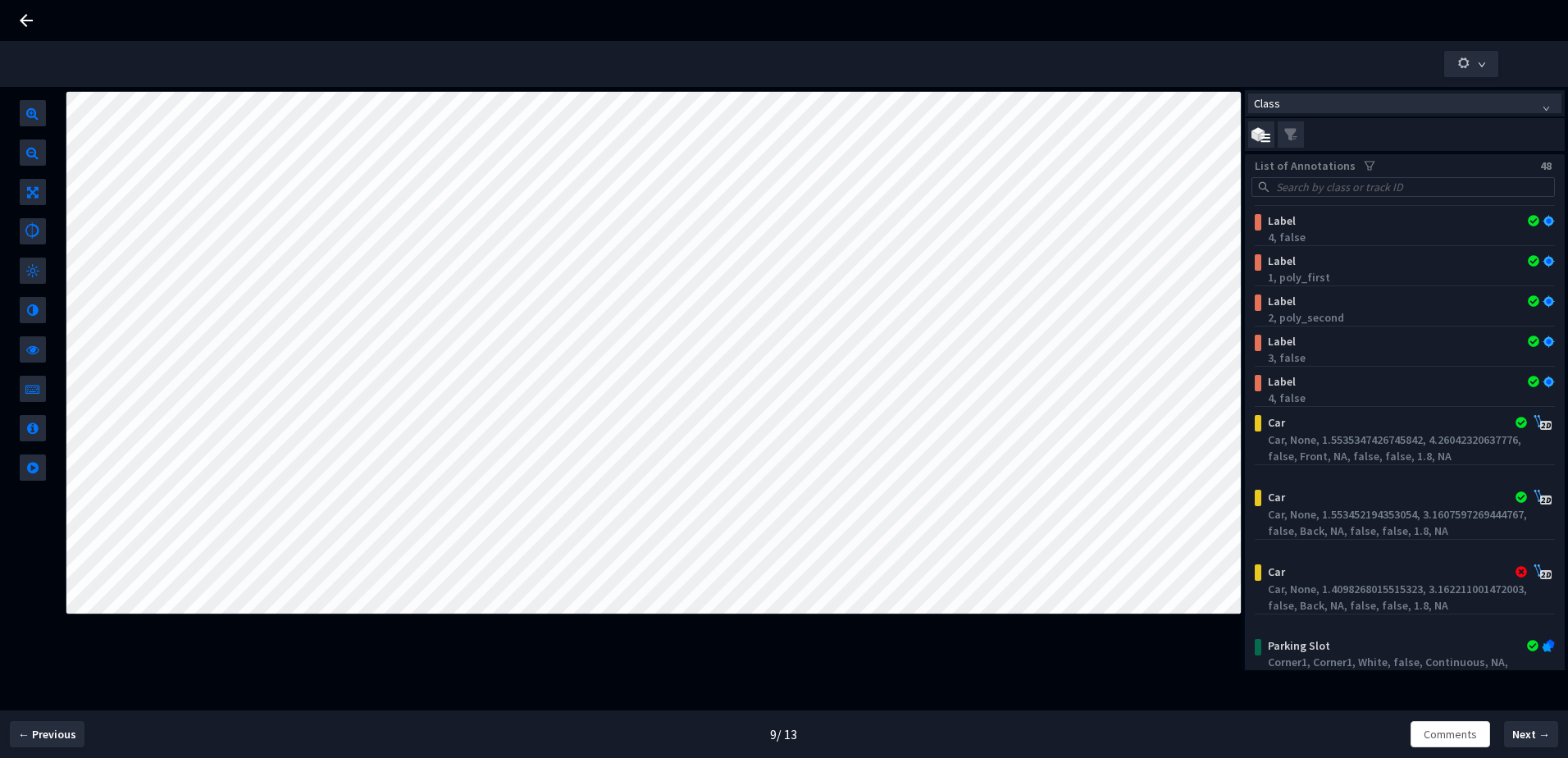
scroll to position [1097, 0]
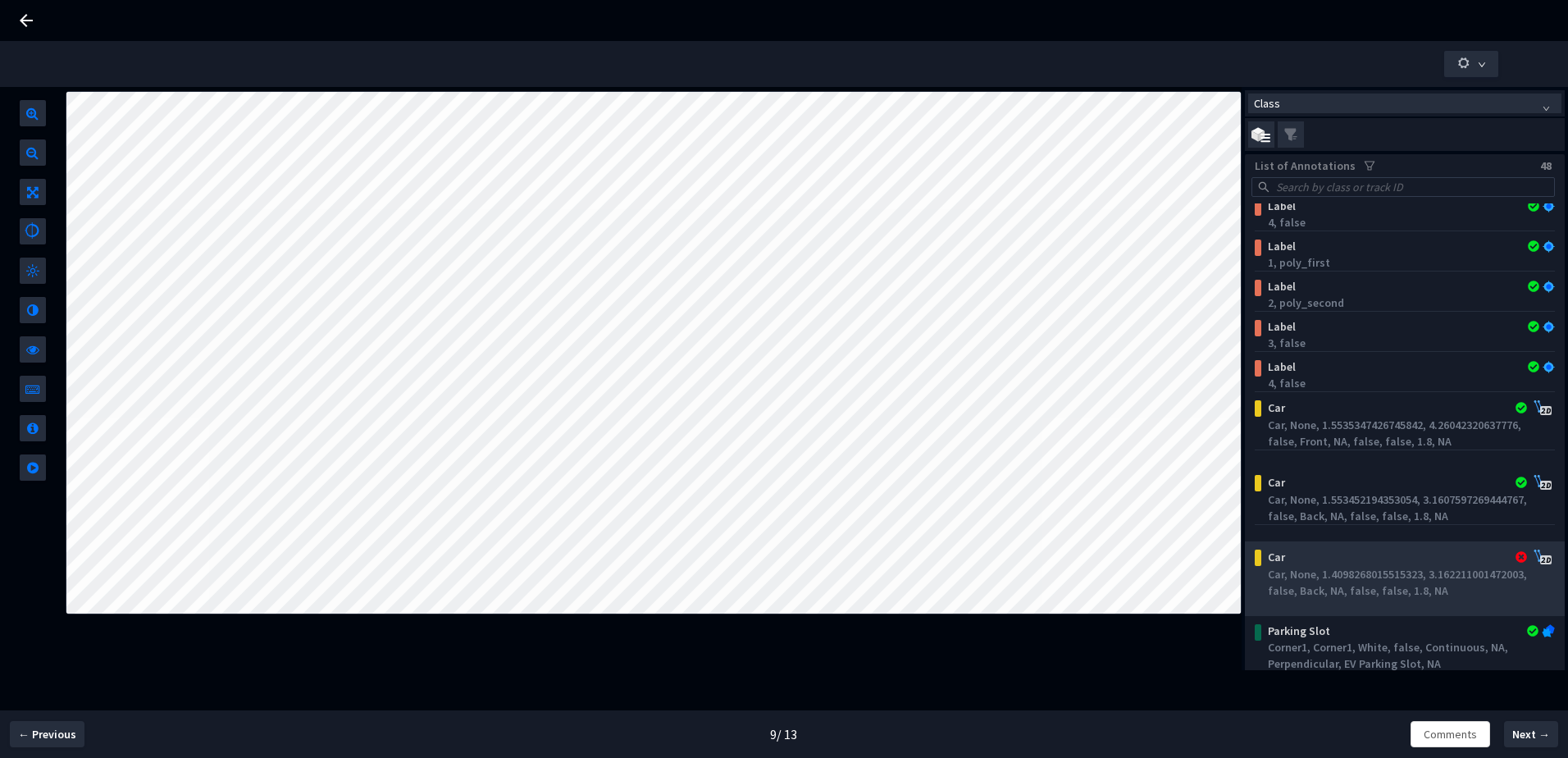
click at [1367, 580] on div "Car, None, 1.4098268015515323, 3.162211001472003, false, Back, NA, false, false…" at bounding box center [1408, 582] width 281 height 32
